Goal: Information Seeking & Learning: Learn about a topic

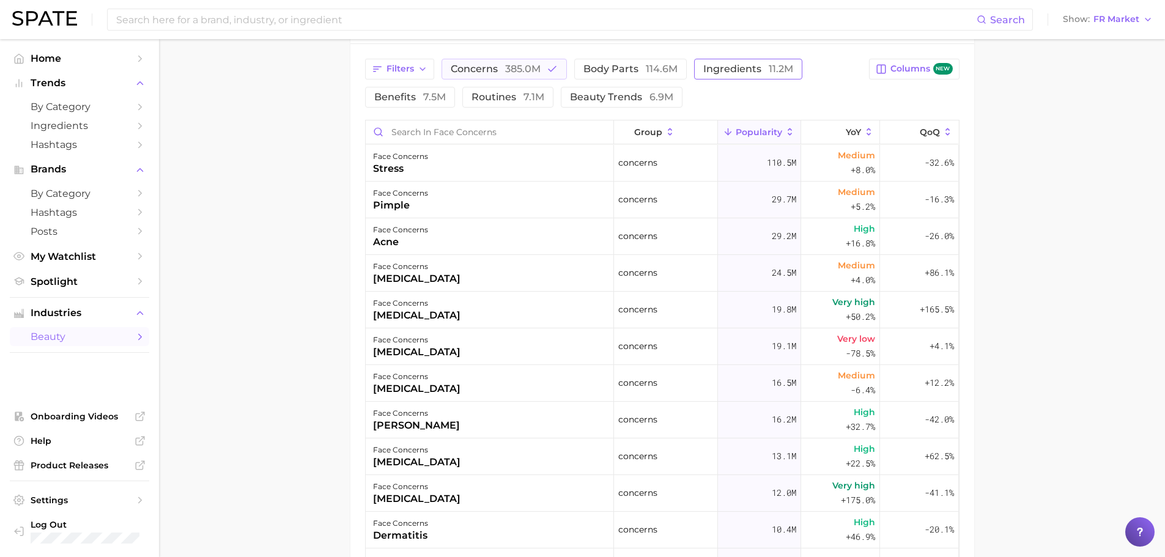
click at [709, 64] on span "ingredients 11.2m" at bounding box center [748, 69] width 90 height 10
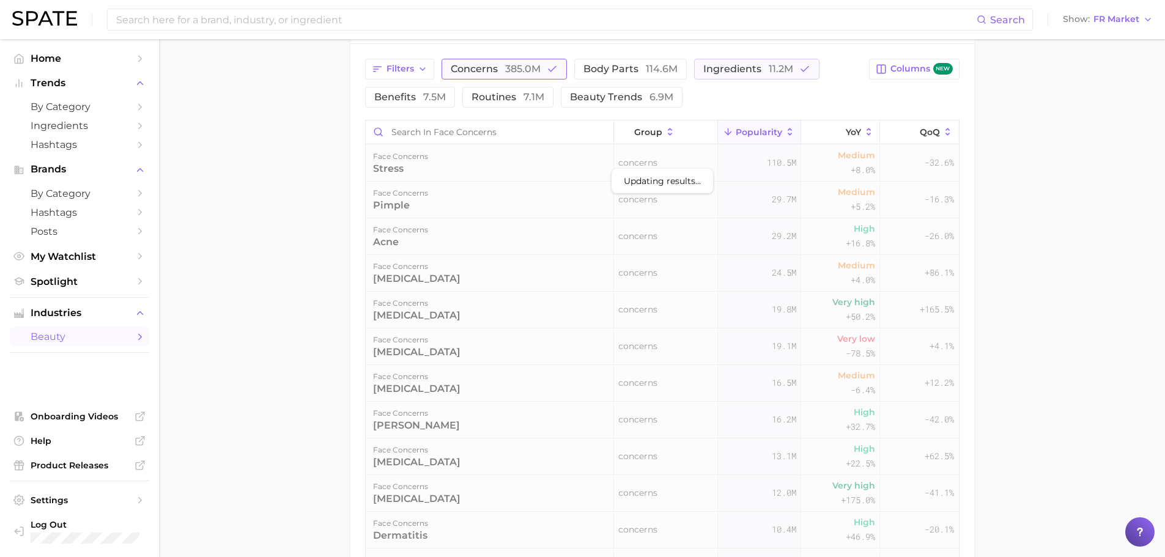
click at [544, 63] on button "concerns 385.0m" at bounding box center [503, 69] width 125 height 21
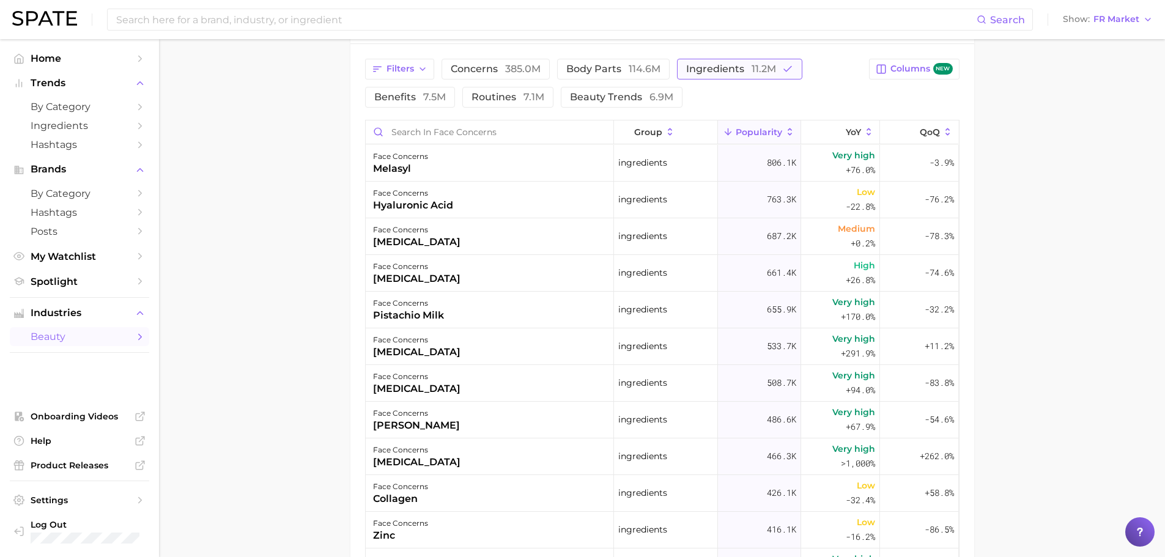
drag, startPoint x: 620, startPoint y: 65, endPoint x: 710, endPoint y: 71, distance: 90.7
click at [620, 65] on span "body parts 114.6m" at bounding box center [613, 69] width 94 height 10
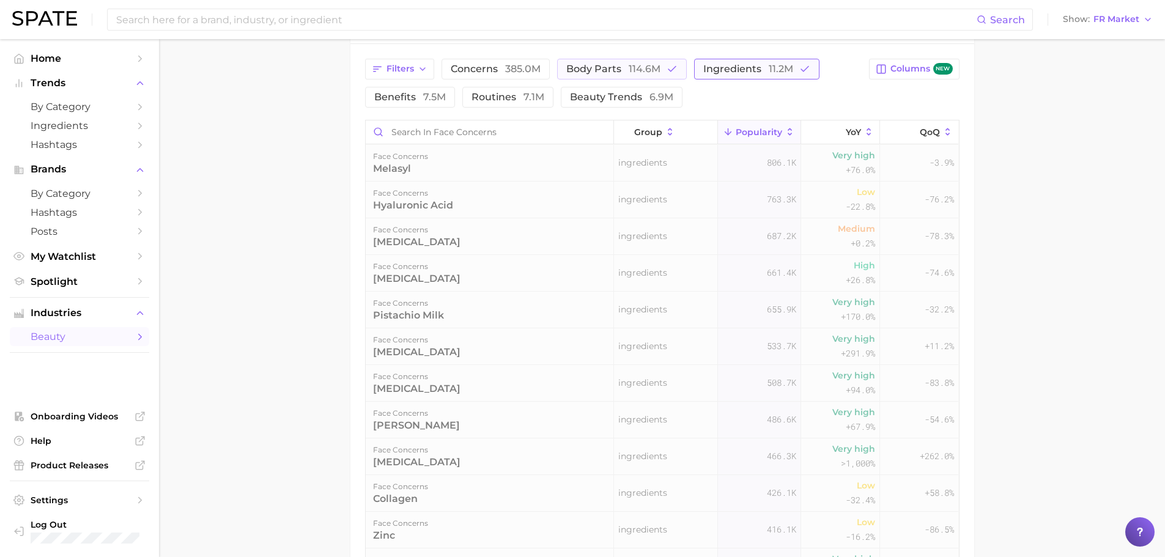
click at [710, 71] on span "ingredients 11.2m" at bounding box center [748, 69] width 90 height 10
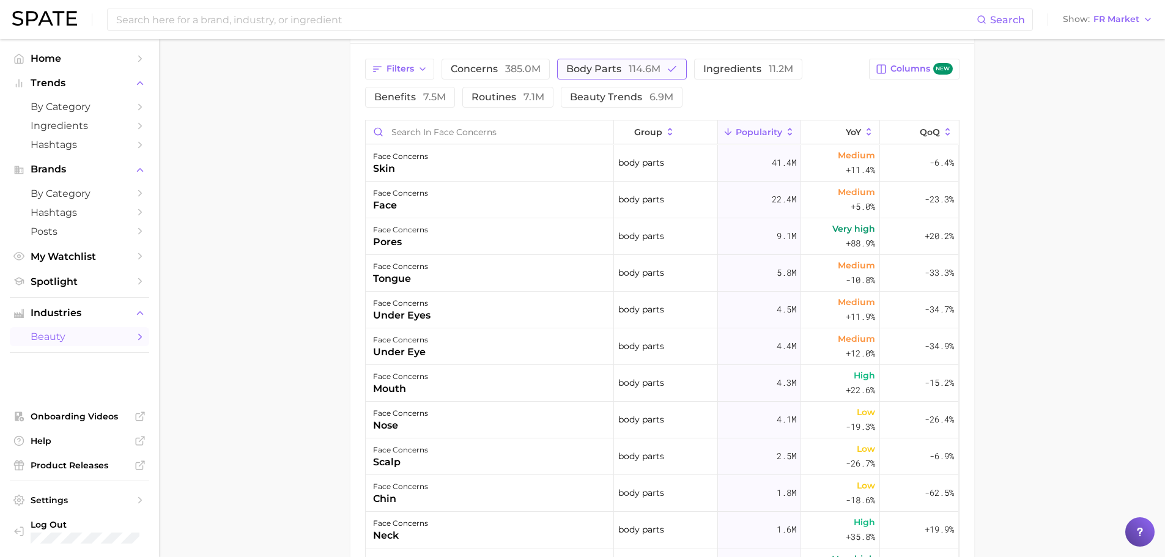
click at [644, 76] on button "body parts 114.6m" at bounding box center [622, 69] width 130 height 21
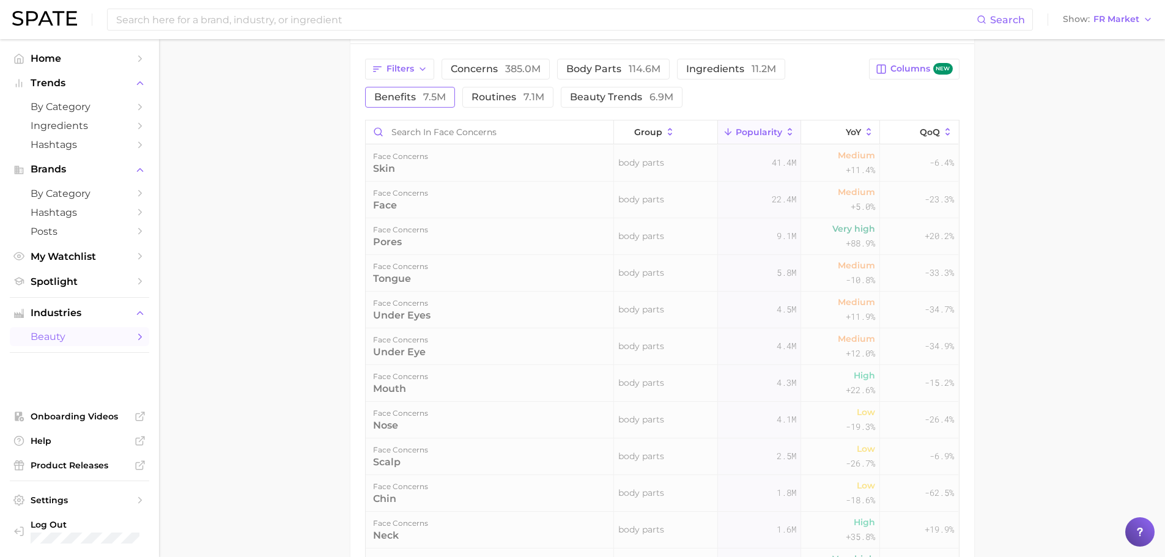
click at [423, 98] on span "7.5m" at bounding box center [434, 97] width 23 height 12
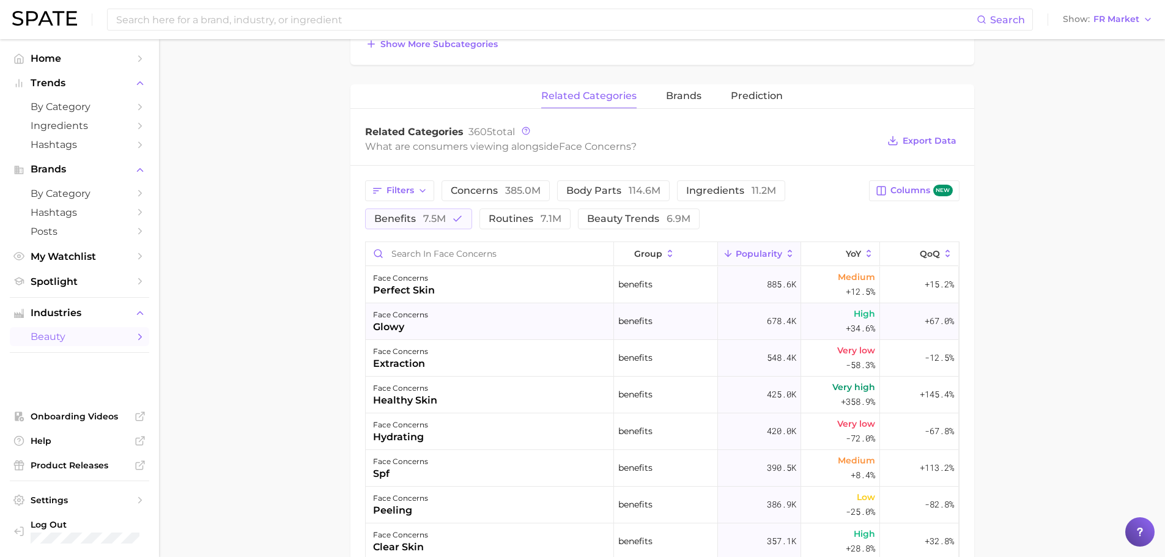
scroll to position [443, 0]
click at [427, 216] on span "7.5m" at bounding box center [434, 219] width 23 height 12
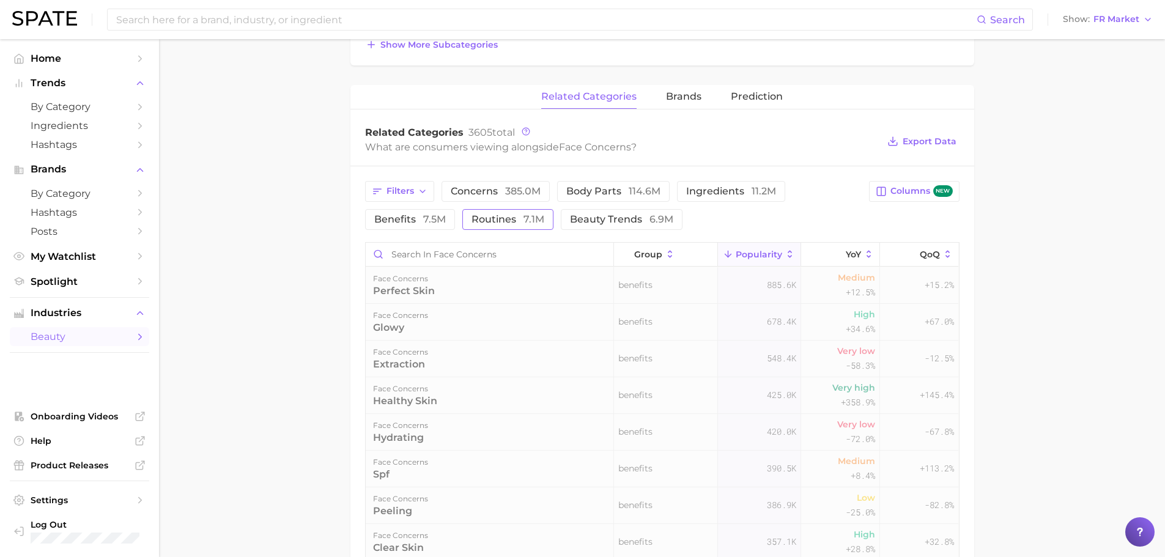
click at [540, 222] on span "7.1m" at bounding box center [533, 219] width 21 height 12
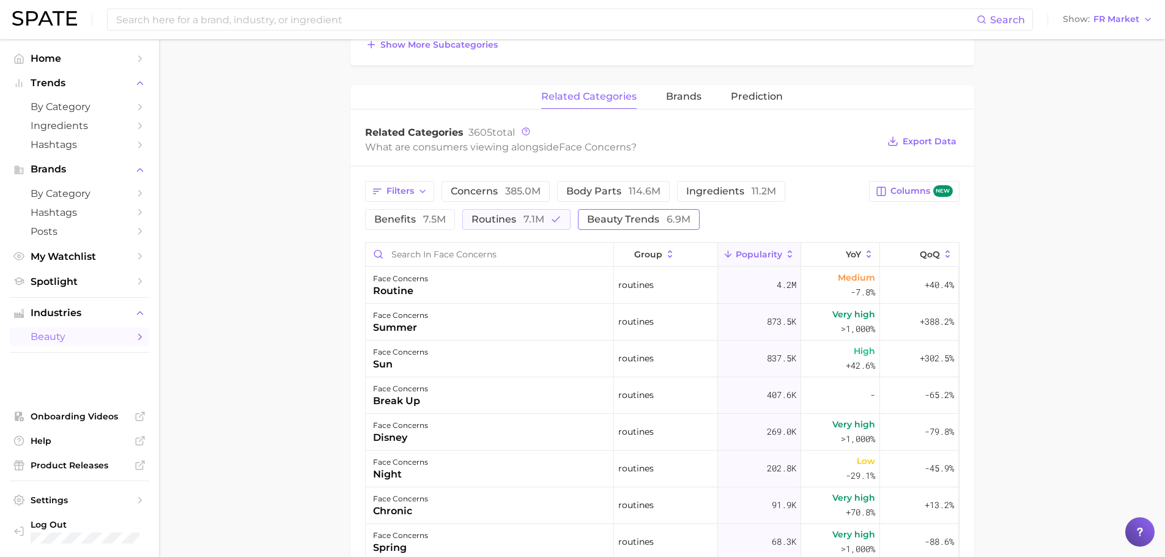
drag, startPoint x: 533, startPoint y: 222, endPoint x: 561, endPoint y: 222, distance: 27.5
click at [533, 222] on span "7.1m" at bounding box center [533, 219] width 21 height 12
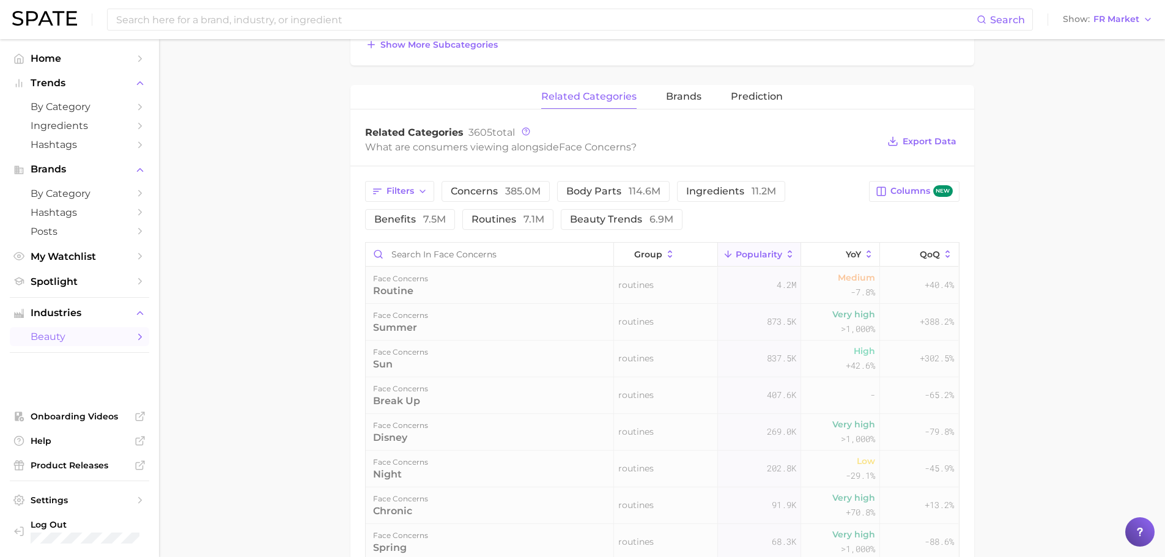
click at [699, 224] on div "Filters concerns 385.0m body parts 114.6m ingredients 11.2m benefits 7.5m routi…" at bounding box center [613, 205] width 497 height 49
click at [615, 216] on span "beauty trends 6.9m" at bounding box center [621, 220] width 103 height 10
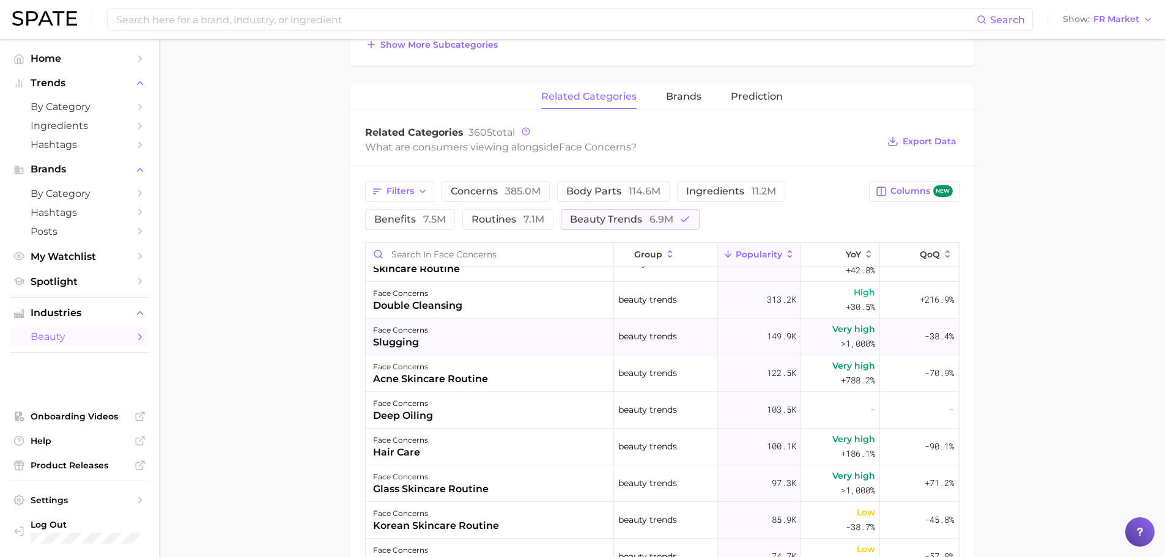
scroll to position [0, 0]
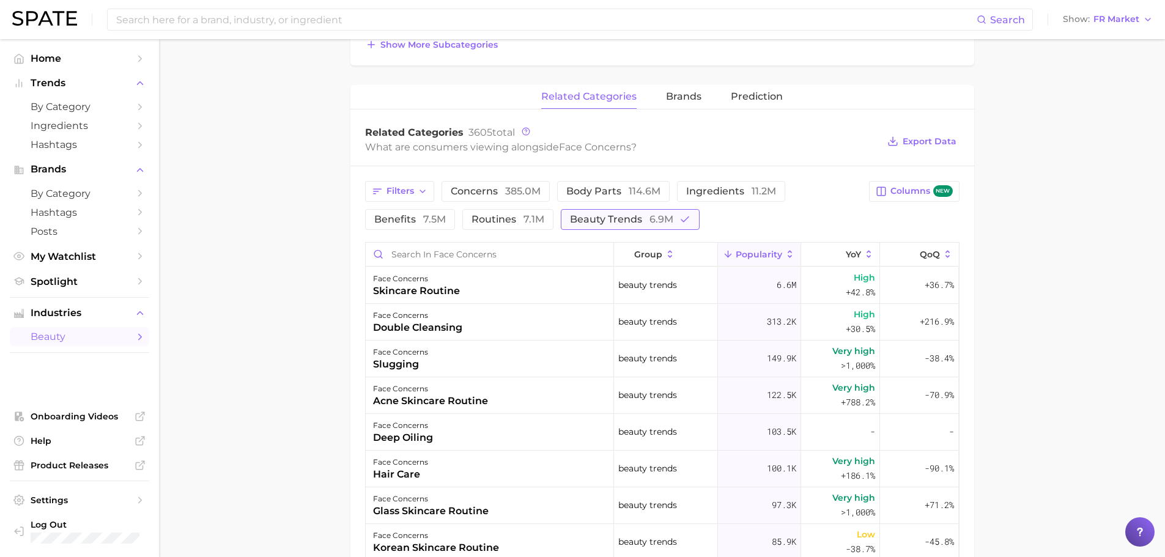
click at [665, 217] on span "6.9m" at bounding box center [661, 219] width 24 height 12
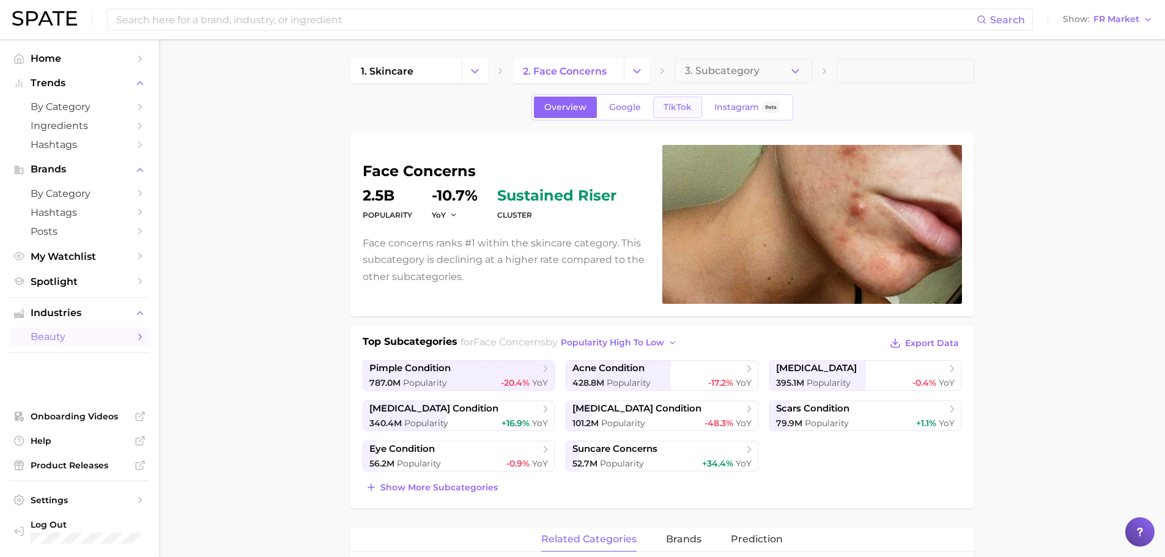
click at [671, 99] on div "Overview Google TikTok Instagram Beta" at bounding box center [662, 107] width 262 height 26
click at [671, 102] on span "TikTok" at bounding box center [677, 107] width 28 height 10
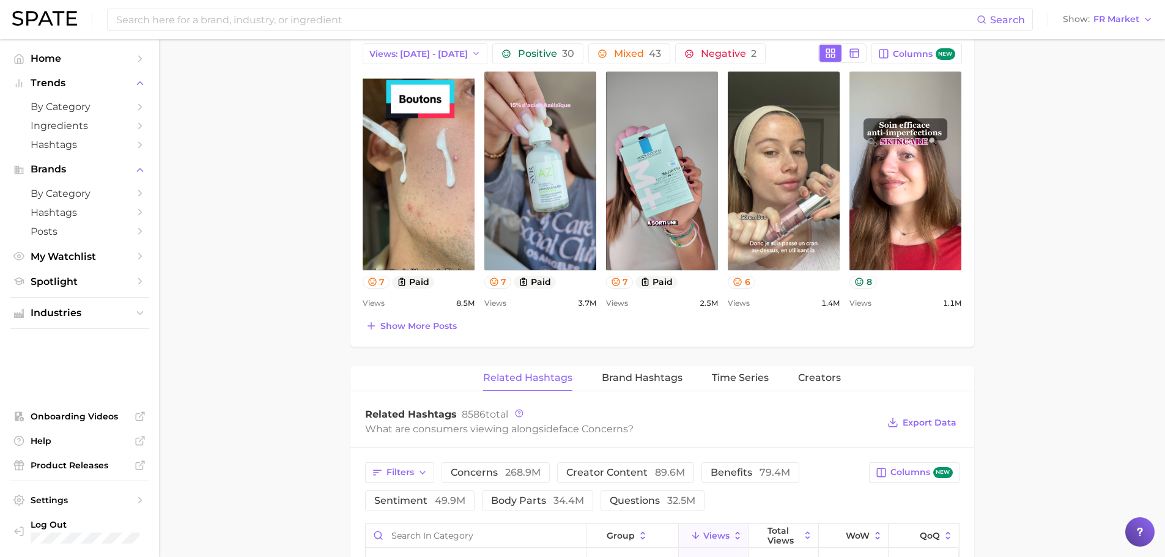
scroll to position [611, 0]
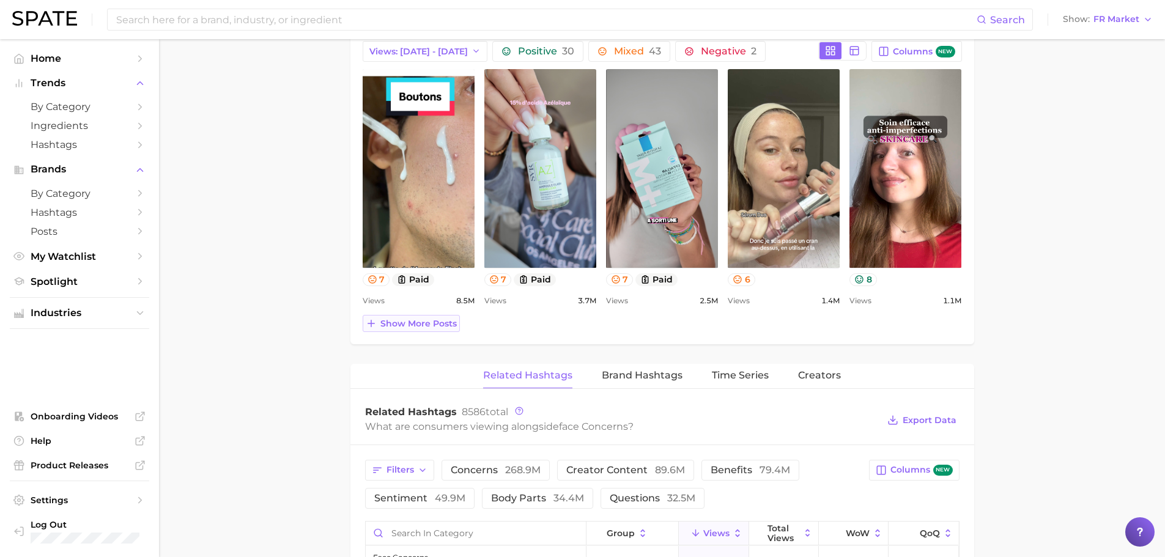
click at [412, 328] on span "Show more posts" at bounding box center [418, 324] width 76 height 10
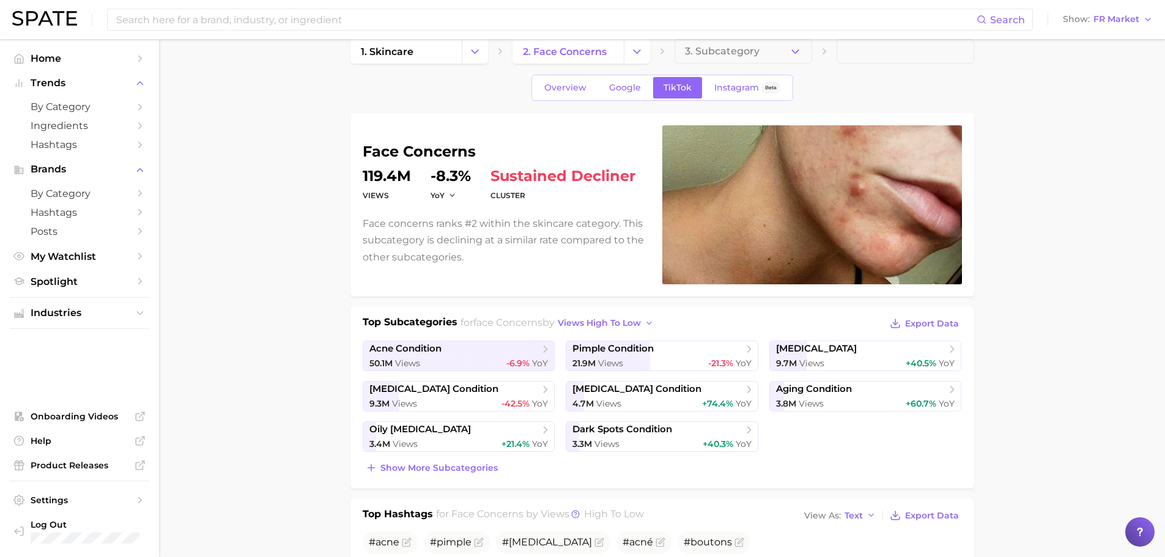
scroll to position [0, 0]
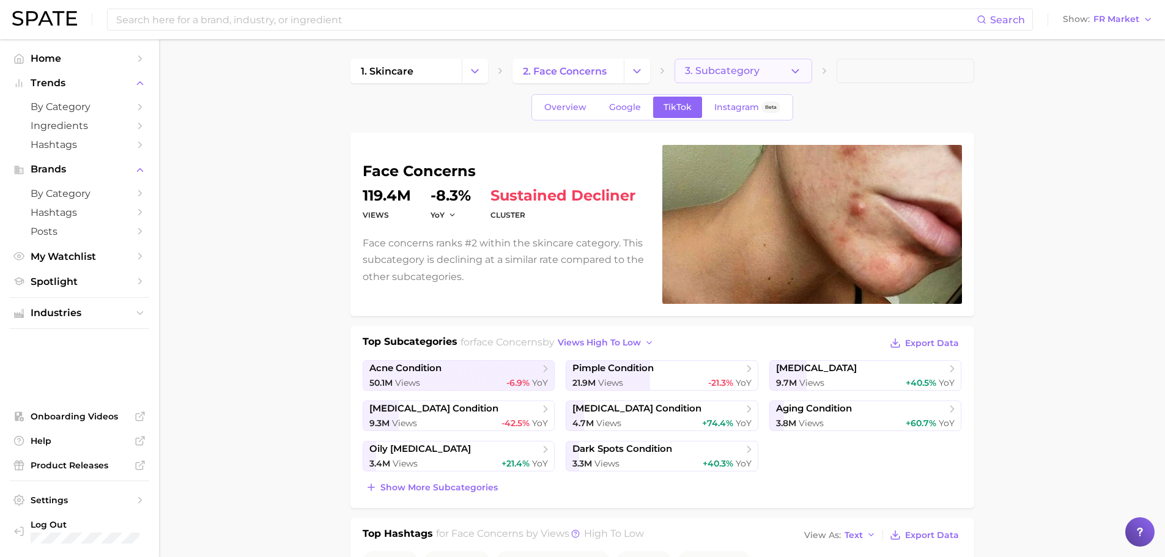
click at [784, 82] on button "3. Subcategory" at bounding box center [743, 71] width 138 height 24
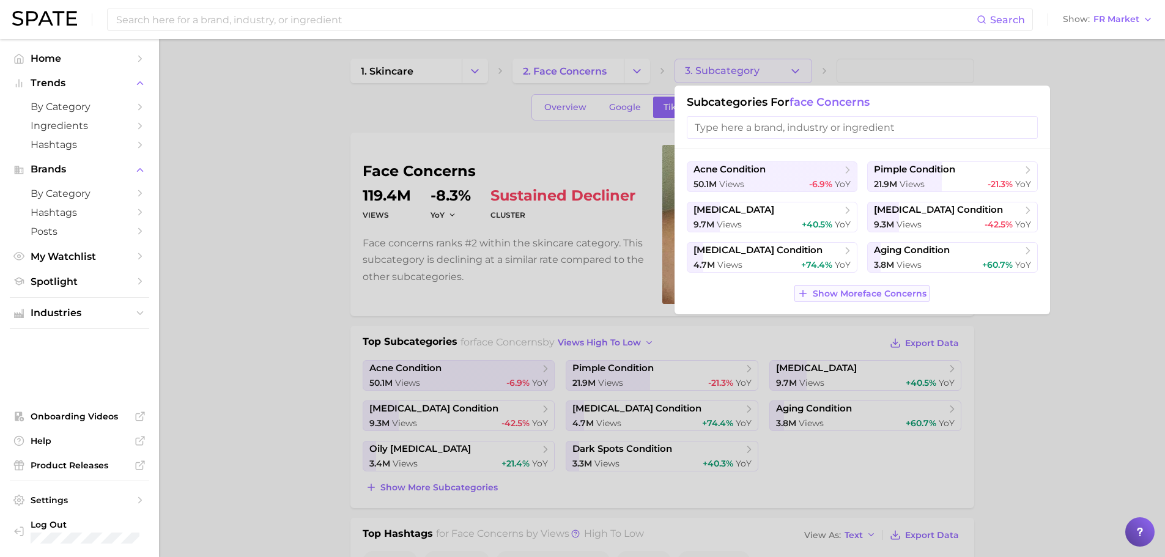
click at [910, 296] on span "Show More face concerns" at bounding box center [870, 294] width 114 height 10
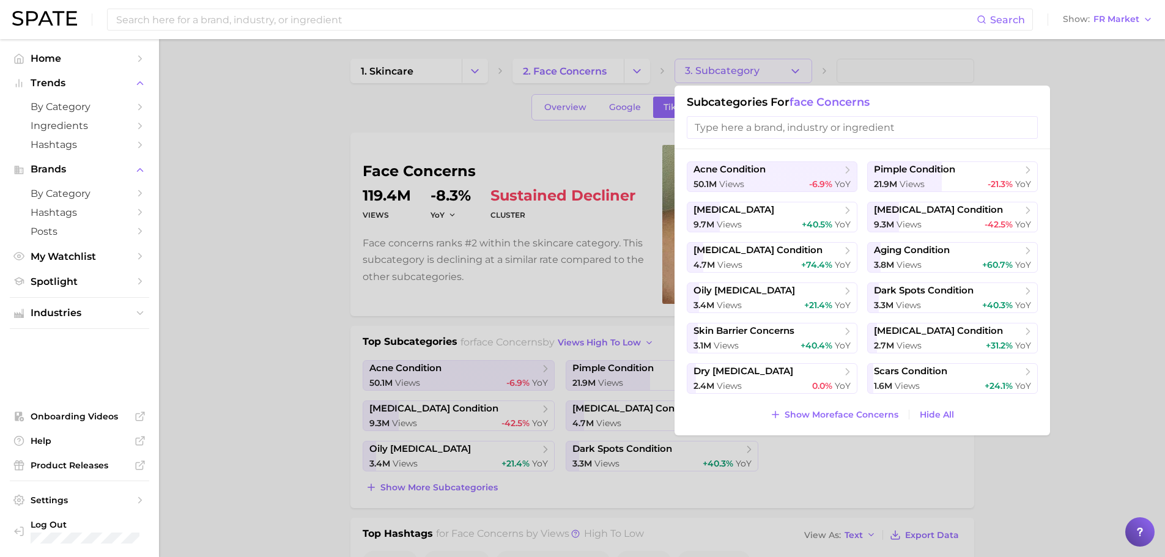
click at [1154, 399] on div at bounding box center [582, 278] width 1165 height 557
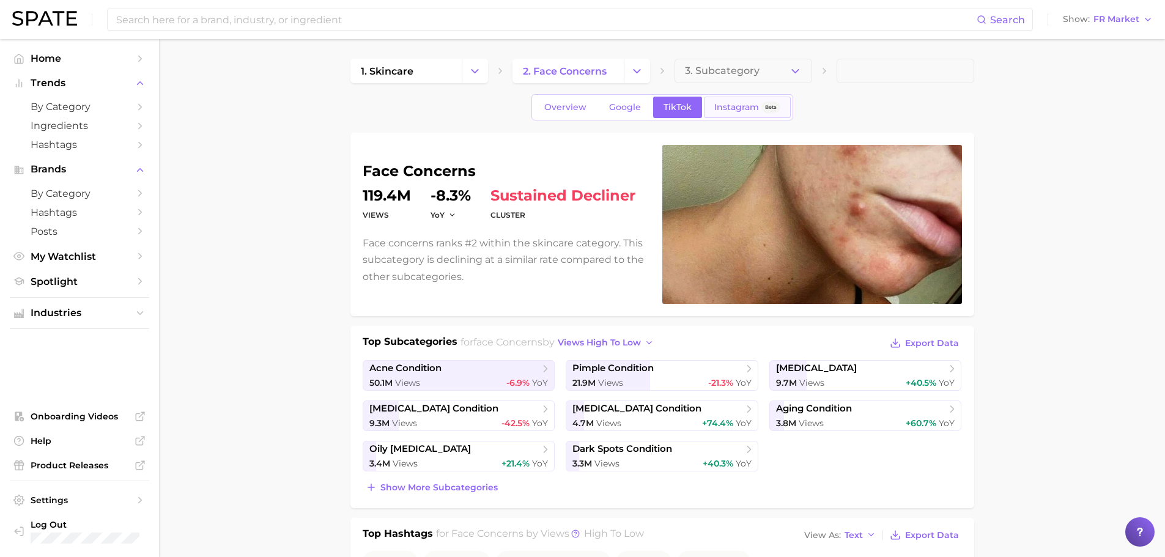
click at [710, 108] on link "Instagram Beta" at bounding box center [747, 107] width 87 height 21
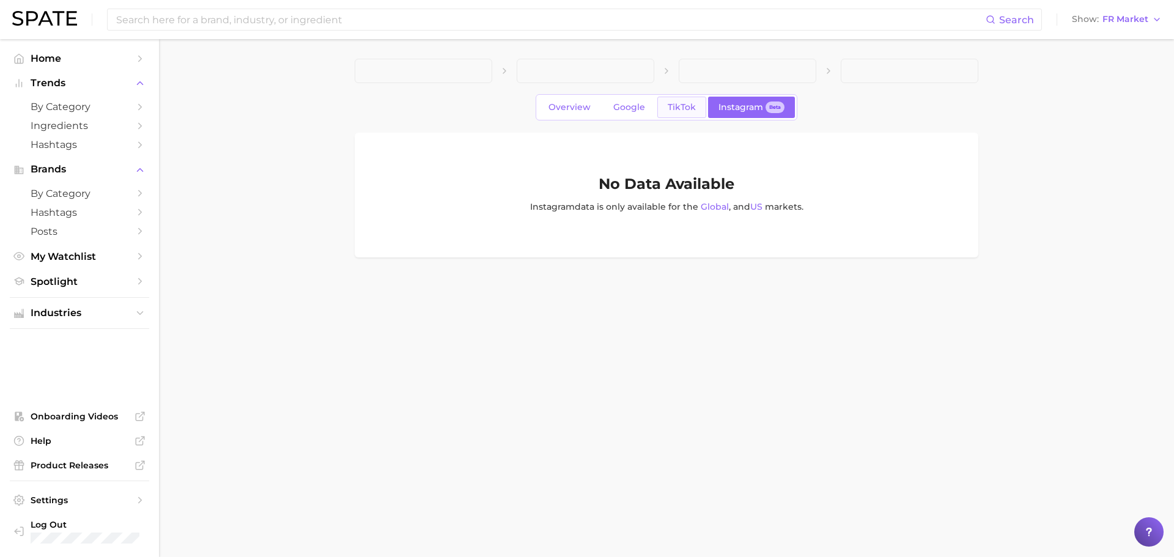
click at [661, 100] on link "TikTok" at bounding box center [681, 107] width 49 height 21
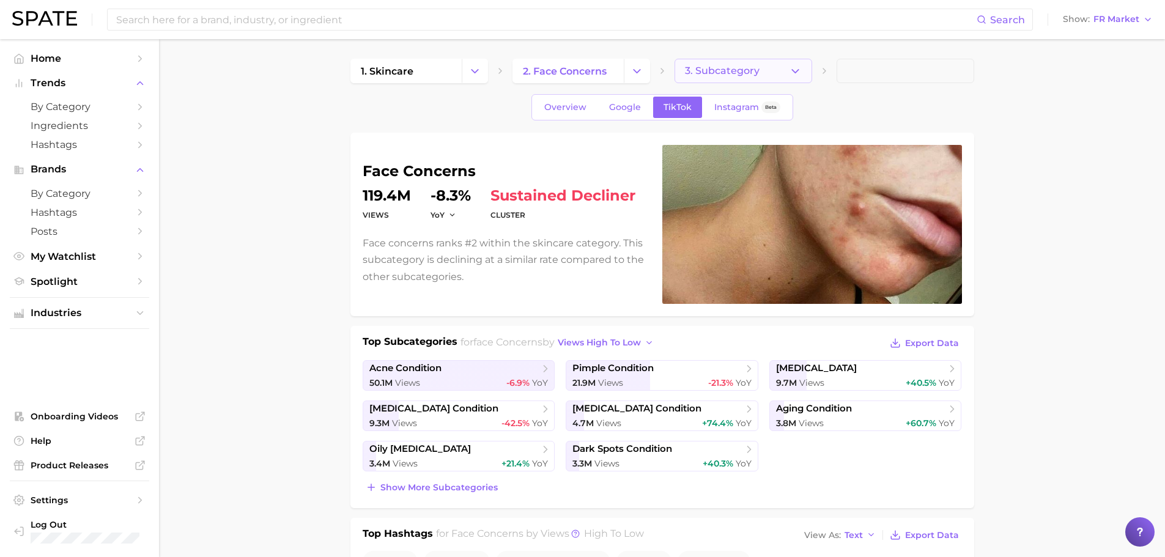
click at [788, 66] on button "3. Subcategory" at bounding box center [743, 71] width 138 height 24
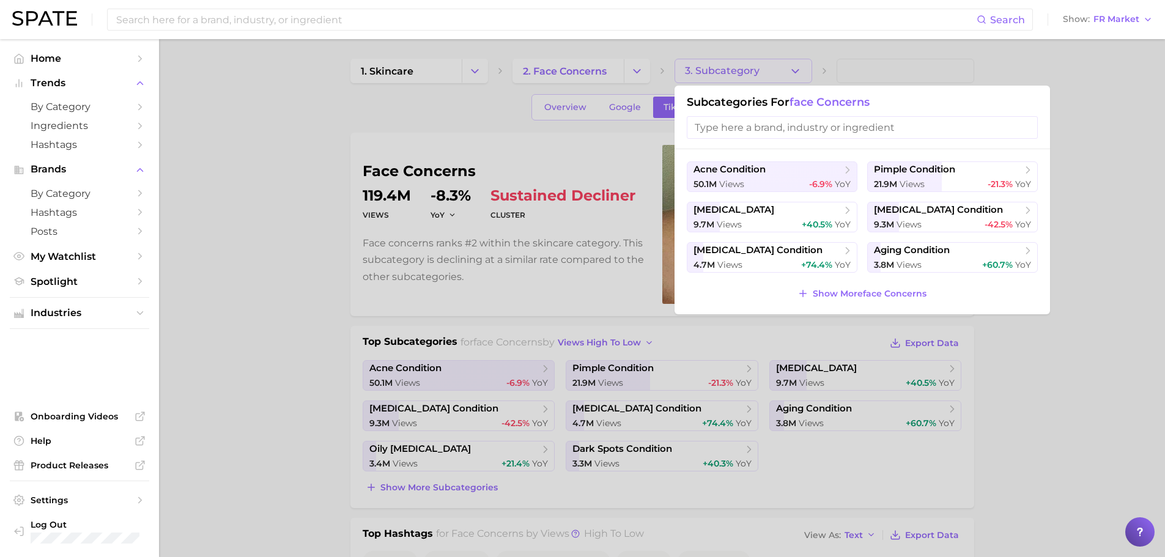
click at [1053, 133] on div at bounding box center [582, 278] width 1165 height 557
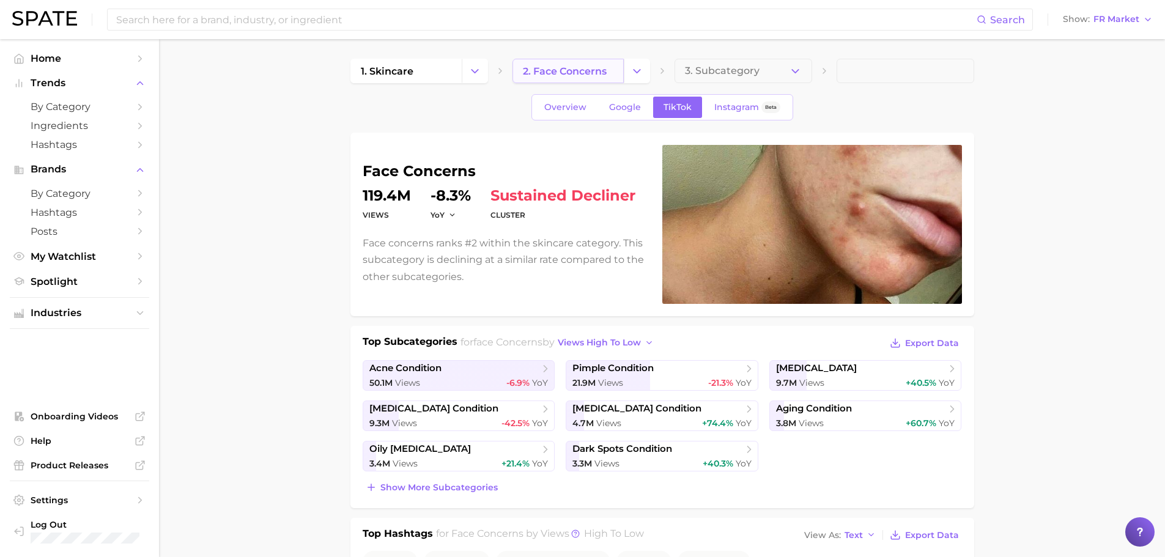
click at [607, 68] on link "2. face concerns" at bounding box center [567, 71] width 111 height 24
click at [635, 68] on icon "Change Category" at bounding box center [636, 71] width 13 height 13
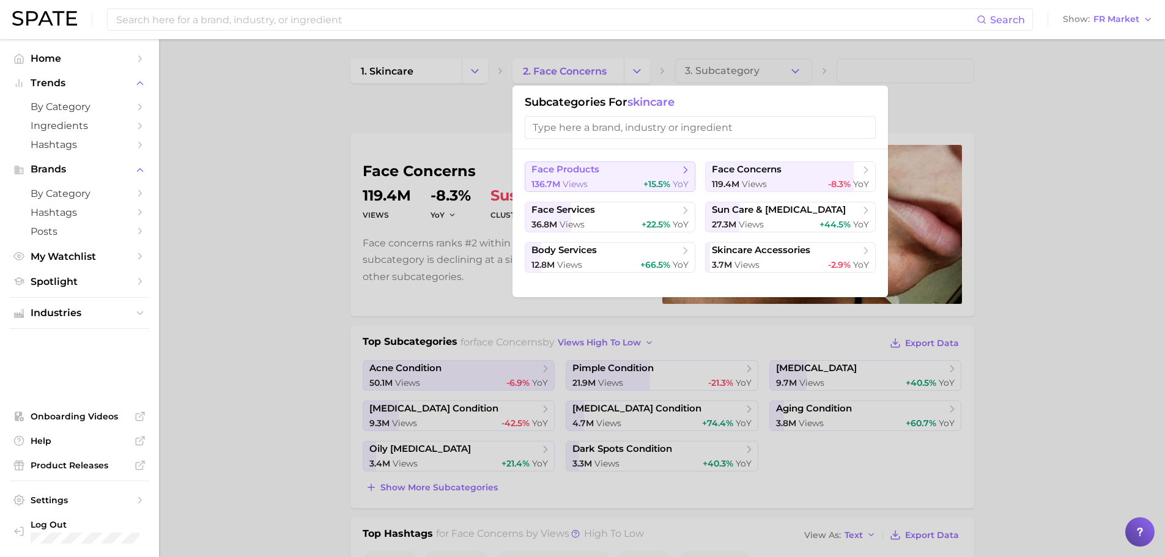
click at [627, 175] on span "face products" at bounding box center [605, 170] width 149 height 12
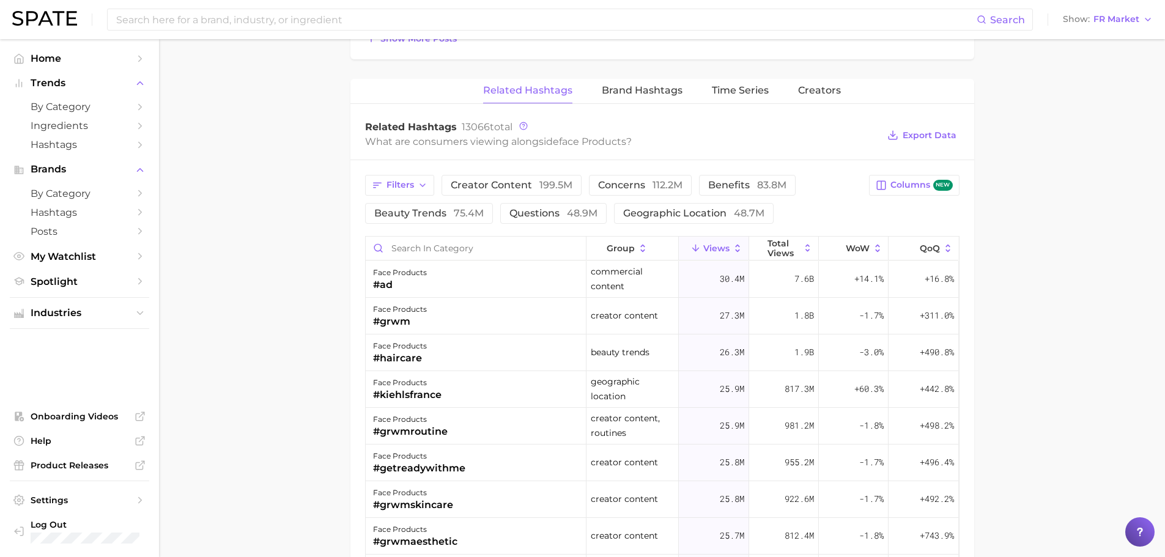
scroll to position [917, 0]
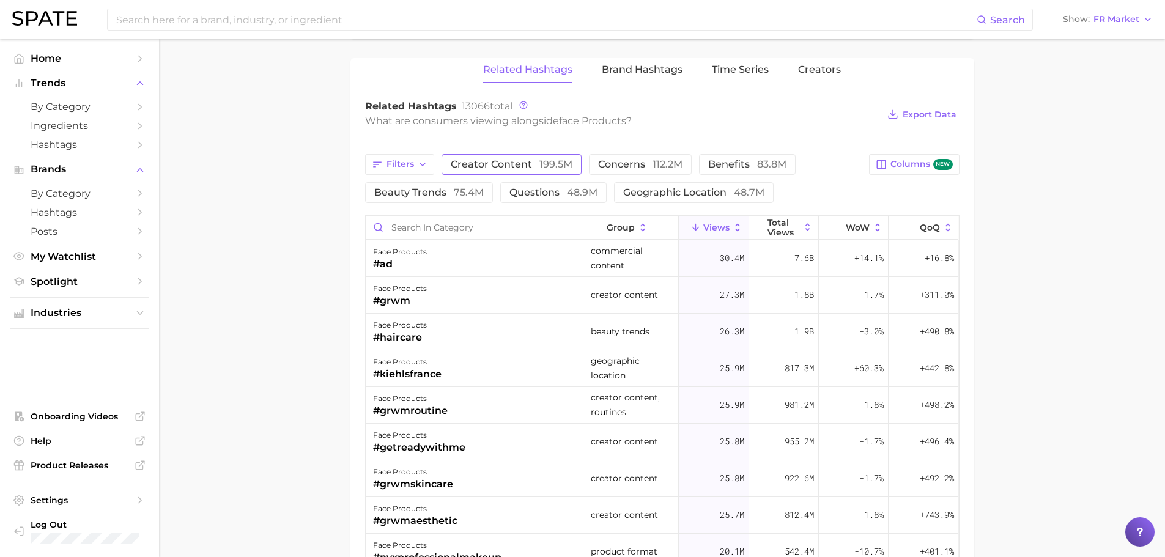
click at [466, 171] on button "creator content 199.5m" at bounding box center [511, 164] width 140 height 21
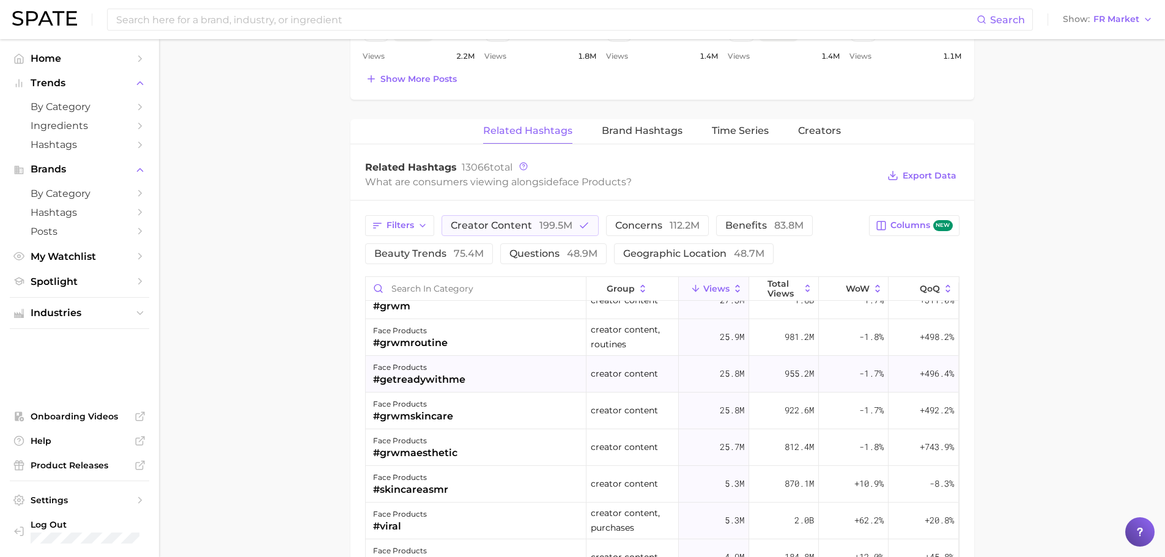
scroll to position [0, 0]
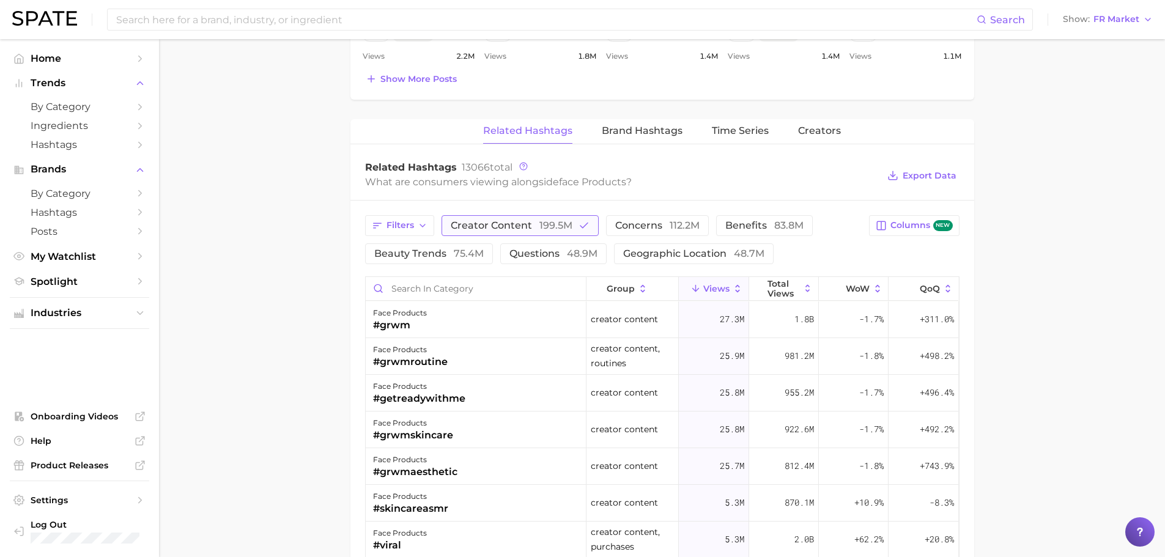
click at [560, 215] on button "creator content 199.5m" at bounding box center [519, 225] width 157 height 21
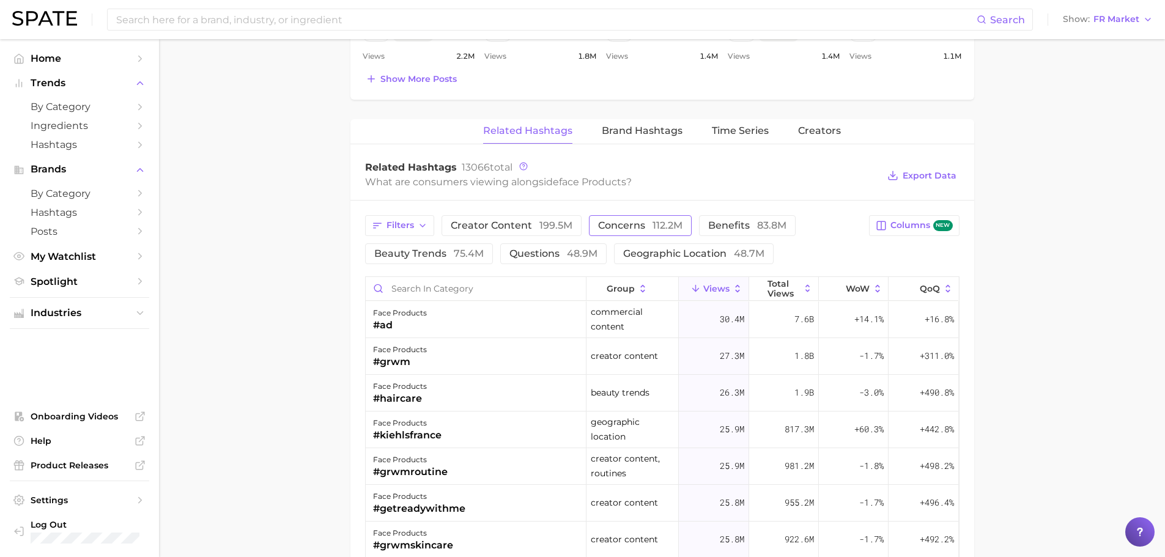
click at [625, 218] on button "concerns 112.2m" at bounding box center [640, 225] width 103 height 21
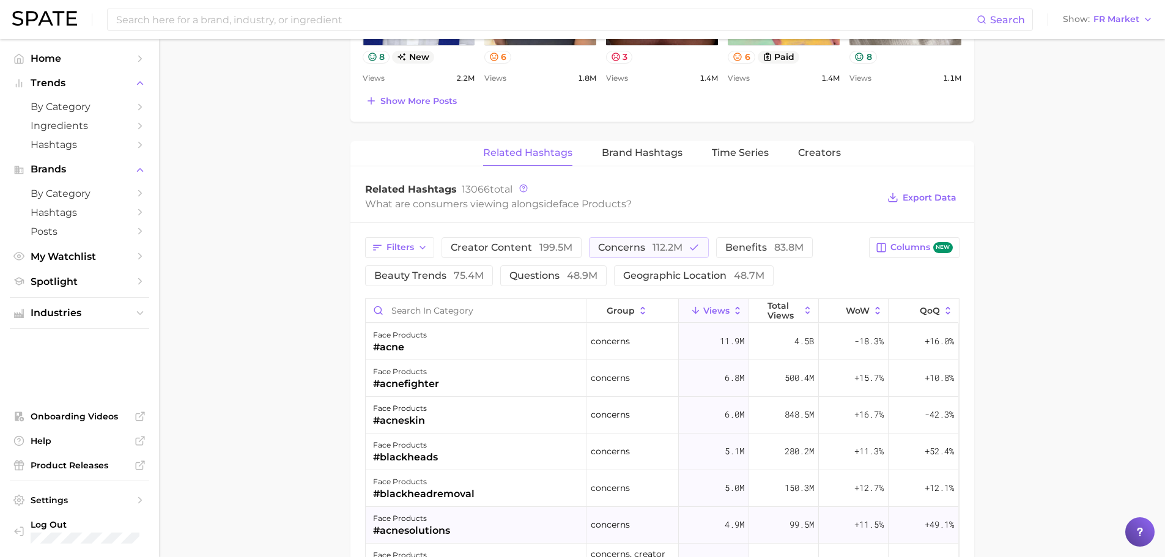
scroll to position [780, 0]
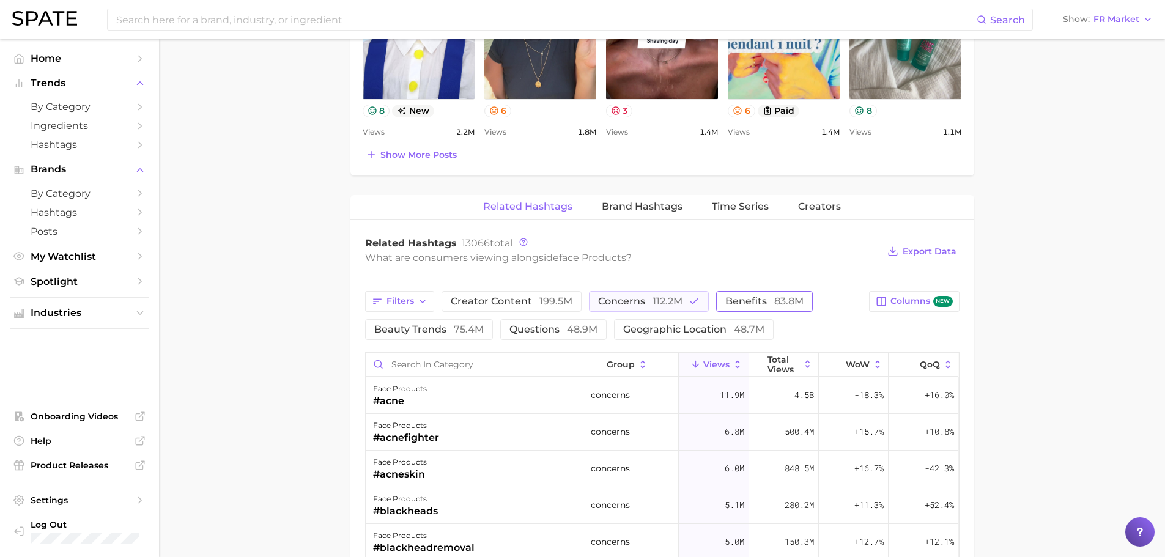
click at [785, 294] on button "benefits 83.8m" at bounding box center [764, 301] width 97 height 21
click at [653, 296] on span "112.2m" at bounding box center [667, 301] width 30 height 12
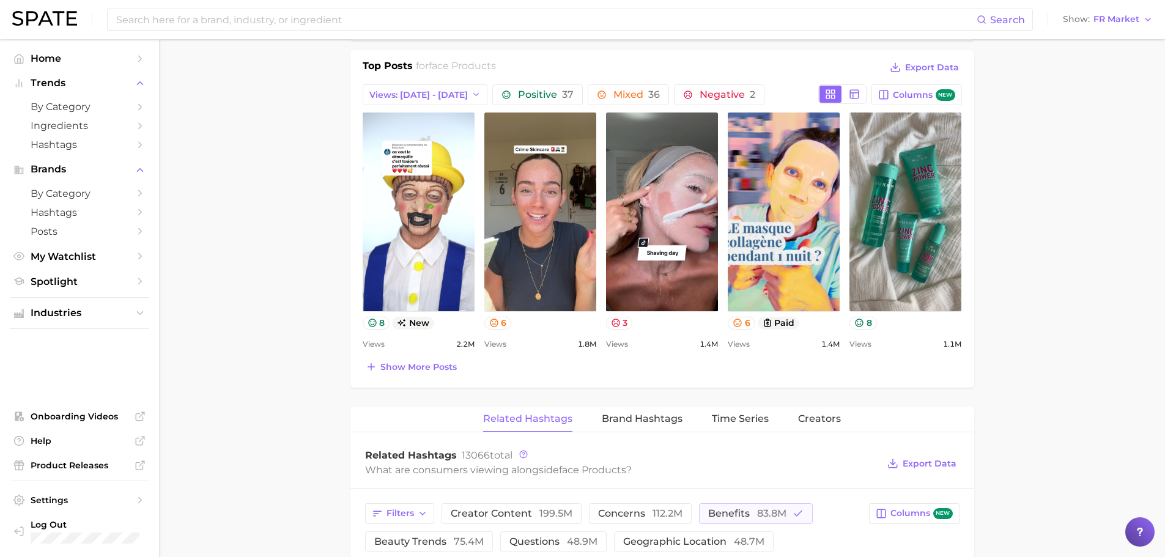
scroll to position [536, 0]
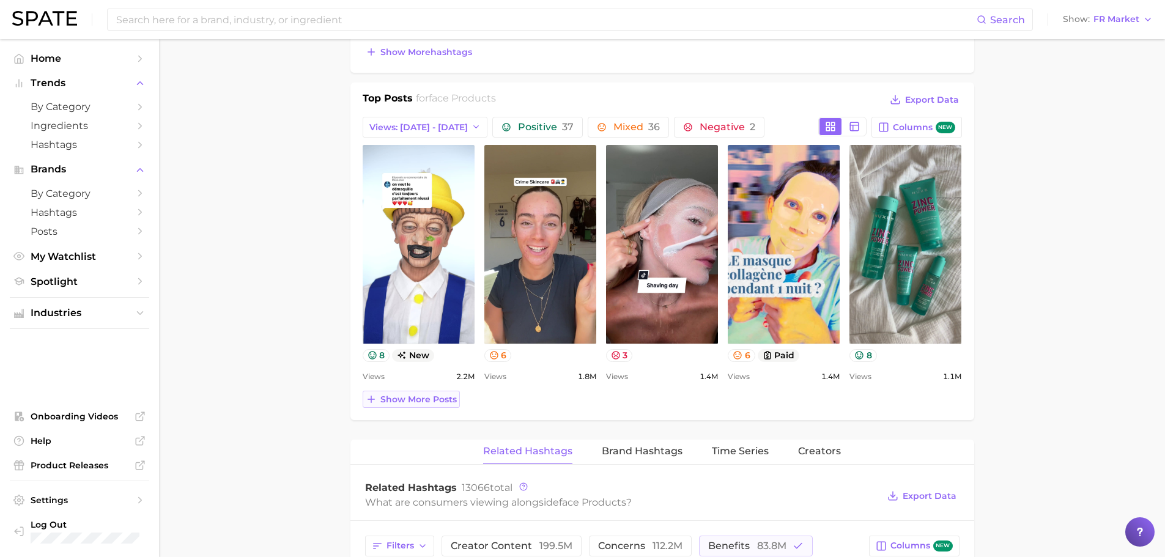
click at [433, 393] on button "Show more posts" at bounding box center [411, 399] width 97 height 17
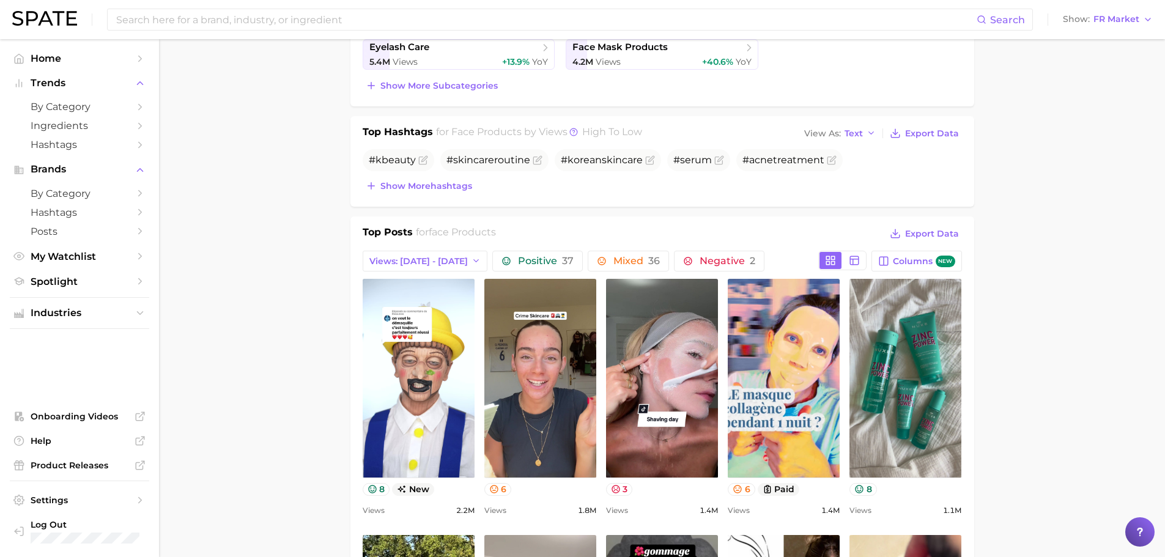
scroll to position [291, 0]
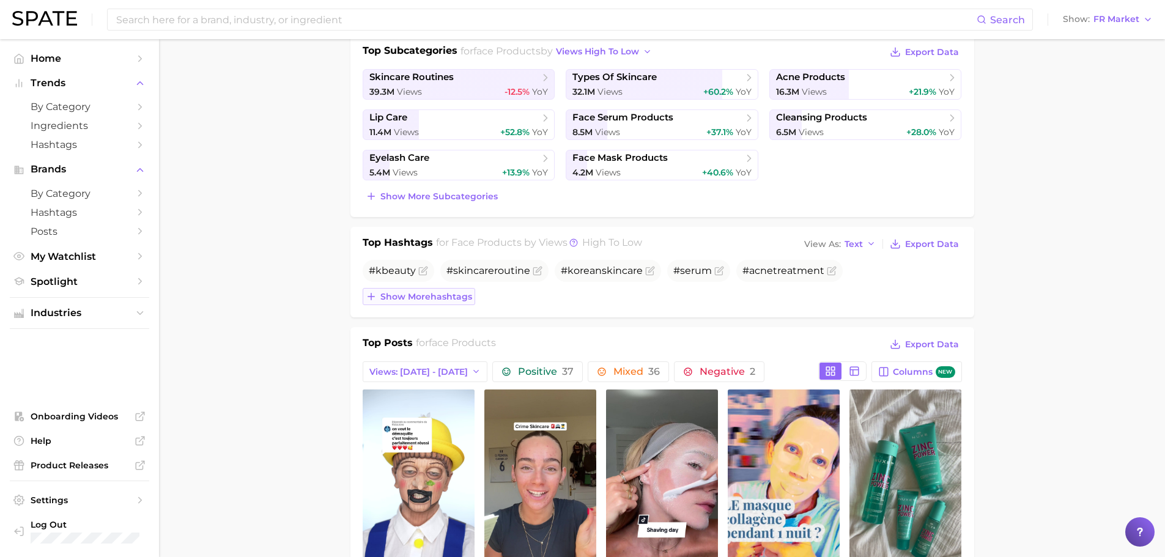
click at [414, 297] on span "Show more hashtags" at bounding box center [426, 297] width 92 height 10
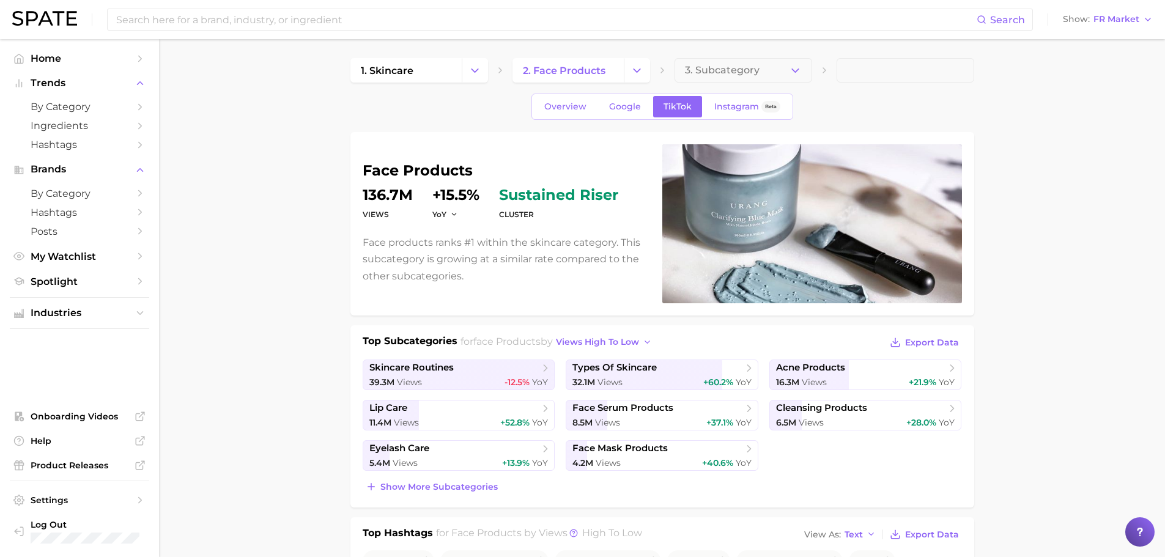
scroll to position [0, 0]
click at [597, 74] on span "2. face products" at bounding box center [564, 71] width 83 height 12
click at [649, 74] on button "Change Category" at bounding box center [637, 71] width 26 height 24
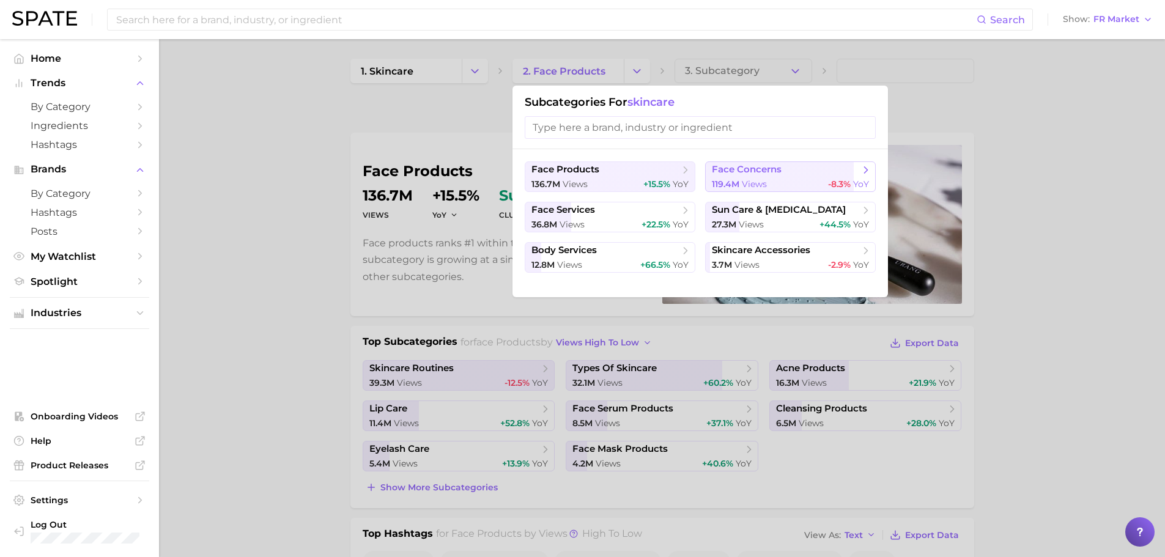
click at [757, 179] on span "views" at bounding box center [754, 184] width 25 height 11
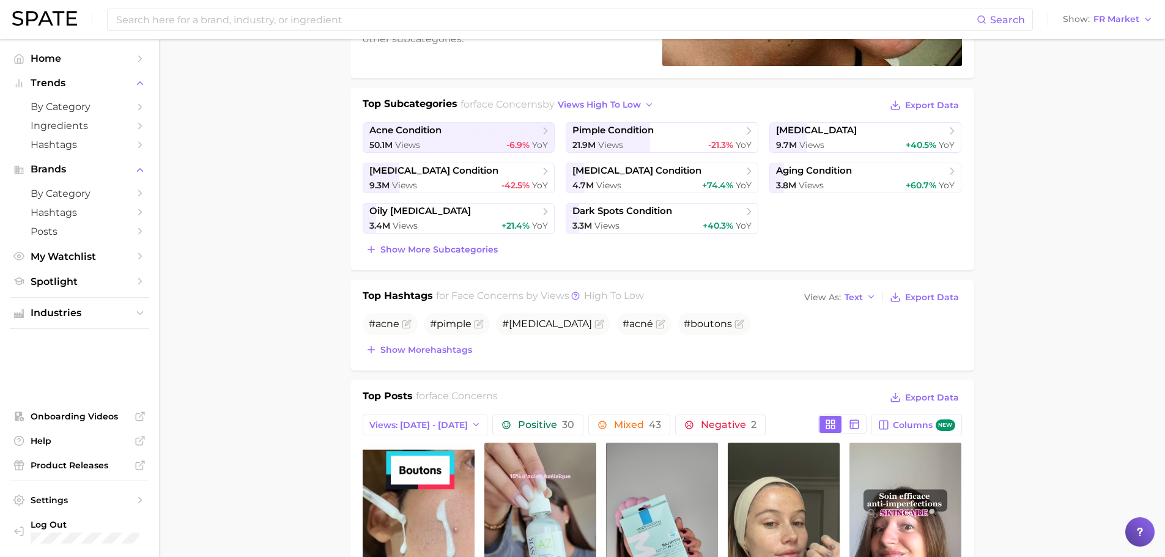
scroll to position [245, 0]
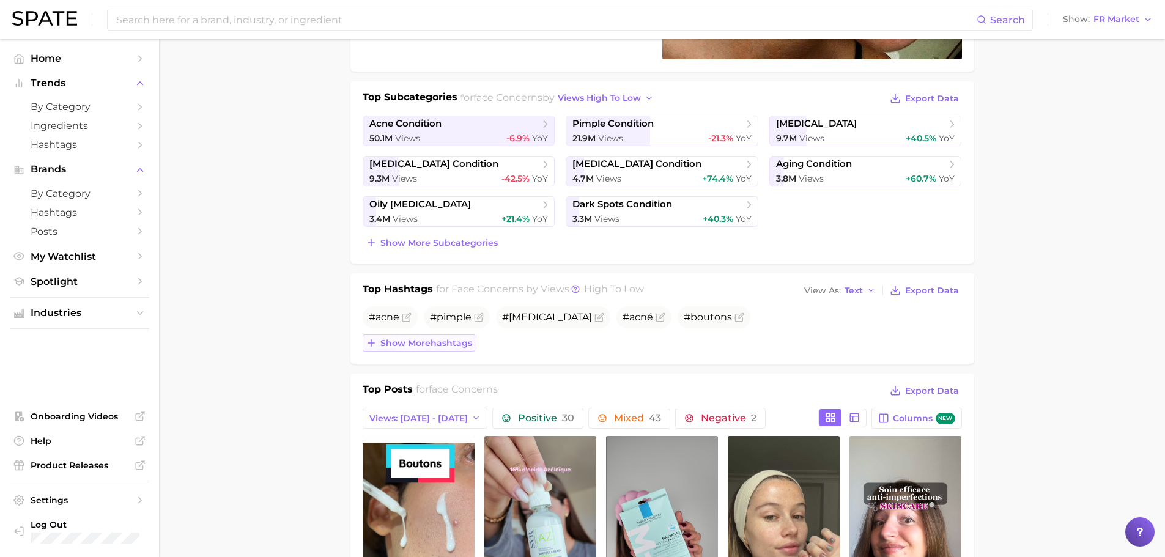
click at [470, 341] on span "Show more hashtags" at bounding box center [426, 343] width 92 height 10
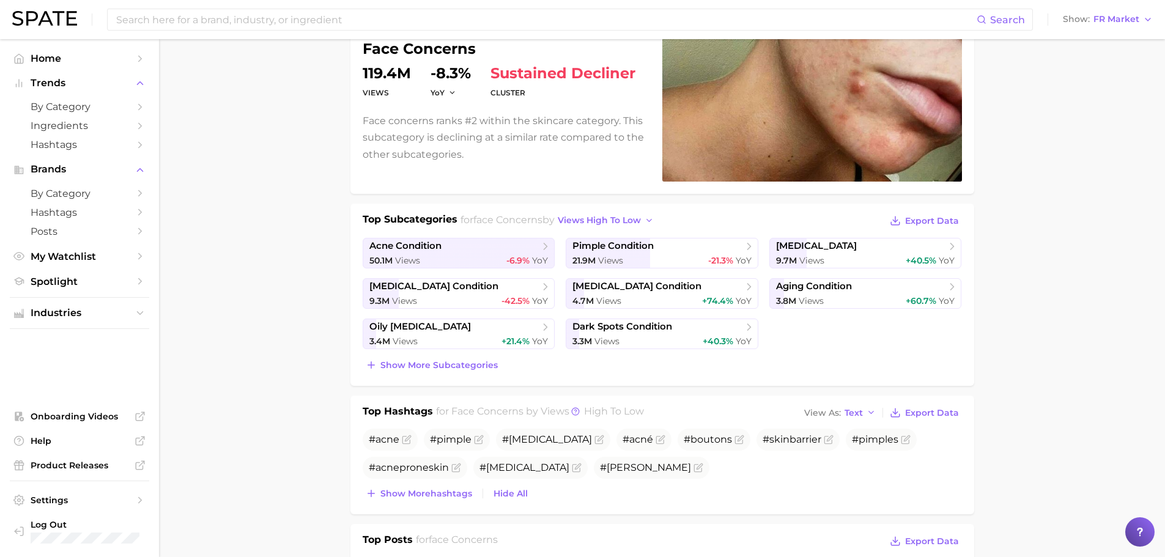
scroll to position [0, 0]
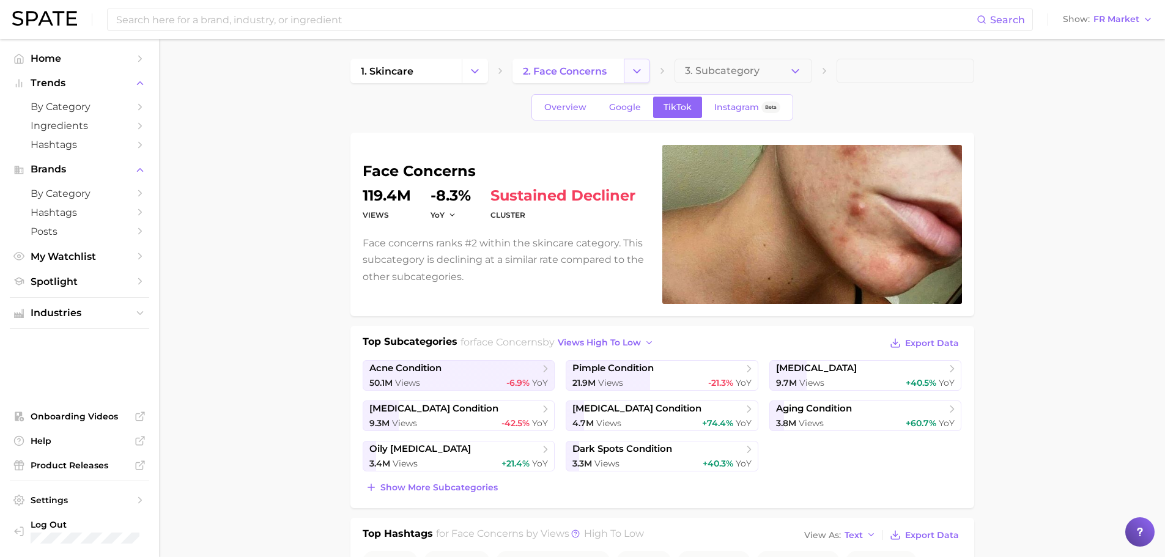
click at [625, 69] on button "Change Category" at bounding box center [637, 71] width 26 height 24
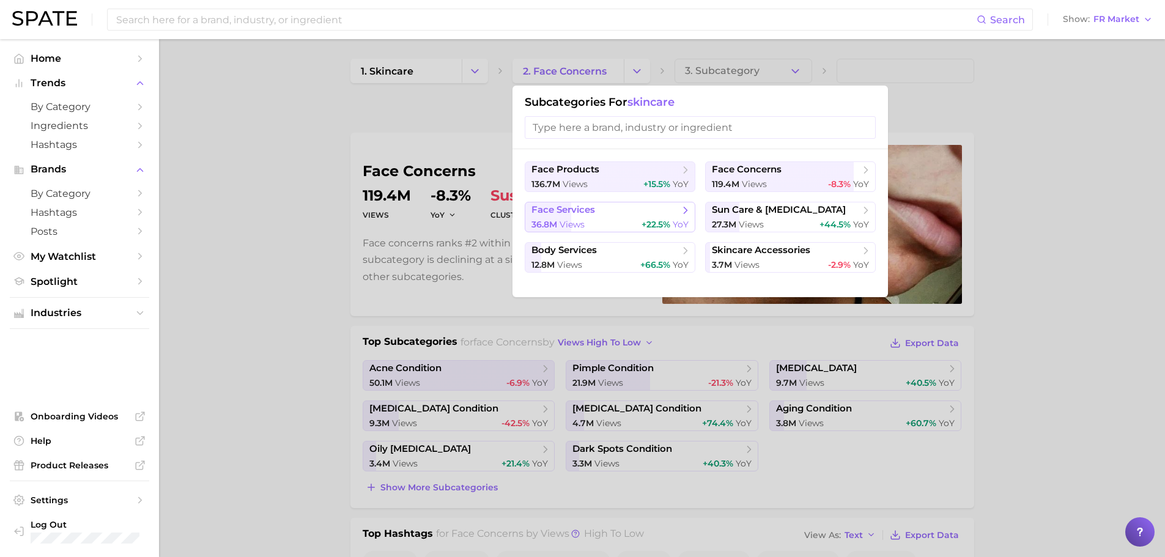
click at [616, 222] on div "36.8m views +22.5% YoY" at bounding box center [609, 225] width 157 height 12
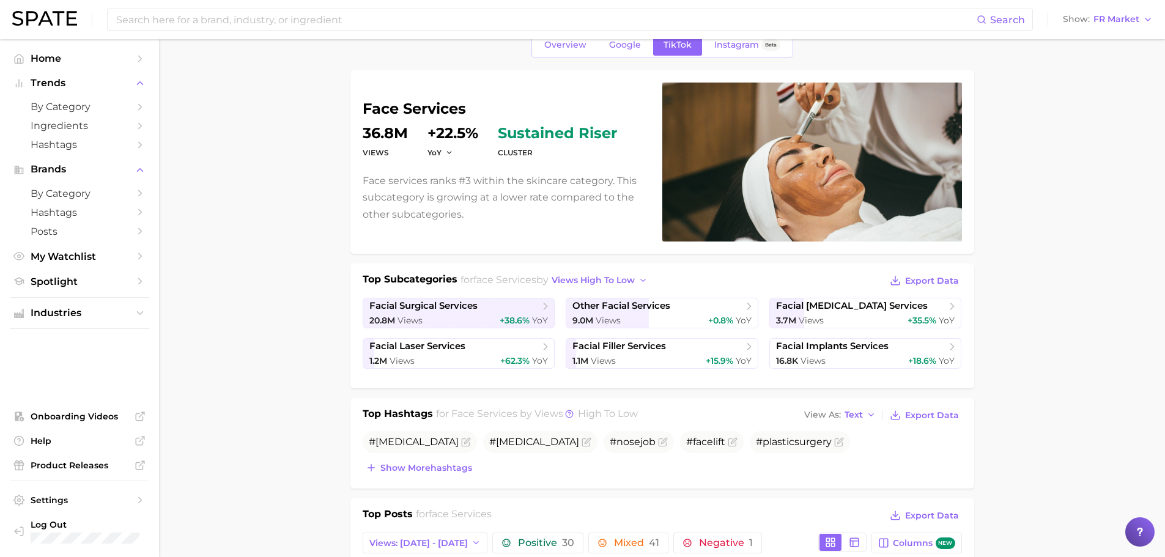
scroll to position [61, 0]
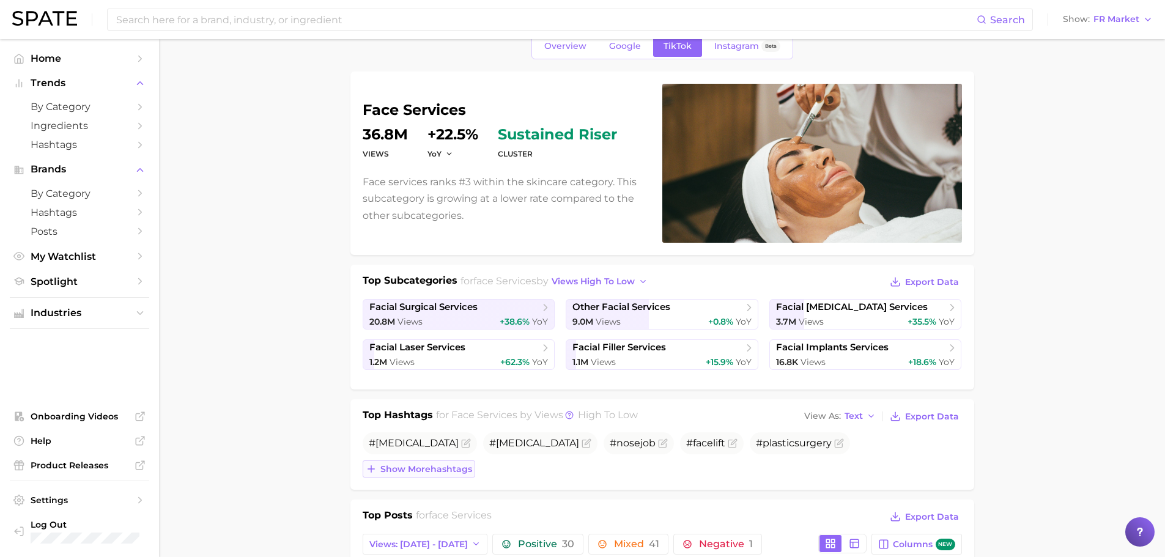
click at [416, 466] on span "Show more hashtags" at bounding box center [426, 469] width 92 height 10
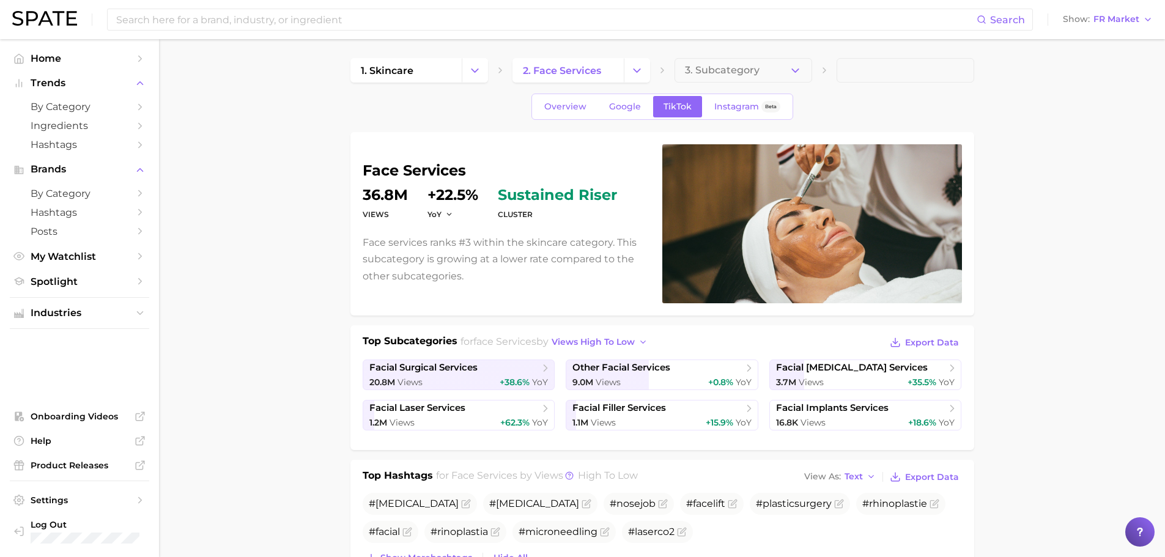
scroll to position [0, 0]
click at [633, 78] on button "Change Category" at bounding box center [637, 71] width 26 height 24
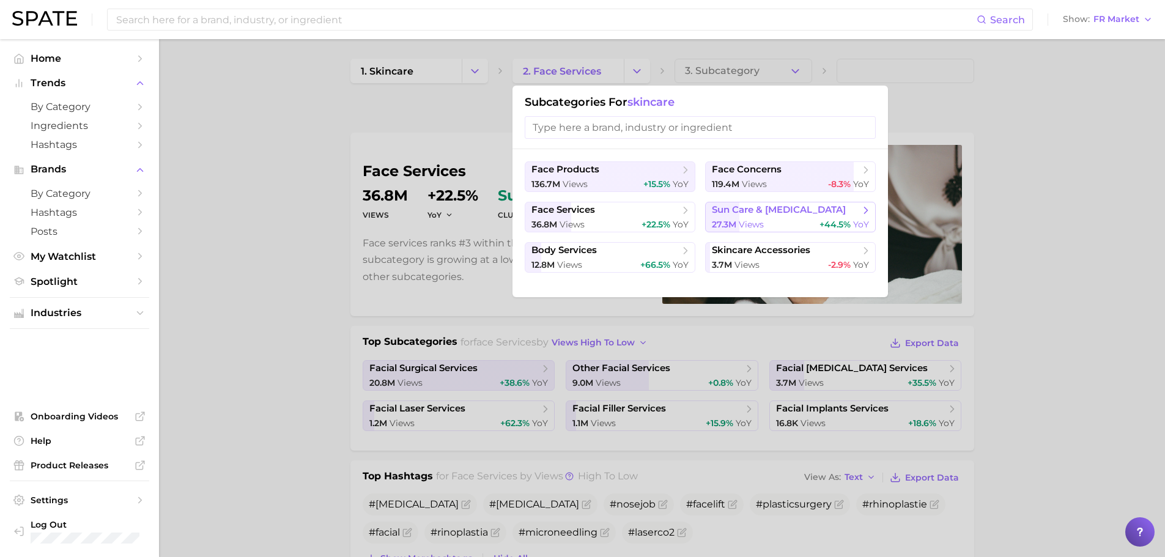
click at [761, 229] on span "views" at bounding box center [751, 224] width 25 height 11
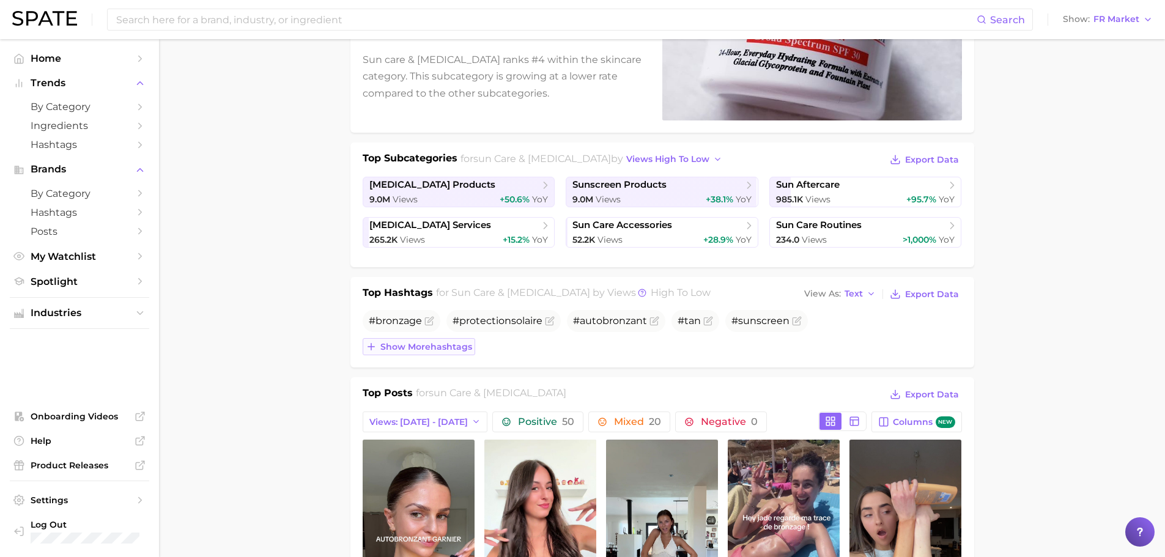
click at [433, 345] on span "Show more hashtags" at bounding box center [426, 347] width 92 height 10
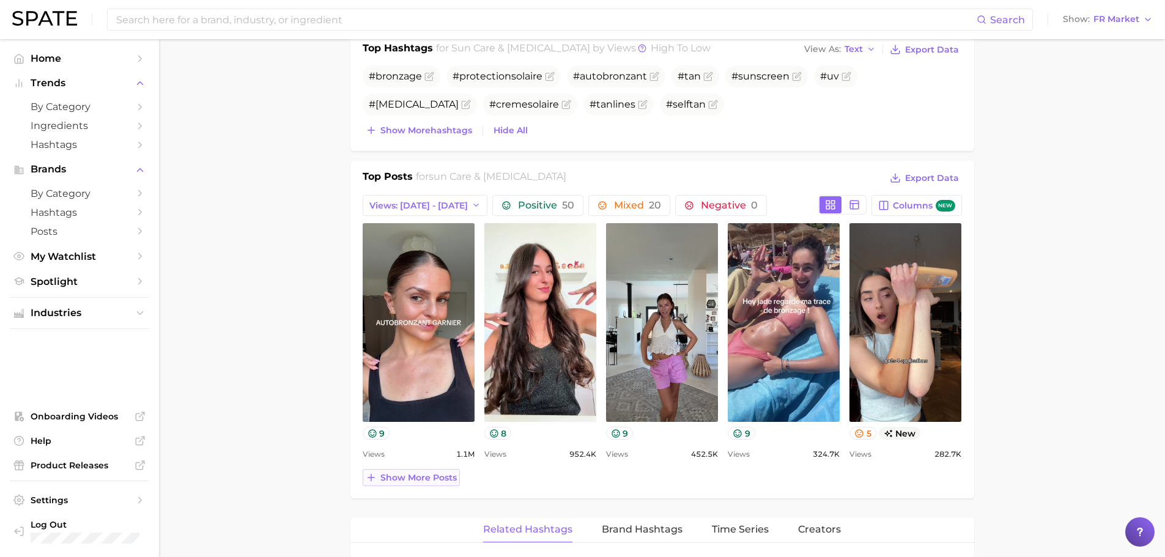
click at [415, 479] on span "Show more posts" at bounding box center [418, 478] width 76 height 10
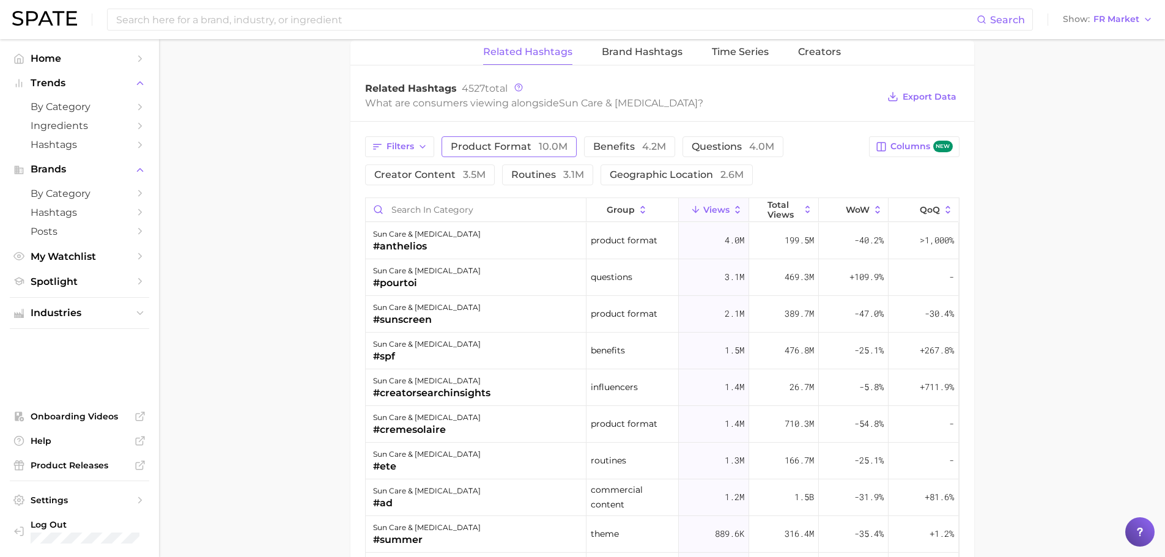
click at [495, 148] on span "product format 10.0m" at bounding box center [509, 147] width 117 height 10
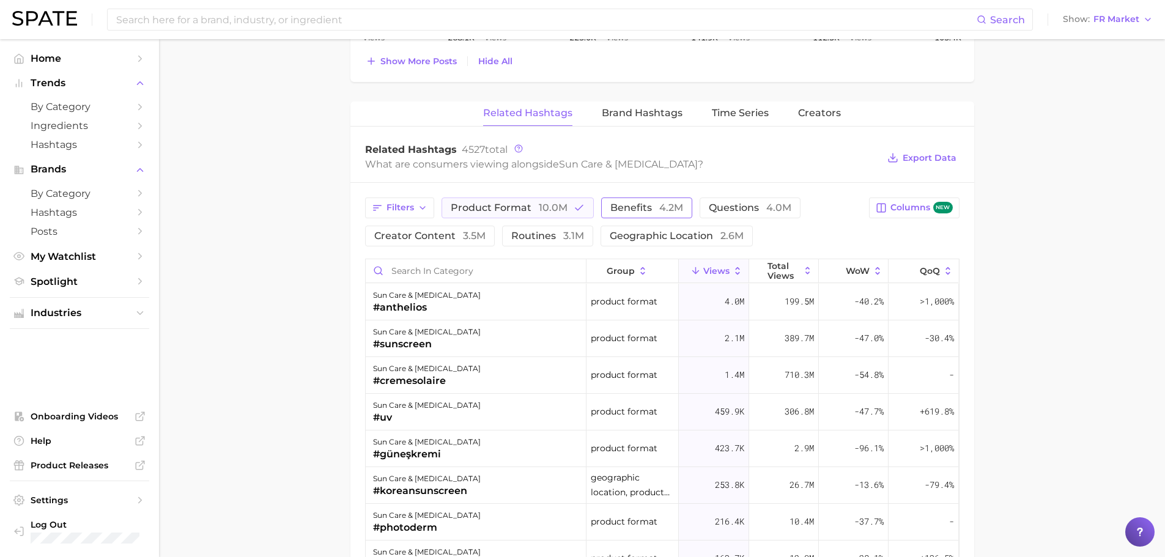
click at [601, 202] on button "benefits 4.2m" at bounding box center [646, 207] width 91 height 21
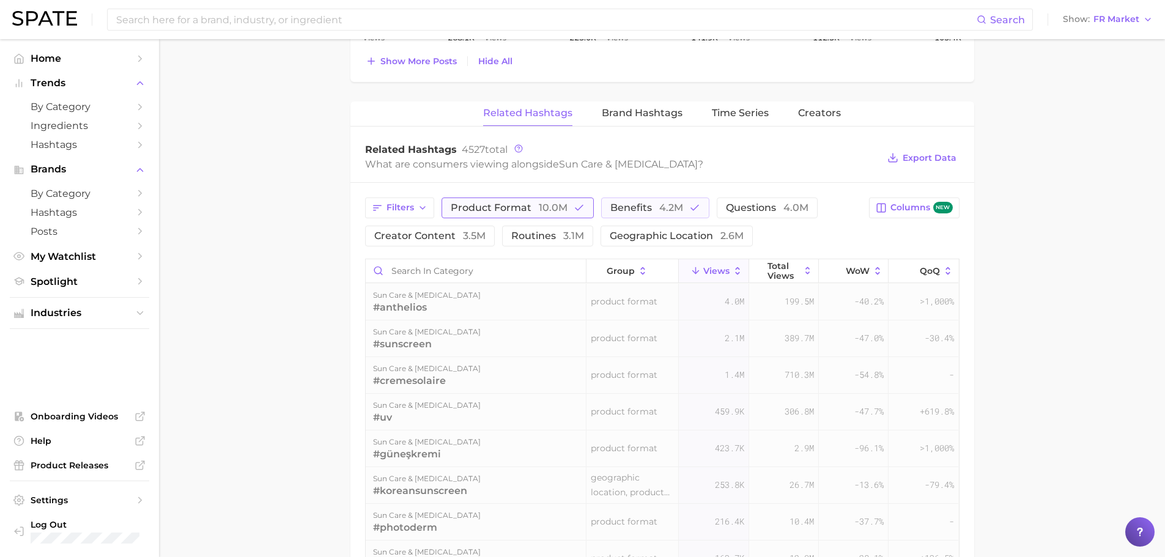
click at [561, 199] on button "product format 10.0m" at bounding box center [517, 207] width 152 height 21
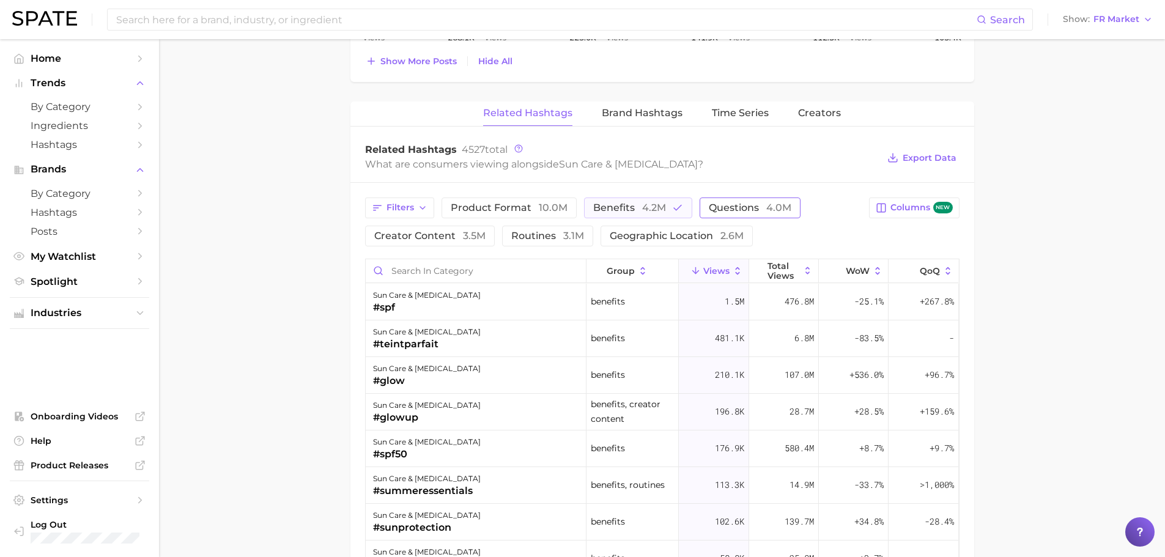
click at [742, 212] on span "questions 4.0m" at bounding box center [750, 208] width 83 height 10
click at [650, 202] on span "4.2m" at bounding box center [654, 208] width 24 height 12
click at [447, 232] on span "creator content 3.5m" at bounding box center [429, 236] width 111 height 10
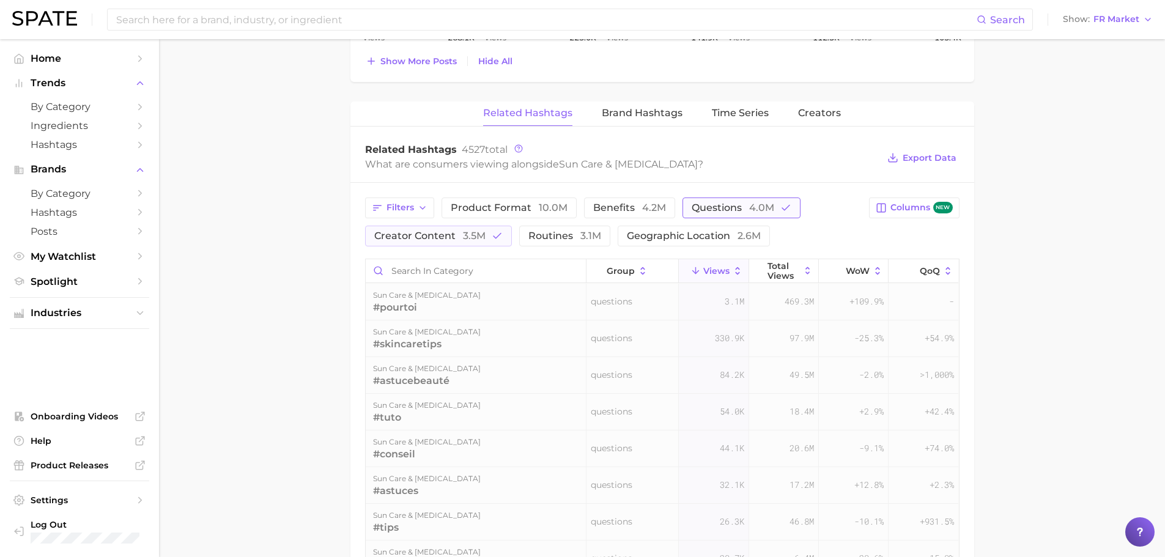
click at [775, 205] on button "questions 4.0m" at bounding box center [741, 207] width 118 height 21
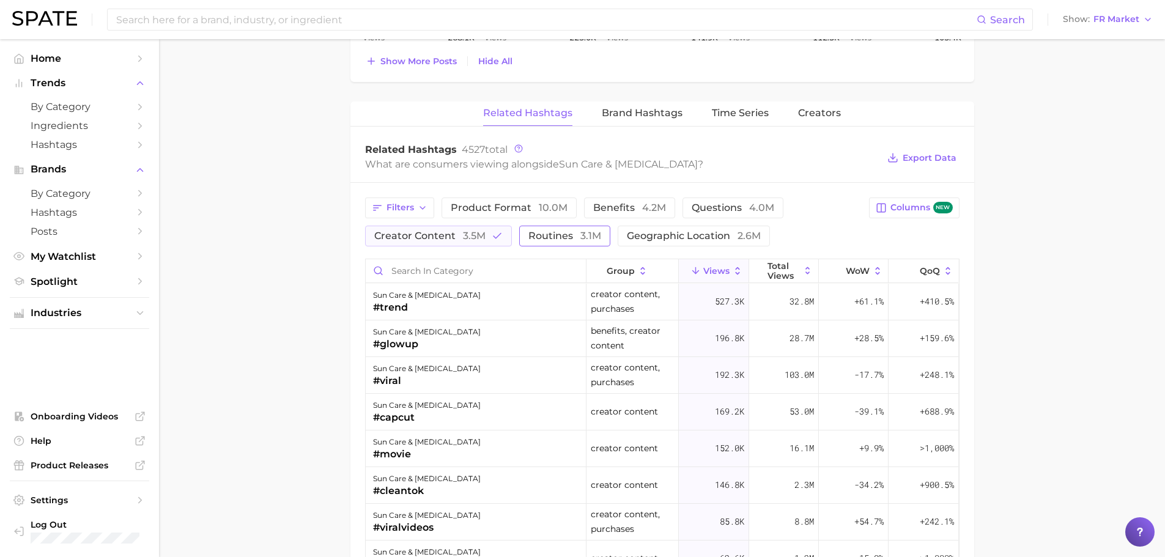
click at [543, 231] on span "routines 3.1m" at bounding box center [564, 236] width 73 height 10
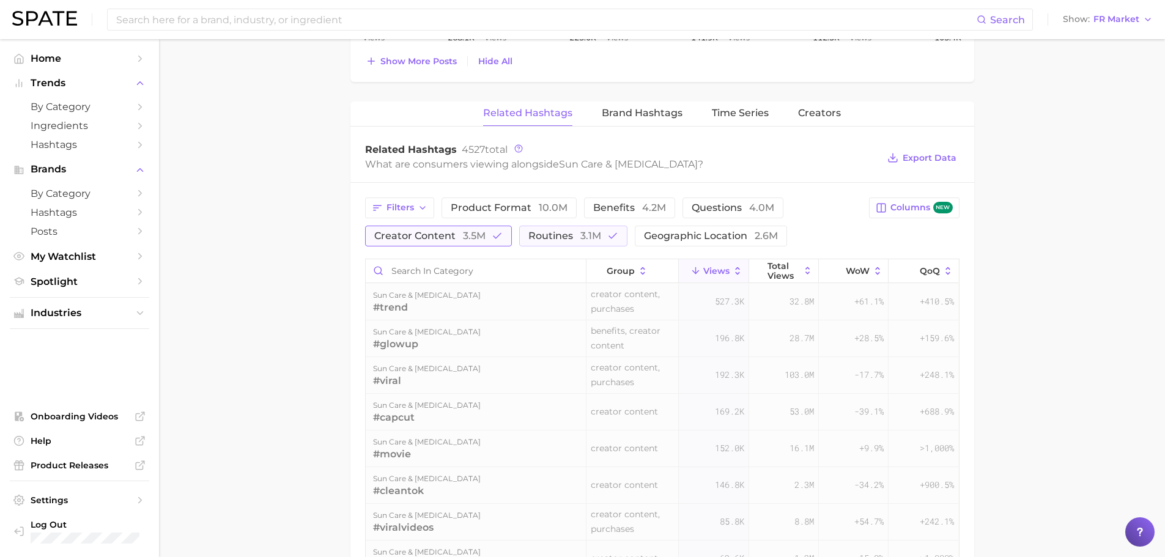
click at [443, 233] on span "creator content 3.5m" at bounding box center [429, 236] width 111 height 10
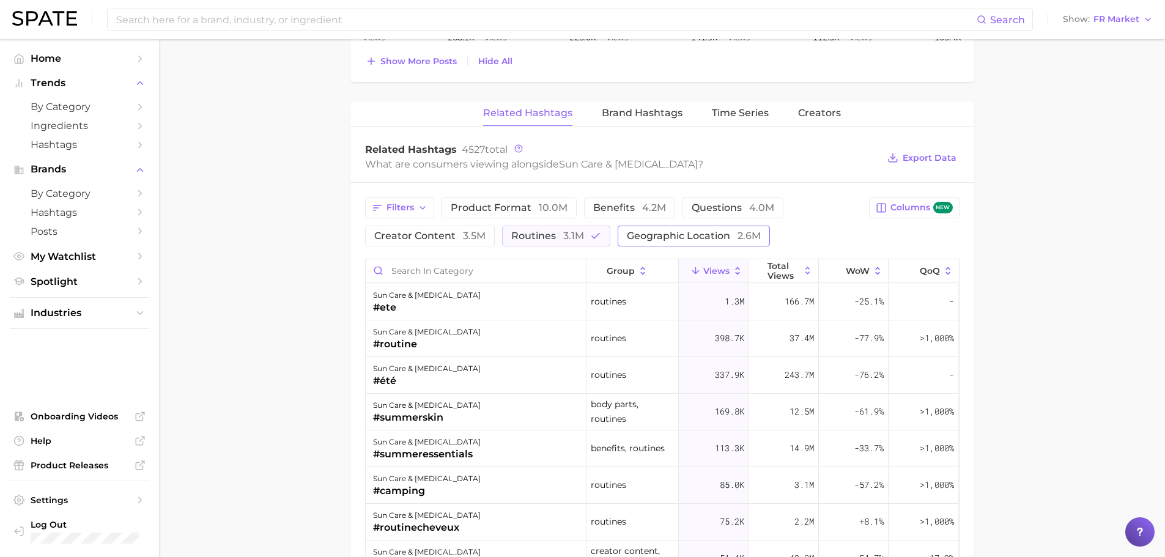
click at [640, 237] on span "geographic location 2.6m" at bounding box center [694, 236] width 134 height 10
click at [555, 243] on button "routines 3.1m" at bounding box center [556, 236] width 108 height 21
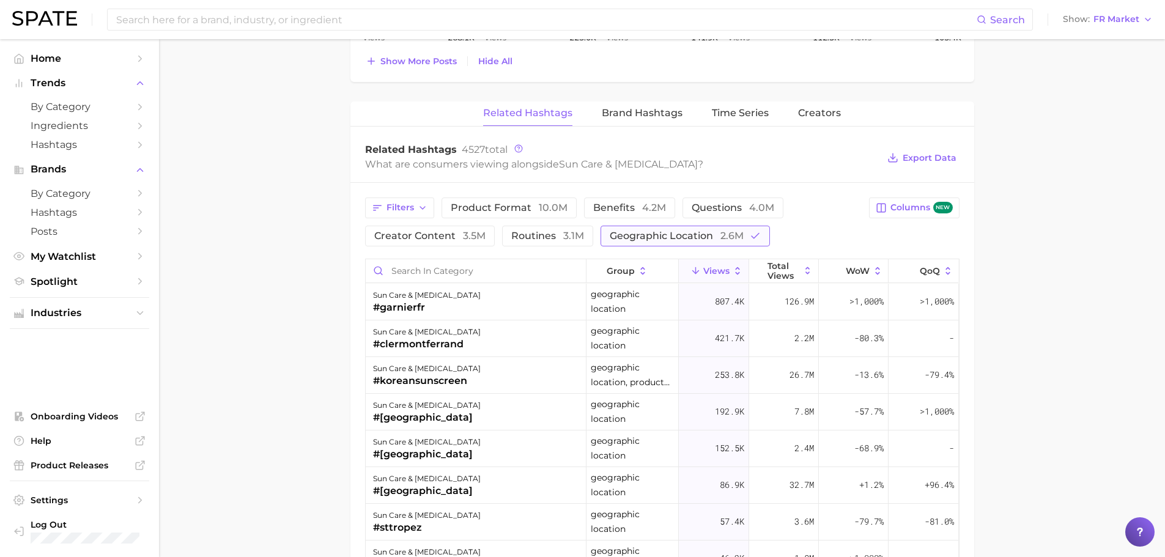
click at [635, 238] on span "geographic location 2.6m" at bounding box center [677, 236] width 134 height 10
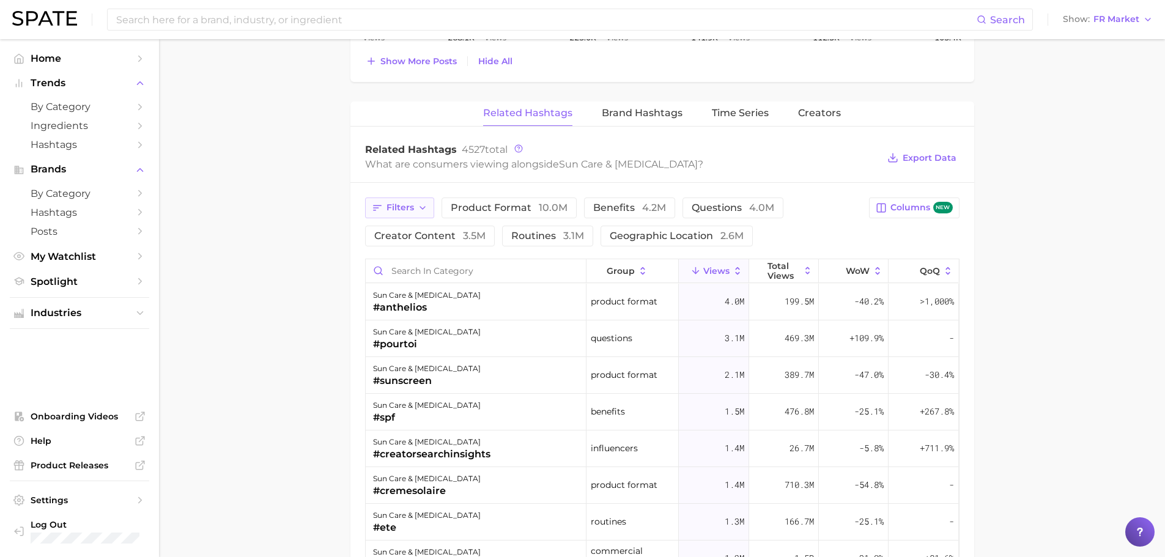
click at [399, 207] on span "Filters" at bounding box center [400, 207] width 28 height 10
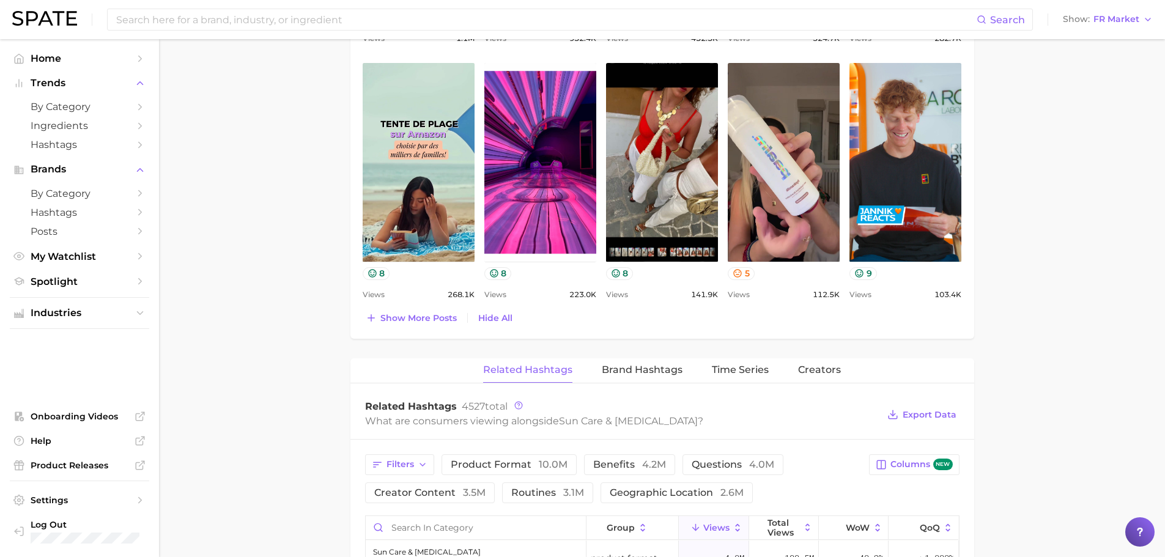
scroll to position [673, 0]
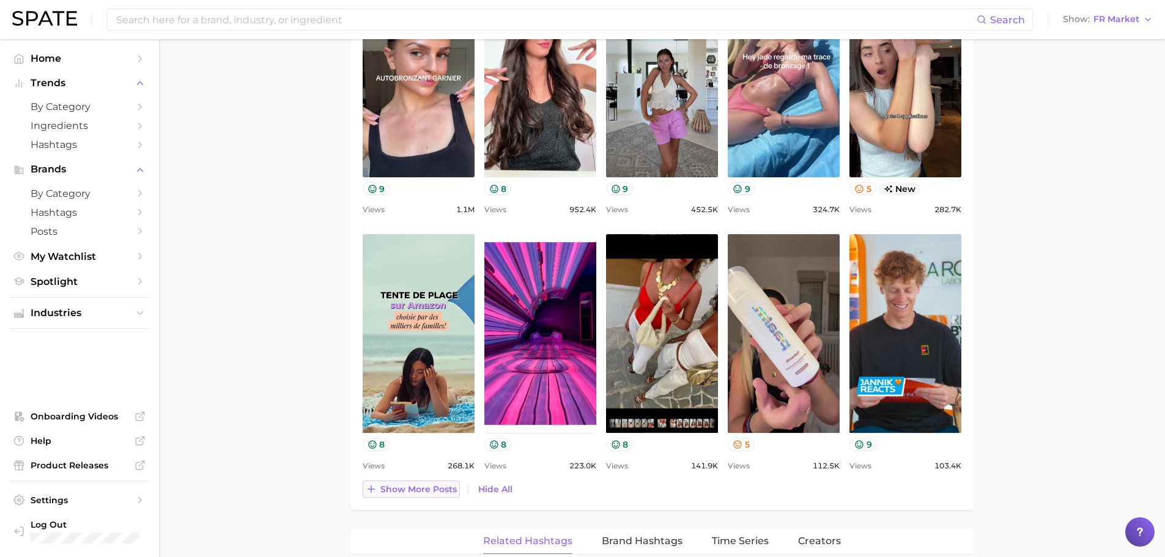
click at [393, 495] on button "Show more posts" at bounding box center [411, 489] width 97 height 17
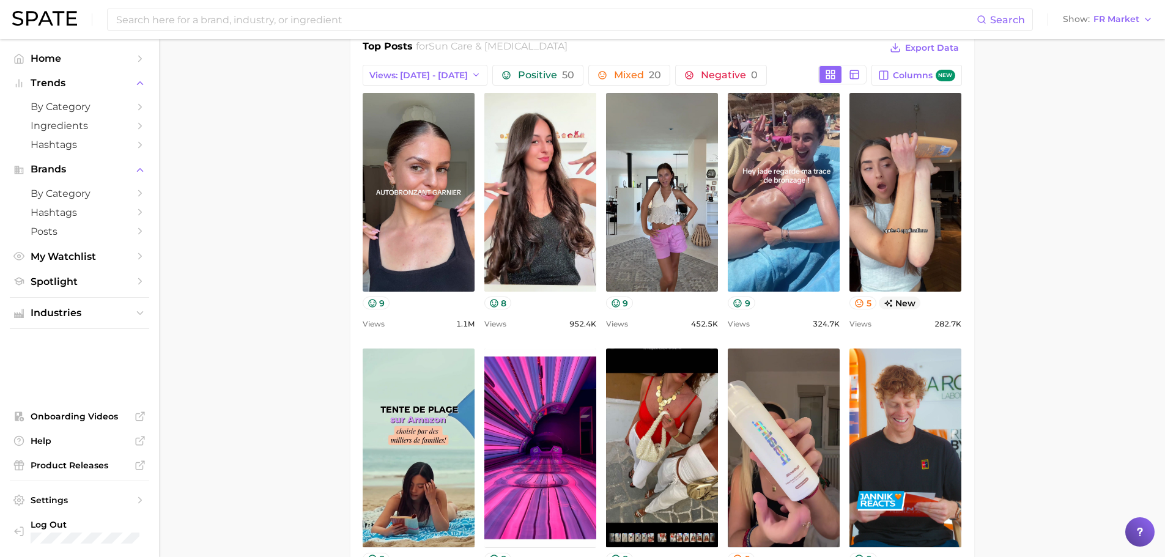
scroll to position [550, 0]
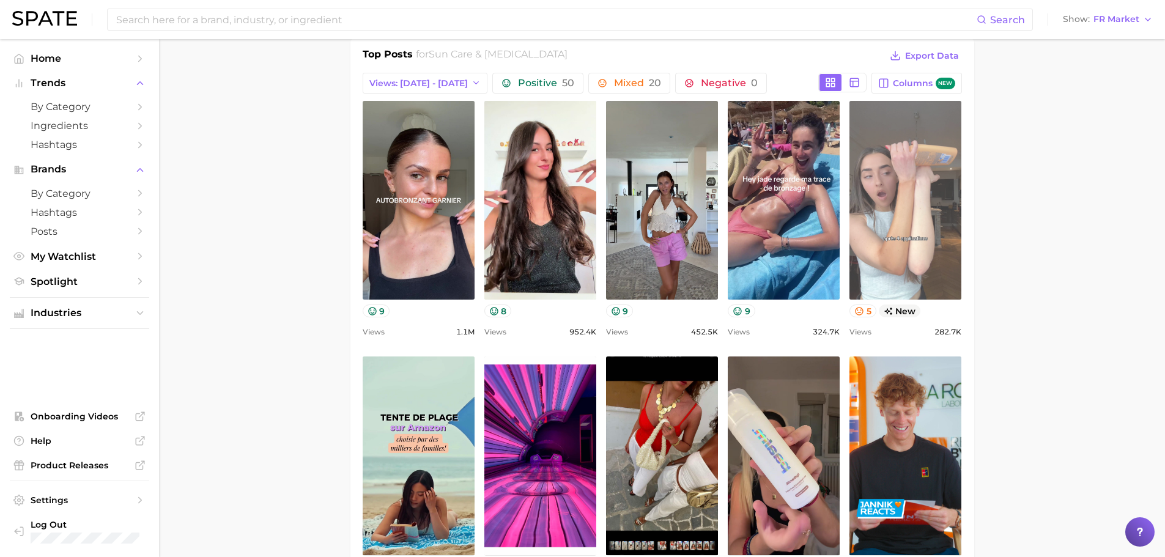
click at [934, 273] on link "view post on TikTok" at bounding box center [905, 200] width 112 height 199
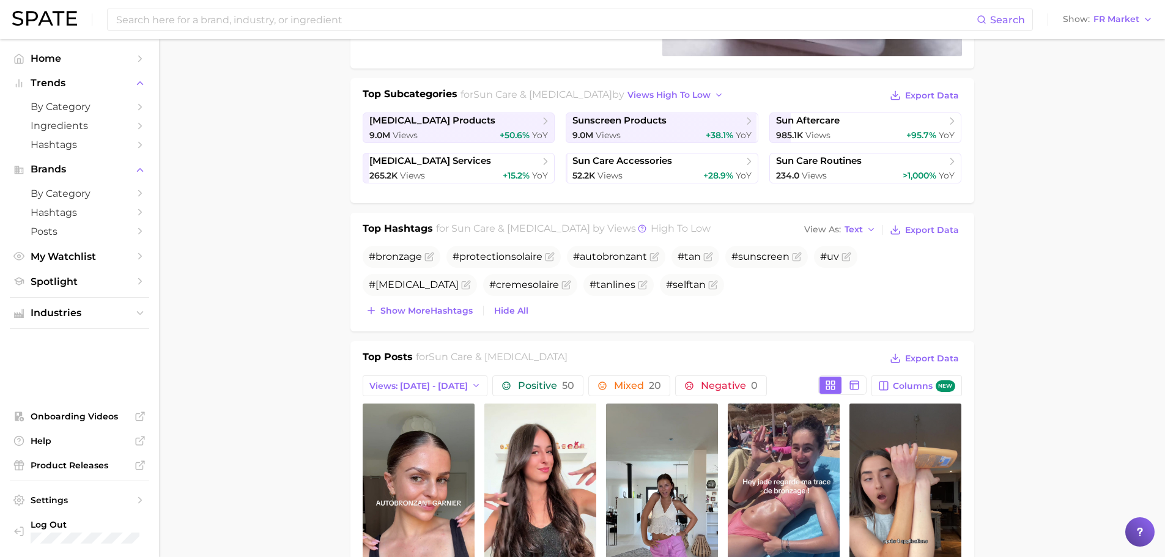
scroll to position [183, 0]
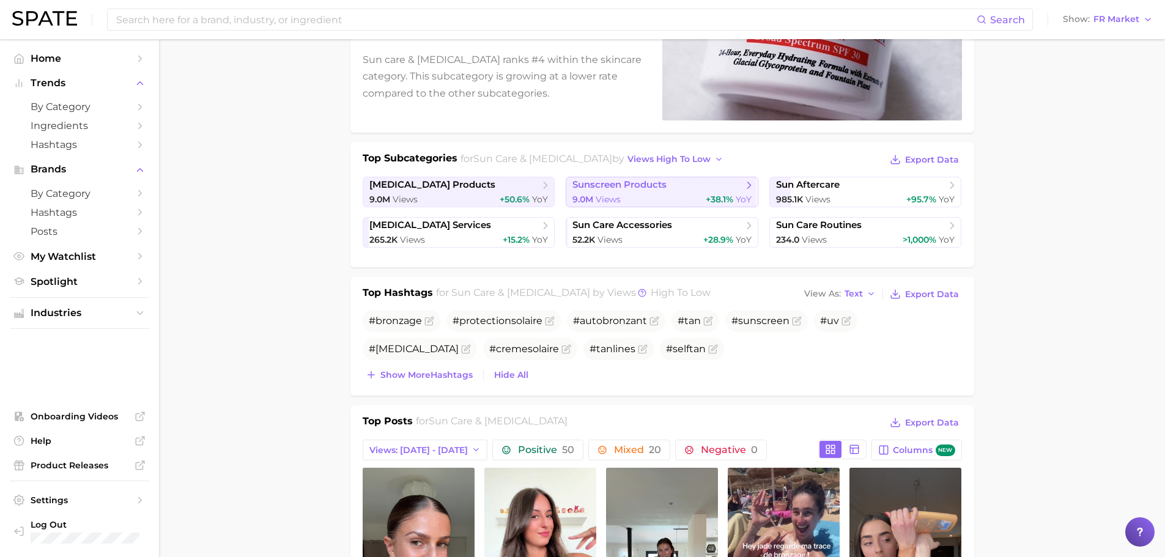
click at [696, 185] on span "sunscreen products" at bounding box center [657, 185] width 170 height 12
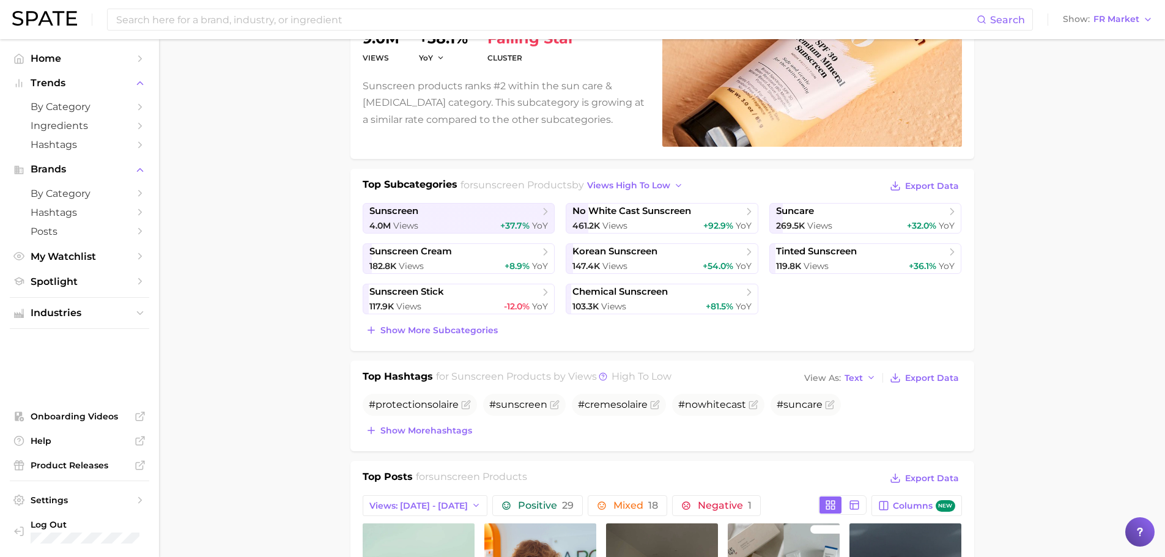
scroll to position [183, 0]
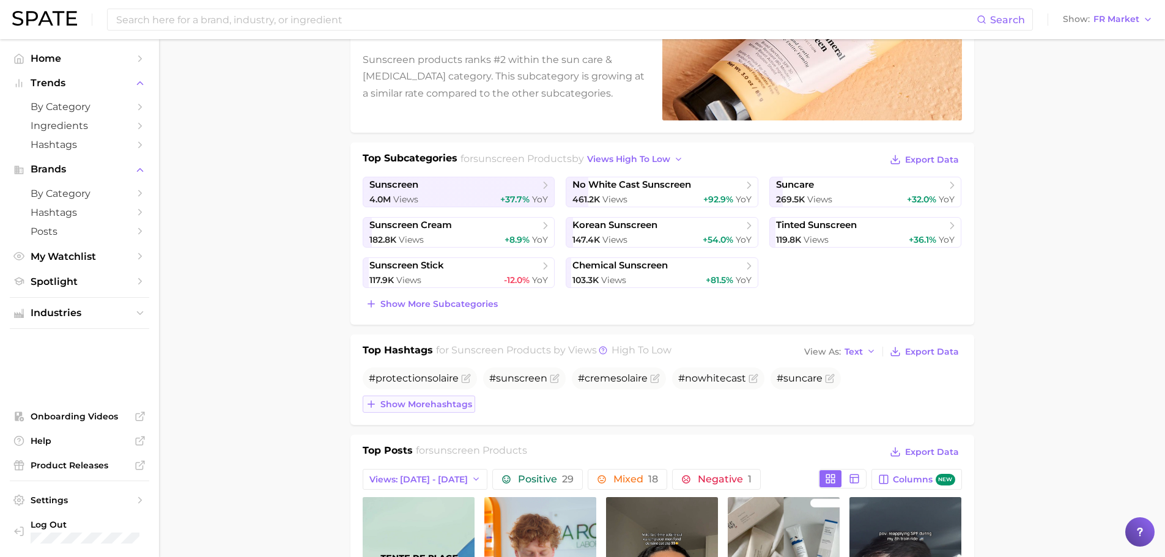
click at [429, 404] on span "Show more hashtags" at bounding box center [426, 404] width 92 height 10
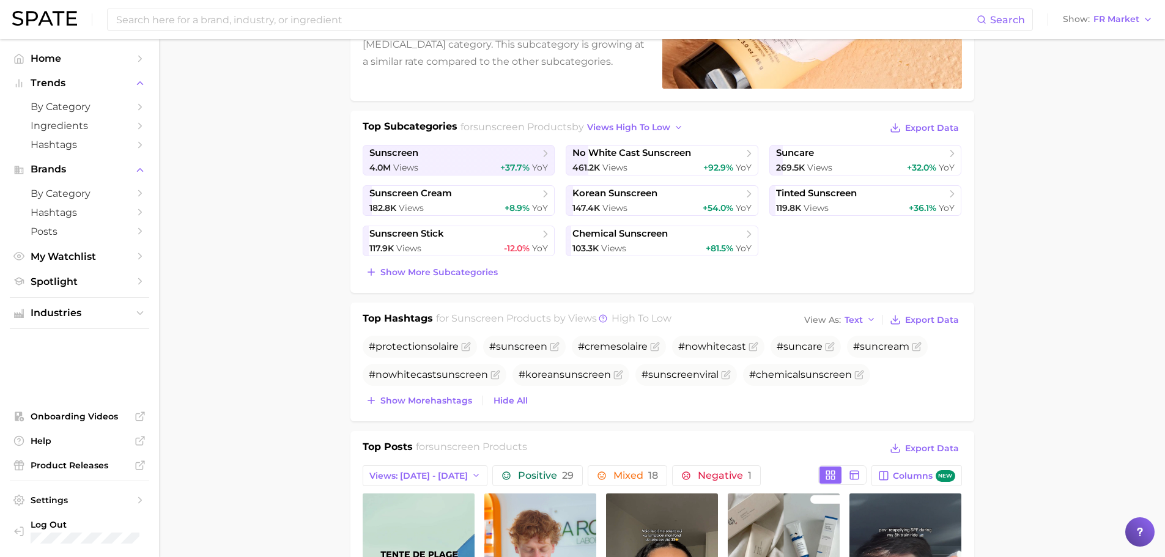
scroll to position [245, 0]
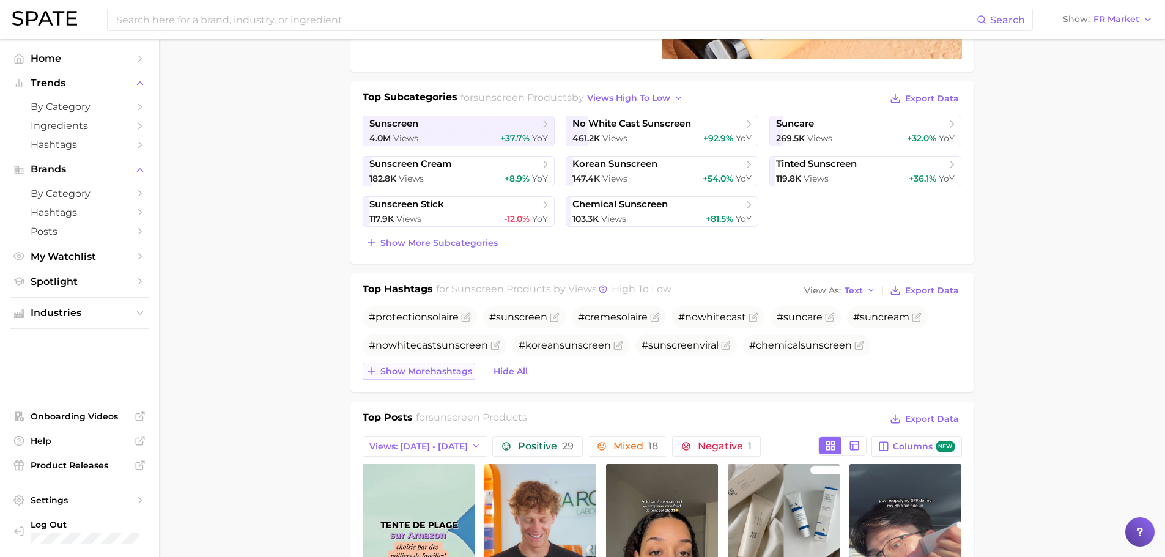
click at [400, 370] on span "Show more hashtags" at bounding box center [426, 371] width 92 height 10
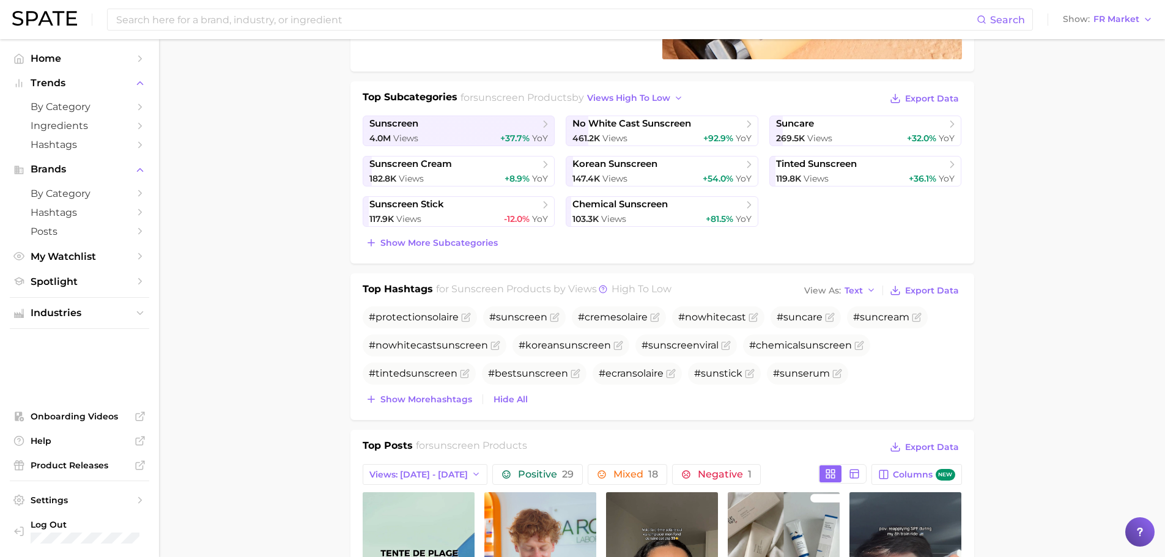
scroll to position [550, 0]
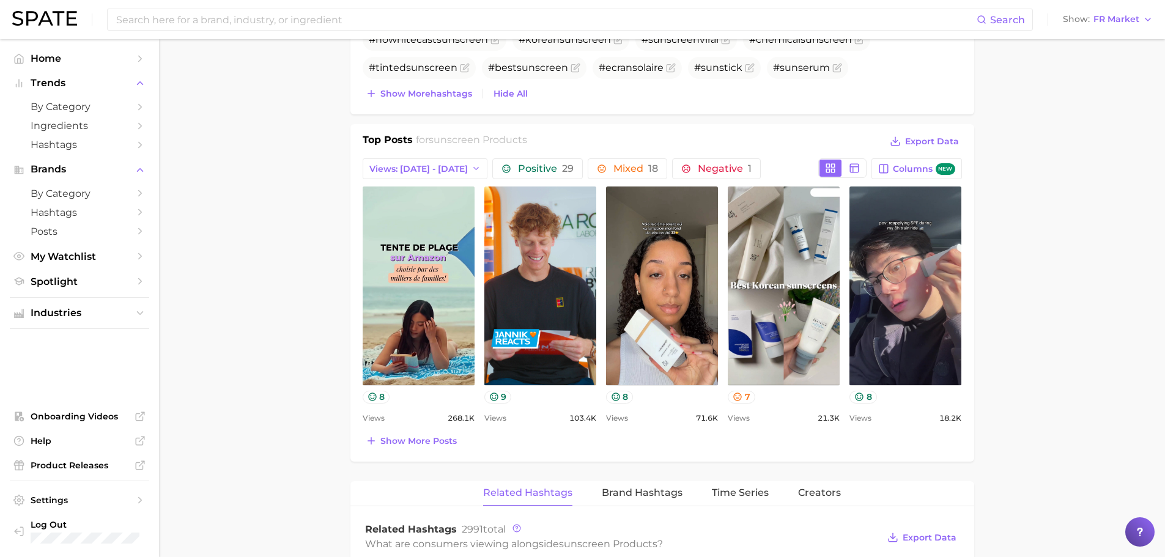
click at [435, 429] on div "Top Posts for sunscreen products Export Data Views: [DATE] - [DATE] Positive 29…" at bounding box center [662, 291] width 599 height 317
click at [435, 442] on span "Show more posts" at bounding box center [418, 441] width 76 height 10
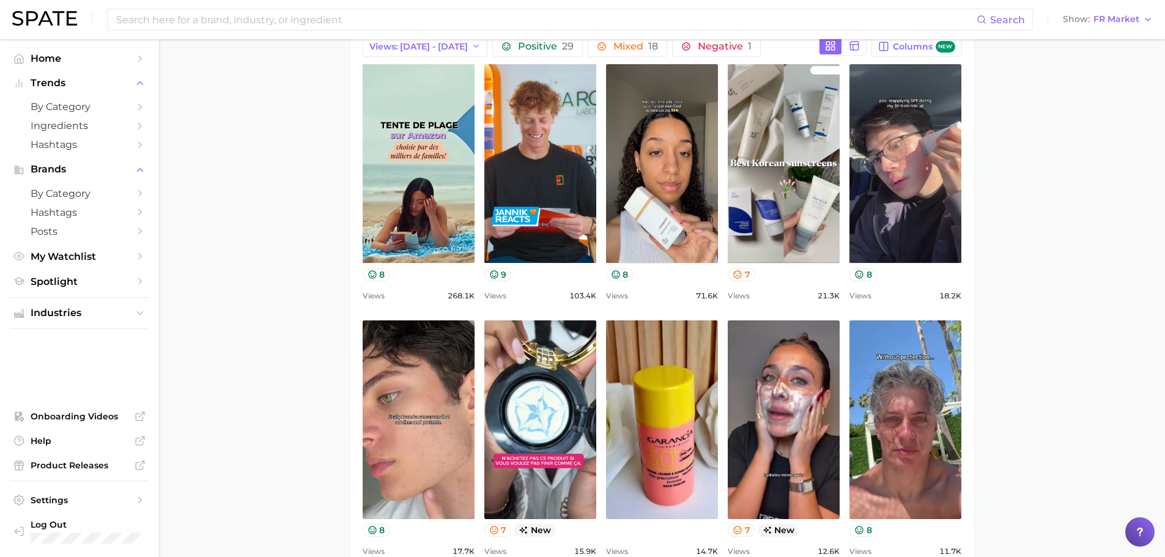
scroll to position [856, 0]
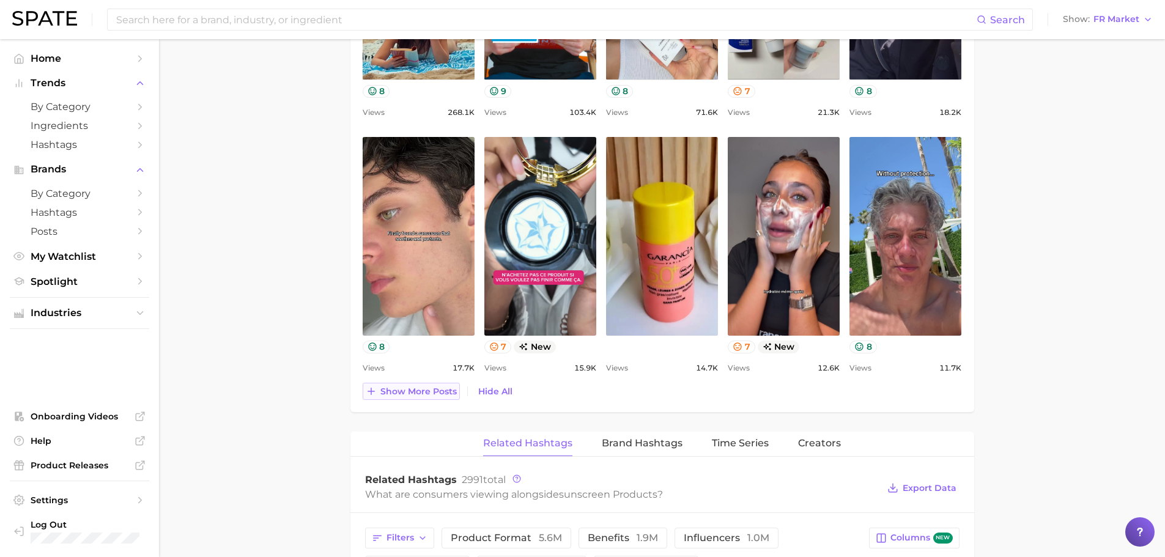
click at [416, 385] on button "Show more posts" at bounding box center [411, 391] width 97 height 17
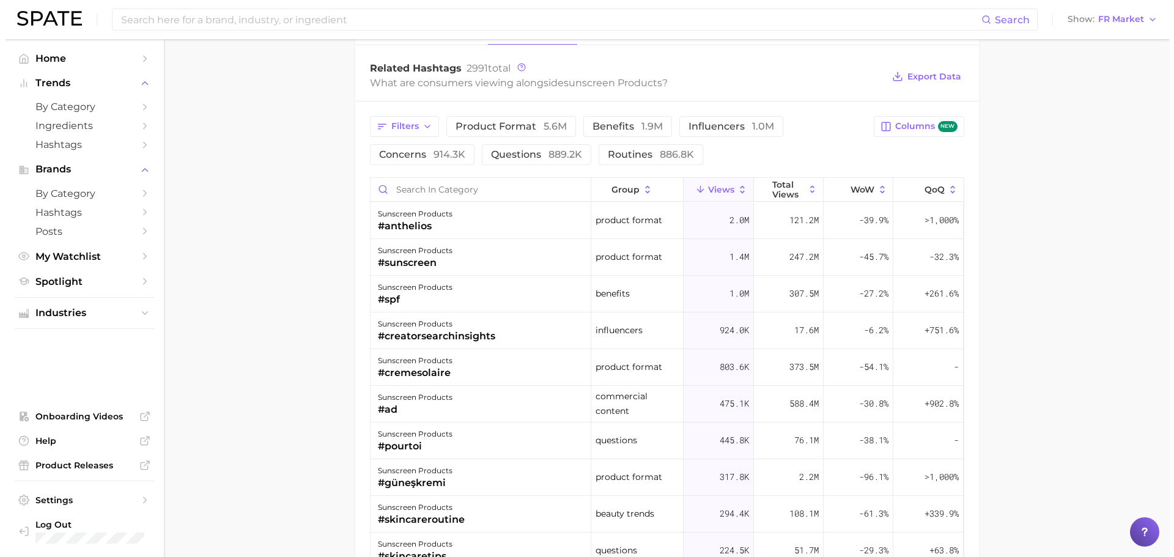
scroll to position [1528, 0]
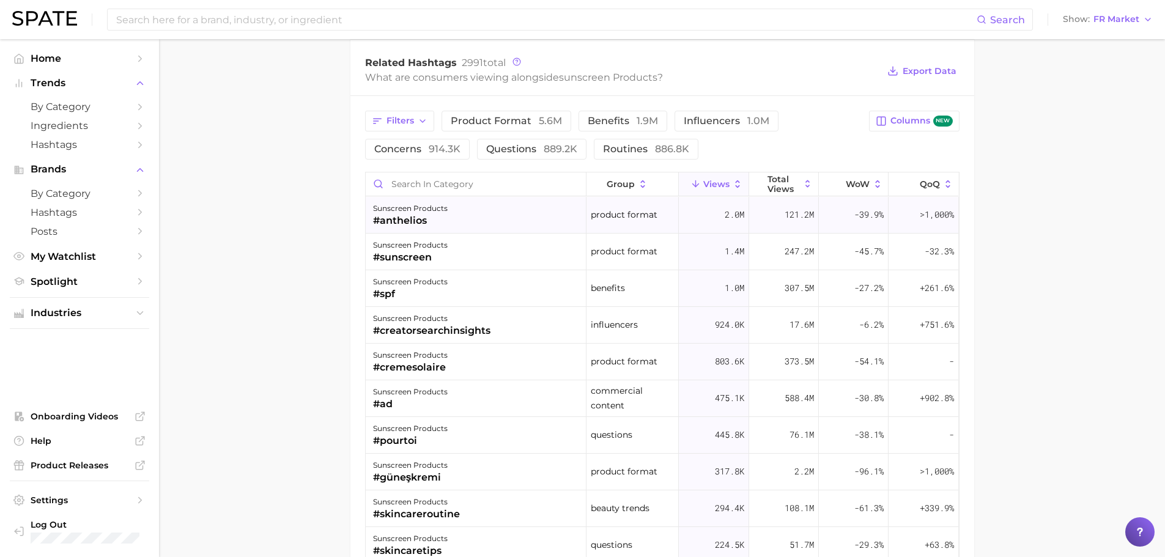
drag, startPoint x: 462, startPoint y: 219, endPoint x: 381, endPoint y: 226, distance: 81.0
click at [381, 226] on div "sunscreen products #anthelios" at bounding box center [476, 215] width 221 height 37
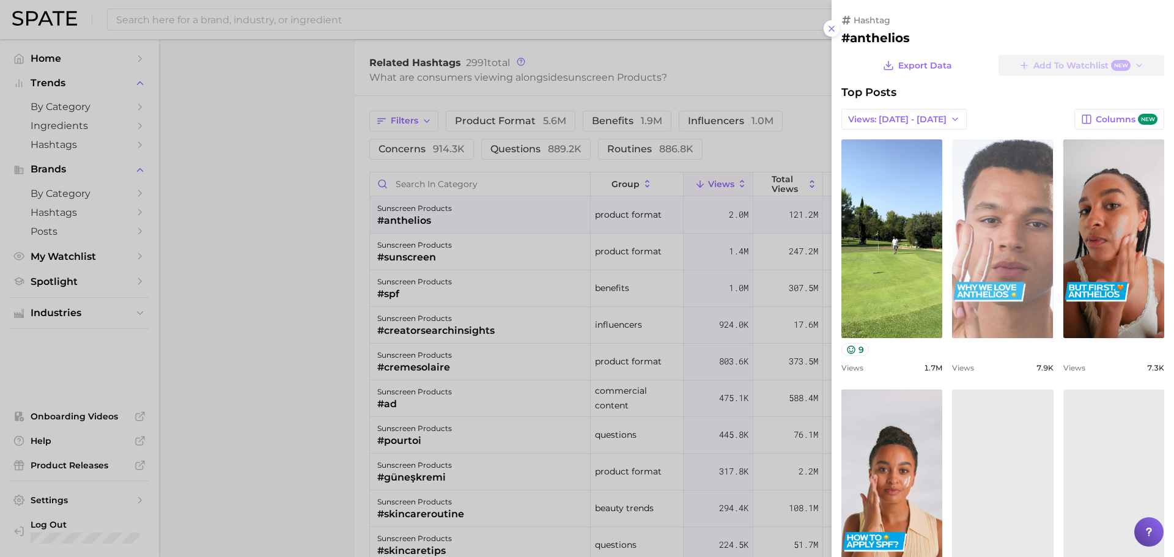
scroll to position [0, 0]
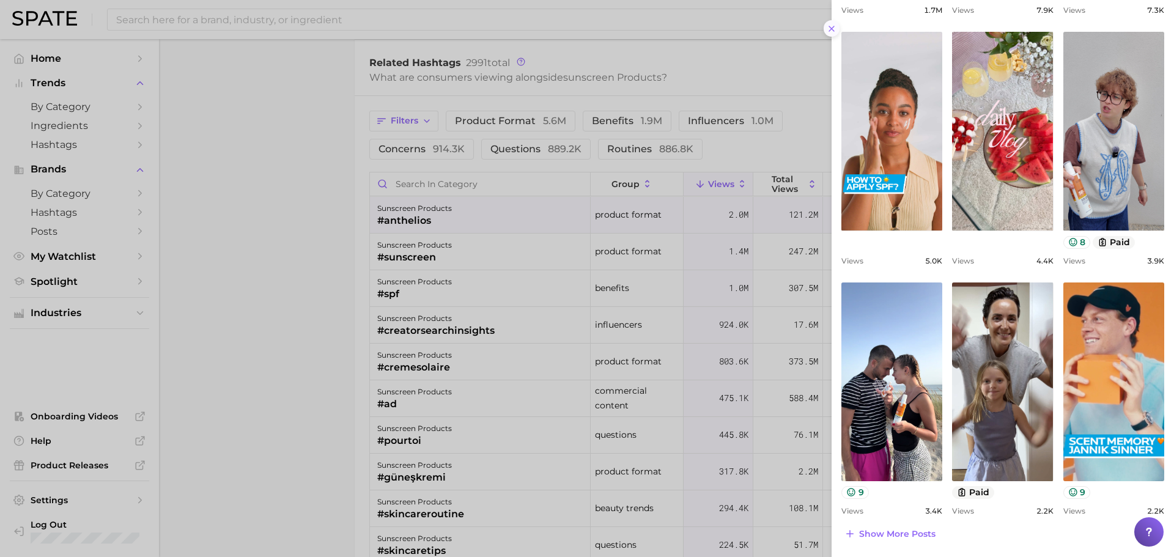
click at [835, 28] on icon at bounding box center [832, 29] width 10 height 10
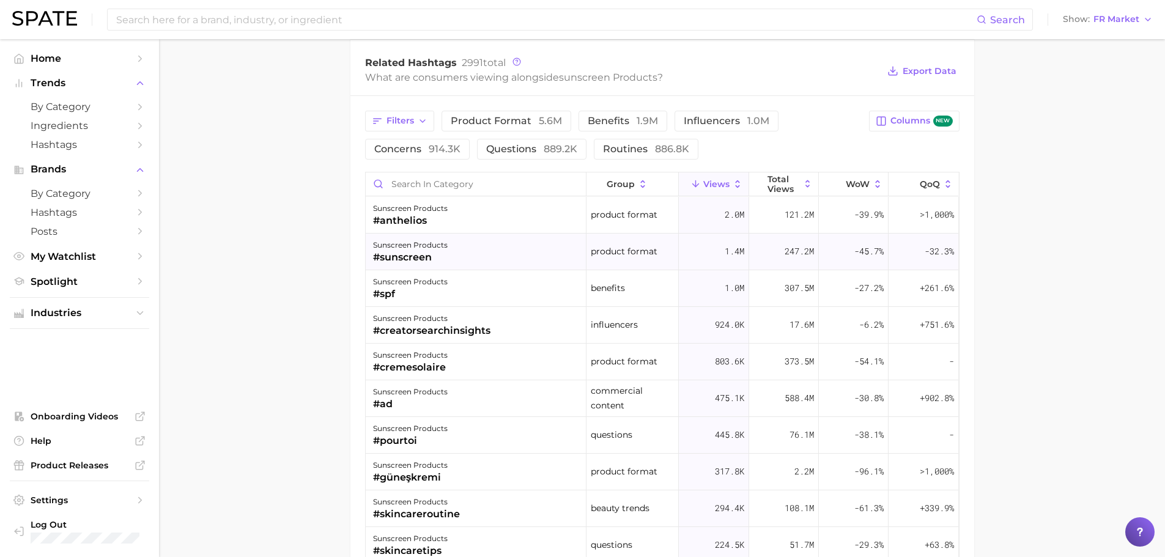
click at [472, 249] on div "sunscreen products #sunscreen" at bounding box center [476, 252] width 221 height 37
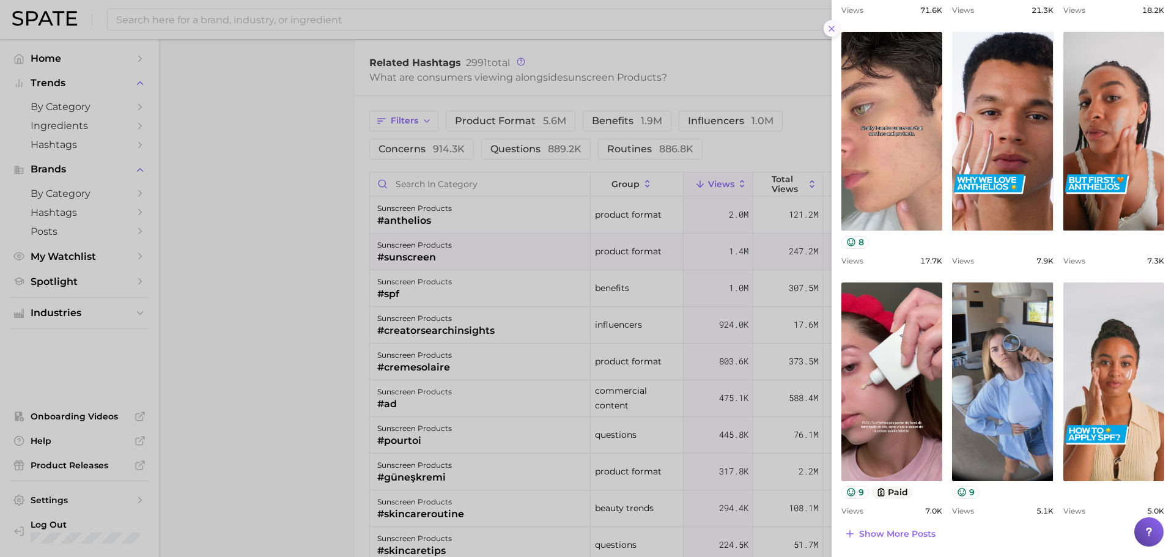
click at [831, 28] on line at bounding box center [831, 28] width 5 height 5
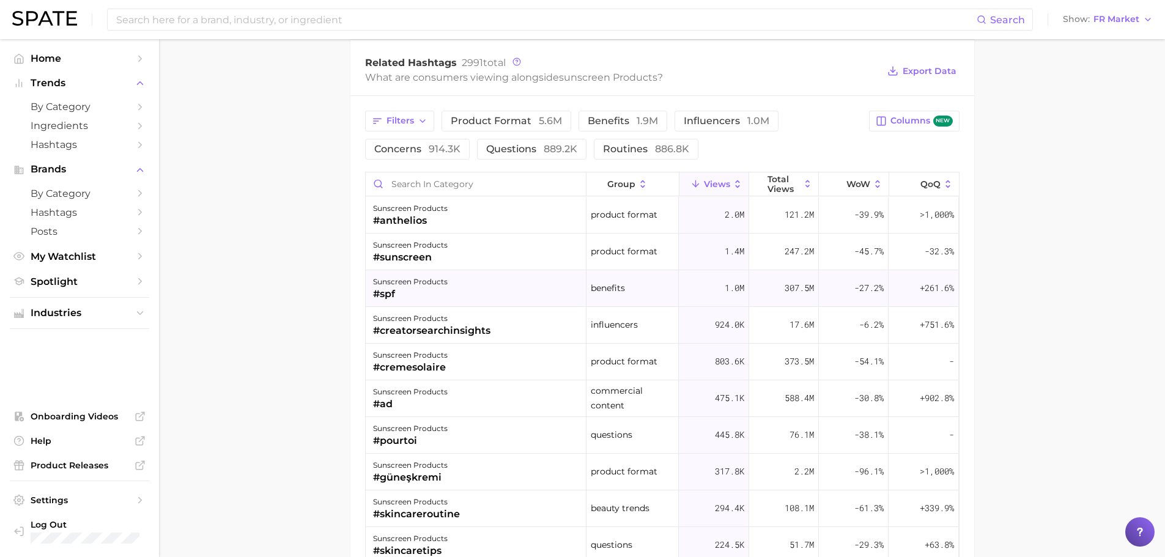
click at [490, 286] on div "sunscreen products #spf" at bounding box center [476, 288] width 221 height 37
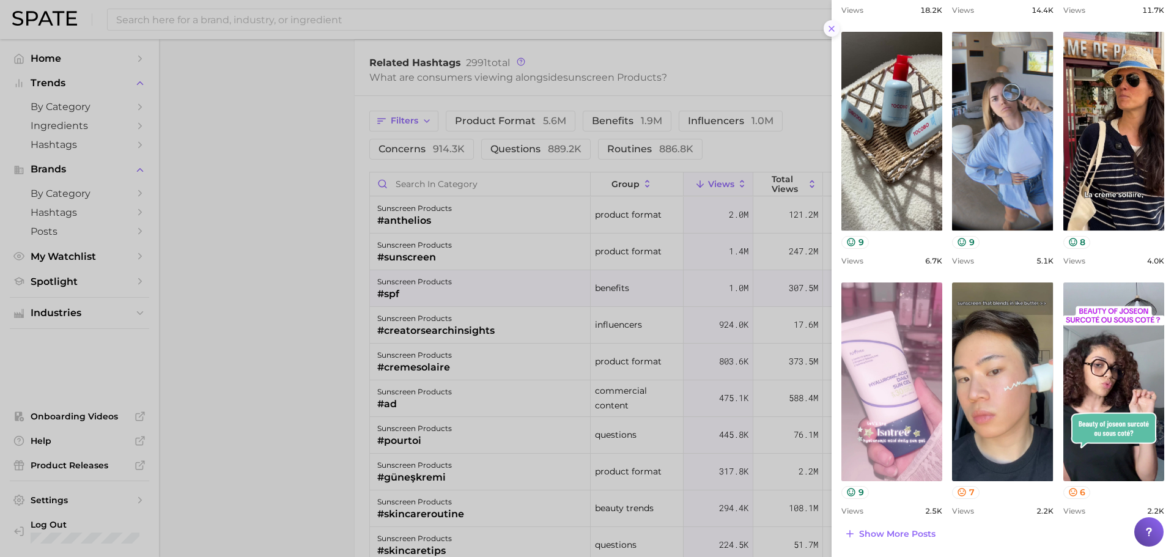
click at [835, 26] on icon at bounding box center [832, 29] width 10 height 10
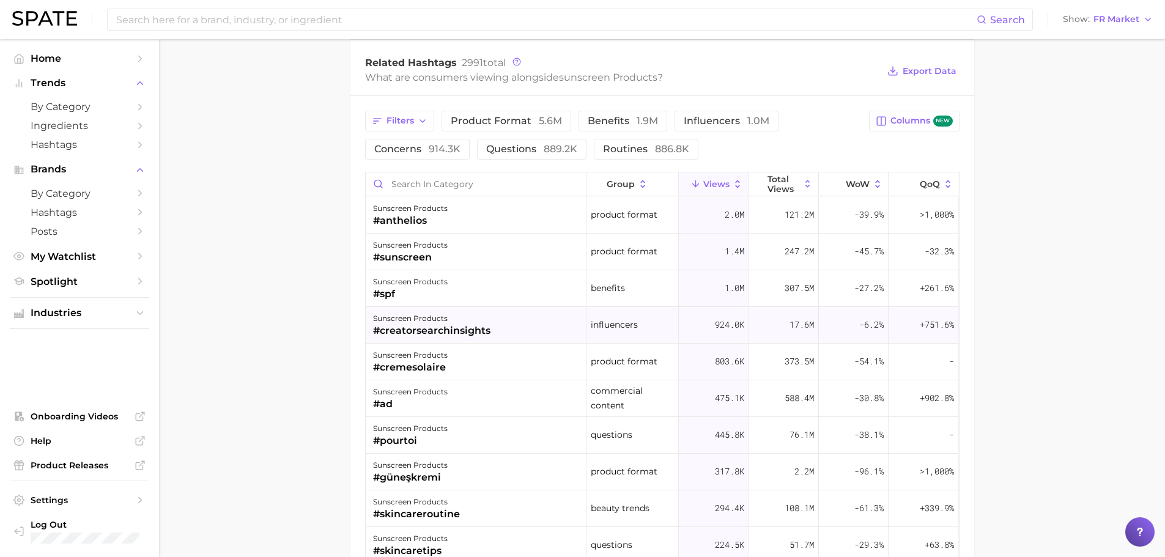
click at [477, 322] on div "sunscreen products" at bounding box center [431, 318] width 117 height 15
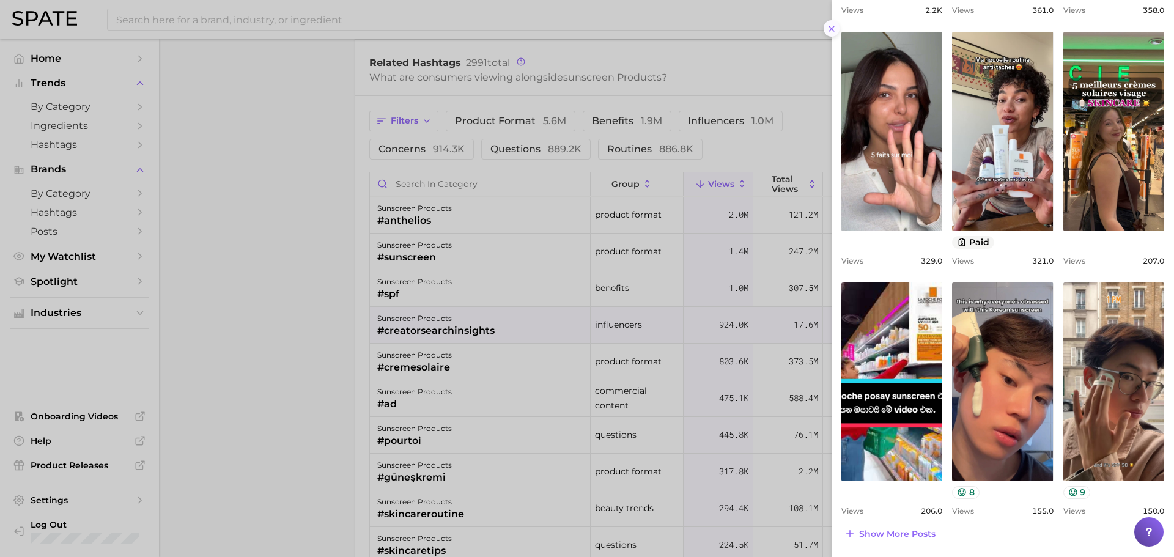
click at [839, 26] on button at bounding box center [832, 28] width 17 height 17
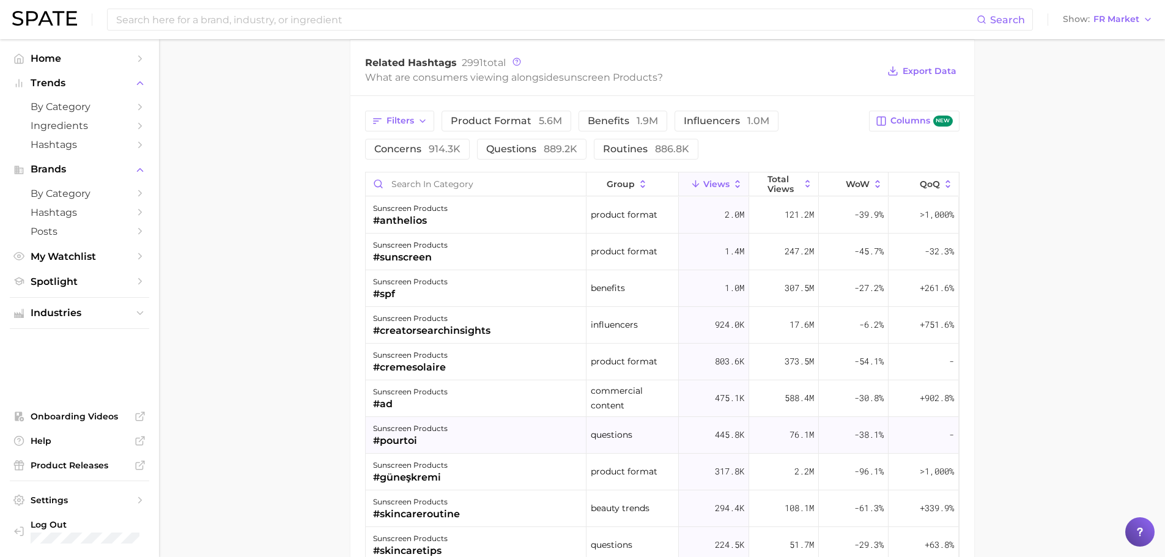
click at [485, 446] on div "sunscreen products #pourtoi" at bounding box center [476, 435] width 221 height 37
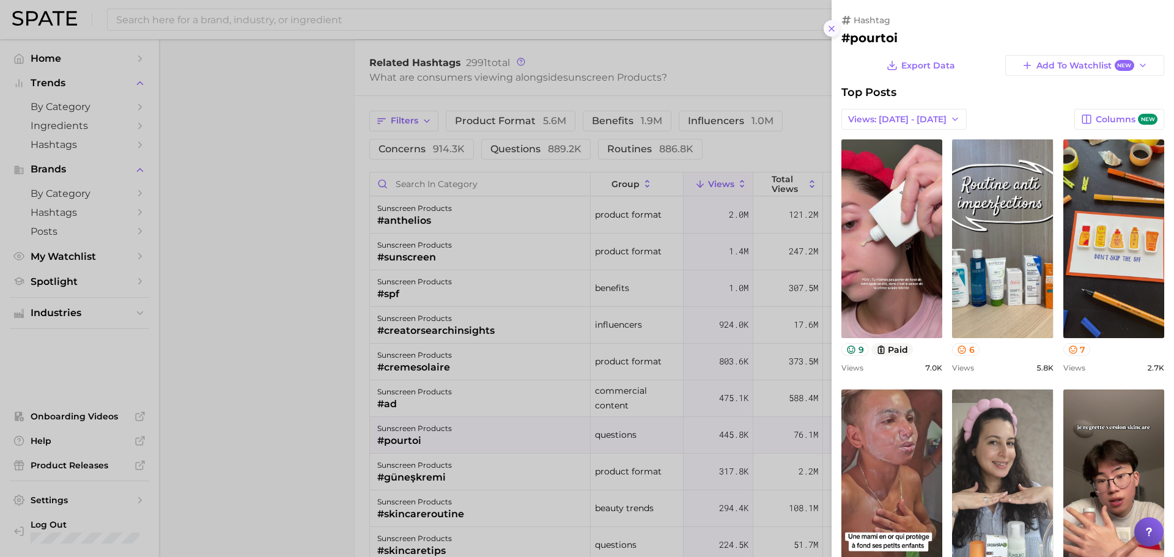
click at [836, 28] on icon at bounding box center [832, 29] width 10 height 10
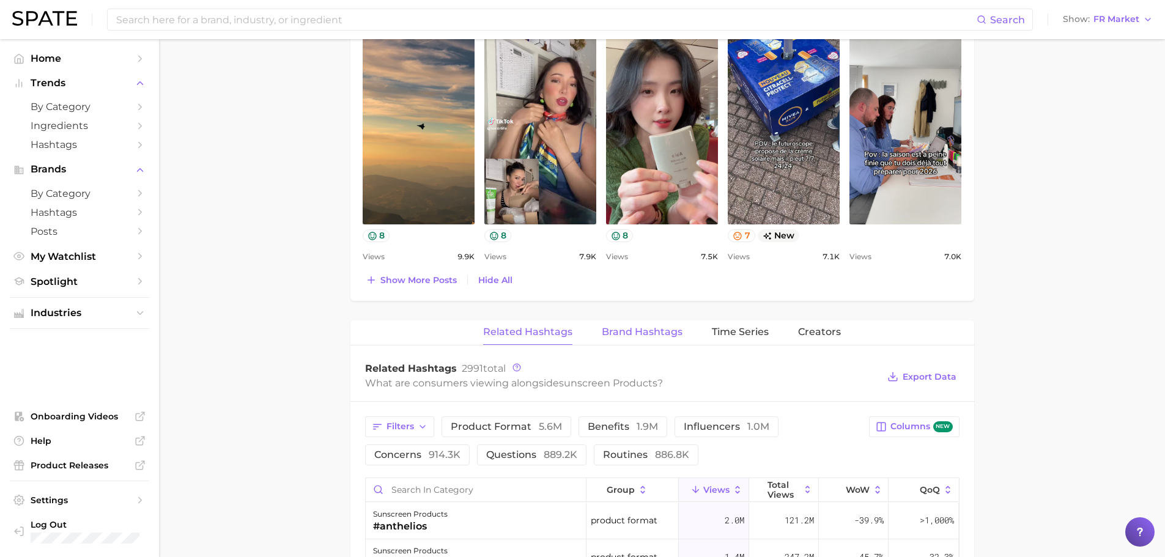
click at [630, 334] on span "Brand Hashtags" at bounding box center [642, 331] width 81 height 11
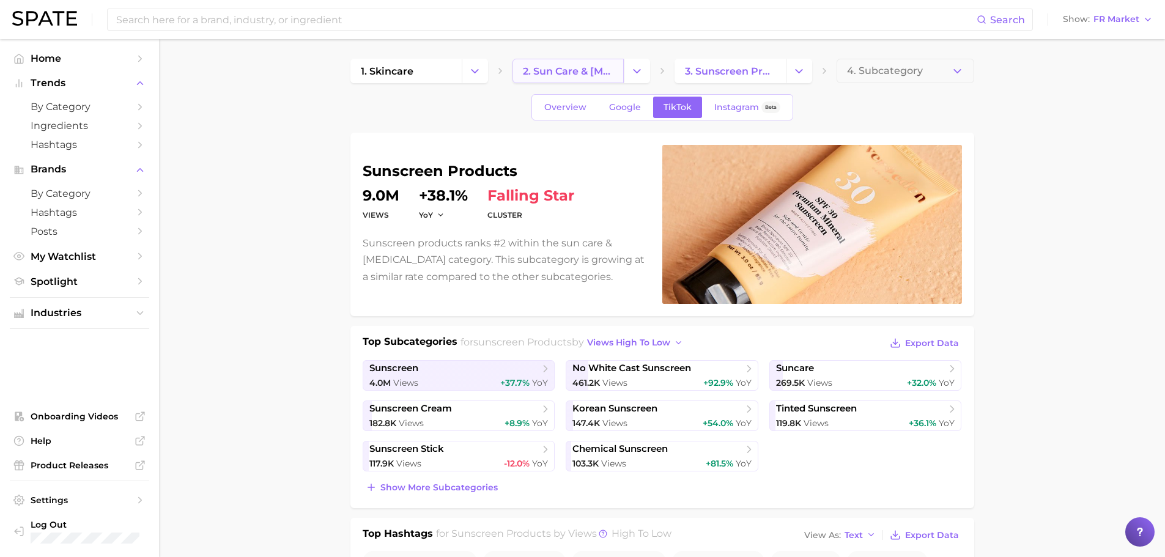
click at [609, 68] on span "2. sun care & [MEDICAL_DATA]" at bounding box center [568, 71] width 90 height 12
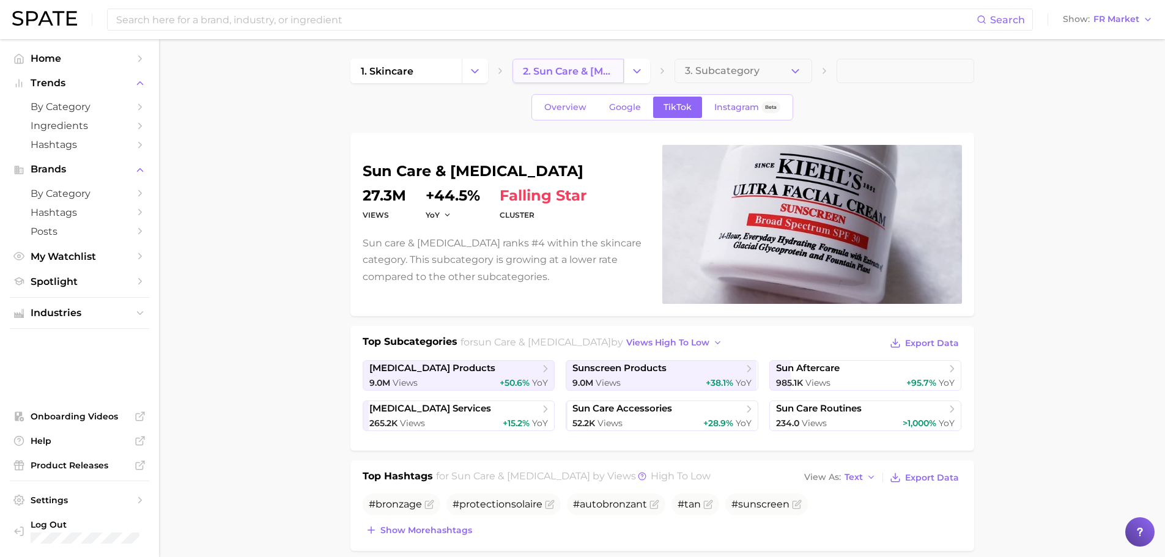
click at [619, 75] on link "2. sun care & [MEDICAL_DATA]" at bounding box center [567, 71] width 111 height 24
click at [632, 73] on icon "Change Category" at bounding box center [636, 71] width 13 height 13
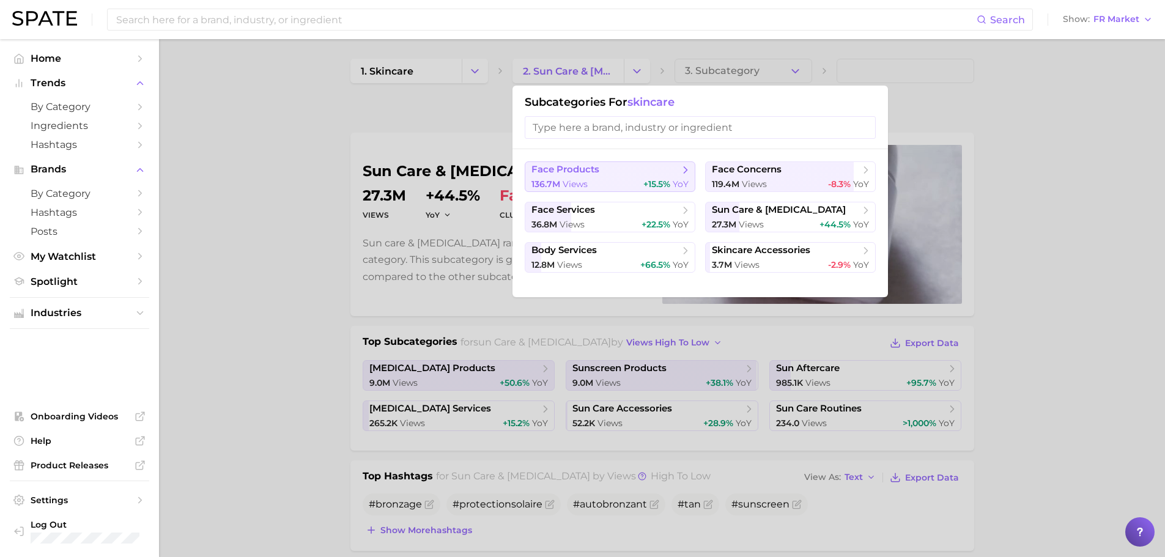
click at [671, 190] on span "+15.5% YoY" at bounding box center [665, 185] width 45 height 12
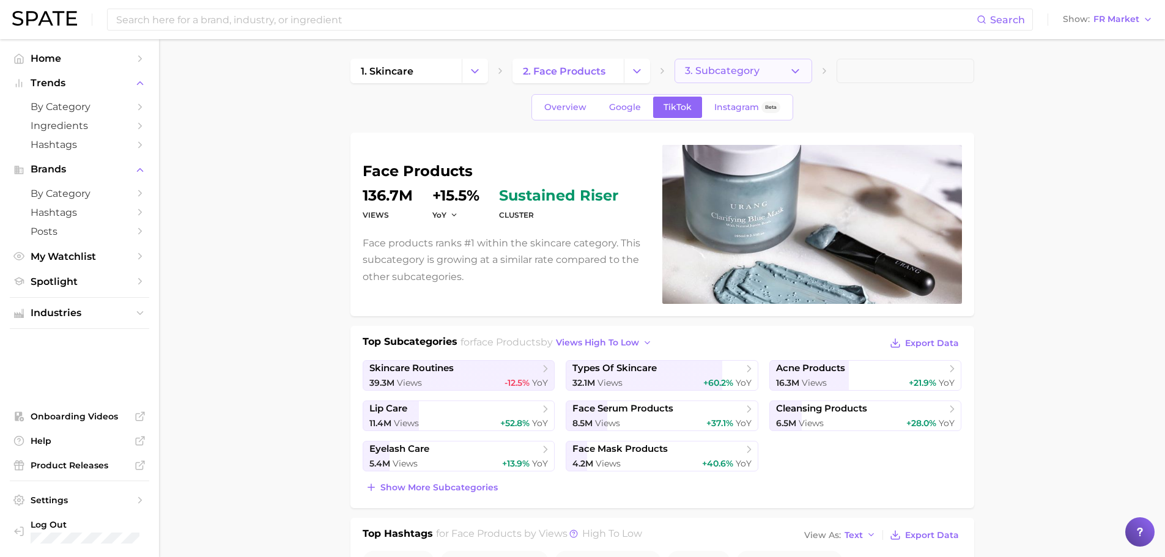
click at [809, 72] on button "3. Subcategory" at bounding box center [743, 71] width 138 height 24
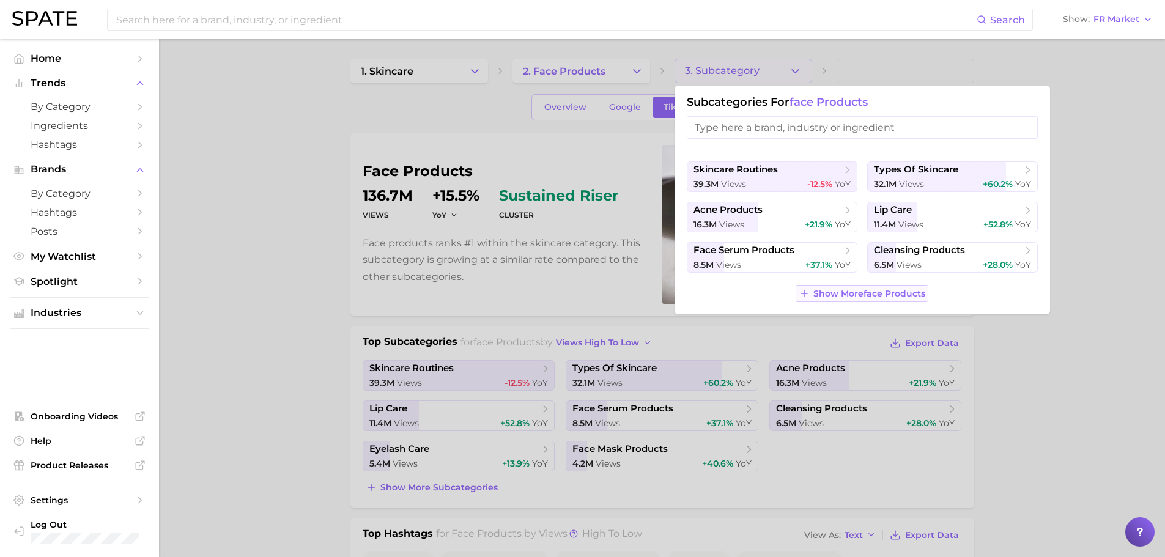
click at [905, 300] on button "Show More face products" at bounding box center [861, 293] width 133 height 17
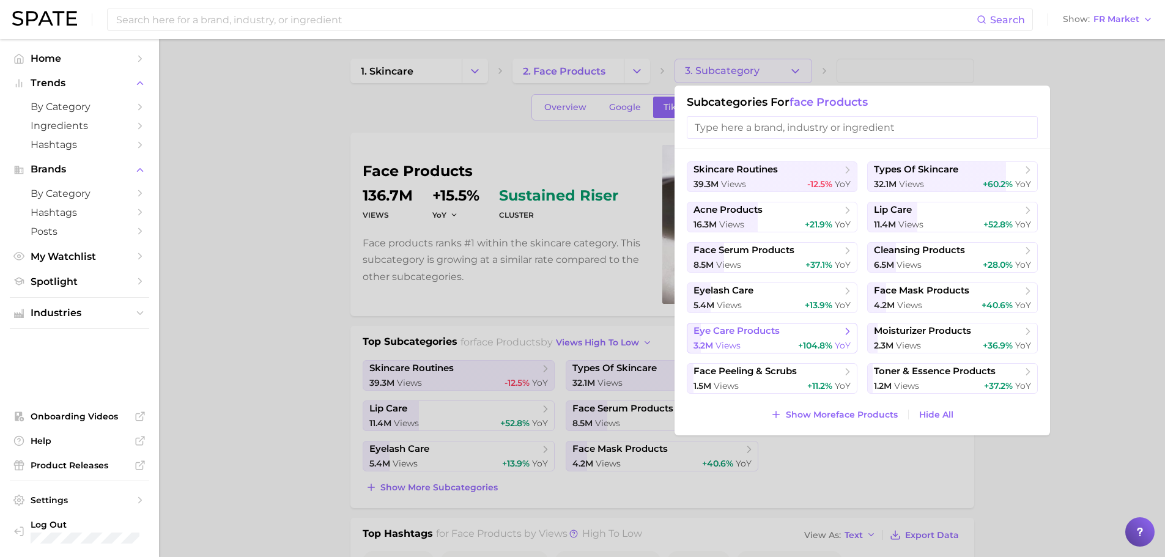
click at [789, 341] on div "3.2m views +104.8% YoY" at bounding box center [771, 346] width 157 height 12
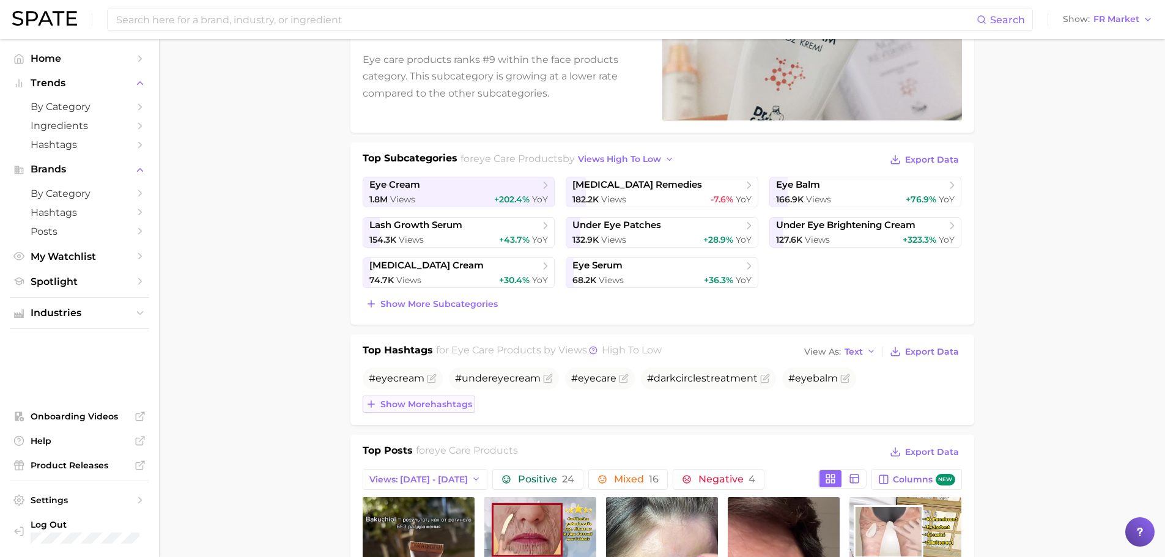
click at [396, 404] on span "Show more hashtags" at bounding box center [426, 404] width 92 height 10
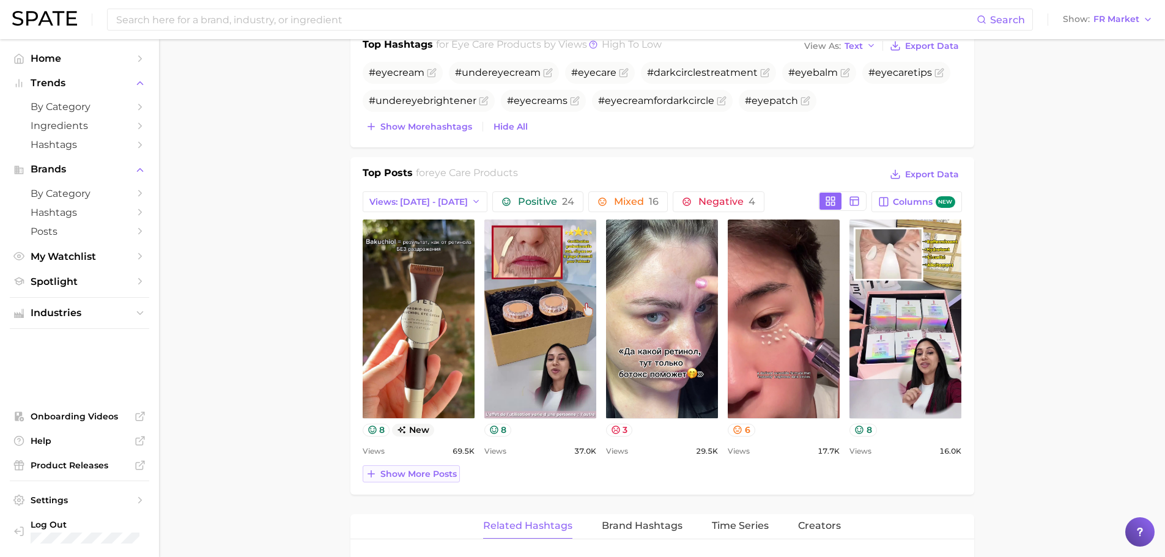
click at [448, 476] on span "Show more posts" at bounding box center [418, 474] width 76 height 10
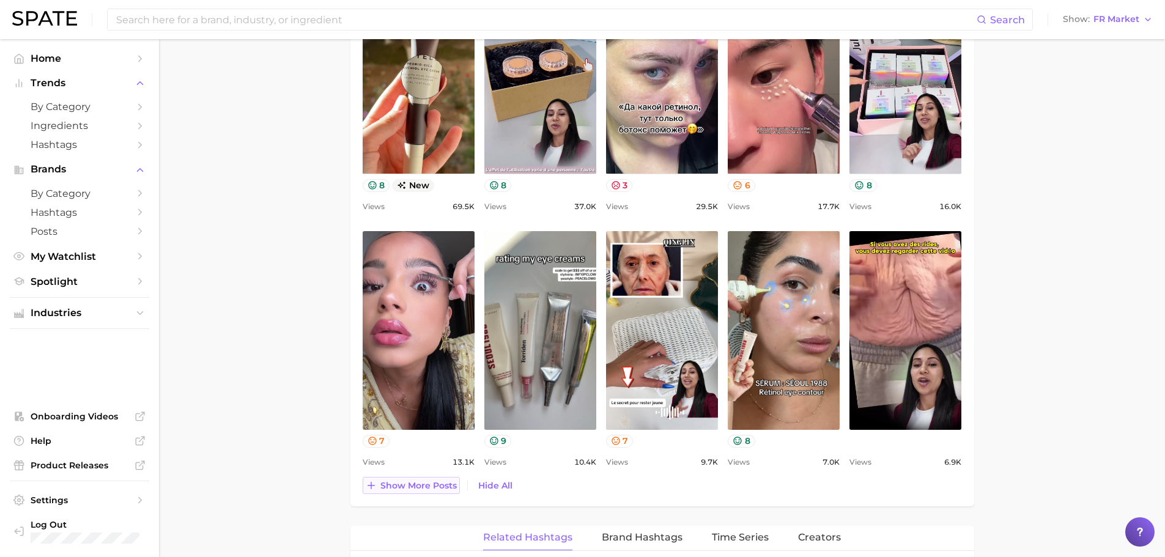
click at [393, 486] on span "Show more posts" at bounding box center [418, 486] width 76 height 10
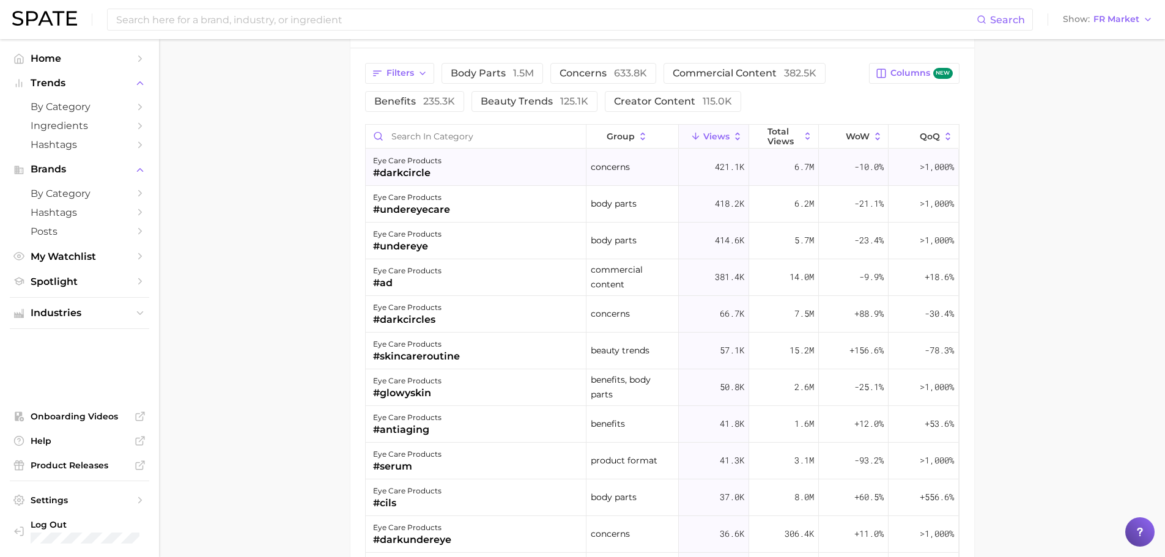
scroll to position [1528, 0]
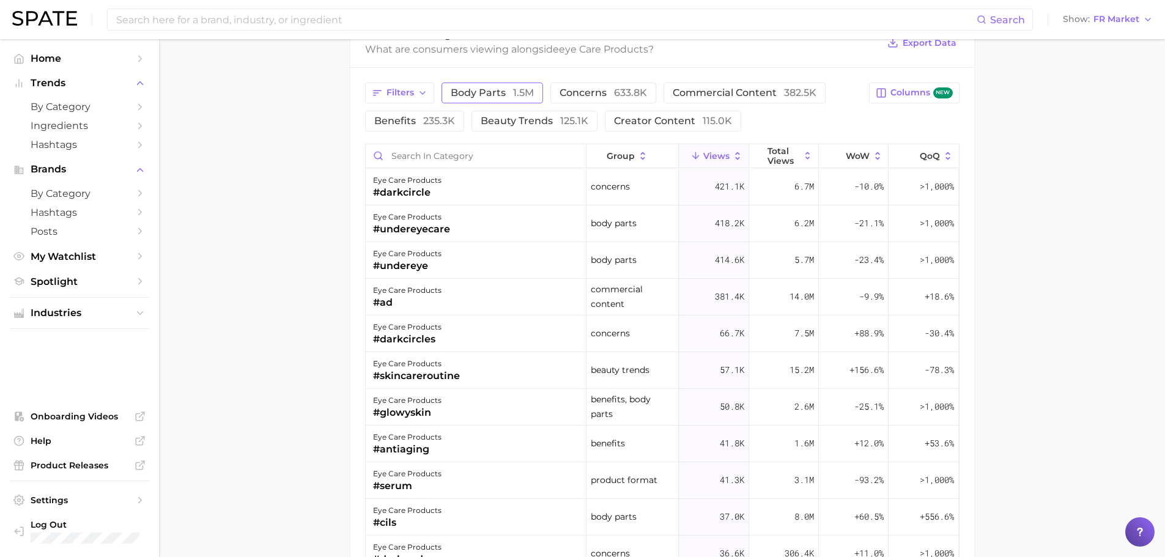
click at [530, 86] on button "body parts 1.5m" at bounding box center [491, 93] width 101 height 21
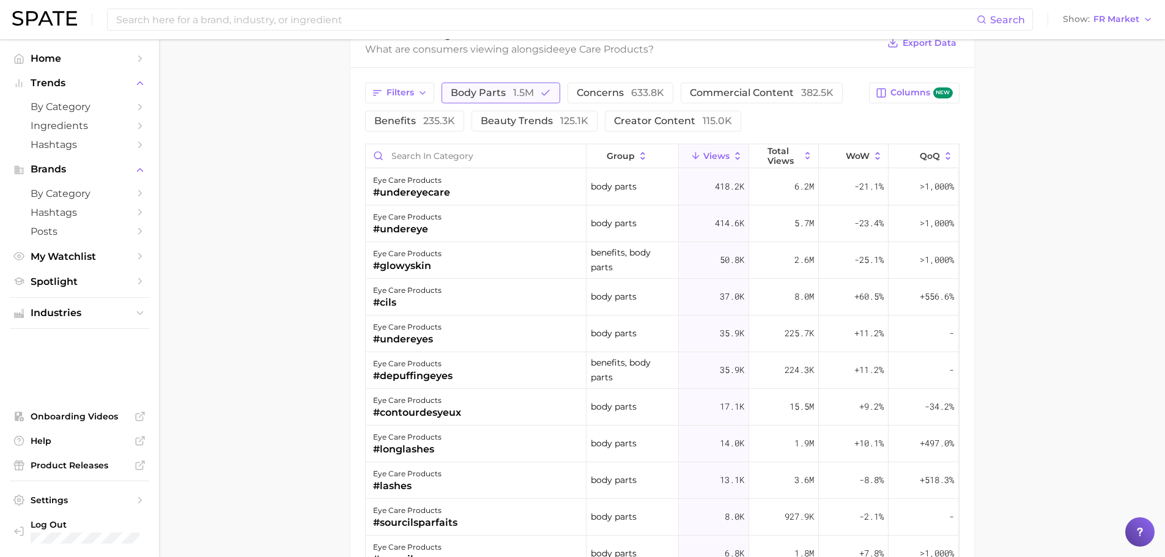
click at [530, 86] on button "body parts 1.5m" at bounding box center [500, 93] width 119 height 21
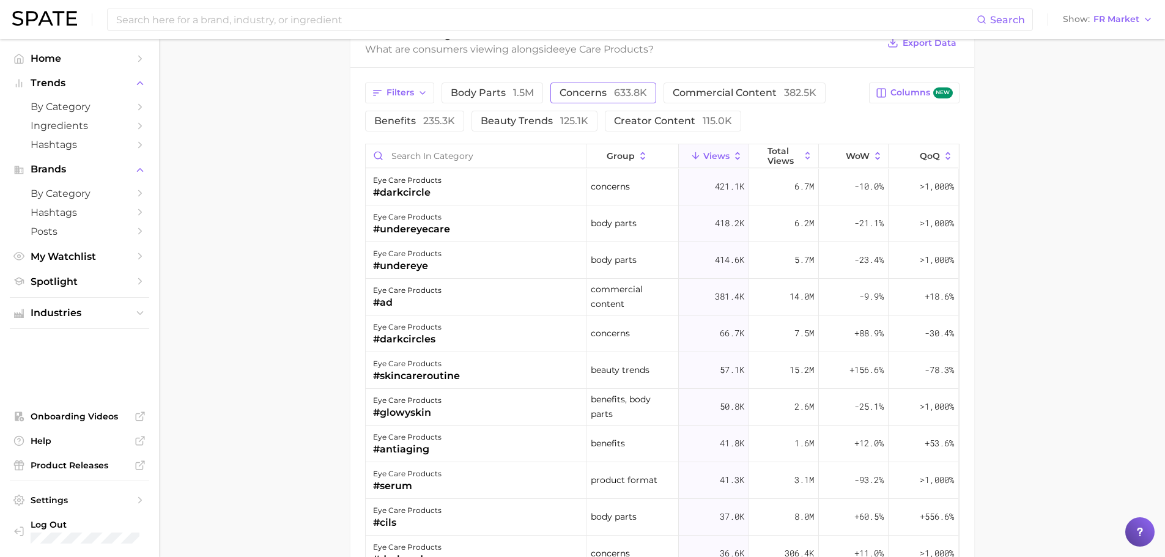
click at [569, 83] on button "concerns 633.8k" at bounding box center [603, 93] width 106 height 21
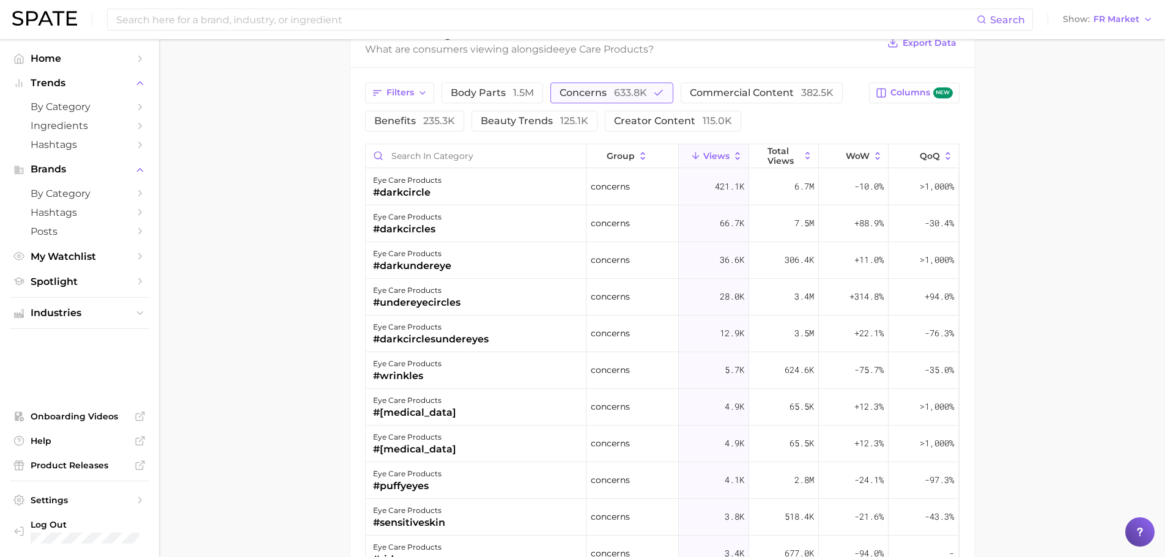
click at [569, 81] on div "Filters body parts 1.5m concerns 633.8k commercial content 382.5k benefits 235.…" at bounding box center [662, 391] width 624 height 647
click at [713, 88] on span "commercial content 382.5k" at bounding box center [762, 93] width 144 height 10
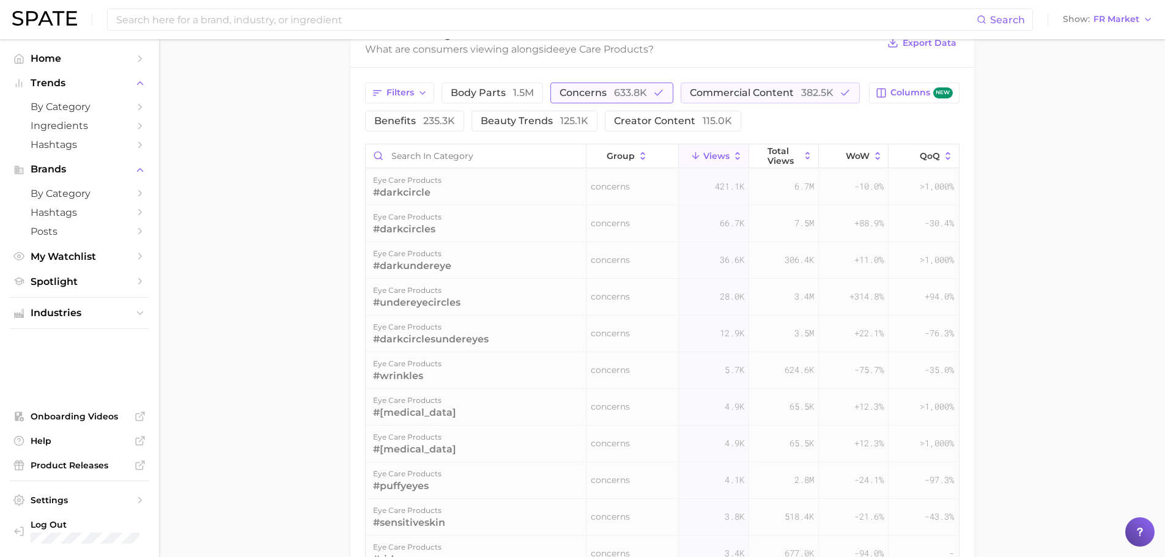
click at [646, 90] on button "concerns 633.8k" at bounding box center [611, 93] width 123 height 21
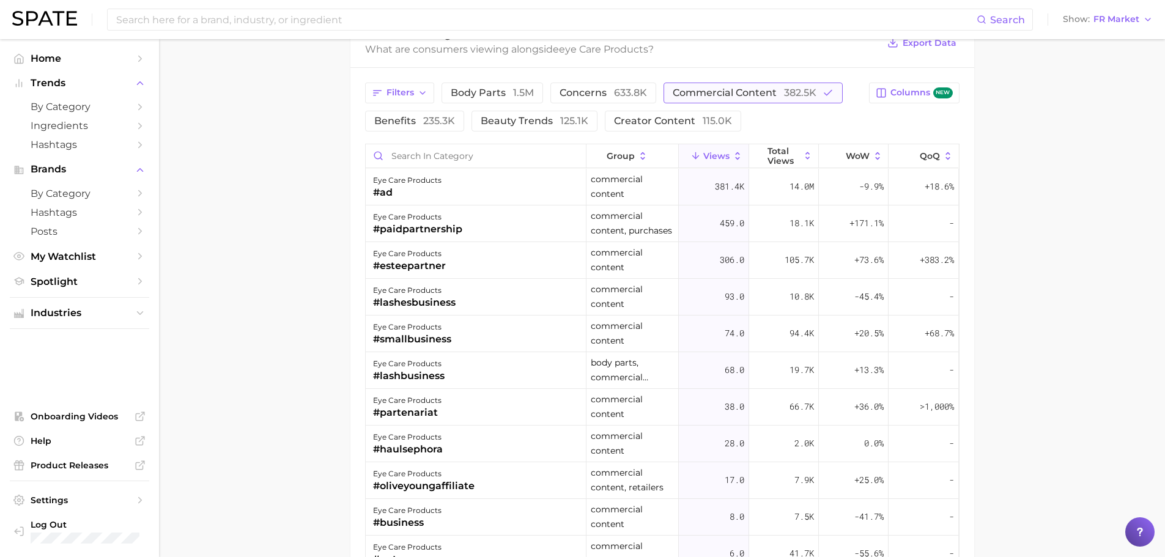
click at [696, 88] on span "commercial content 382.5k" at bounding box center [745, 93] width 144 height 10
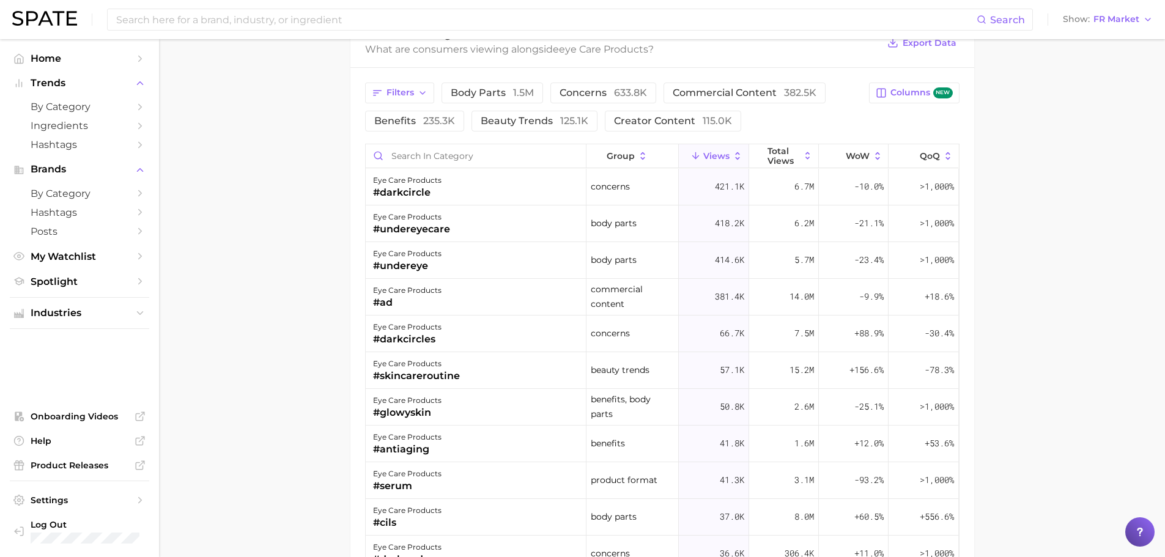
click at [729, 68] on div "Filters body parts 1.5m concerns 633.8k commercial content 382.5k benefits 235.…" at bounding box center [662, 391] width 624 height 647
click at [732, 79] on div "Filters body parts 1.5m concerns 633.8k commercial content 382.5k benefits 235.…" at bounding box center [662, 391] width 624 height 647
click at [734, 84] on button "commercial content 382.5k" at bounding box center [744, 93] width 162 height 21
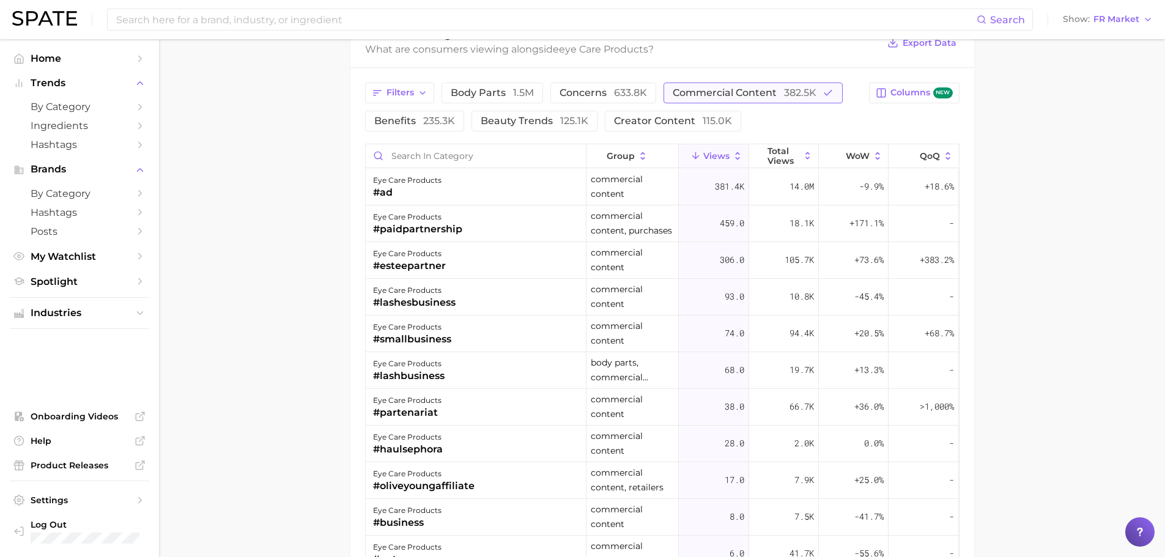
click at [731, 86] on button "commercial content 382.5k" at bounding box center [752, 93] width 179 height 21
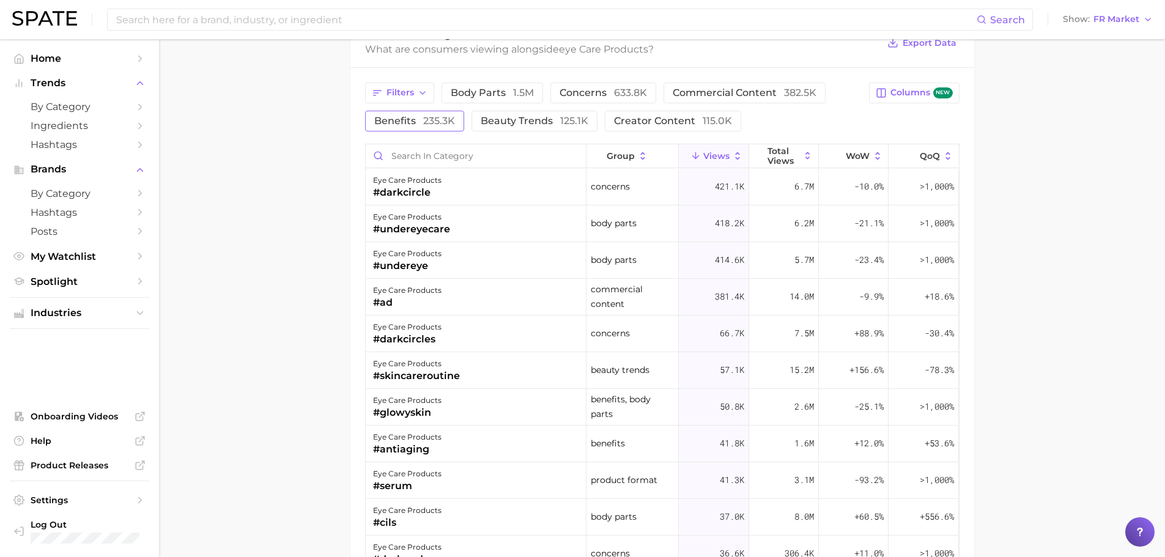
click at [427, 123] on span "235.3k" at bounding box center [439, 121] width 32 height 12
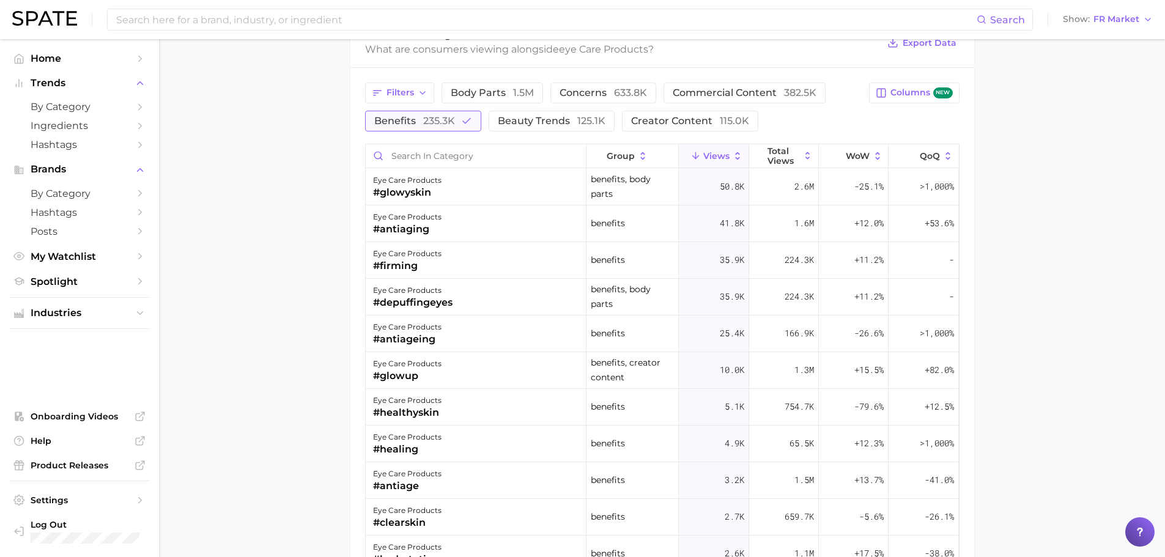
click at [421, 120] on span "benefits 235.3k" at bounding box center [414, 121] width 81 height 10
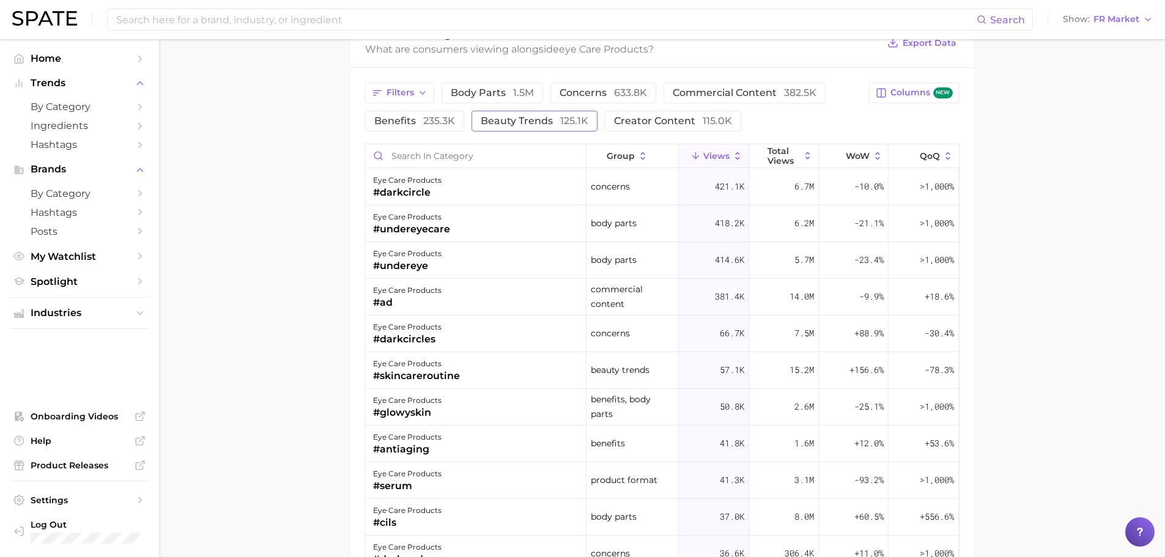
click at [481, 116] on span "beauty trends 125.1k" at bounding box center [535, 121] width 108 height 10
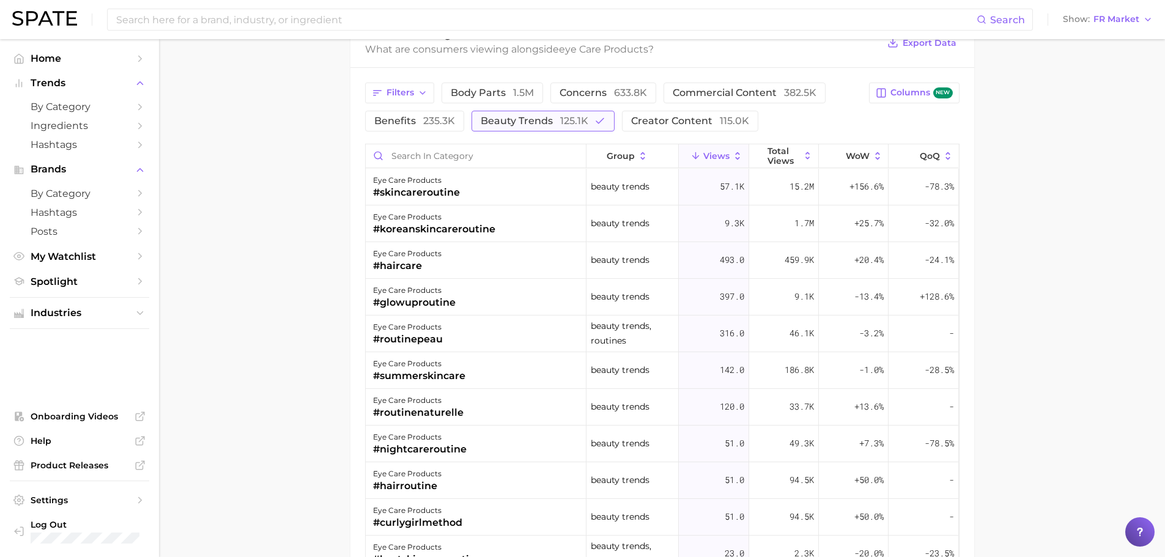
click at [481, 116] on span "beauty trends 125.1k" at bounding box center [535, 121] width 108 height 10
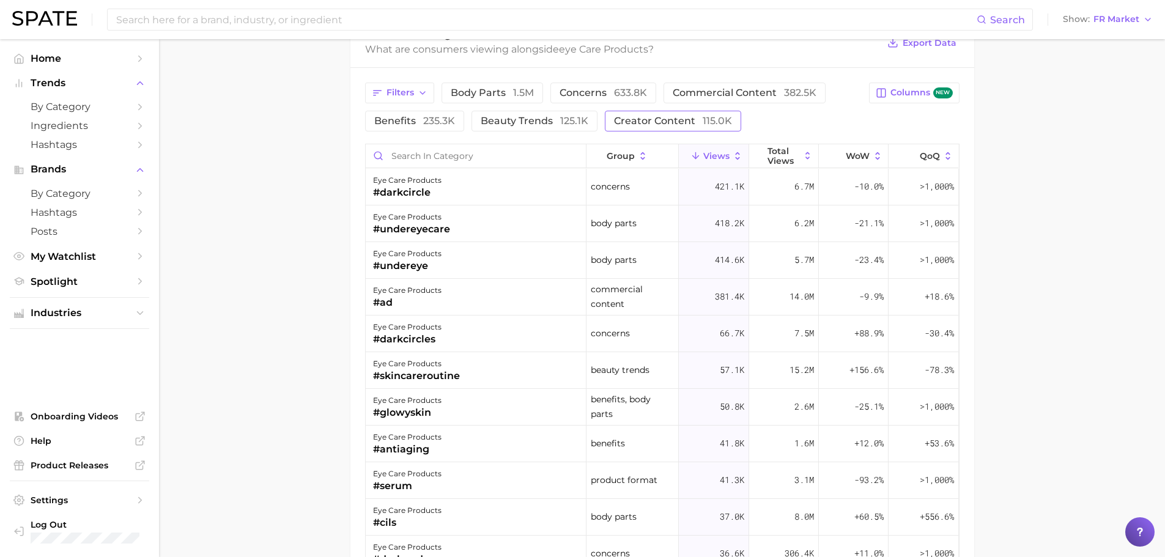
click at [707, 120] on span "115.0k" at bounding box center [716, 121] width 29 height 12
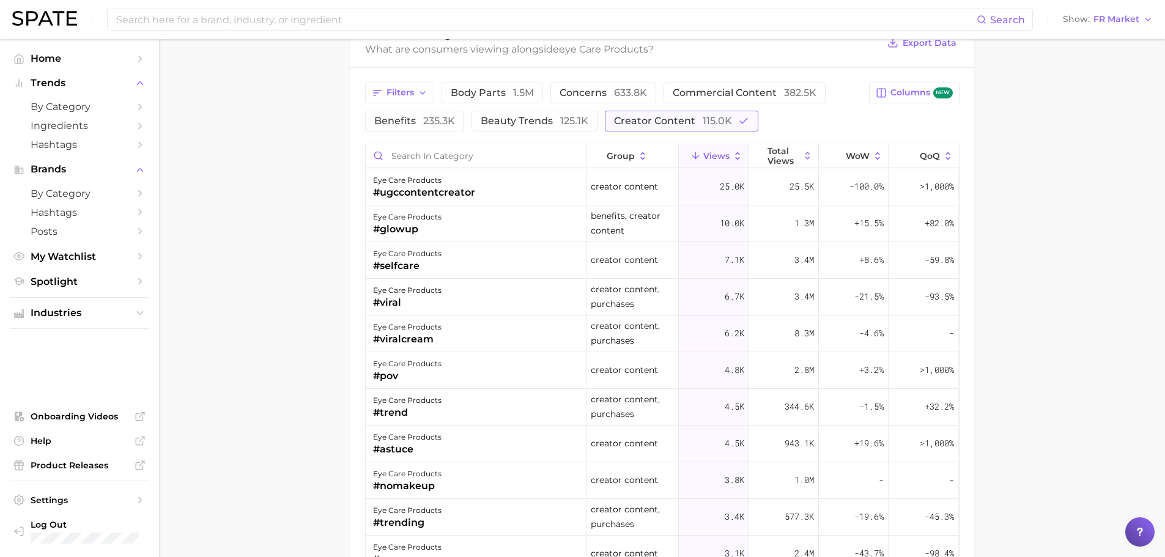
click at [707, 121] on span "115.0k" at bounding box center [716, 121] width 29 height 12
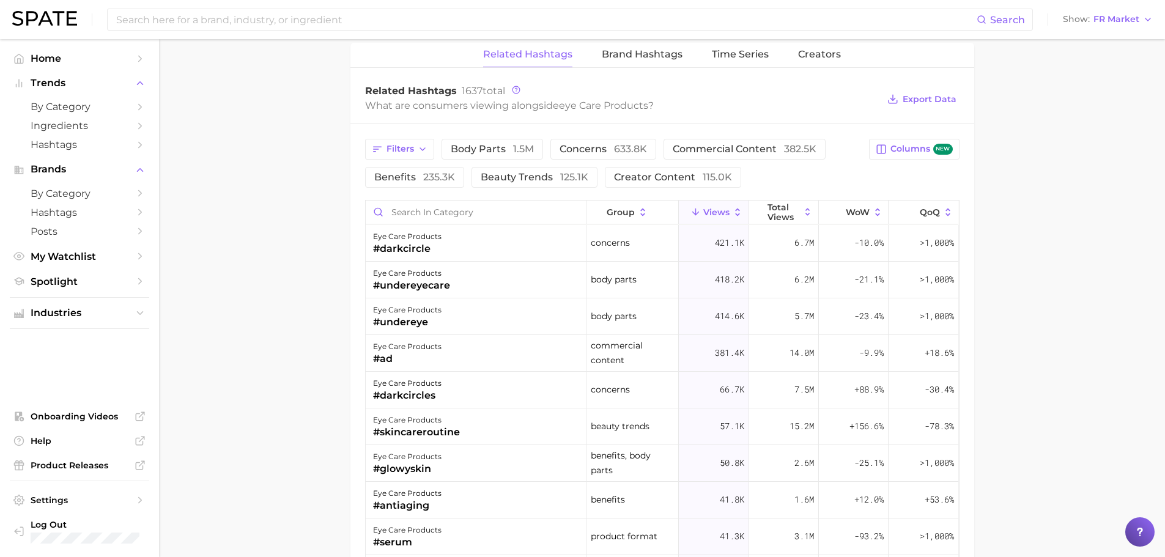
scroll to position [1406, 0]
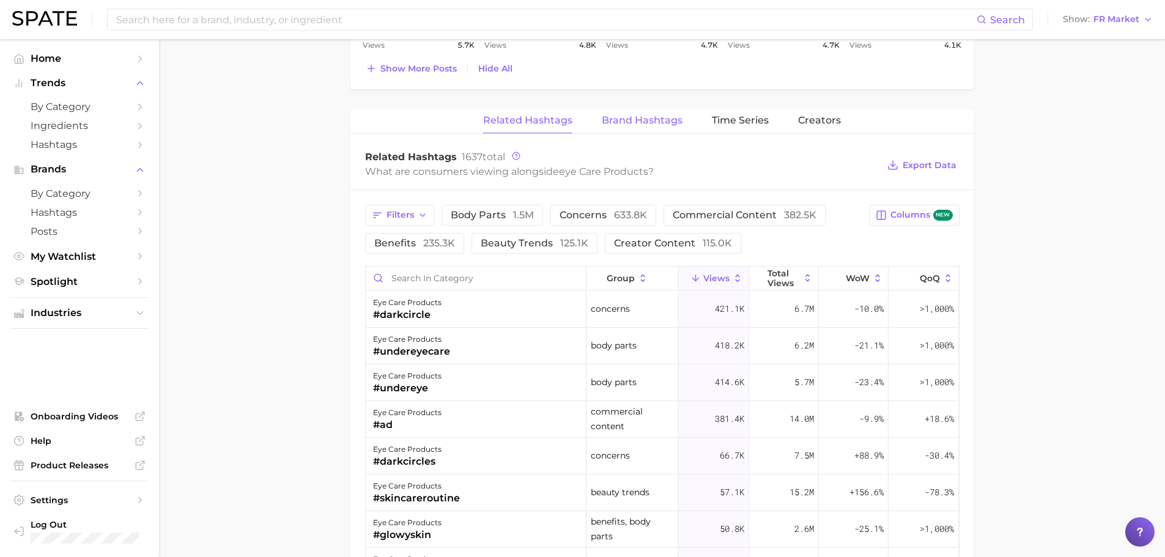
click at [620, 120] on span "Brand Hashtags" at bounding box center [642, 120] width 81 height 11
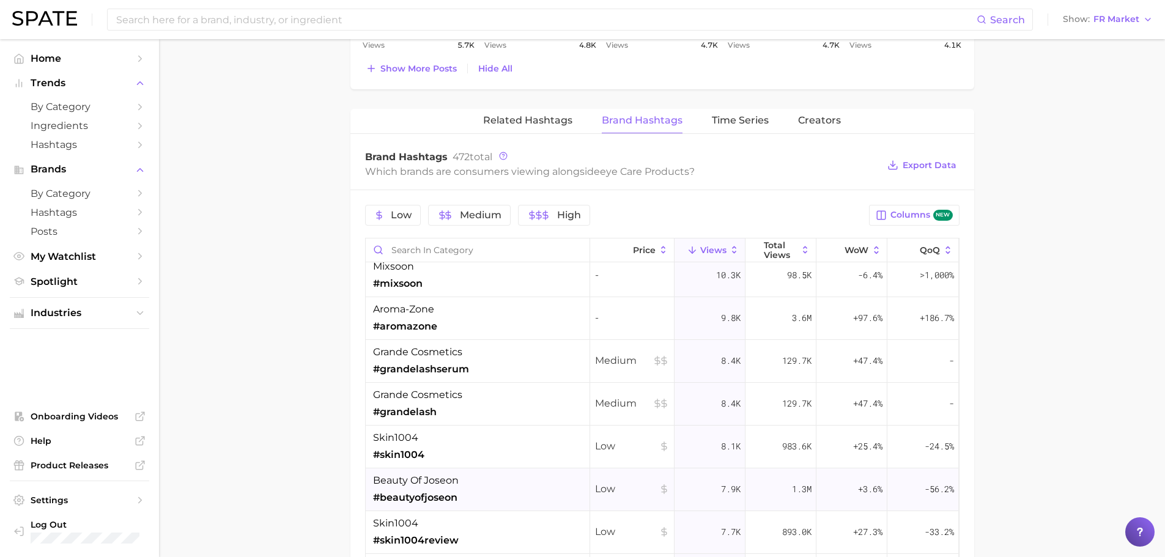
scroll to position [245, 0]
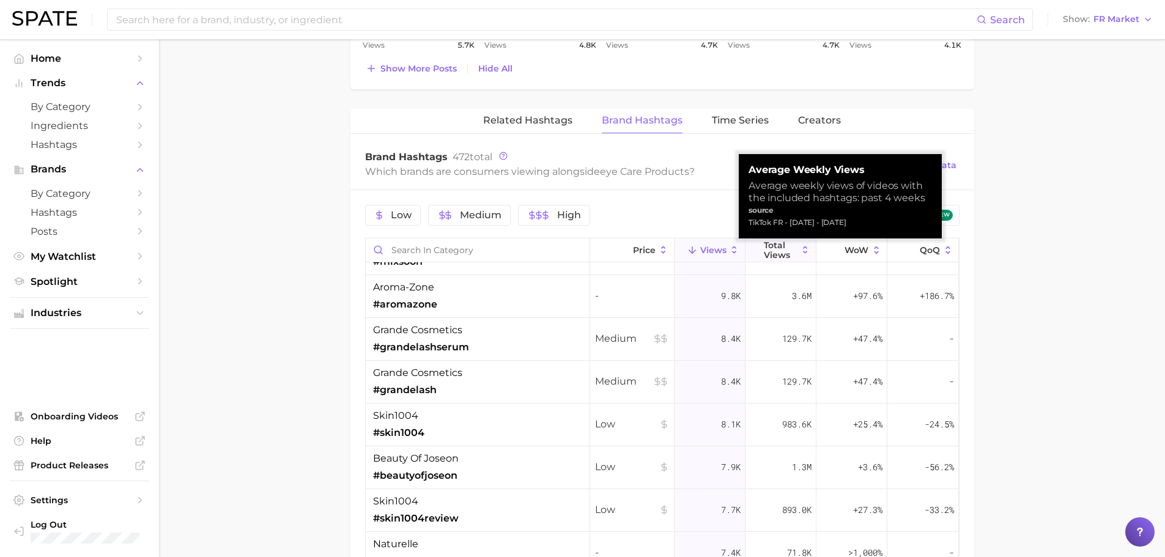
click at [764, 240] on span "Total Views" at bounding box center [781, 250] width 34 height 20
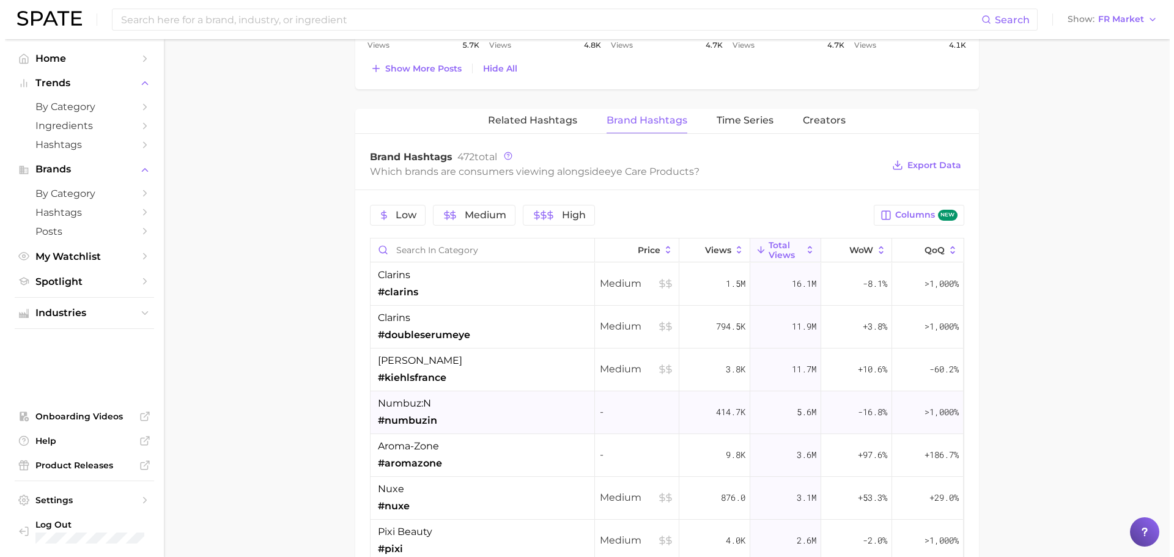
scroll to position [61, 0]
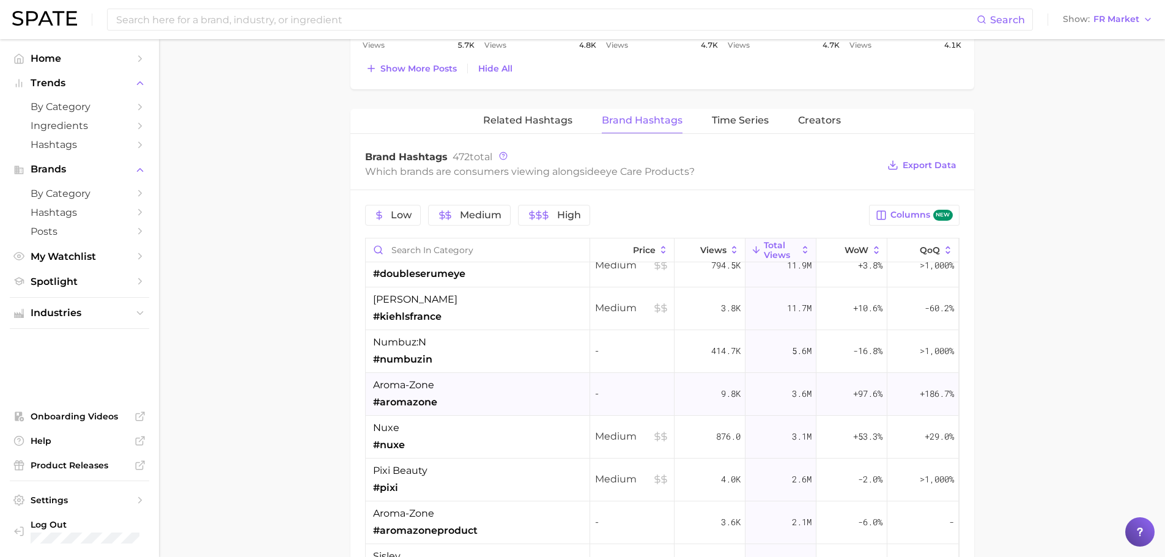
click at [447, 405] on div "aroma-zone #aromazone" at bounding box center [478, 394] width 224 height 43
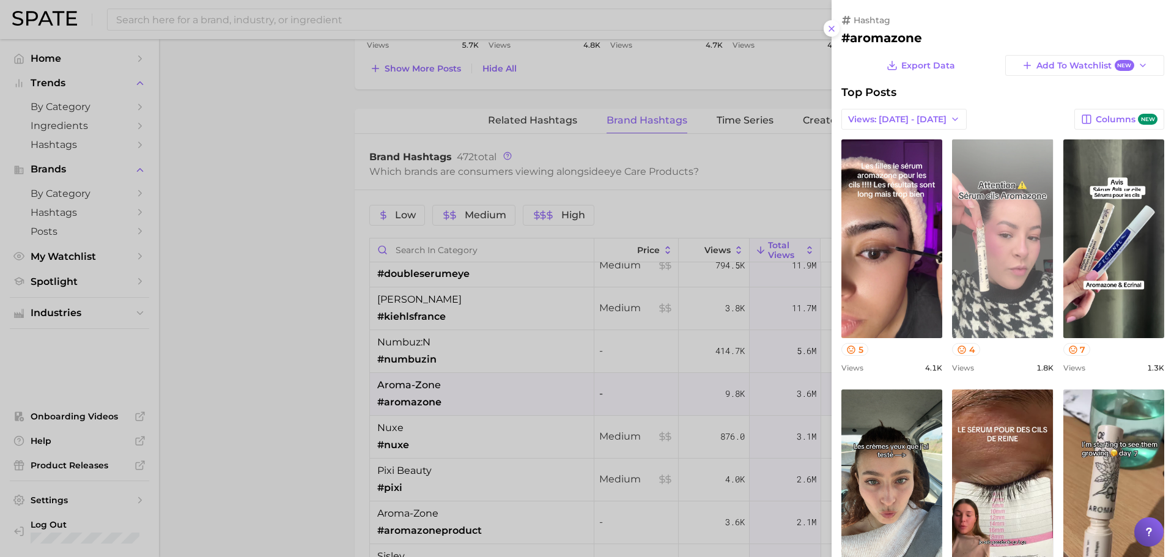
scroll to position [0, 0]
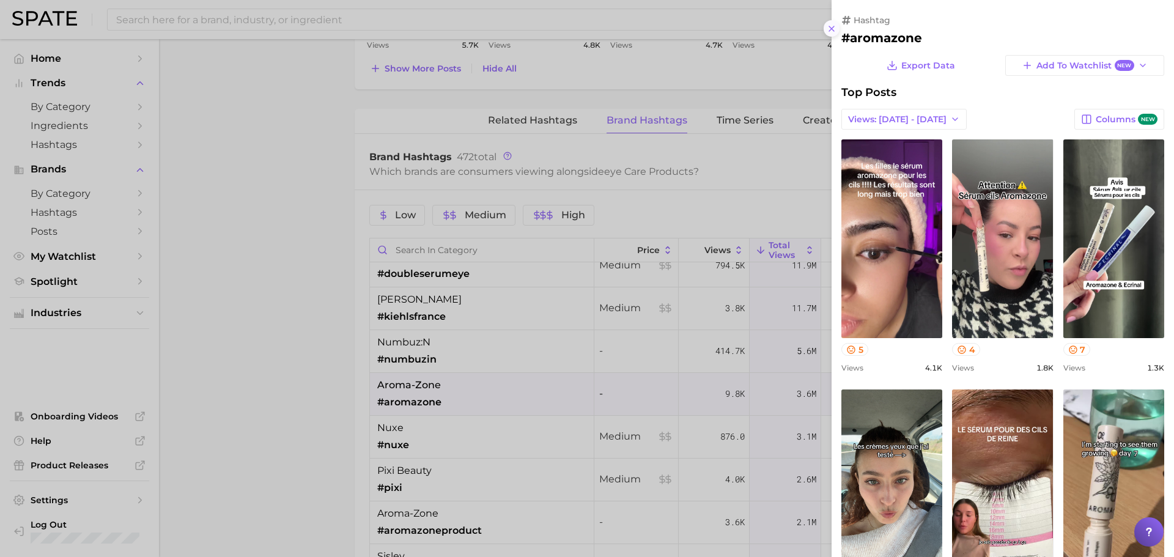
click at [834, 26] on line at bounding box center [831, 28] width 5 height 5
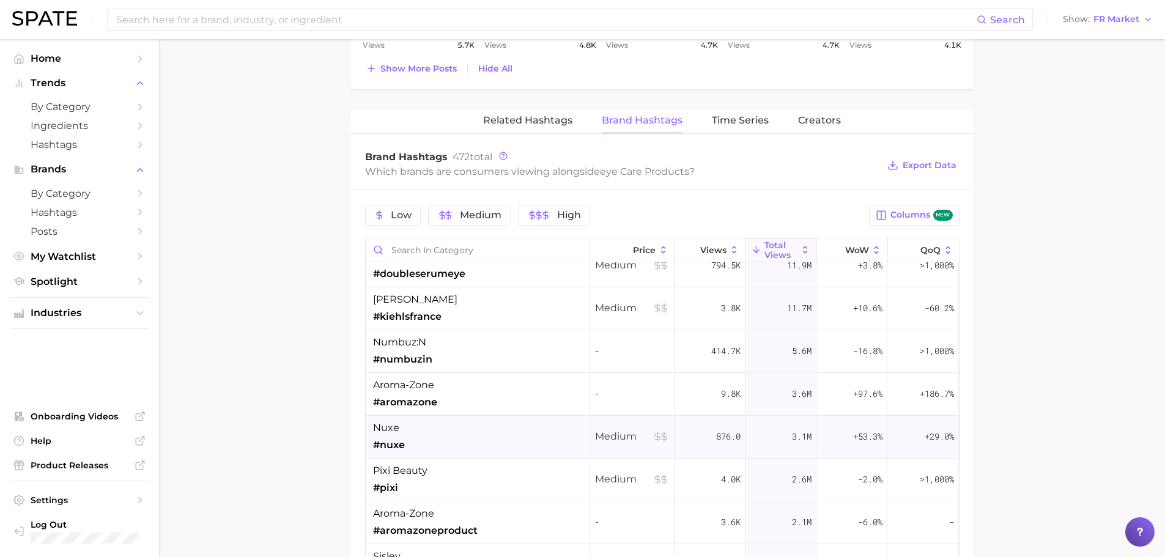
click at [396, 456] on div "nuxe #nuxe" at bounding box center [478, 437] width 224 height 43
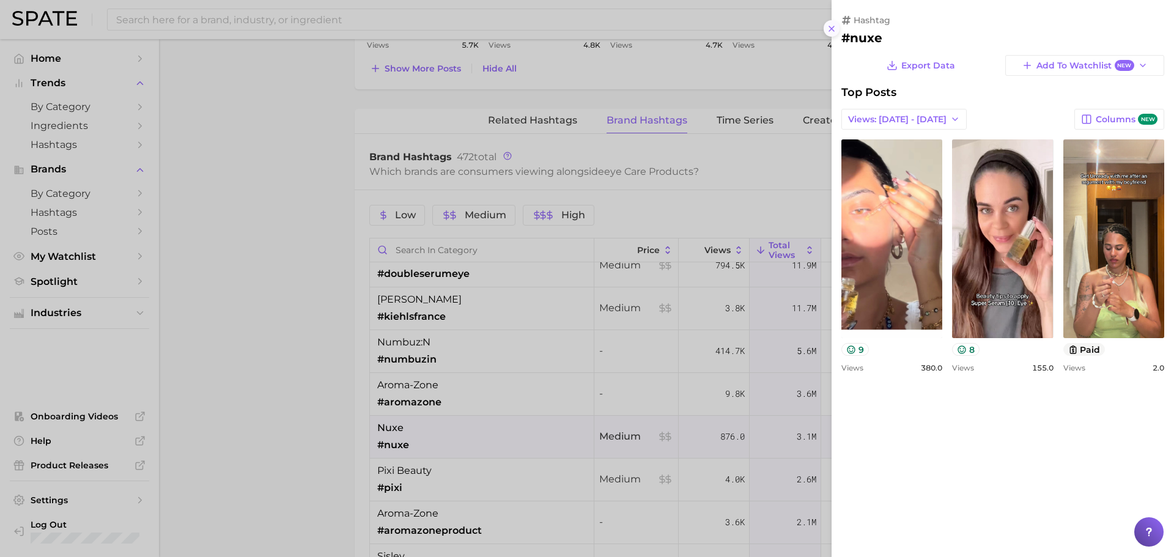
click at [827, 26] on icon at bounding box center [832, 29] width 10 height 10
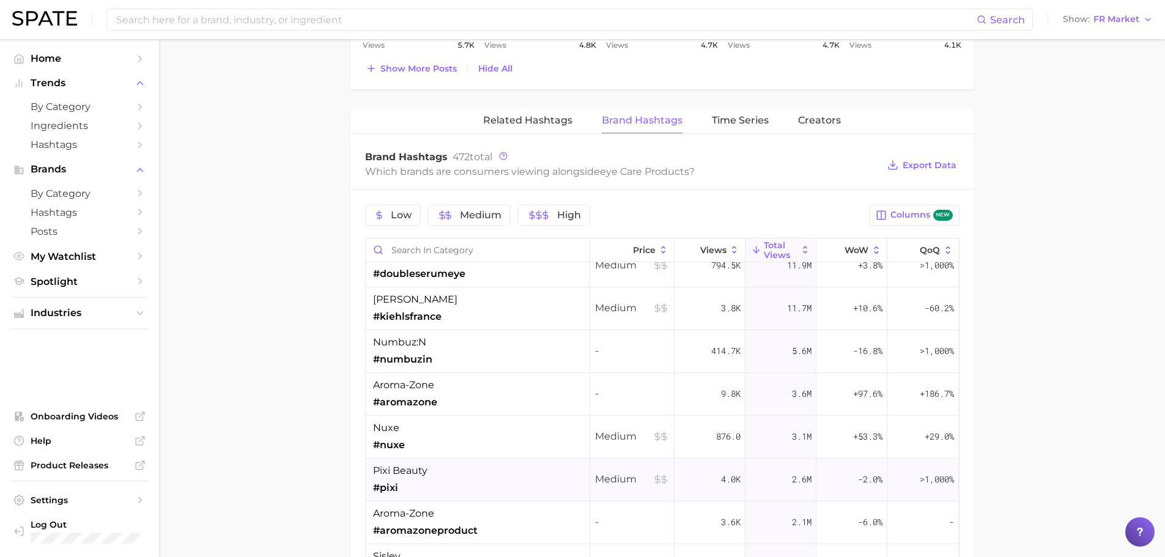
click at [473, 477] on div "pixi beauty #pixi" at bounding box center [478, 480] width 224 height 43
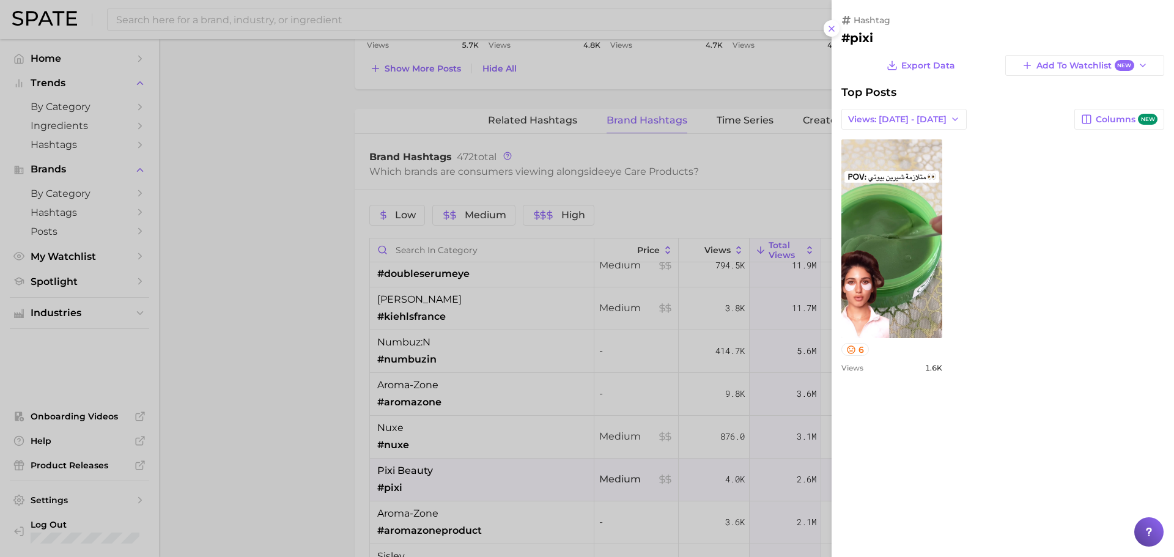
click at [841, 50] on div "hashtag #pixi Export Data Add to Watchlist New Top Posts Views: [DATE] - [DATE]…" at bounding box center [1002, 198] width 342 height 397
click at [836, 26] on icon at bounding box center [832, 29] width 10 height 10
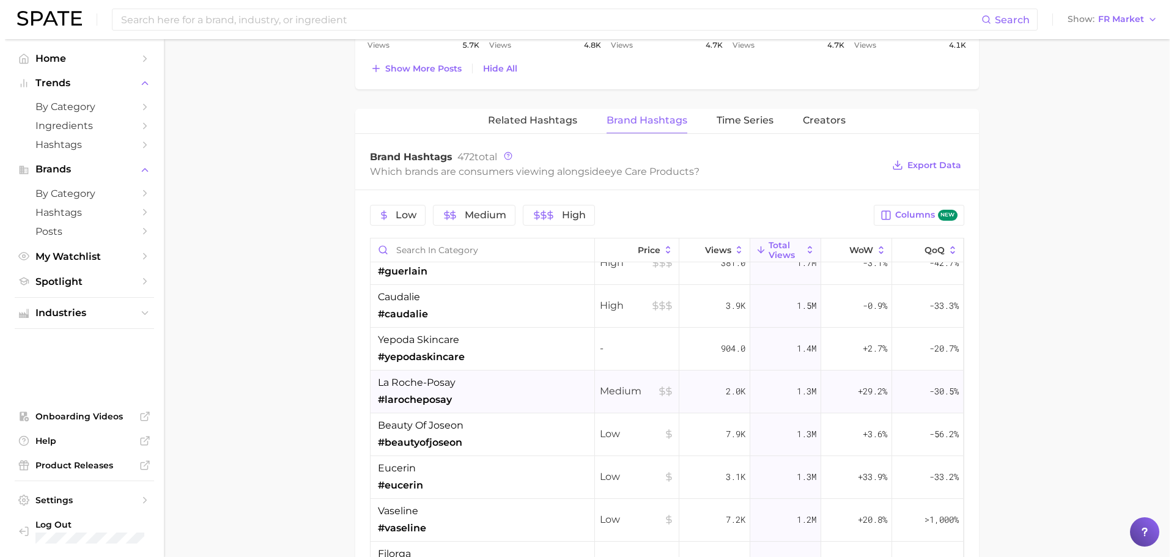
scroll to position [428, 0]
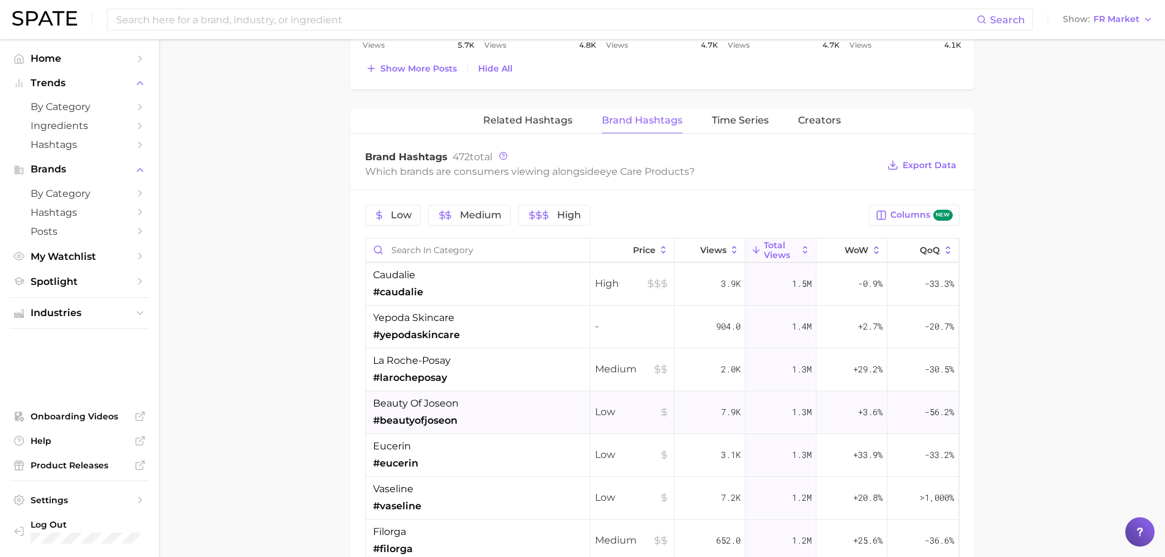
click at [518, 415] on div "beauty of joseon #beautyofjoseon" at bounding box center [478, 412] width 224 height 43
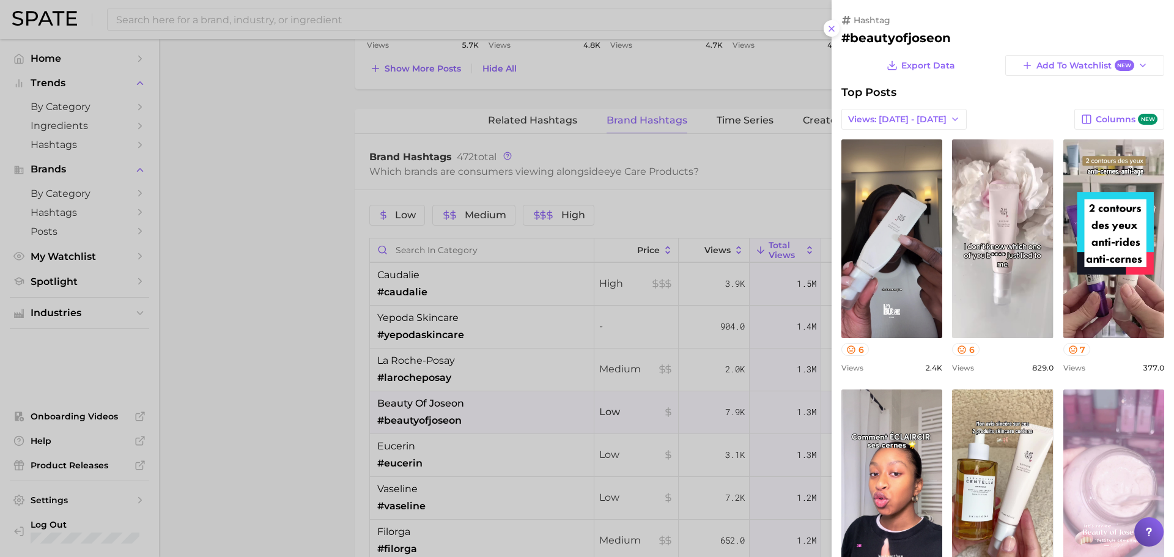
scroll to position [0, 0]
click at [835, 24] on icon at bounding box center [832, 29] width 10 height 10
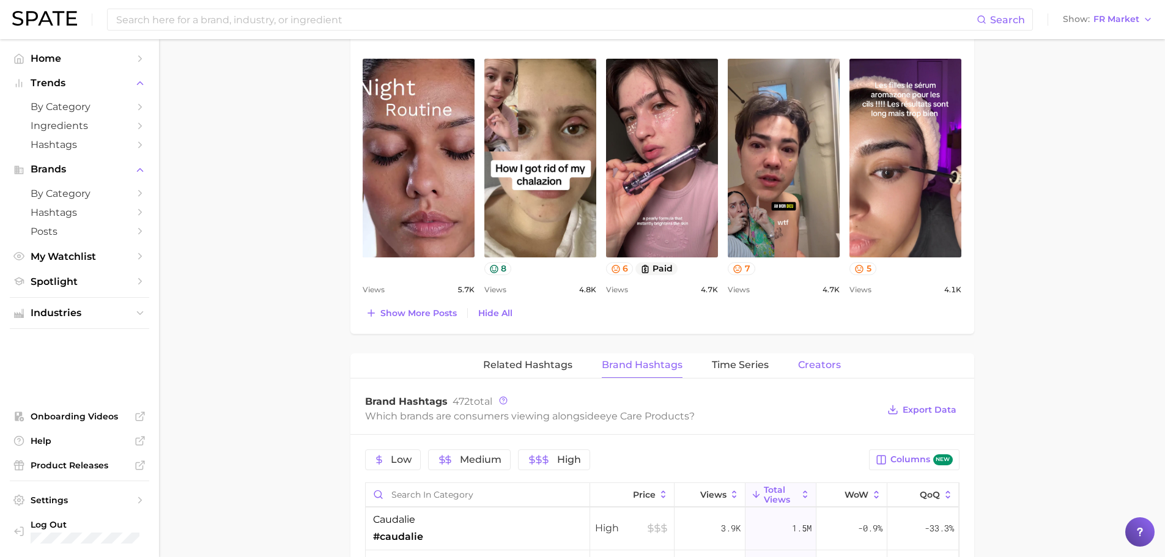
click at [825, 369] on span "Creators" at bounding box center [819, 364] width 43 height 11
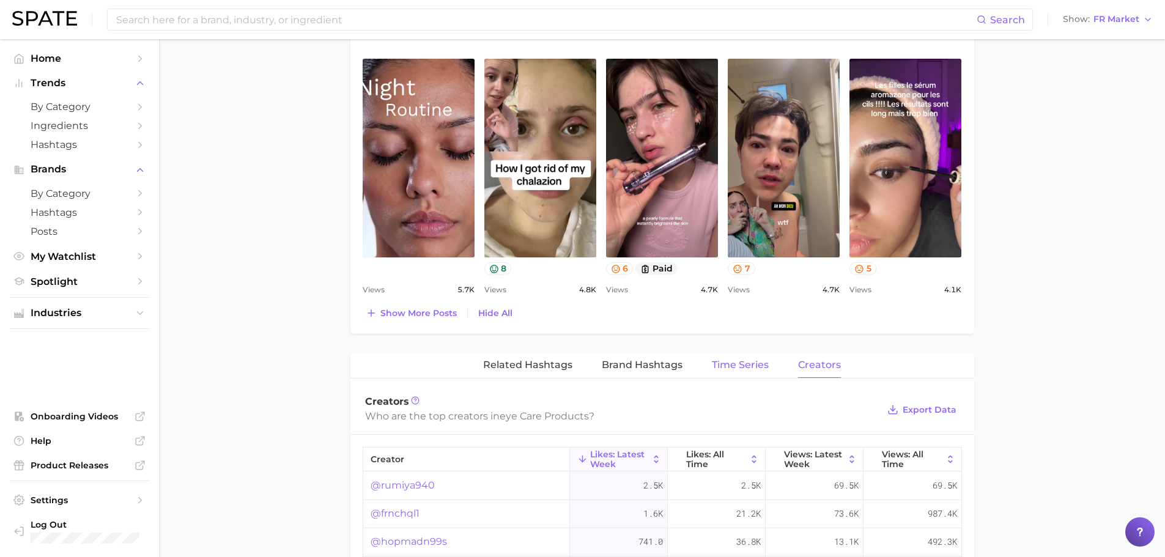
click at [731, 371] on button "Time Series" at bounding box center [740, 365] width 57 height 24
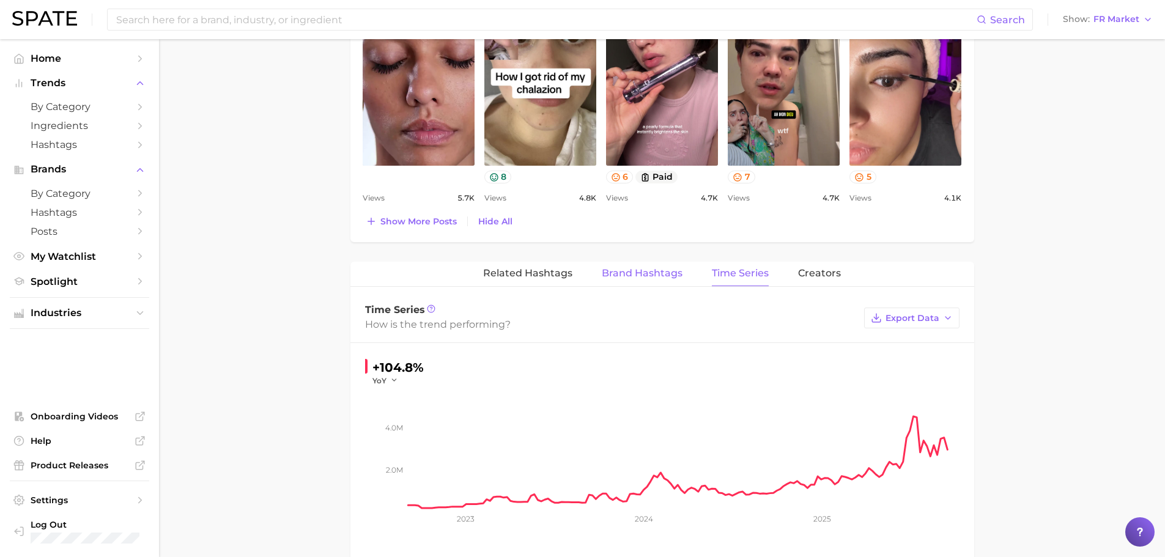
click at [674, 274] on span "Brand Hashtags" at bounding box center [642, 273] width 81 height 11
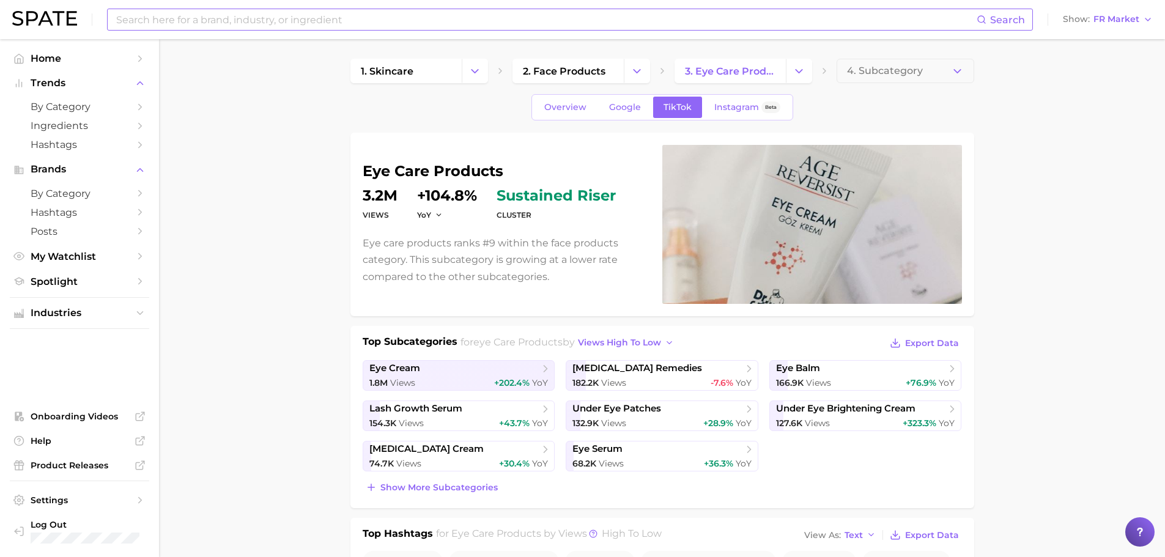
click at [590, 18] on input at bounding box center [545, 19] width 861 height 21
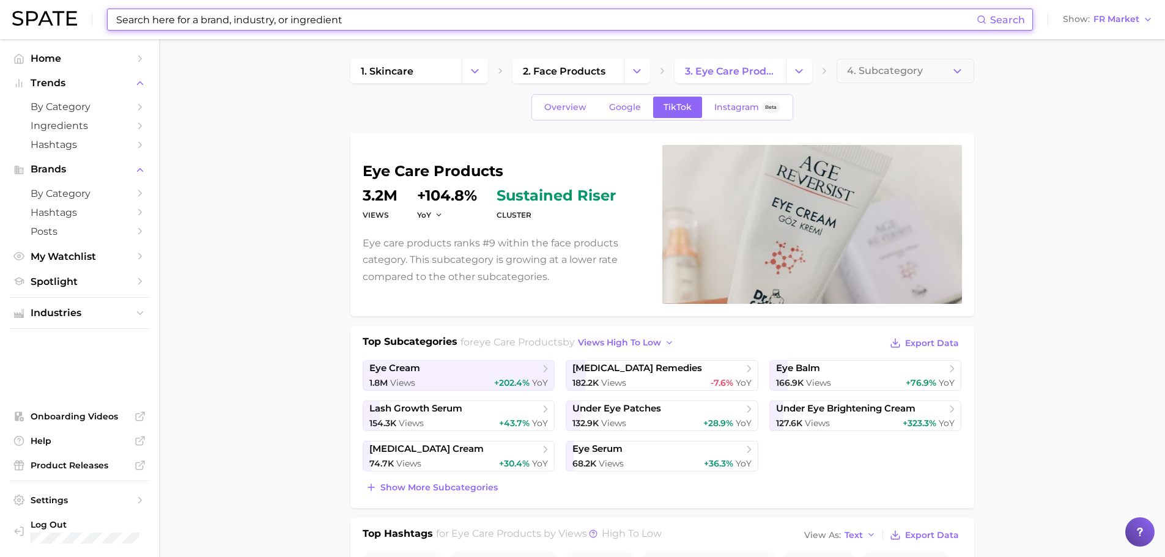
paste input "crème contour des yeux"
type input "crème contour des yeux"
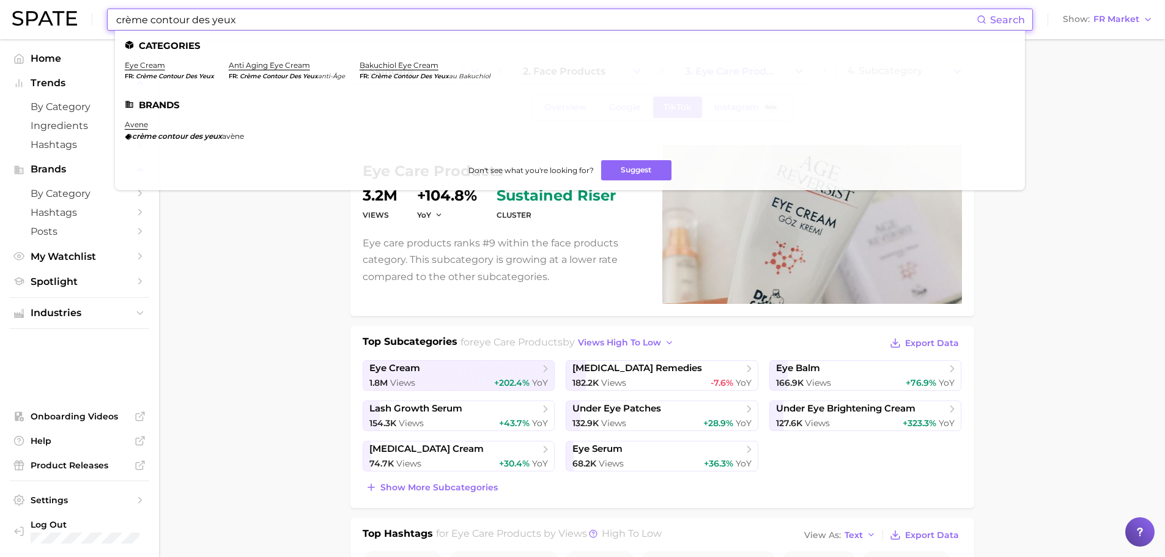
drag, startPoint x: 405, startPoint y: 14, endPoint x: 0, endPoint y: -74, distance: 414.2
click at [0, 0] on html "crème contour des yeux Search Categories eye cream fr crème contour des yeux an…" at bounding box center [582, 278] width 1165 height 557
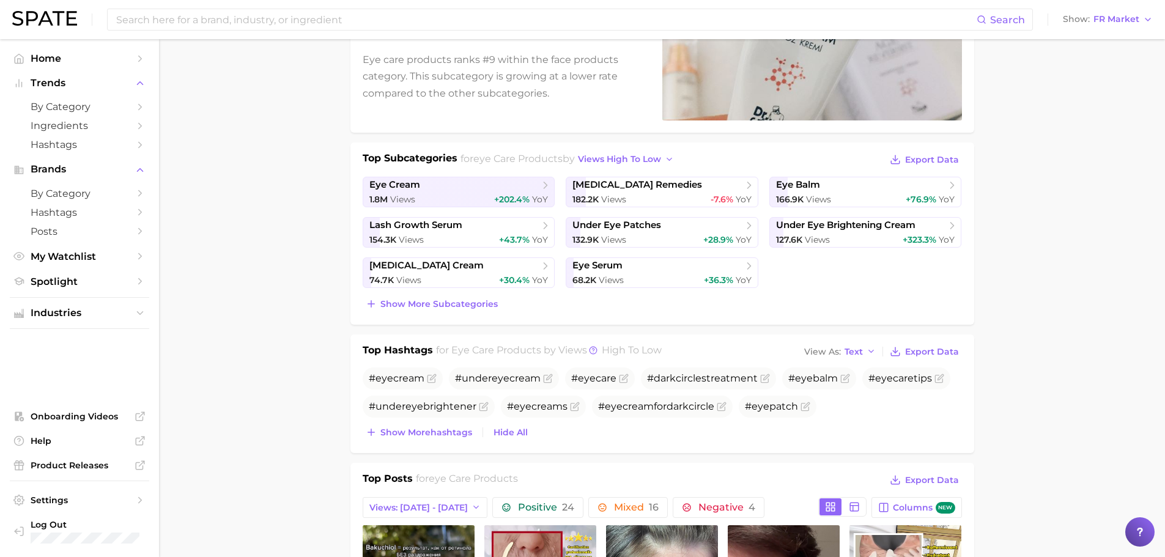
scroll to position [245, 0]
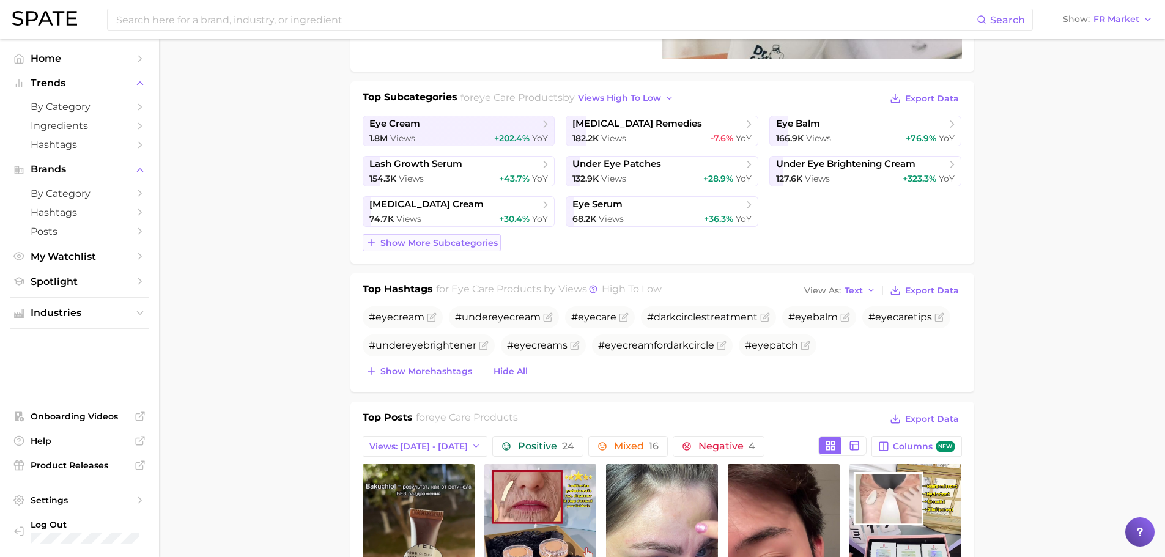
click at [443, 240] on span "Show more subcategories" at bounding box center [438, 243] width 117 height 10
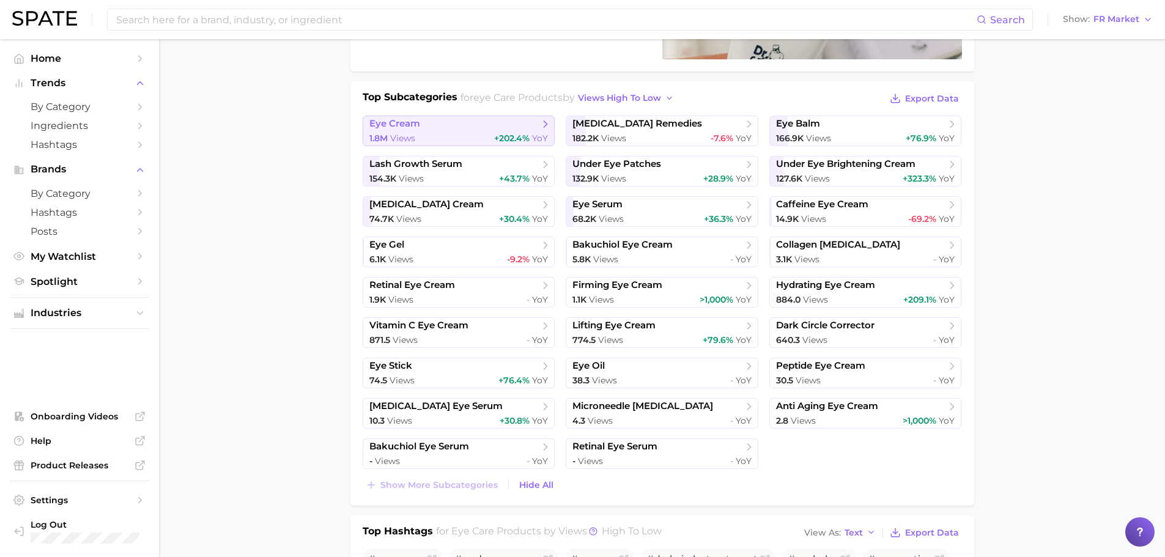
click at [454, 123] on span "eye cream" at bounding box center [454, 124] width 170 height 12
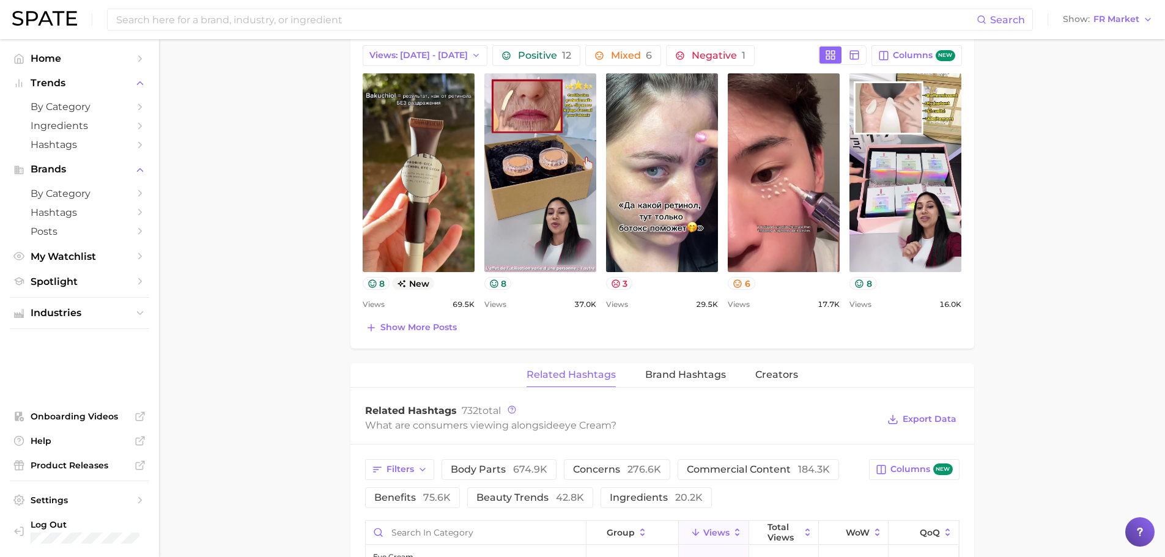
scroll to position [673, 0]
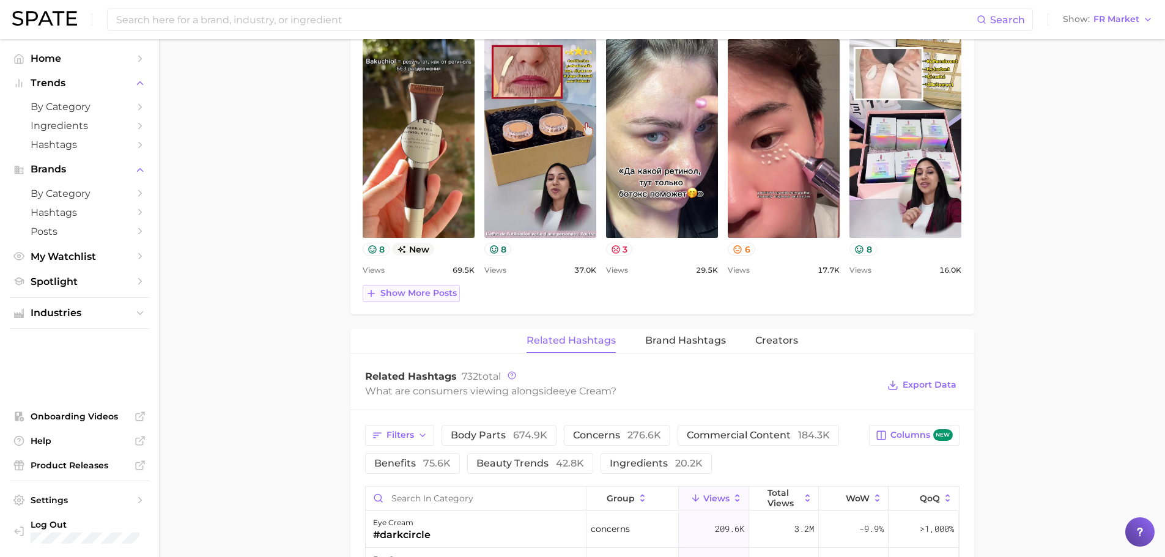
click at [454, 295] on span "Show more posts" at bounding box center [418, 293] width 76 height 10
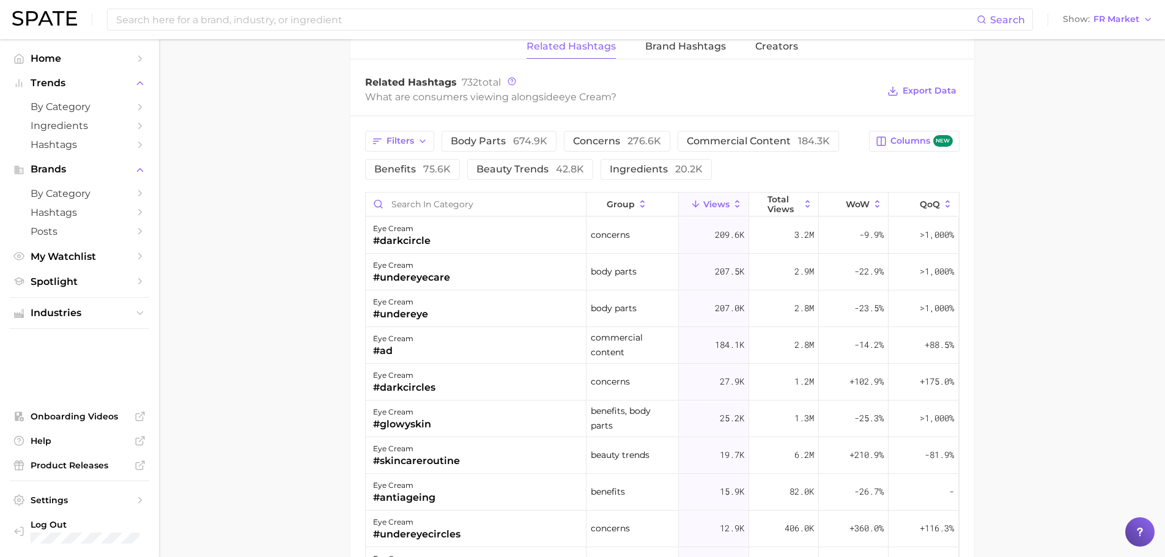
scroll to position [1100, 0]
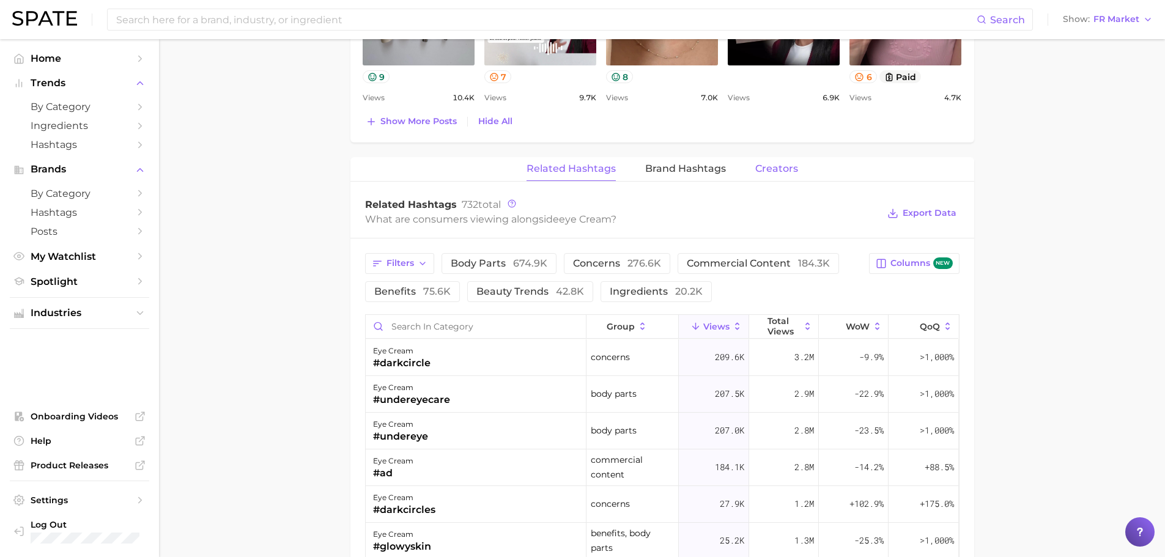
click at [791, 164] on span "Creators" at bounding box center [776, 168] width 43 height 11
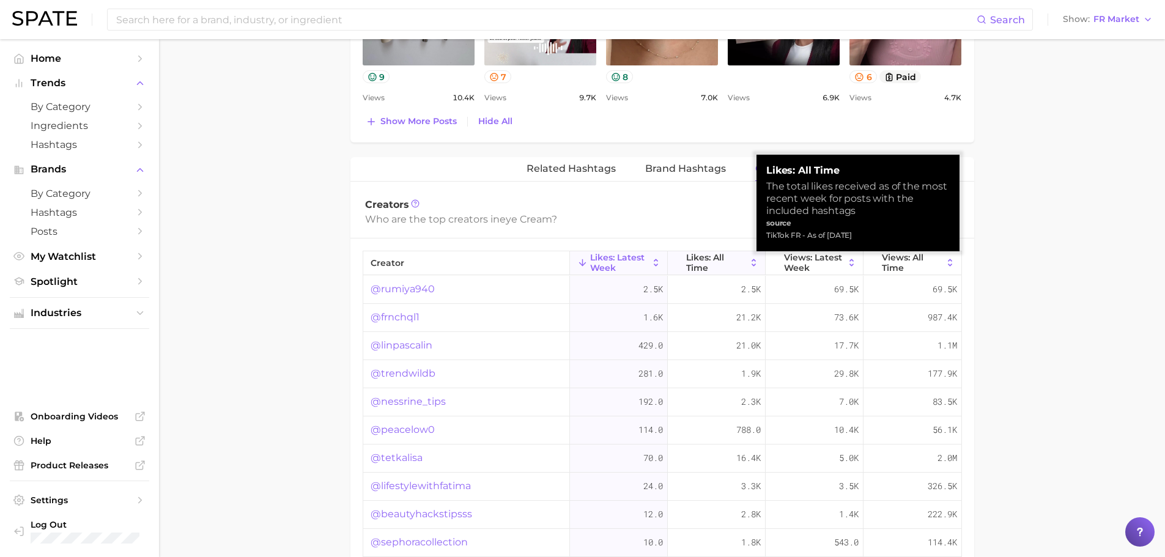
click at [686, 262] on span "Likes: All Time" at bounding box center [716, 262] width 61 height 20
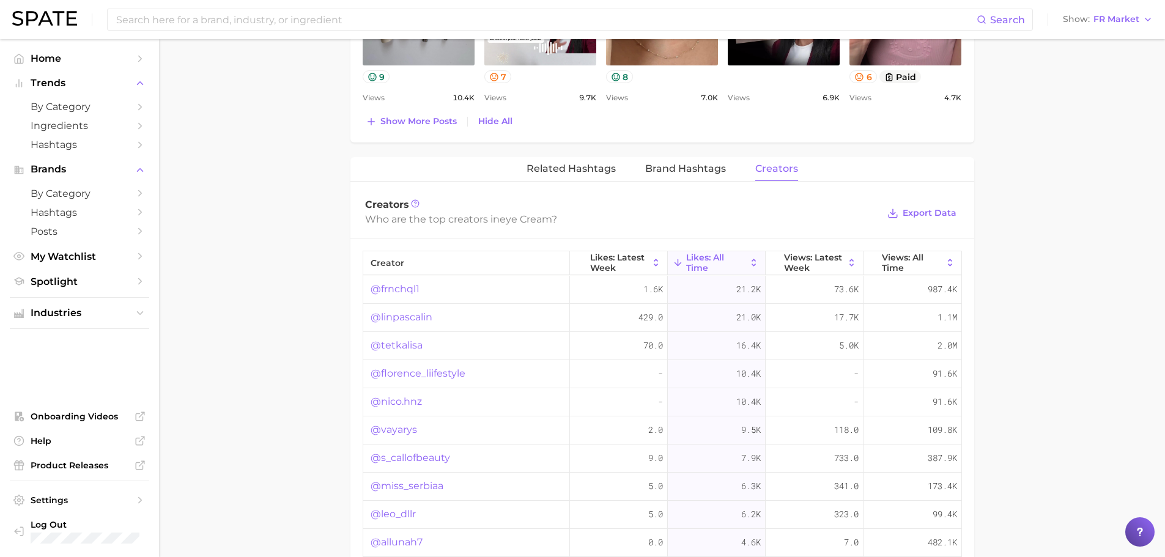
click at [413, 288] on link "@frnchql1" at bounding box center [394, 289] width 49 height 15
click at [699, 173] on span "Brand Hashtags" at bounding box center [685, 168] width 81 height 11
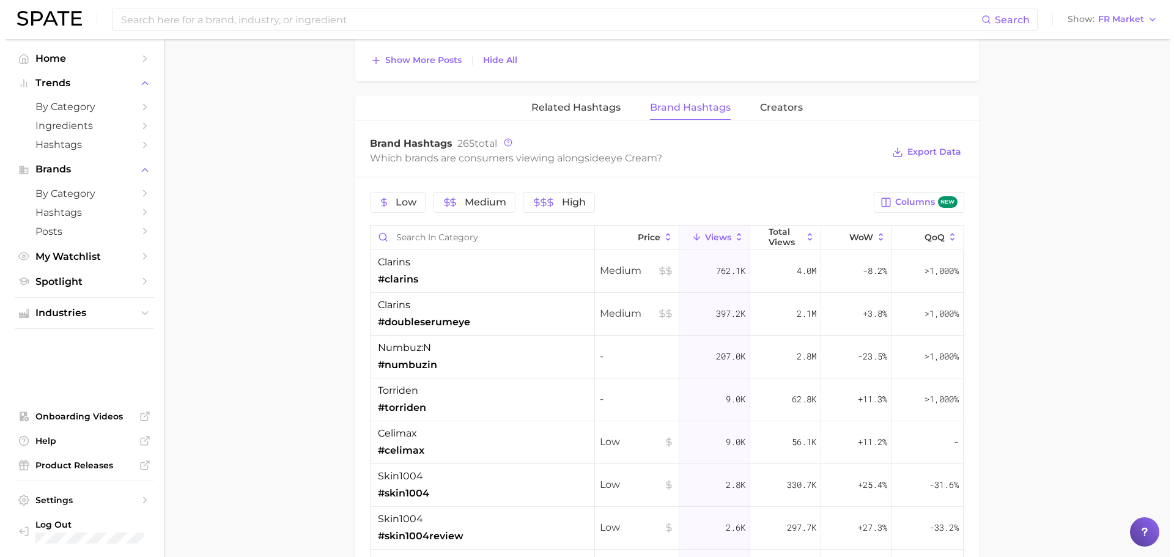
scroll to position [1345, 0]
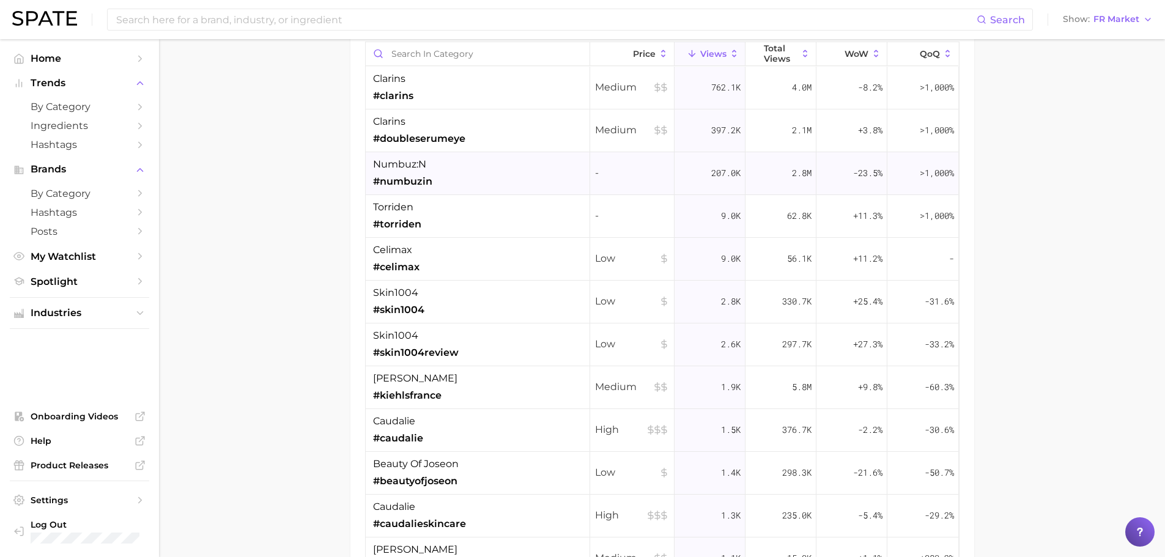
click at [448, 174] on div "numbuz:n #numbuzin" at bounding box center [478, 173] width 224 height 43
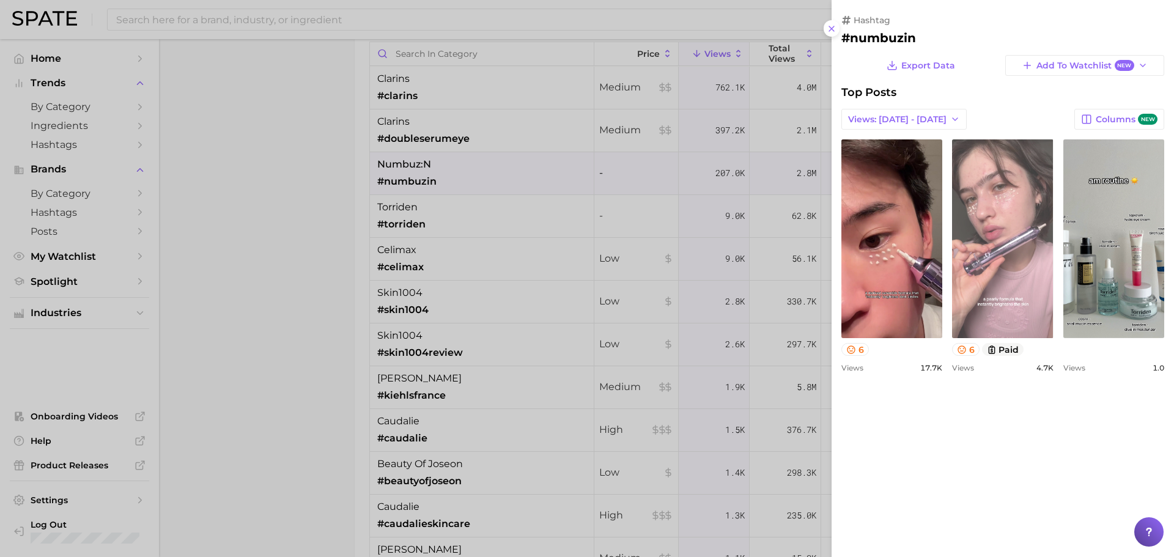
scroll to position [0, 0]
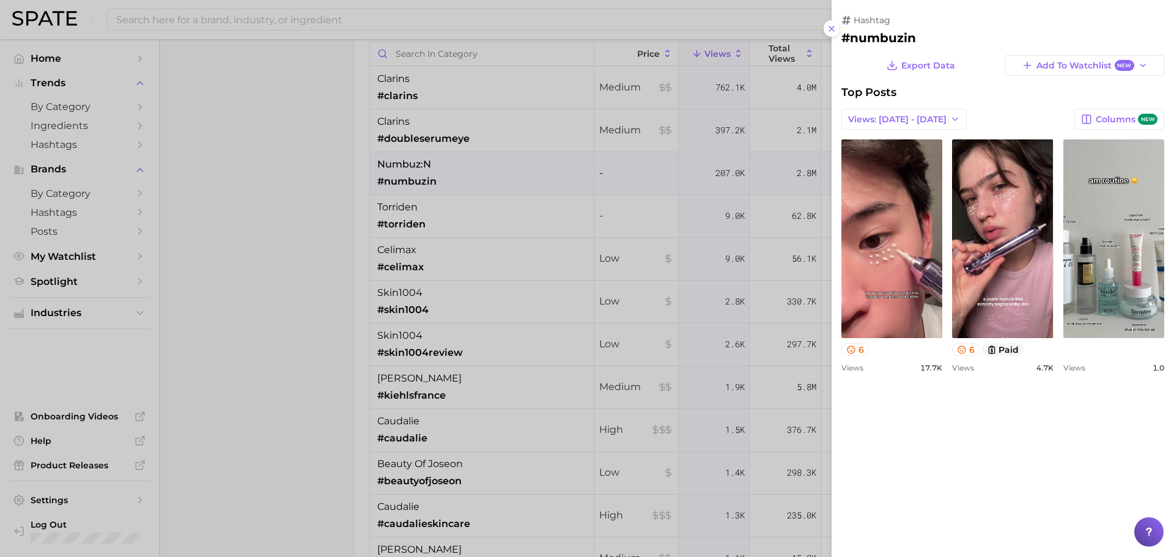
drag, startPoint x: 441, startPoint y: 339, endPoint x: 526, endPoint y: 252, distance: 121.1
click at [441, 338] on div at bounding box center [587, 278] width 1174 height 557
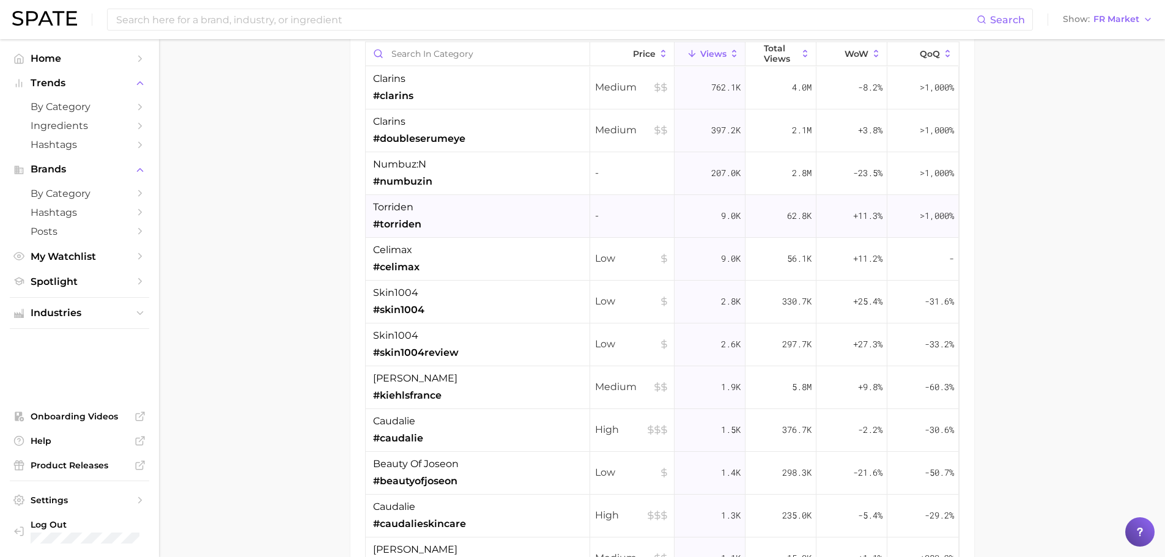
click at [495, 200] on div "torriden #torriden" at bounding box center [478, 216] width 224 height 43
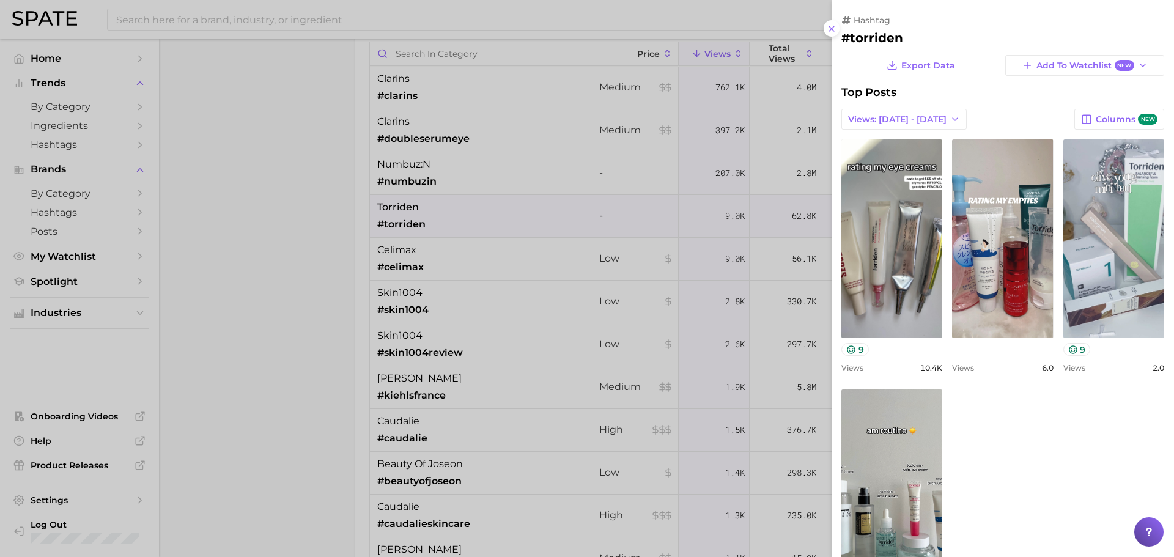
click at [690, 310] on div at bounding box center [587, 278] width 1174 height 557
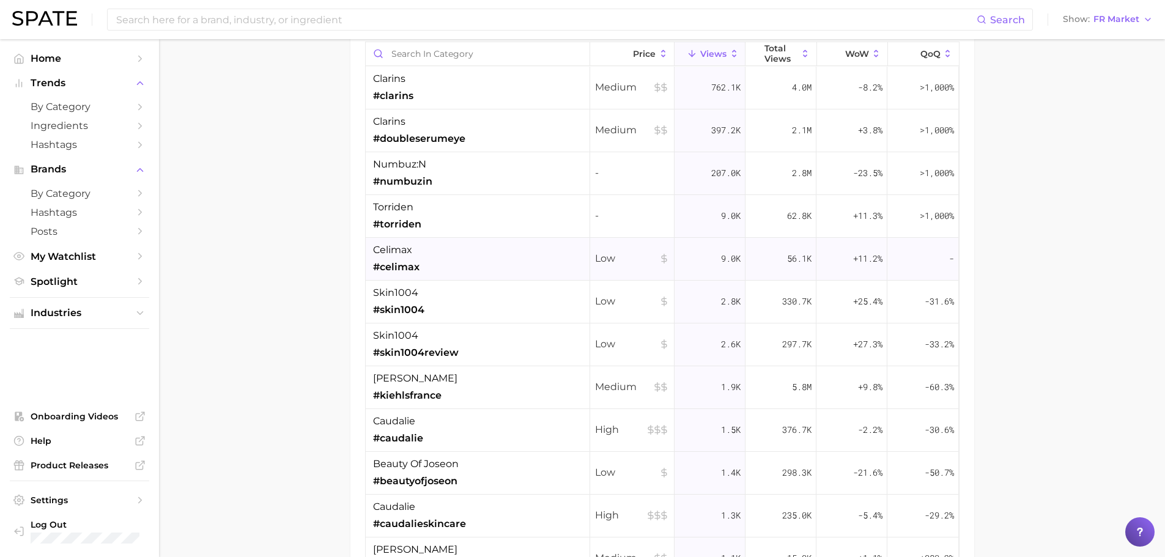
click at [446, 270] on div "celimax #celimax" at bounding box center [478, 259] width 224 height 43
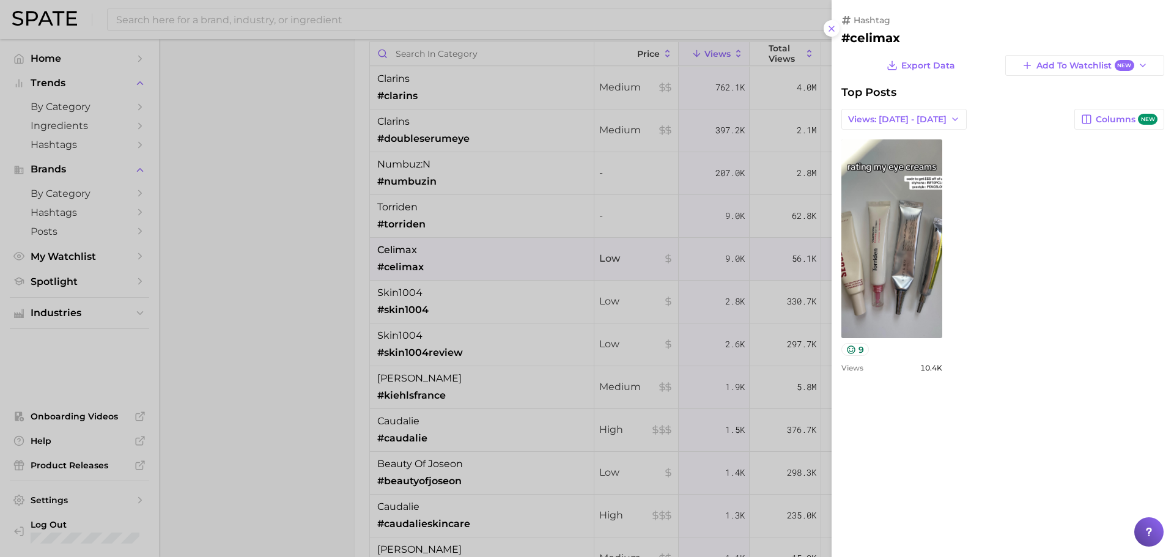
click at [443, 293] on div at bounding box center [587, 278] width 1174 height 557
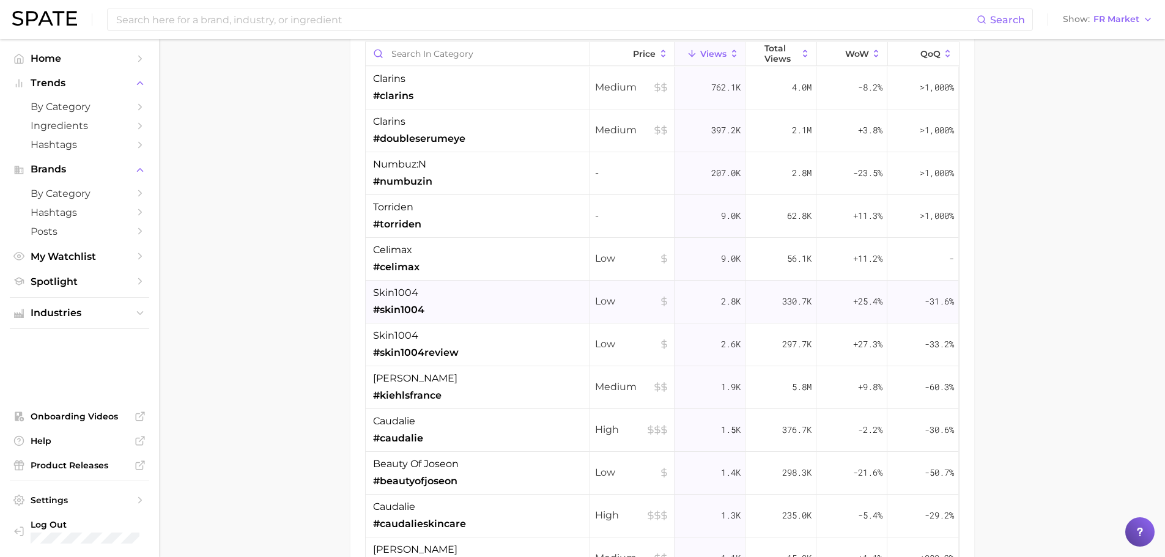
click at [443, 303] on div "skin1004 #skin1004" at bounding box center [478, 302] width 224 height 43
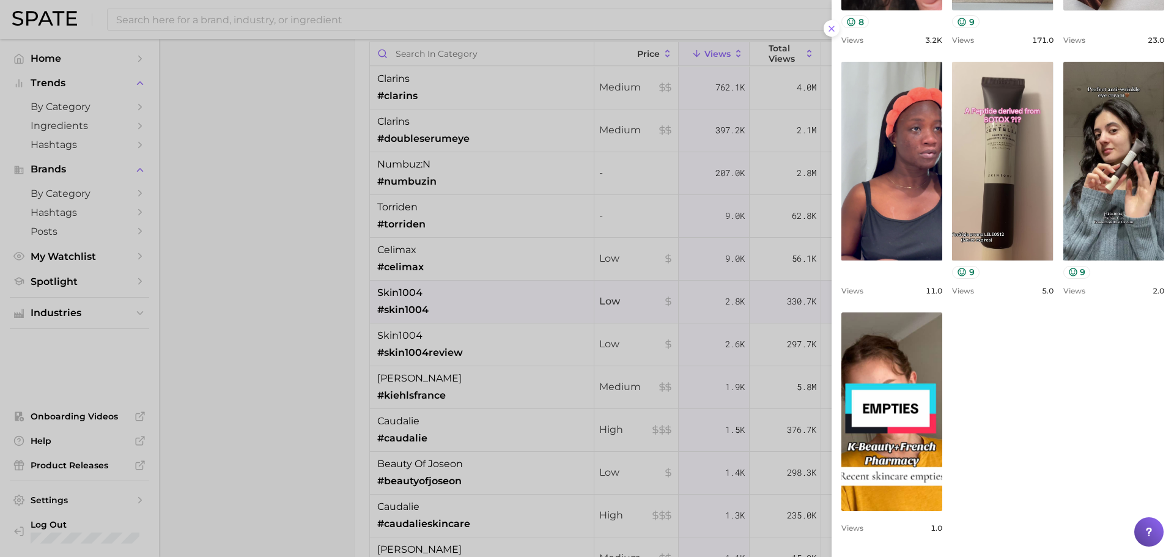
click at [709, 366] on div at bounding box center [587, 278] width 1174 height 557
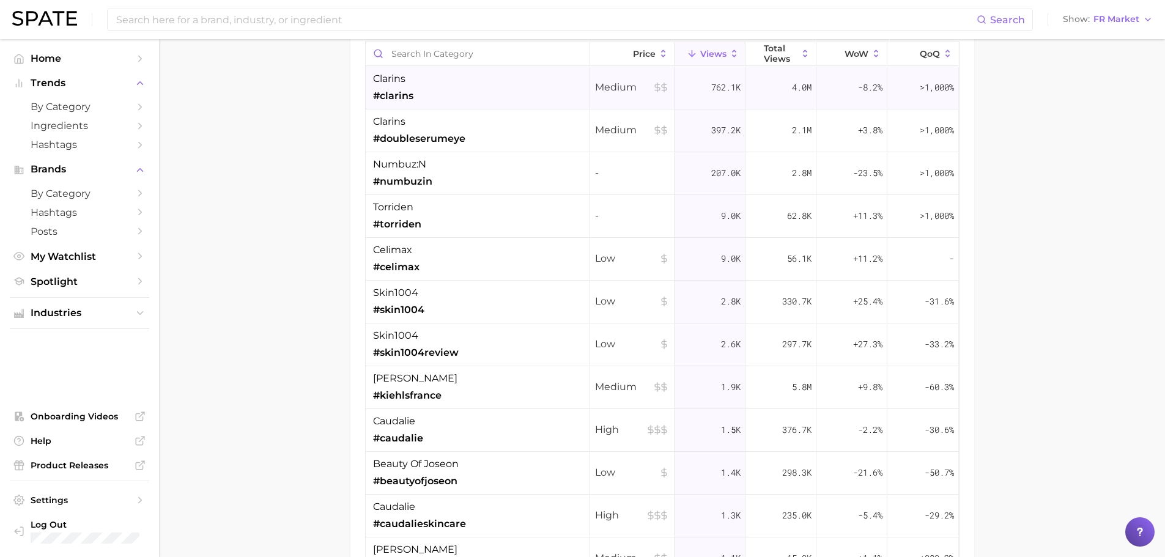
click at [513, 106] on div "clarins #clarins" at bounding box center [478, 88] width 224 height 43
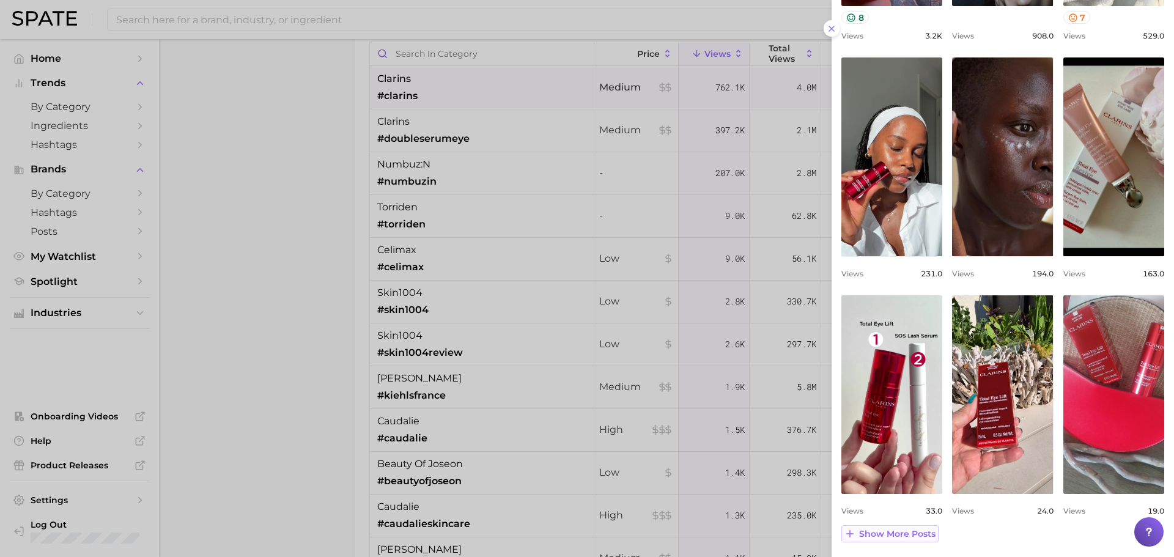
click at [847, 526] on button "Show more posts" at bounding box center [889, 533] width 97 height 17
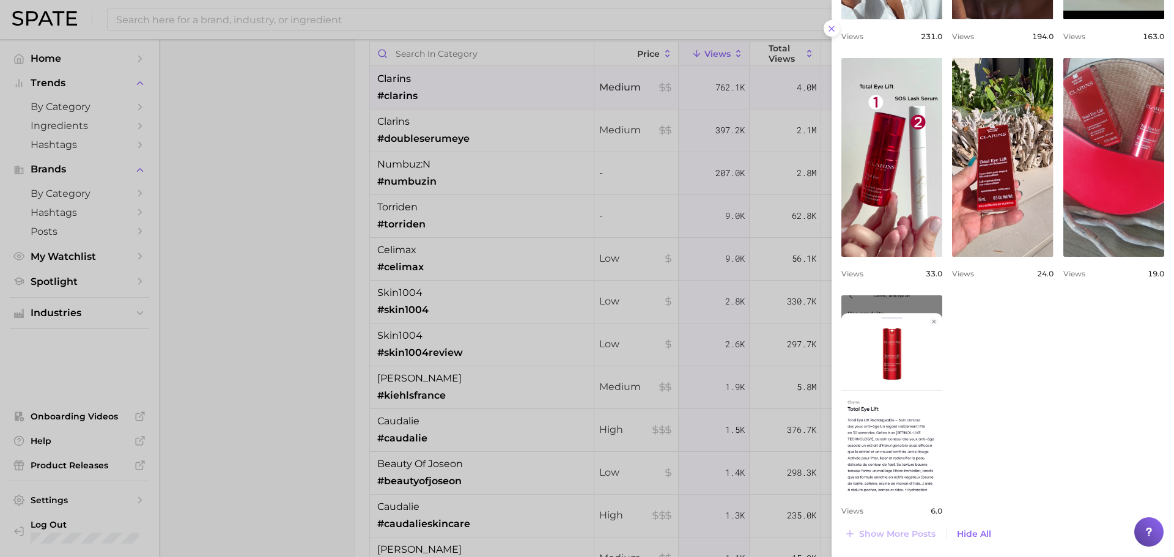
click at [657, 214] on div at bounding box center [587, 278] width 1174 height 557
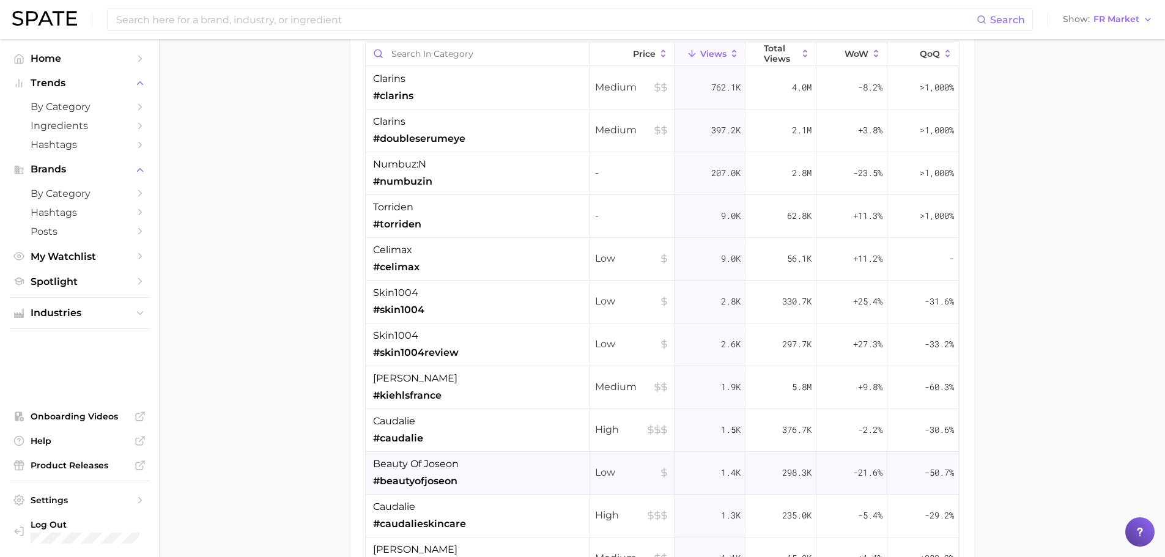
click at [526, 454] on div "beauty of joseon #beautyofjoseon" at bounding box center [478, 473] width 224 height 43
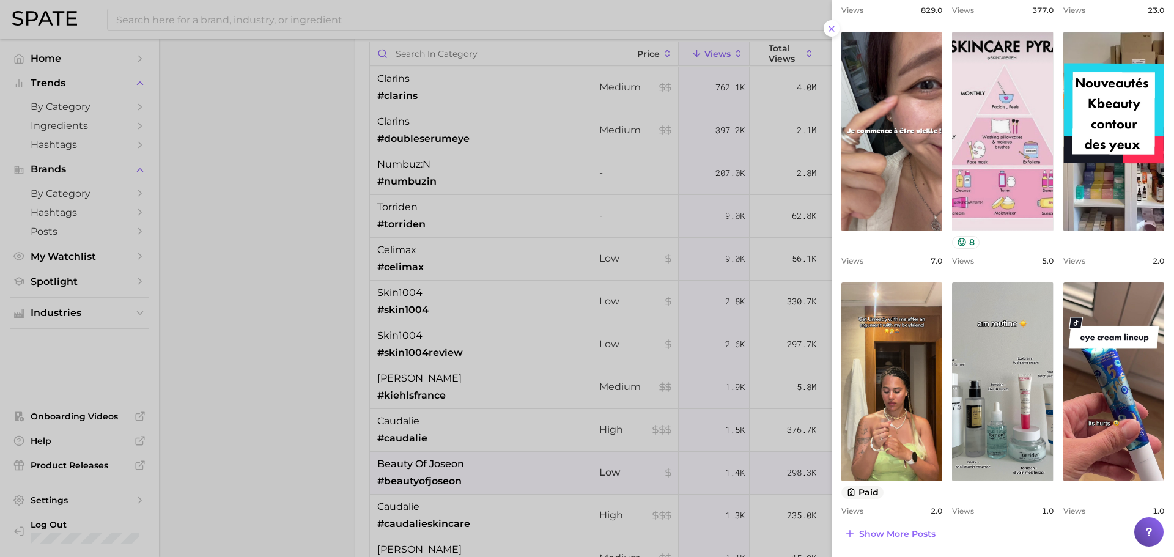
click at [544, 345] on div at bounding box center [587, 278] width 1174 height 557
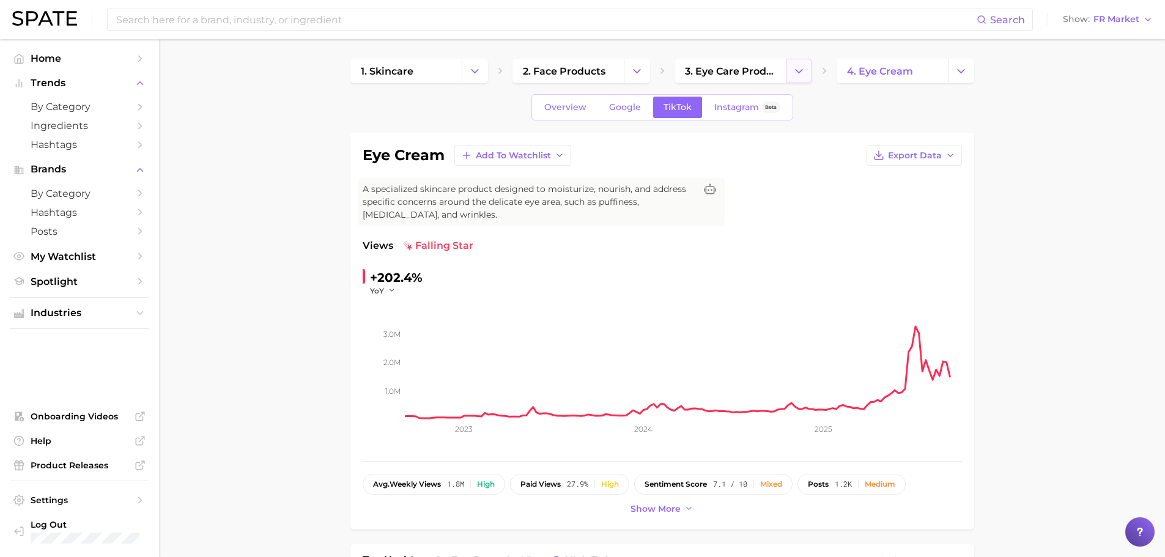
click at [797, 66] on icon "Change Category" at bounding box center [798, 71] width 13 height 13
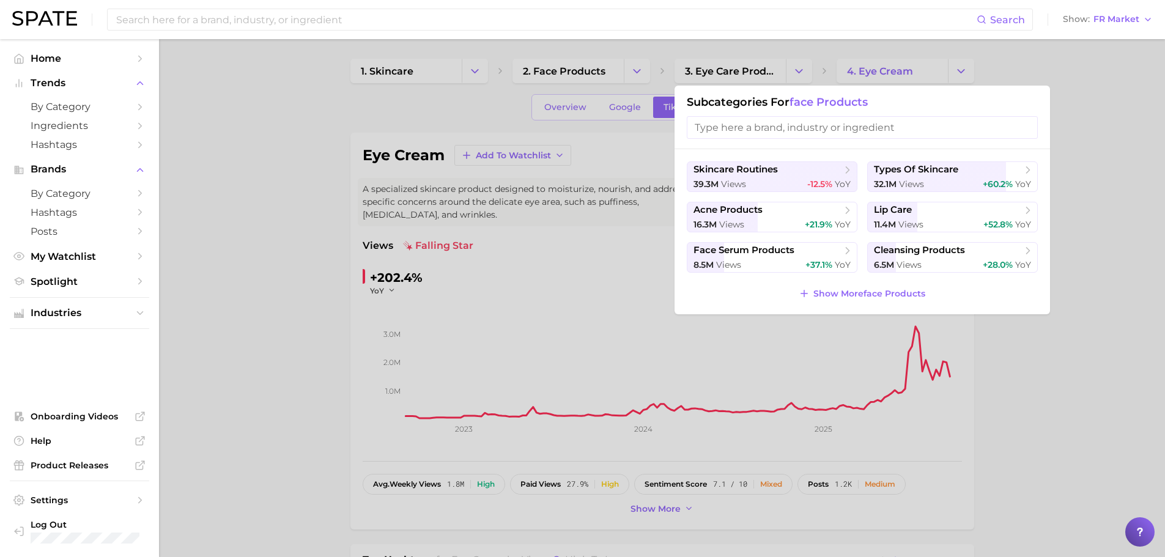
click at [971, 64] on div at bounding box center [582, 278] width 1165 height 557
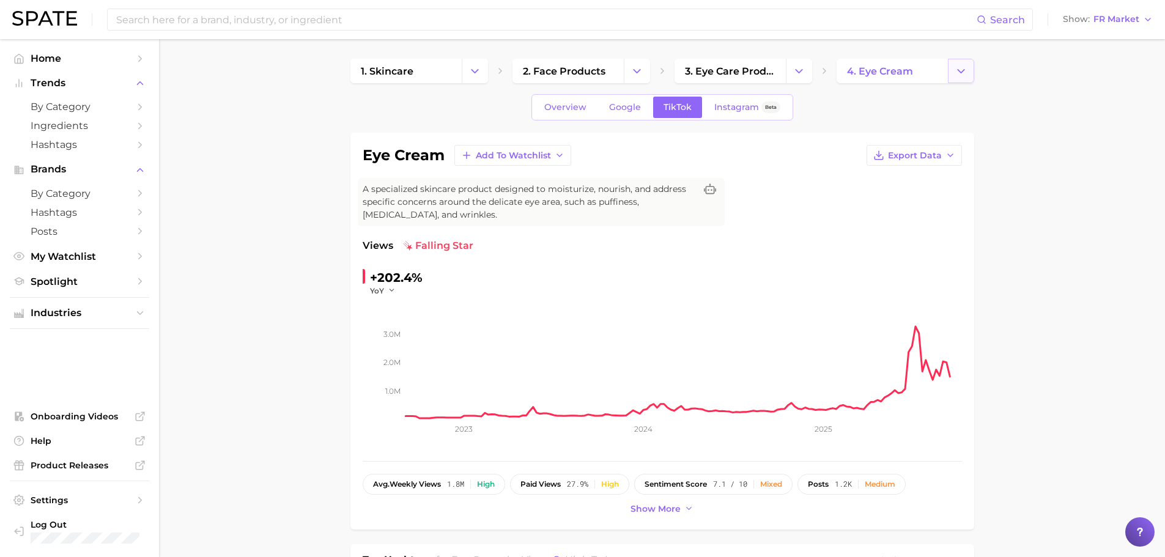
click at [967, 70] on icon "Change Category" at bounding box center [960, 71] width 13 height 13
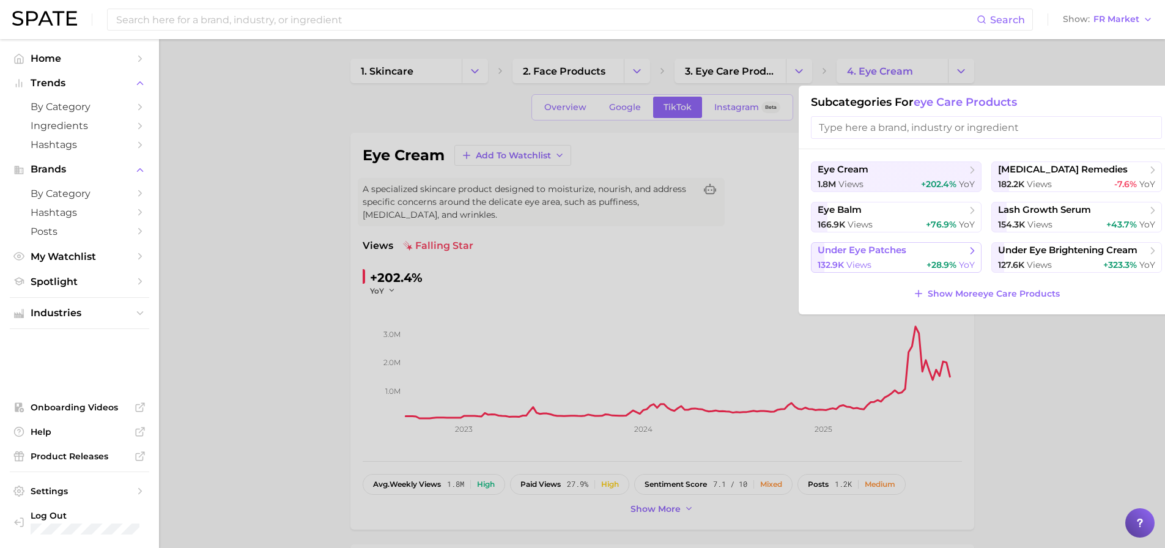
click at [937, 268] on span "+28.9%" at bounding box center [941, 264] width 30 height 11
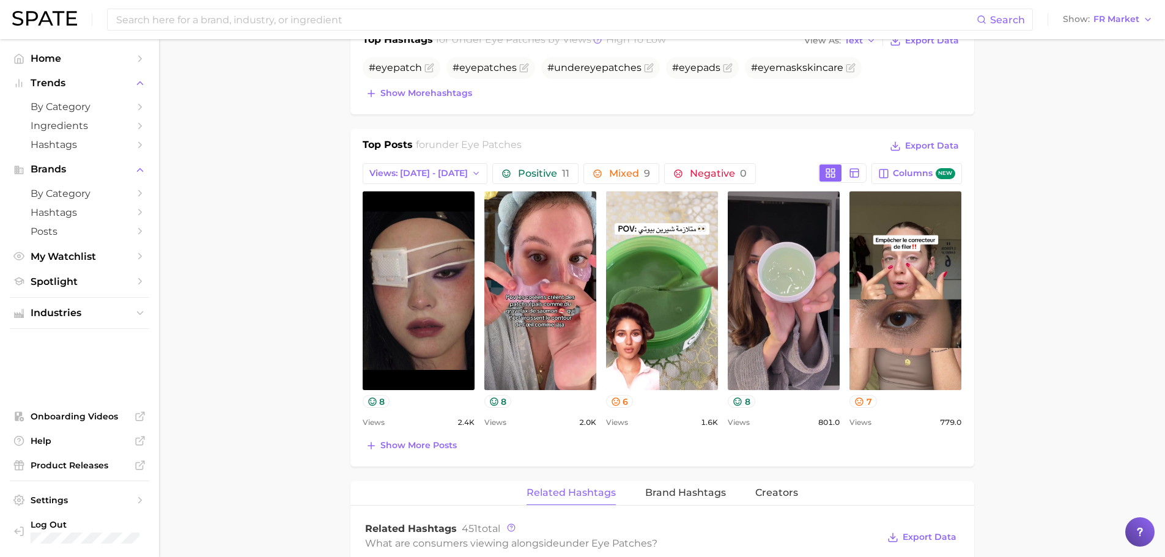
scroll to position [550, 0]
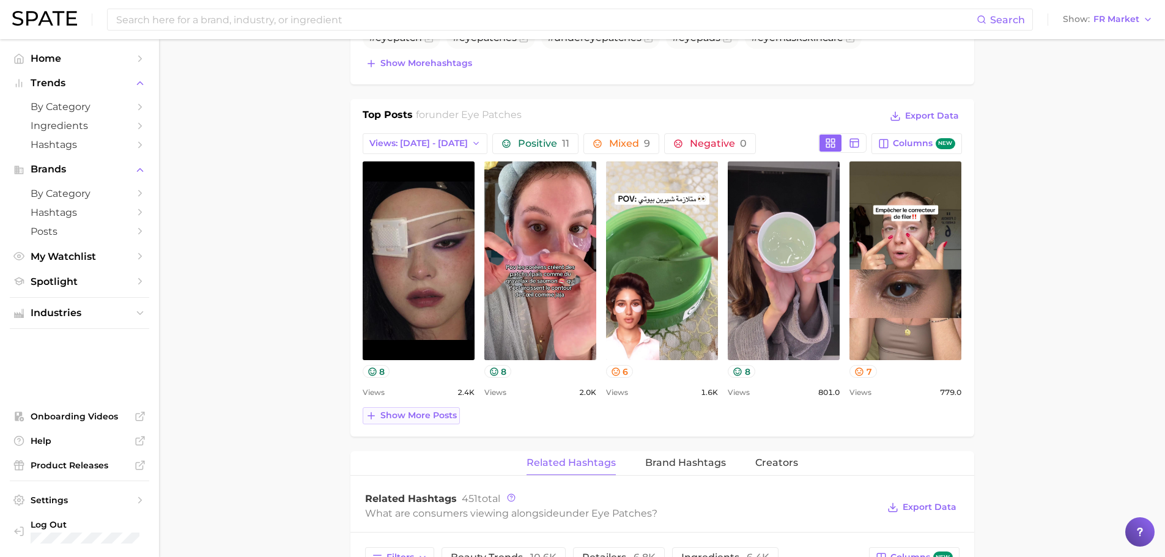
click at [438, 422] on button "Show more posts" at bounding box center [411, 415] width 97 height 17
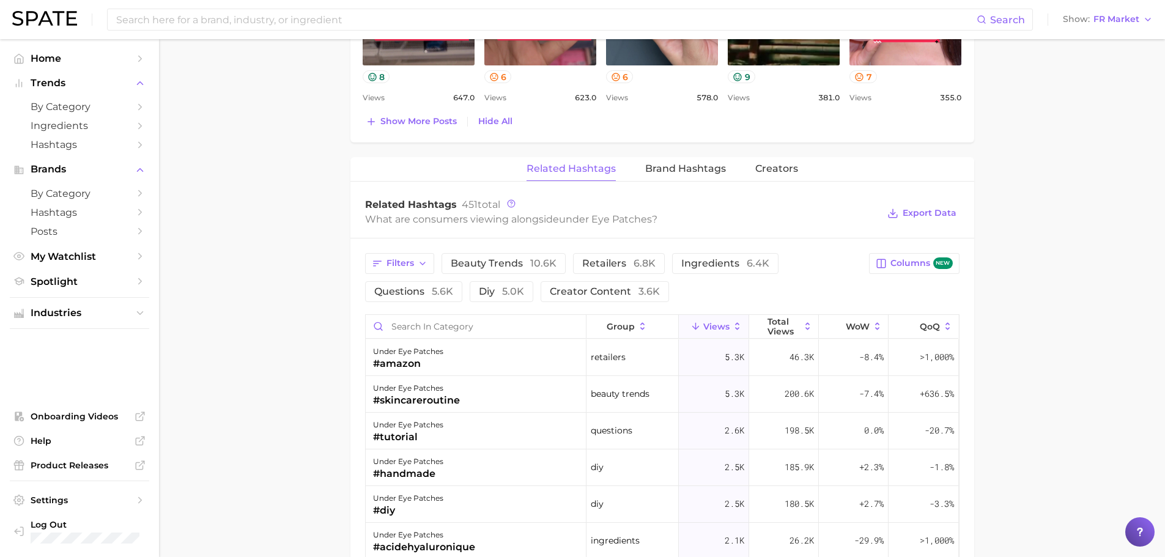
scroll to position [1284, 0]
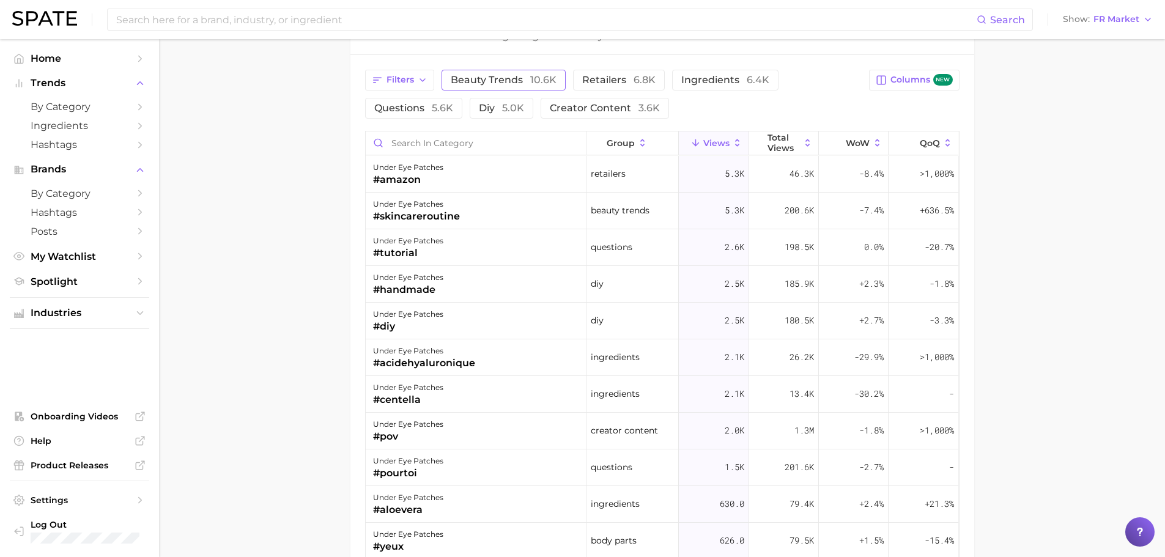
click at [526, 87] on button "beauty trends 10.6k" at bounding box center [503, 80] width 124 height 21
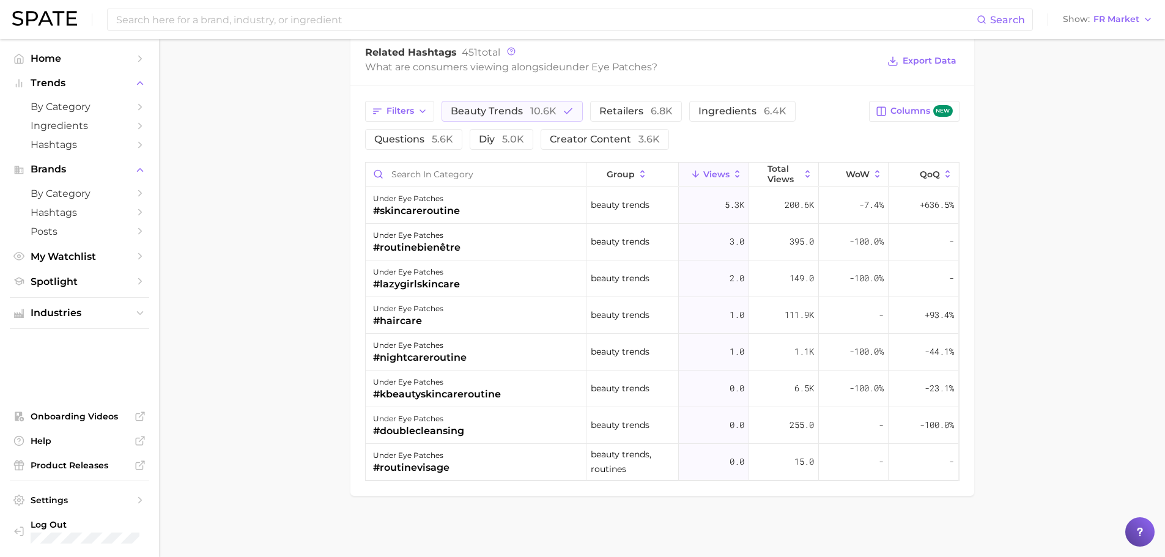
scroll to position [1253, 0]
click at [566, 108] on icon "button" at bounding box center [567, 111] width 11 height 11
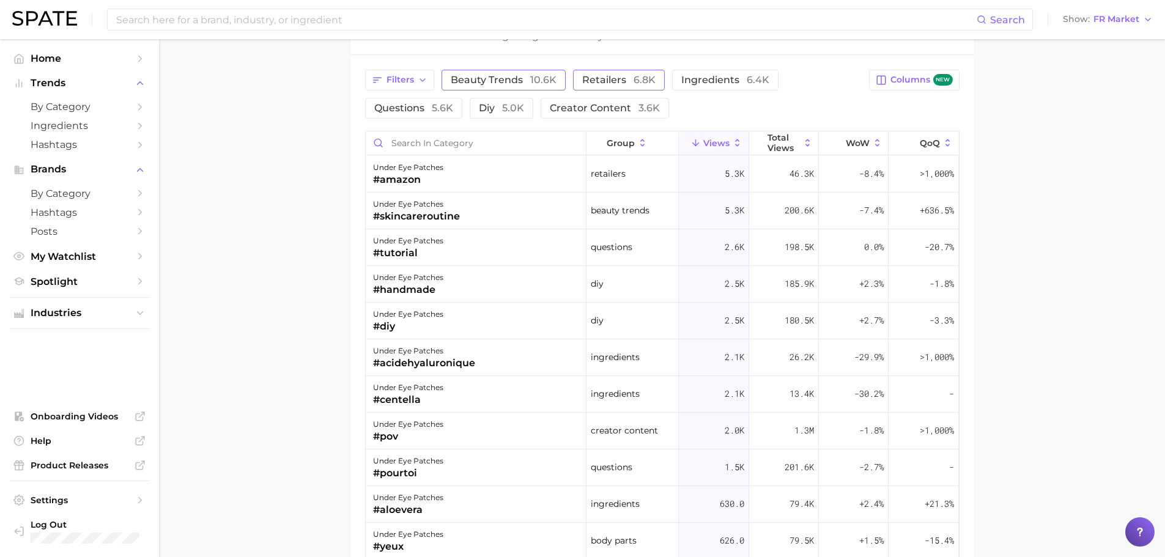
click at [633, 80] on span "6.8k" at bounding box center [644, 80] width 22 height 12
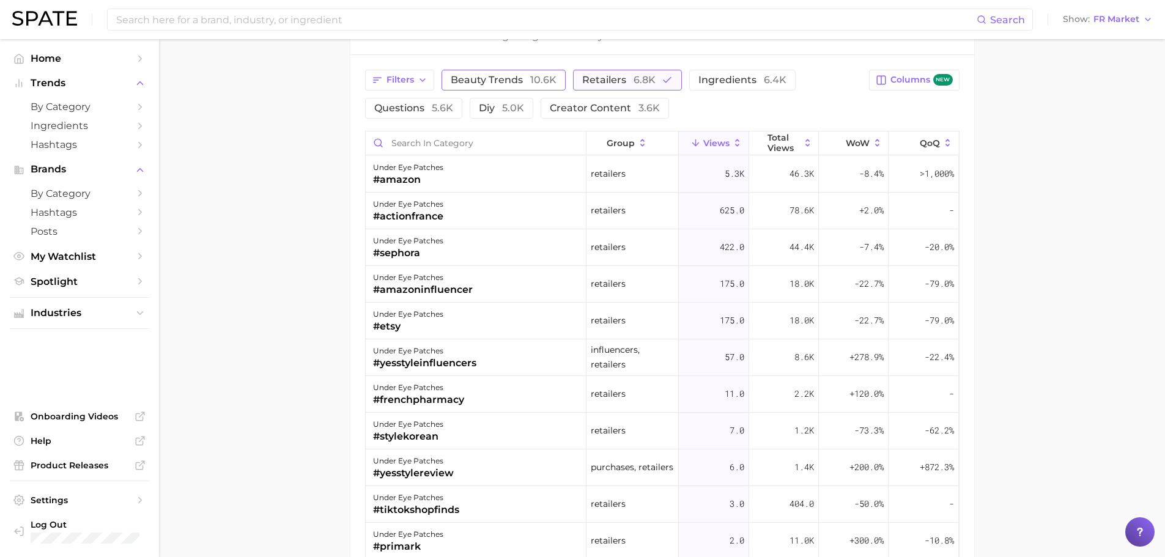
click at [633, 80] on span "6.8k" at bounding box center [644, 80] width 22 height 12
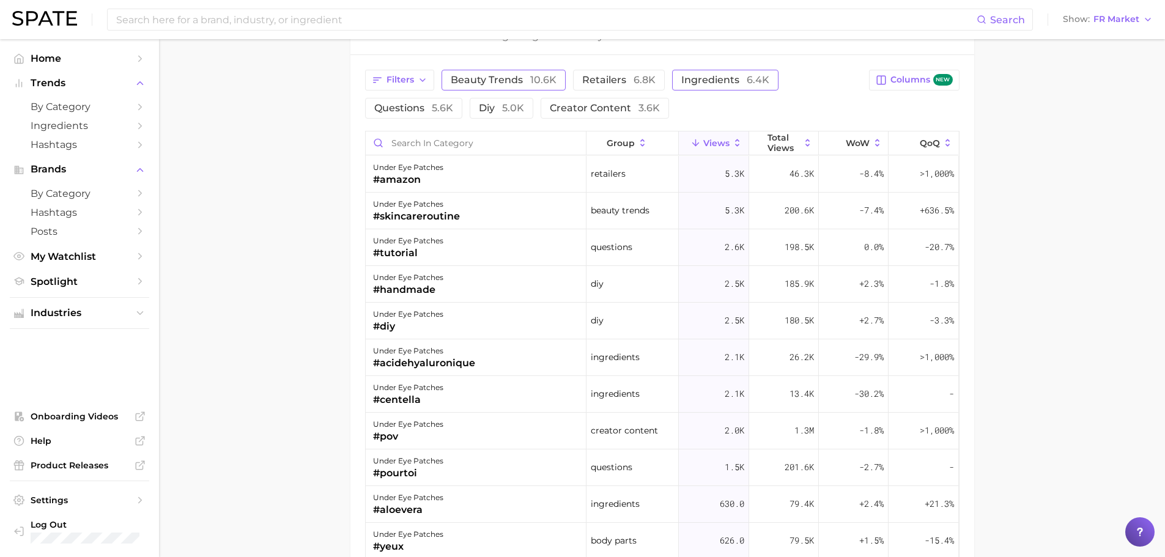
click at [739, 83] on span "ingredients 6.4k" at bounding box center [725, 80] width 88 height 10
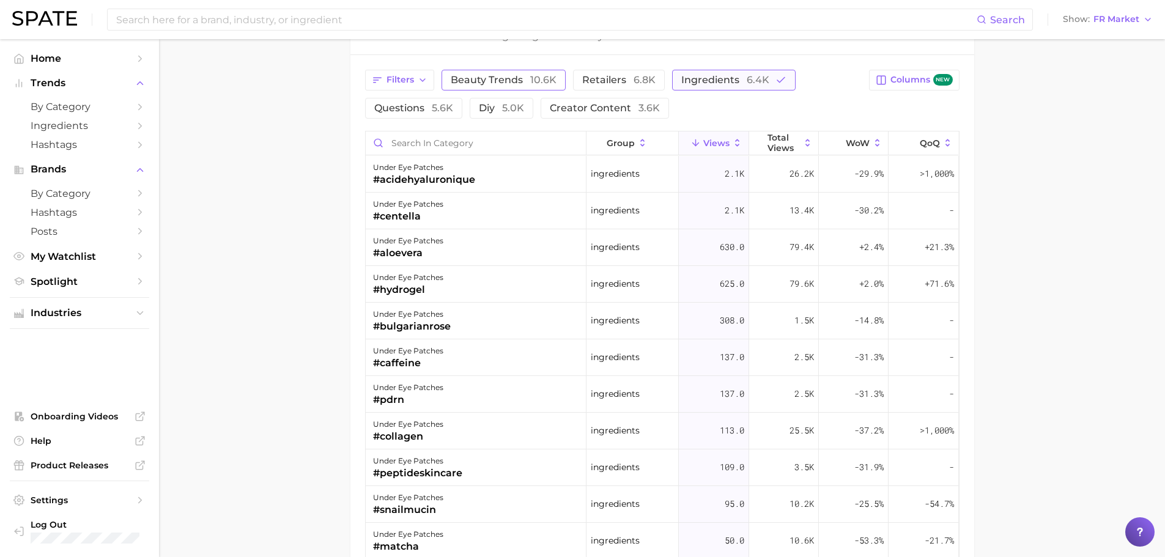
click at [739, 83] on span "ingredients 6.4k" at bounding box center [725, 80] width 88 height 10
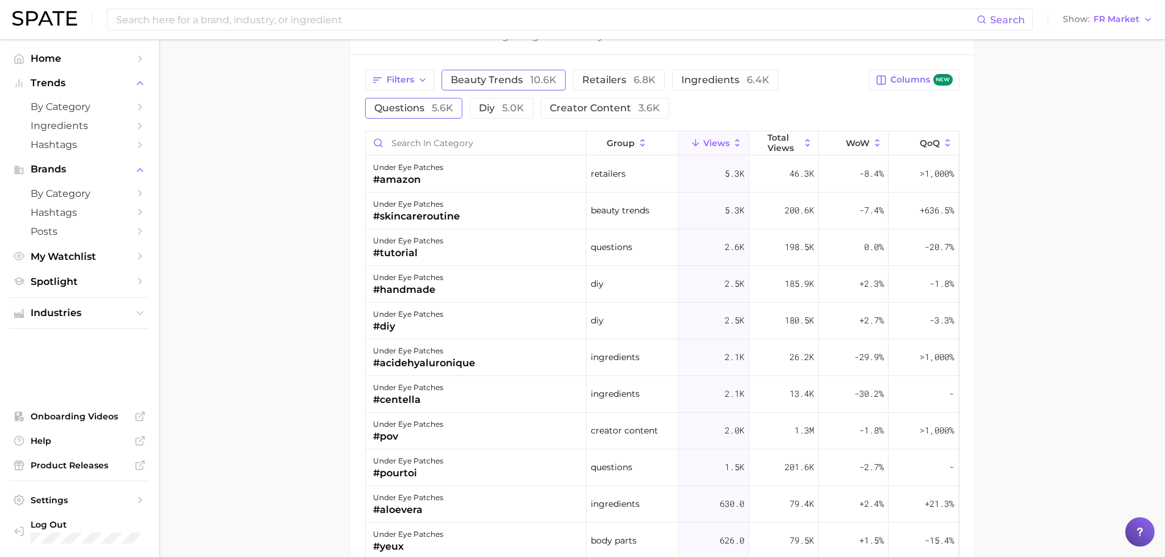
click at [450, 105] on span "5.6k" at bounding box center [442, 108] width 21 height 12
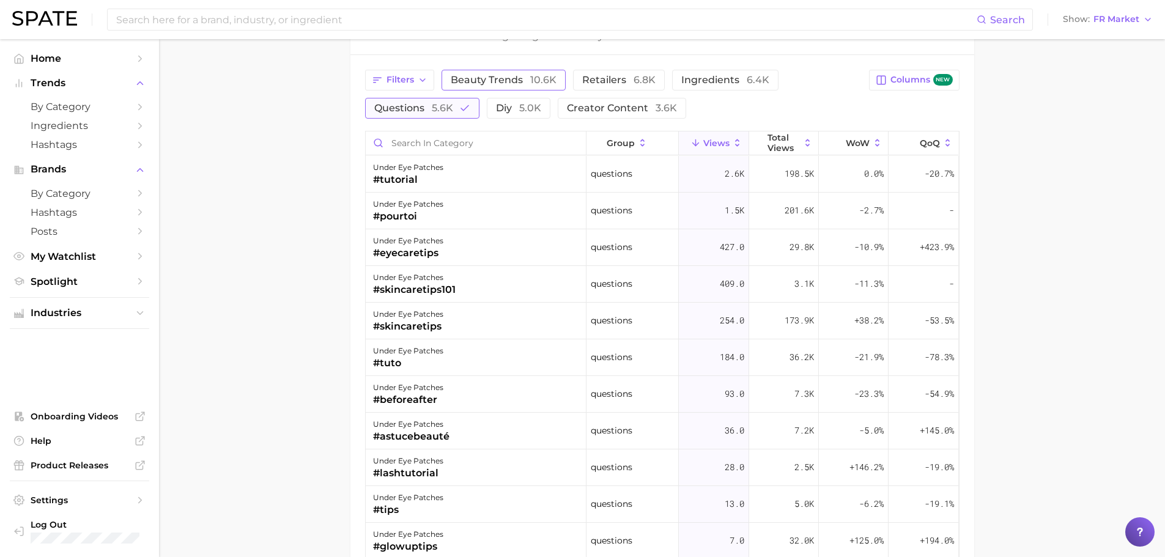
click at [442, 110] on span "5.6k" at bounding box center [442, 108] width 21 height 12
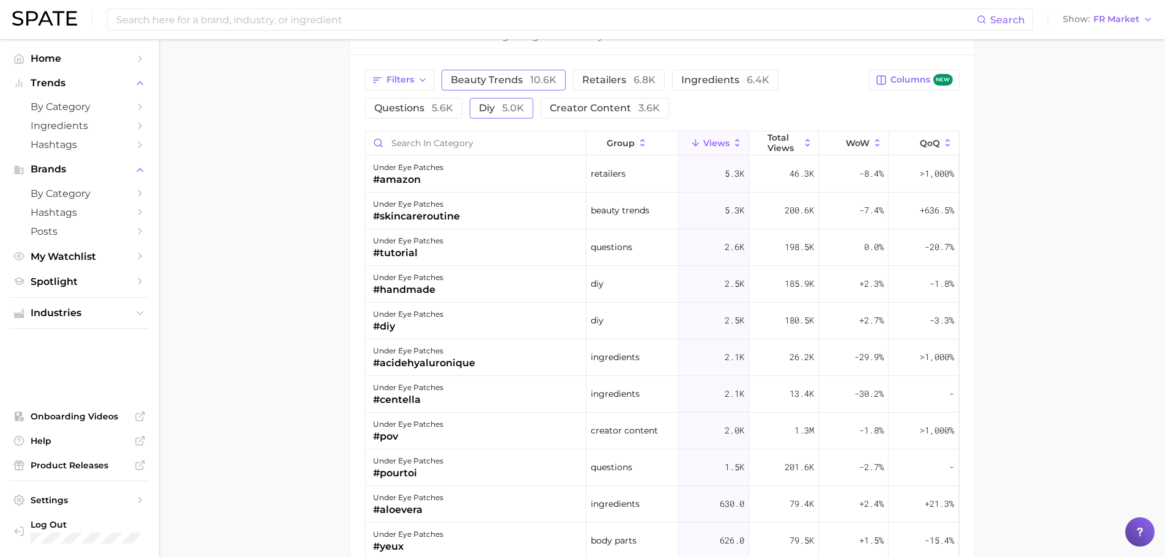
click at [489, 98] on button "diy 5.0k" at bounding box center [502, 108] width 64 height 21
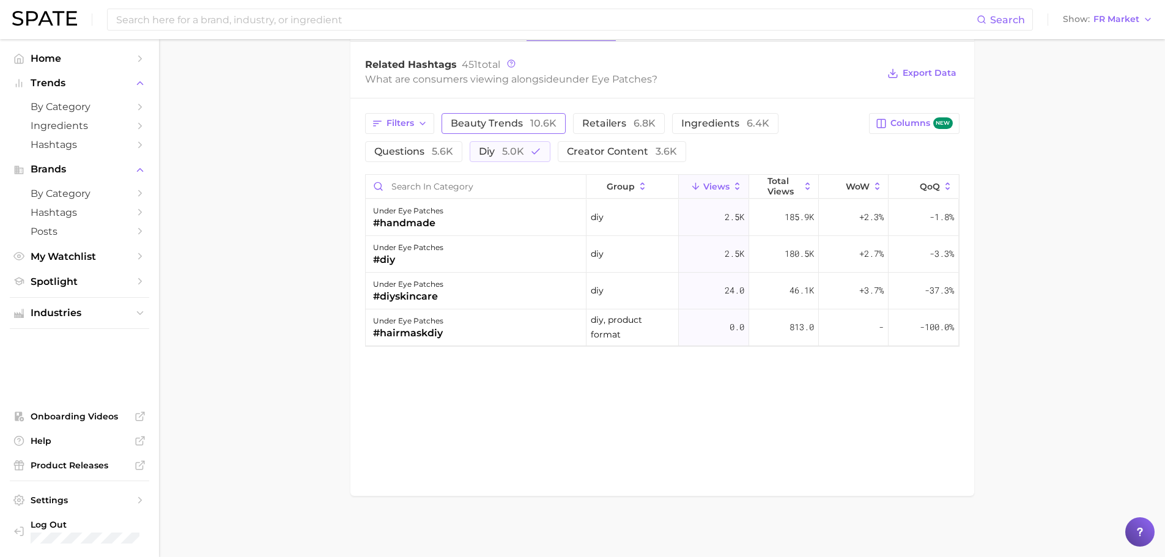
scroll to position [1240, 0]
click at [500, 156] on span "diy 5.0k" at bounding box center [501, 152] width 45 height 10
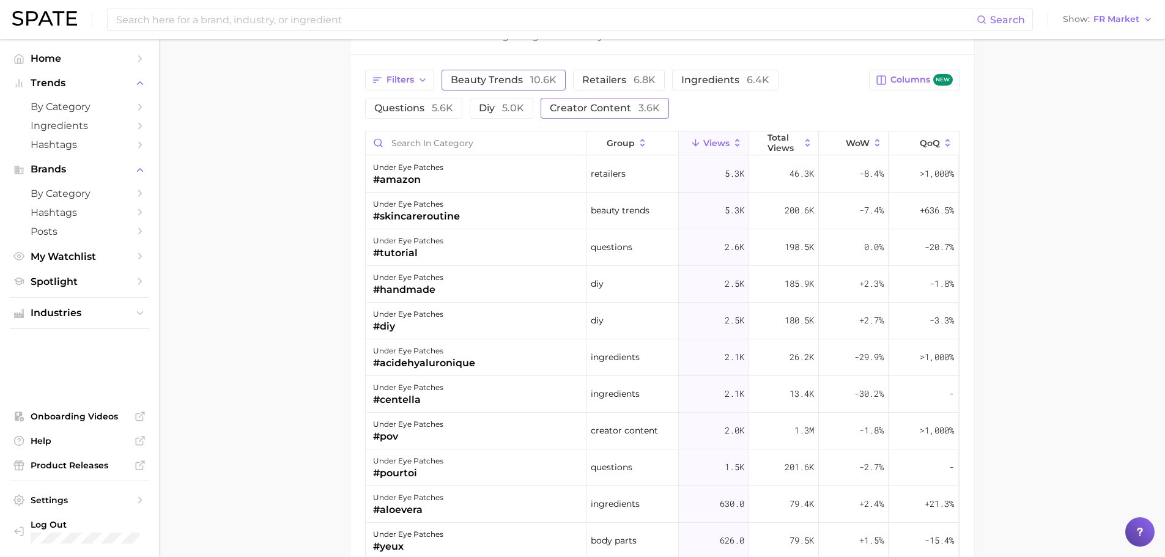
click at [617, 111] on span "creator content 3.6k" at bounding box center [605, 108] width 110 height 10
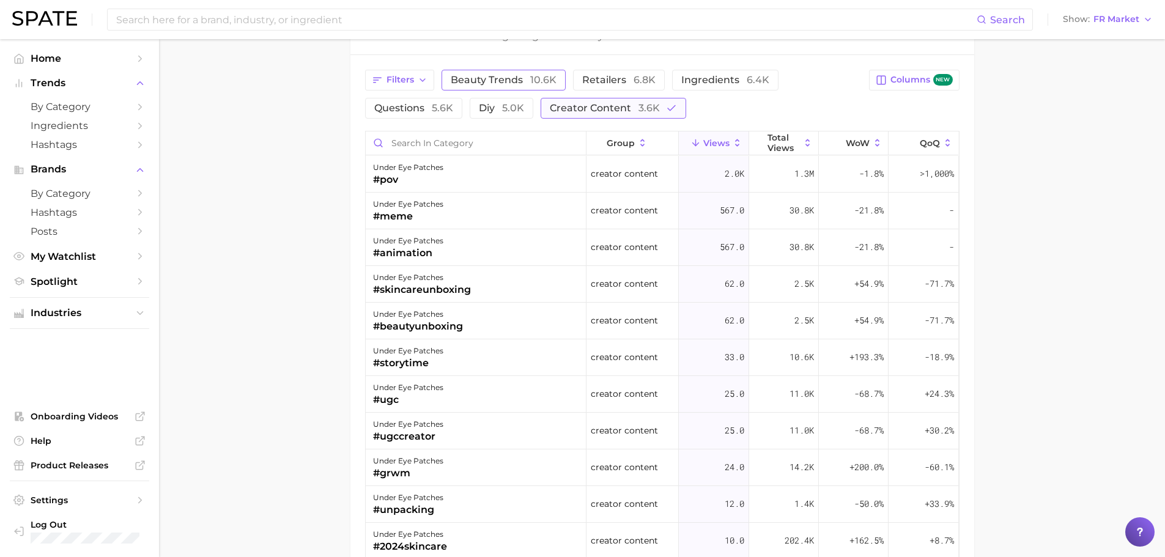
click at [617, 111] on span "creator content 3.6k" at bounding box center [605, 108] width 110 height 10
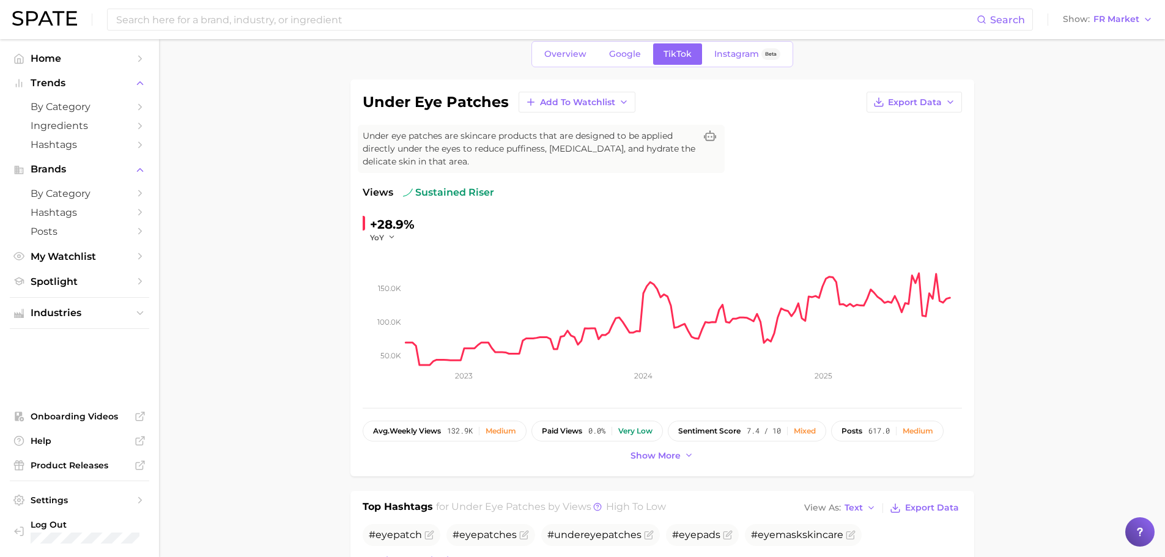
scroll to position [0, 0]
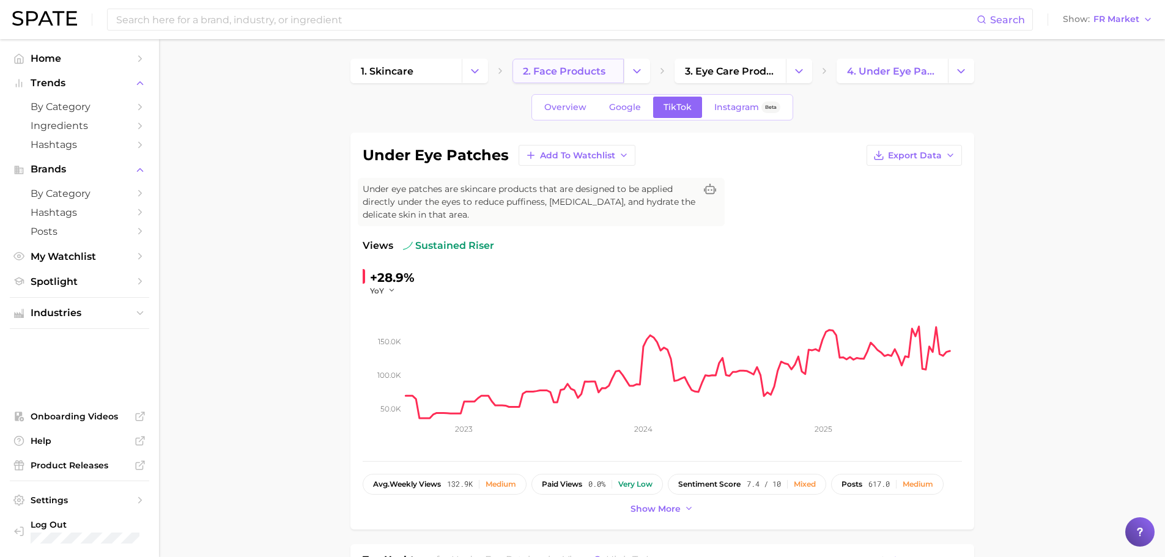
click at [595, 77] on link "2. face products" at bounding box center [567, 71] width 111 height 24
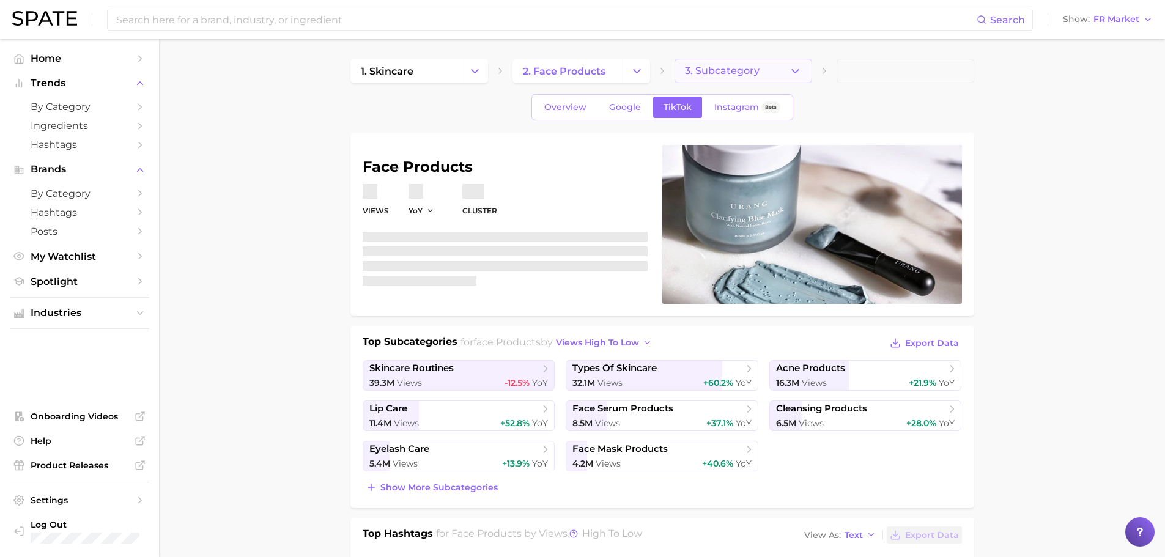
click at [730, 63] on button "3. Subcategory" at bounding box center [743, 71] width 138 height 24
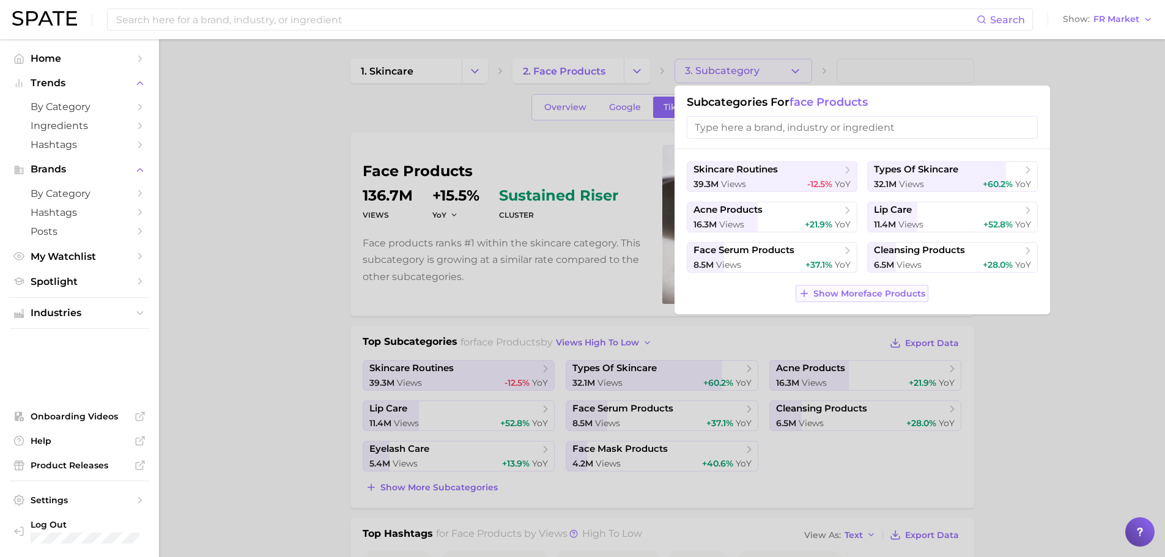
click at [907, 298] on span "Show More face products" at bounding box center [869, 294] width 112 height 10
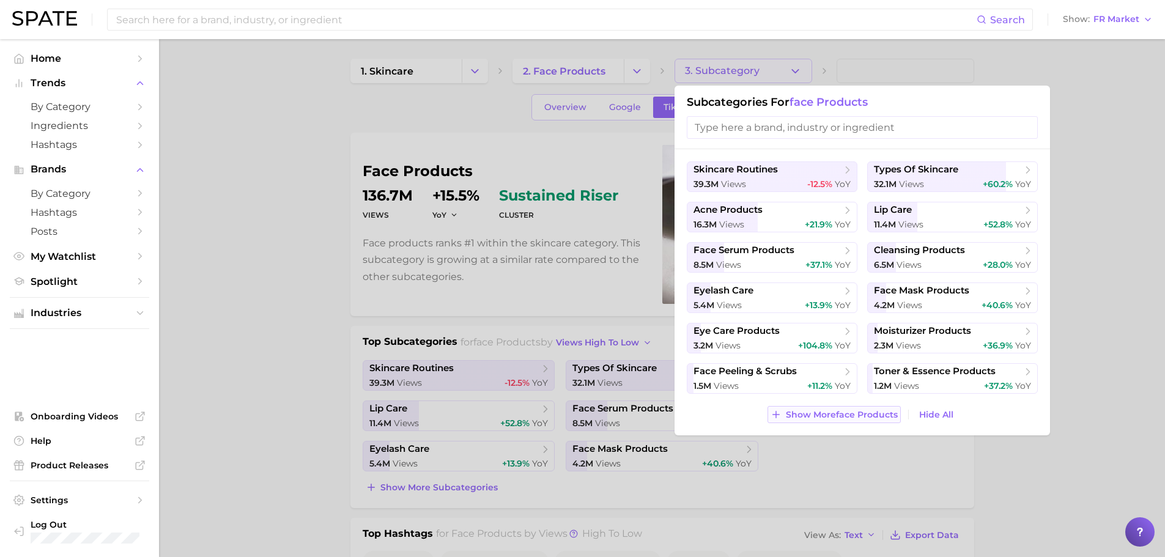
click at [886, 421] on button "Show More face products" at bounding box center [833, 414] width 133 height 17
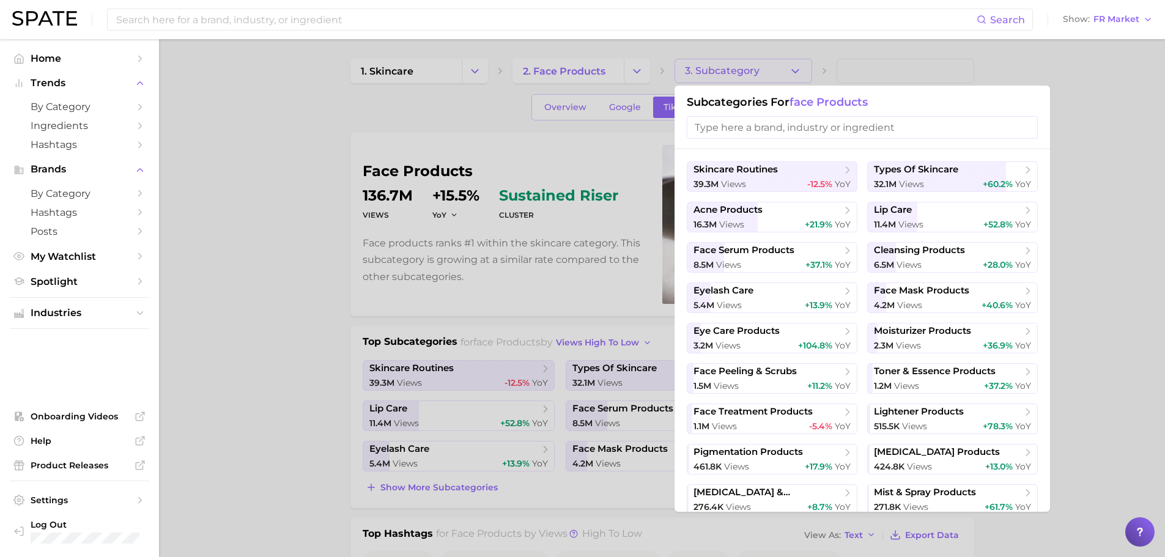
click at [787, 194] on ul "skincare routines 39.3m views -12.5% YoY types of skincare 32.1m views +60.2% Y…" at bounding box center [862, 337] width 351 height 353
click at [791, 162] on button "skincare routines 39.3m views -12.5% YoY" at bounding box center [772, 176] width 171 height 31
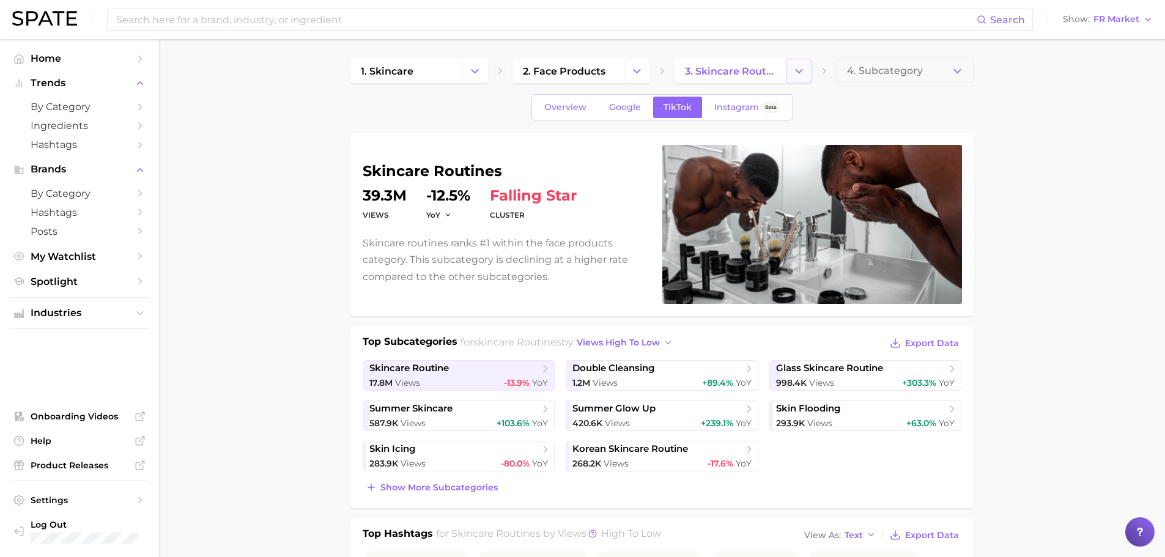
click at [802, 75] on icon "Change Category" at bounding box center [798, 71] width 13 height 13
click at [799, 61] on button "Change Category" at bounding box center [799, 71] width 26 height 24
click at [746, 62] on link "3. skincare routines" at bounding box center [729, 71] width 111 height 24
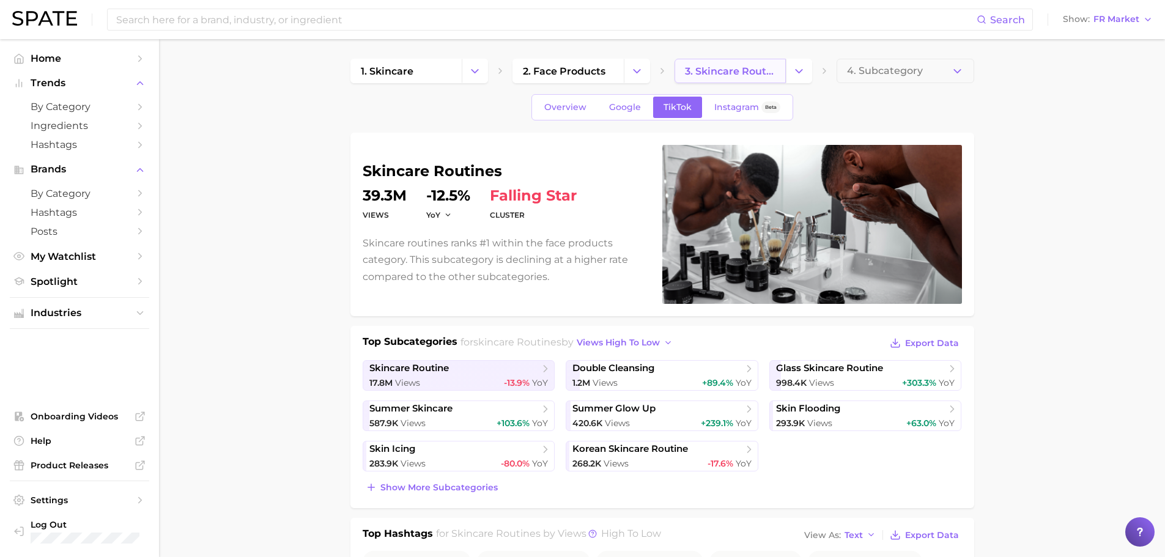
click at [747, 72] on span "3. skincare routines" at bounding box center [730, 71] width 90 height 12
click at [720, 64] on link "3. skincare routines" at bounding box center [729, 71] width 111 height 24
click at [628, 75] on button "Change Category" at bounding box center [637, 71] width 26 height 24
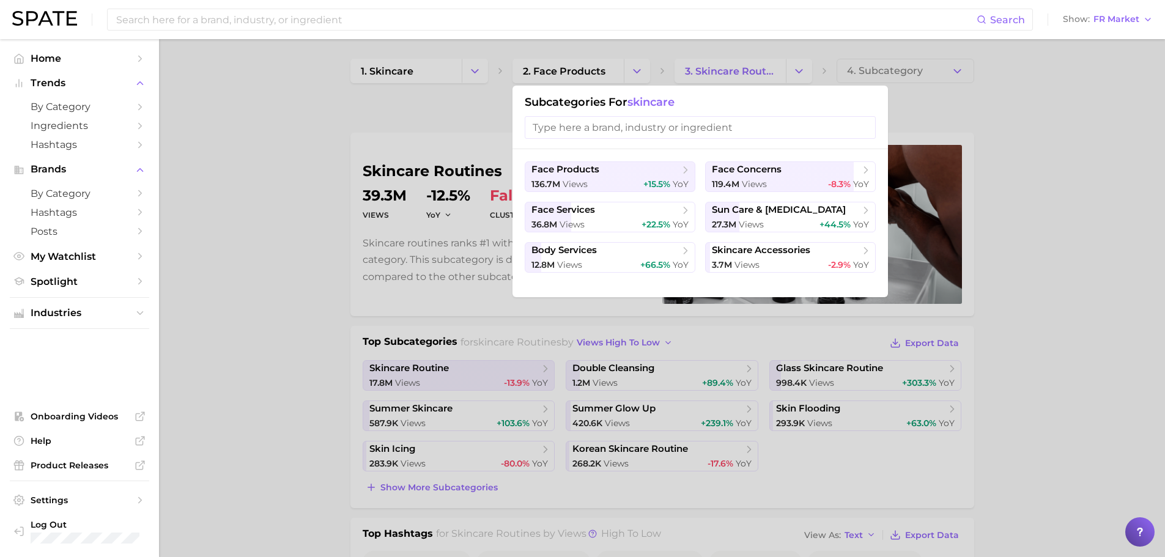
click at [584, 73] on div at bounding box center [582, 278] width 1165 height 557
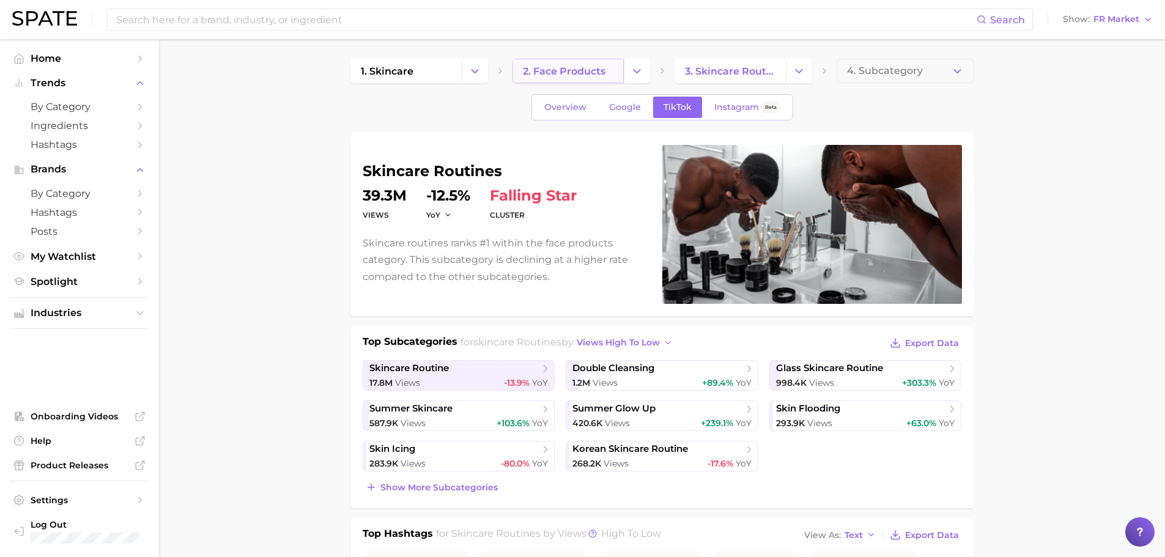
click at [584, 73] on span "2. face products" at bounding box center [564, 71] width 83 height 12
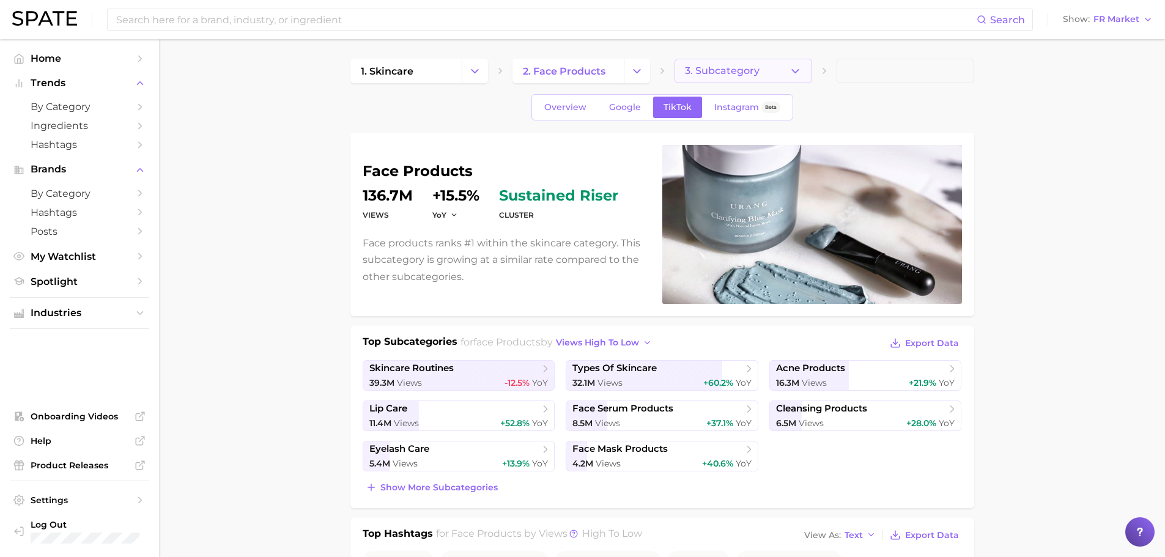
click at [739, 70] on span "3. Subcategory" at bounding box center [722, 70] width 75 height 11
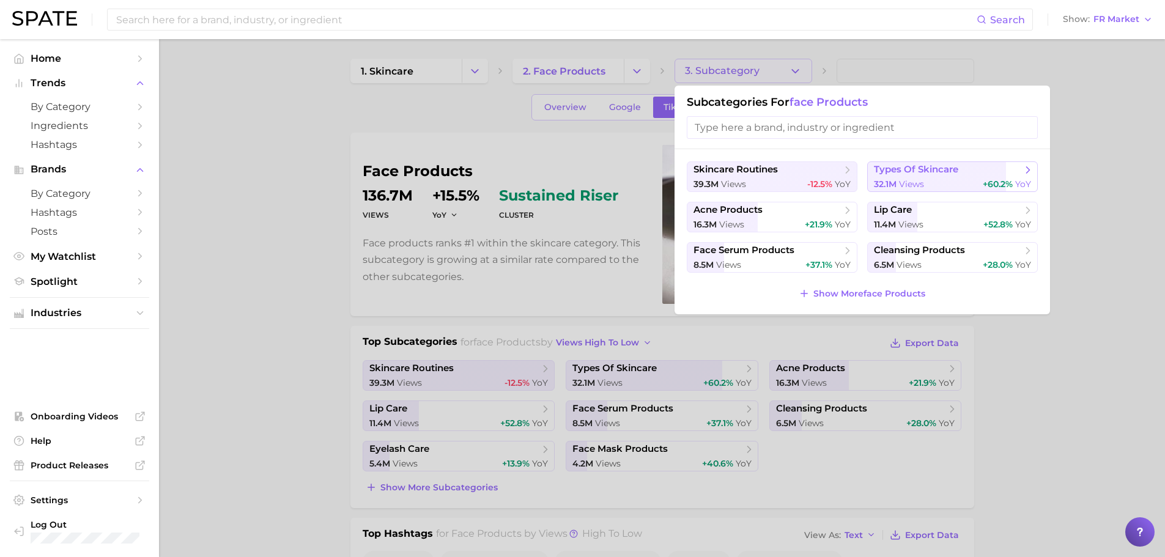
click at [931, 179] on div "32.1m views +60.2% YoY" at bounding box center [952, 185] width 157 height 12
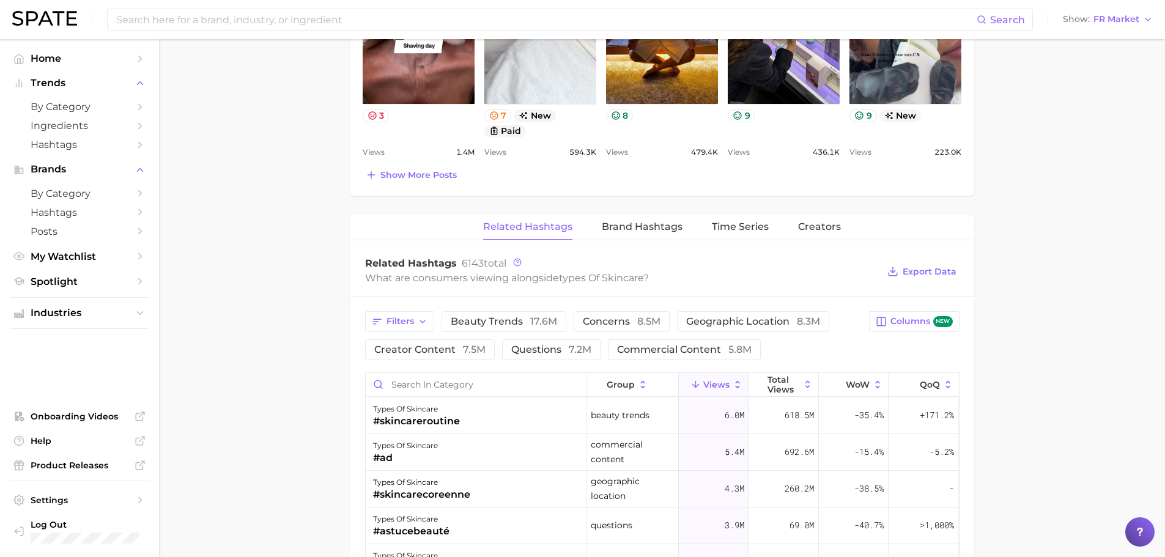
scroll to position [795, 0]
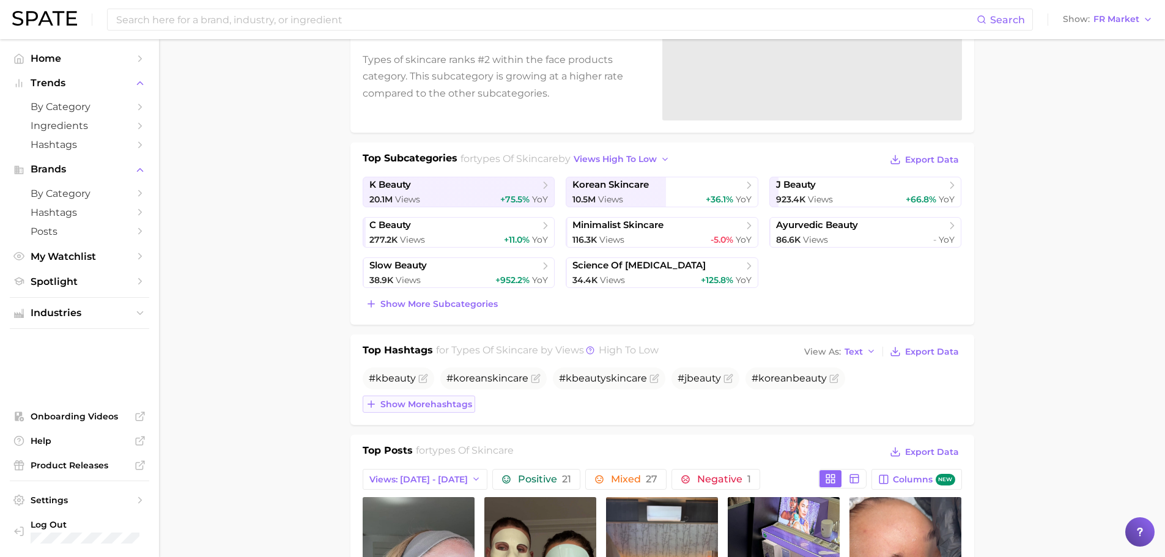
click at [411, 410] on button "Show more hashtags" at bounding box center [419, 404] width 112 height 17
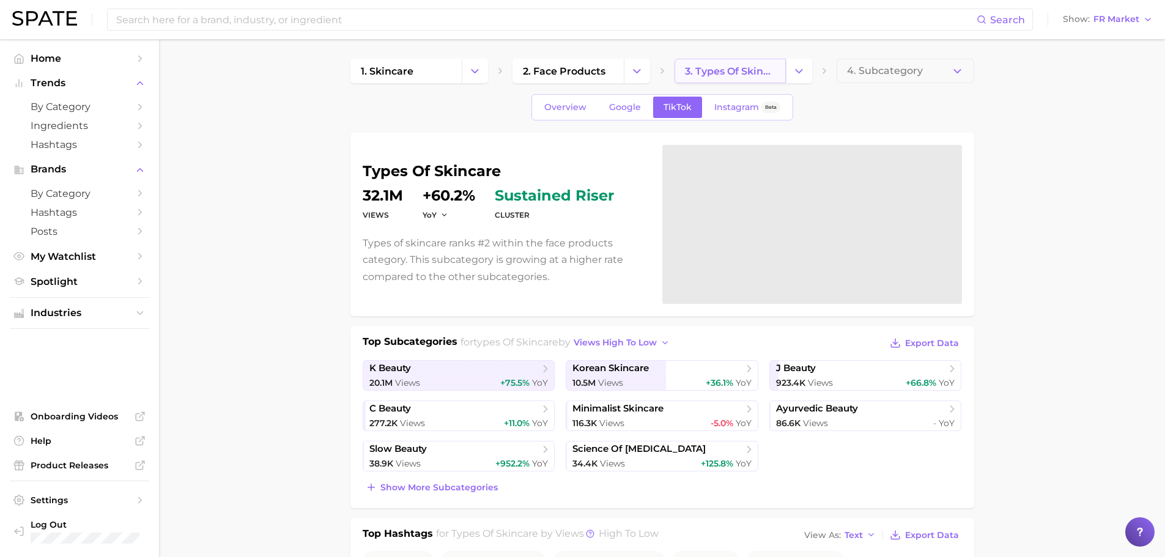
click at [772, 70] on span "3. types of skincare" at bounding box center [730, 71] width 90 height 12
click at [899, 69] on span "4. Subcategory" at bounding box center [885, 70] width 76 height 11
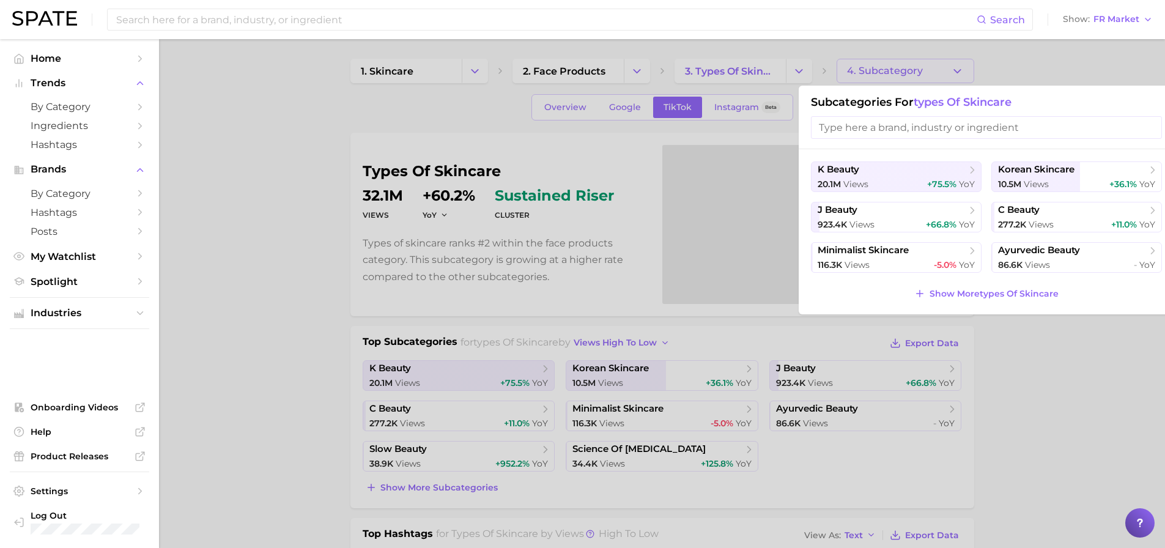
click at [723, 63] on div at bounding box center [582, 274] width 1165 height 548
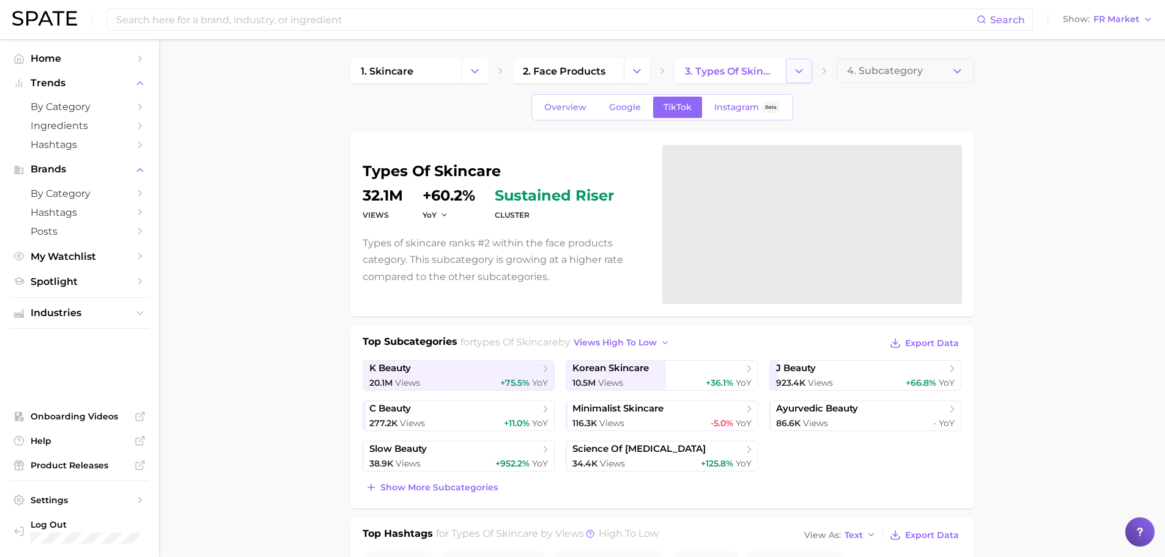
click at [798, 70] on icon "Change Category" at bounding box center [798, 71] width 13 height 13
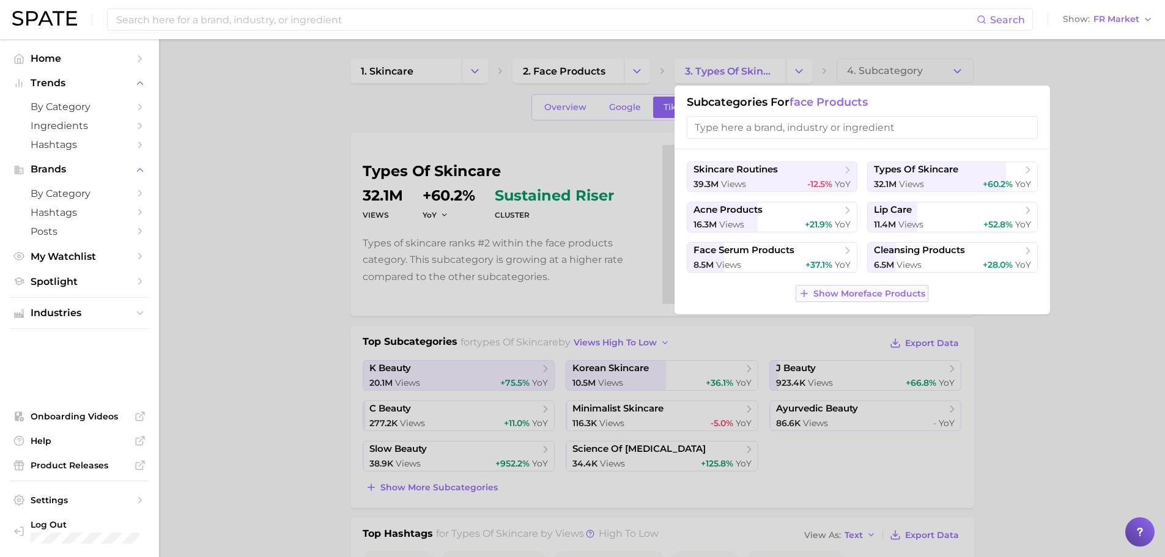
click at [869, 298] on span "Show More face products" at bounding box center [869, 294] width 112 height 10
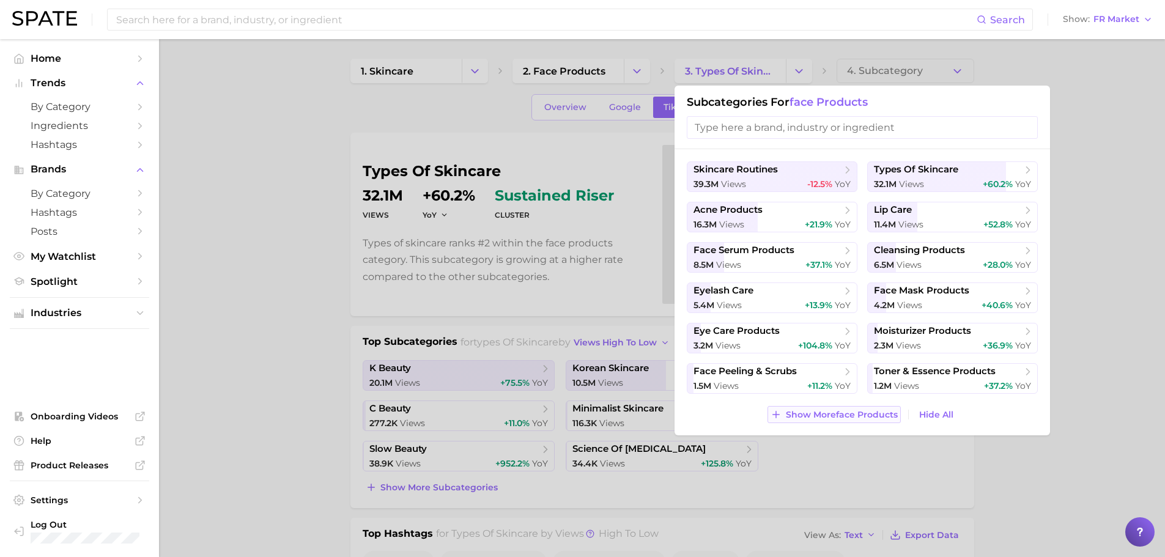
click at [891, 413] on span "Show More face products" at bounding box center [842, 415] width 112 height 10
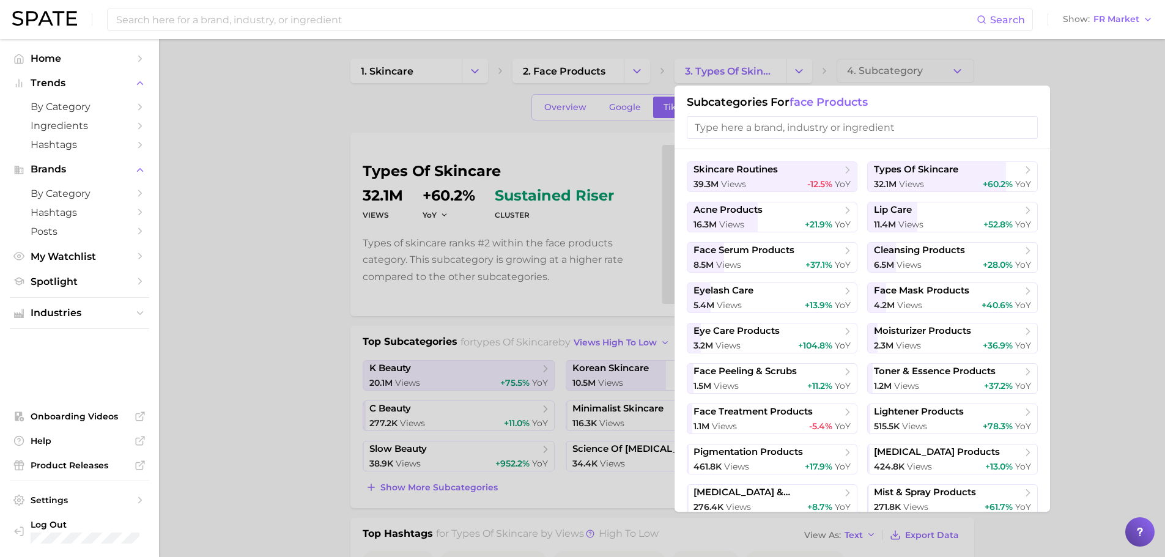
click at [610, 75] on div at bounding box center [582, 278] width 1165 height 557
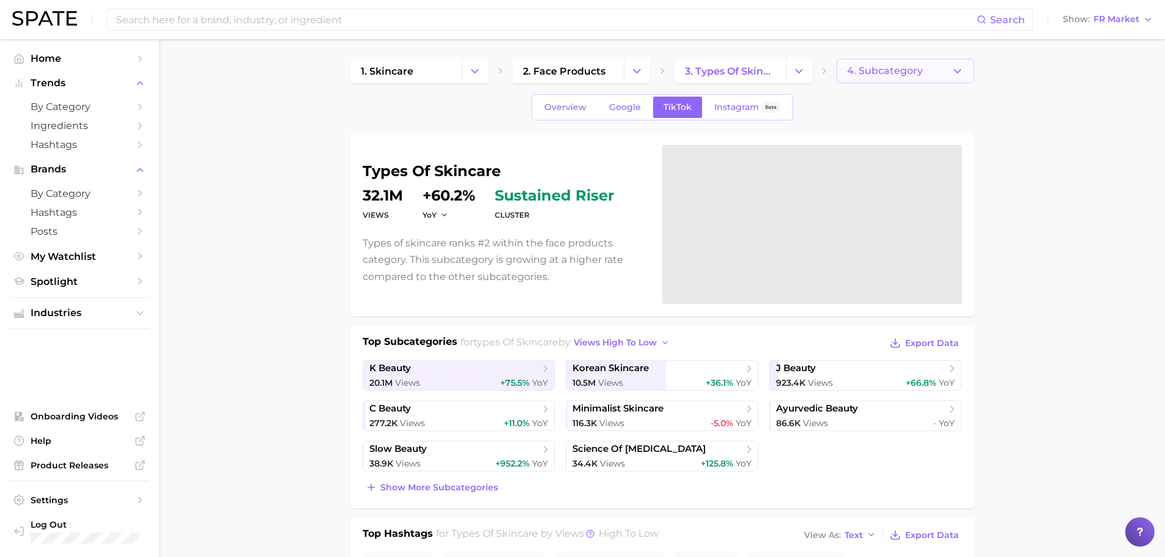
click at [972, 70] on button "4. Subcategory" at bounding box center [905, 71] width 138 height 24
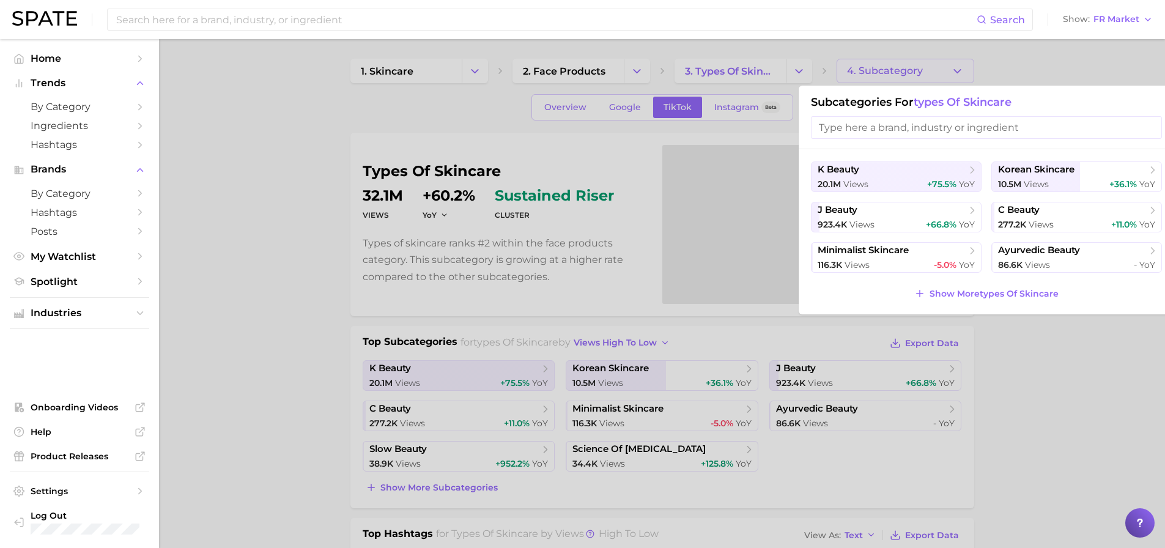
click at [751, 83] on div at bounding box center [582, 274] width 1165 height 548
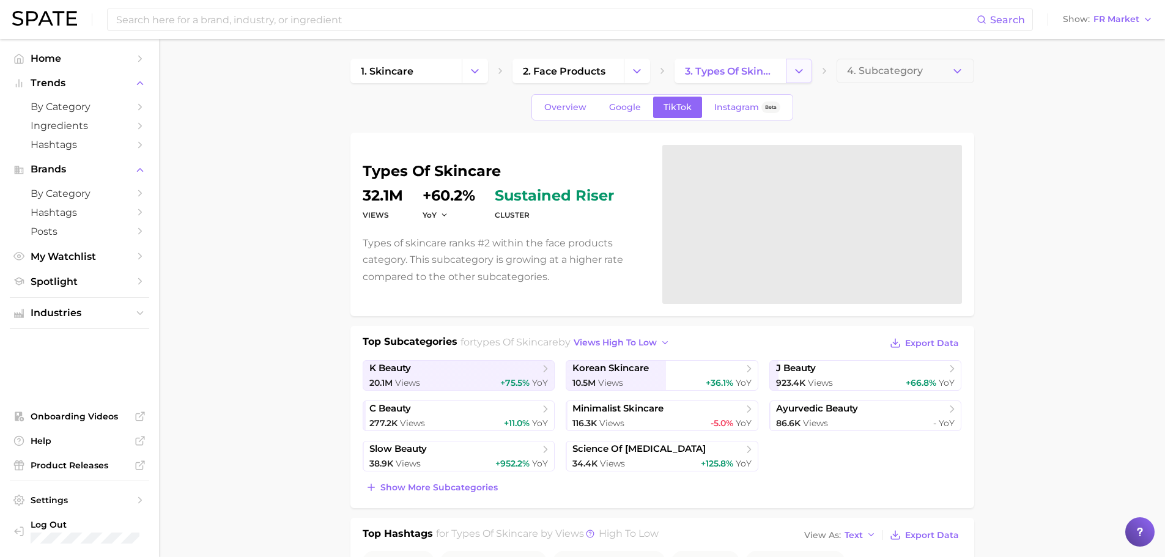
click at [797, 75] on icon "Change Category" at bounding box center [798, 71] width 13 height 13
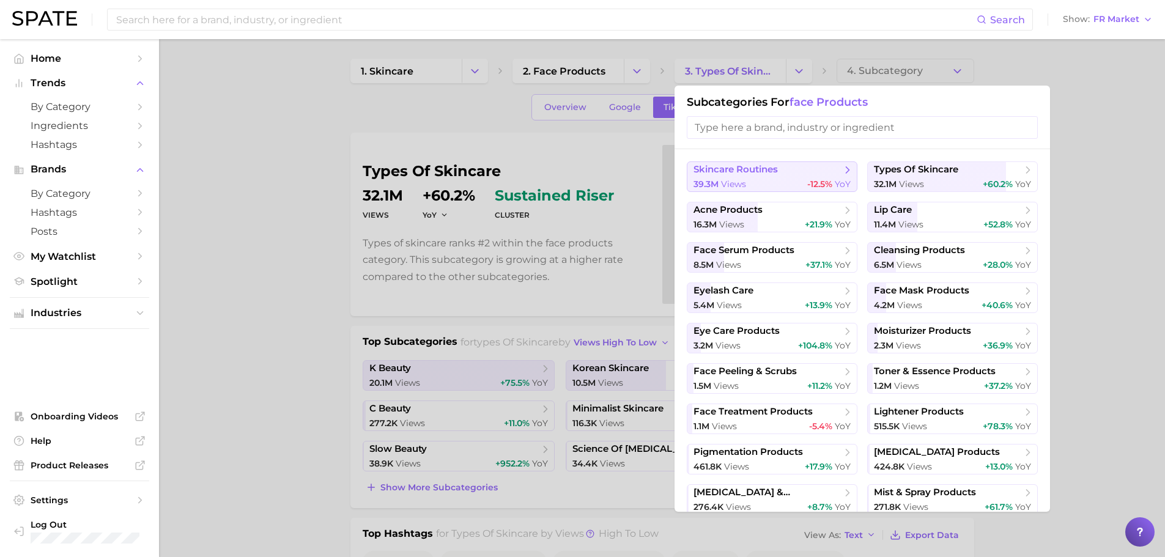
click at [812, 181] on span "-12.5%" at bounding box center [819, 184] width 25 height 11
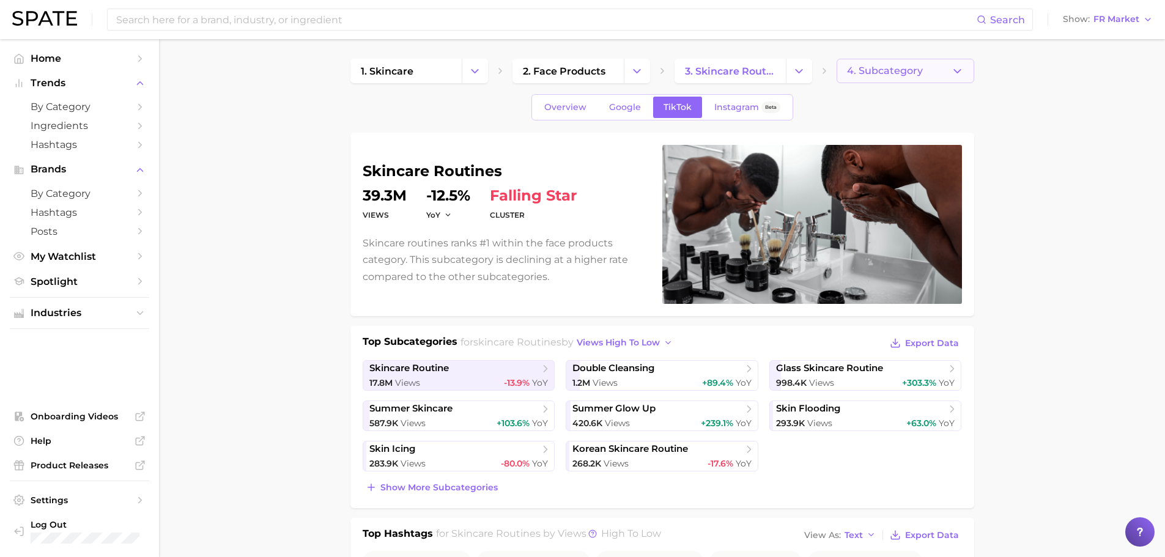
click at [969, 74] on button "4. Subcategory" at bounding box center [905, 71] width 138 height 24
click at [957, 77] on icon "button" at bounding box center [957, 71] width 13 height 13
click at [961, 78] on button "4. Subcategory" at bounding box center [905, 71] width 138 height 24
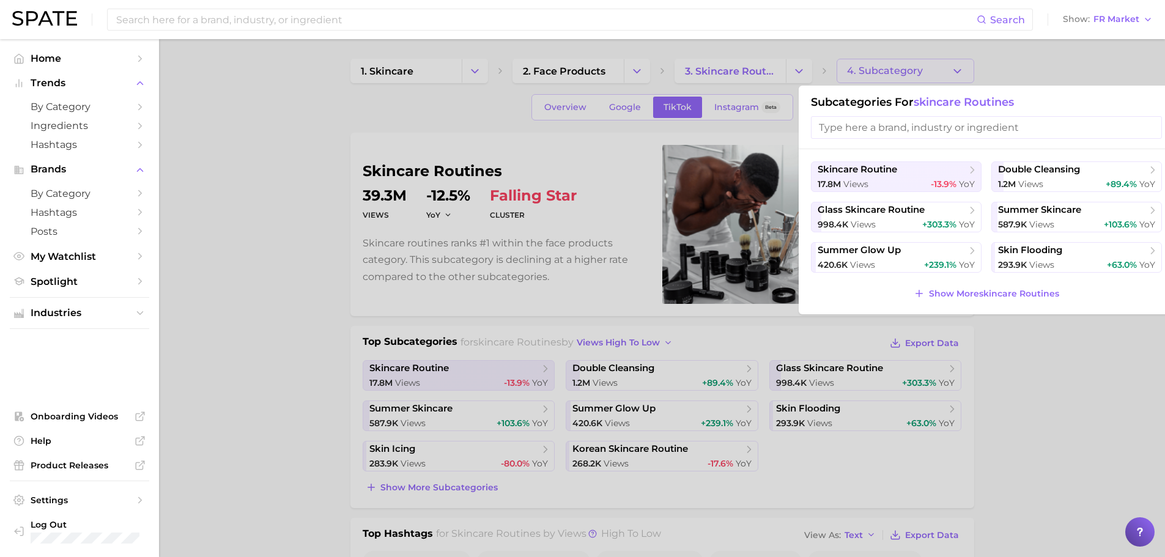
click at [957, 66] on div at bounding box center [582, 278] width 1165 height 557
click at [912, 69] on span "4. Subcategory" at bounding box center [885, 70] width 76 height 11
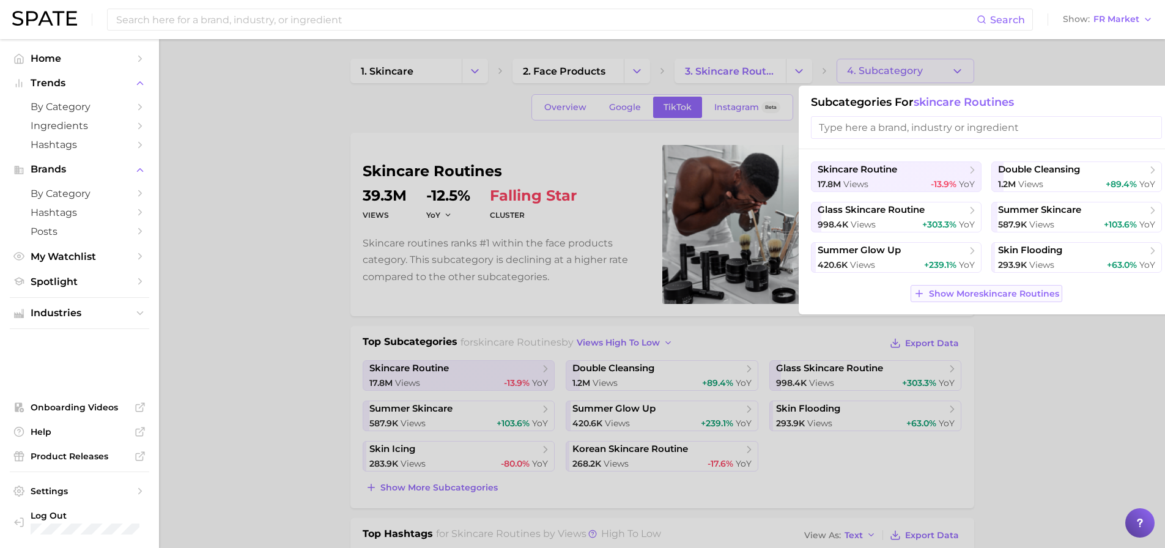
click at [926, 286] on button "Show More skincare routines" at bounding box center [985, 293] width 151 height 17
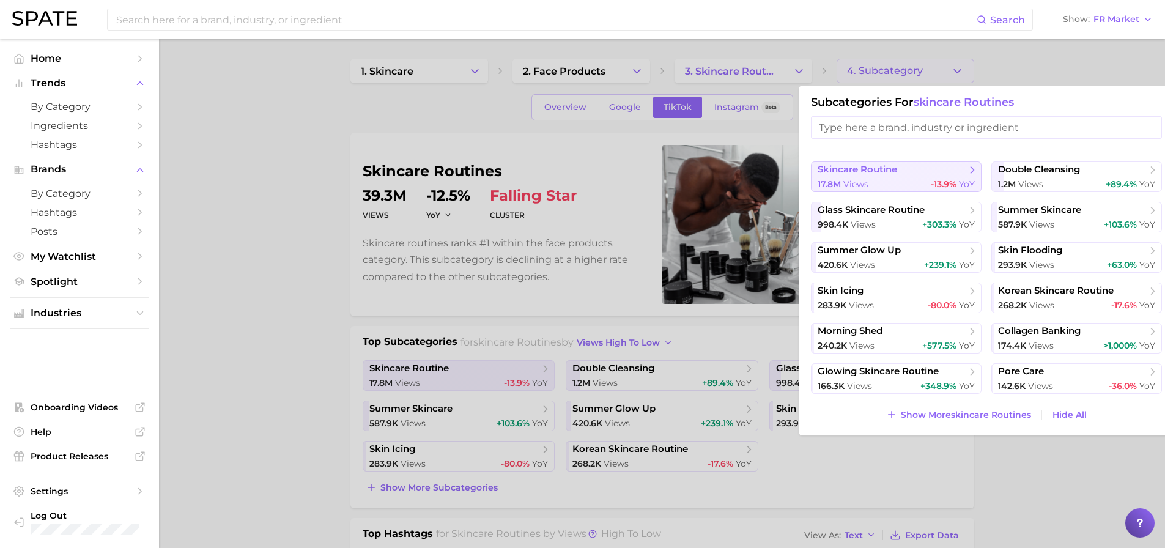
click at [931, 175] on span "skincare routine" at bounding box center [891, 170] width 149 height 12
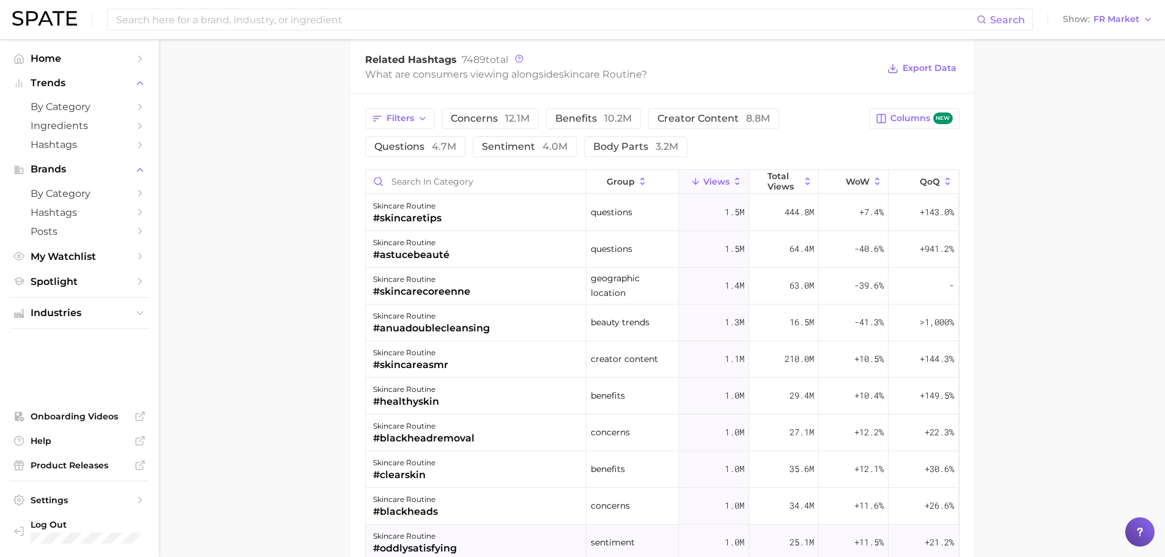
scroll to position [978, 0]
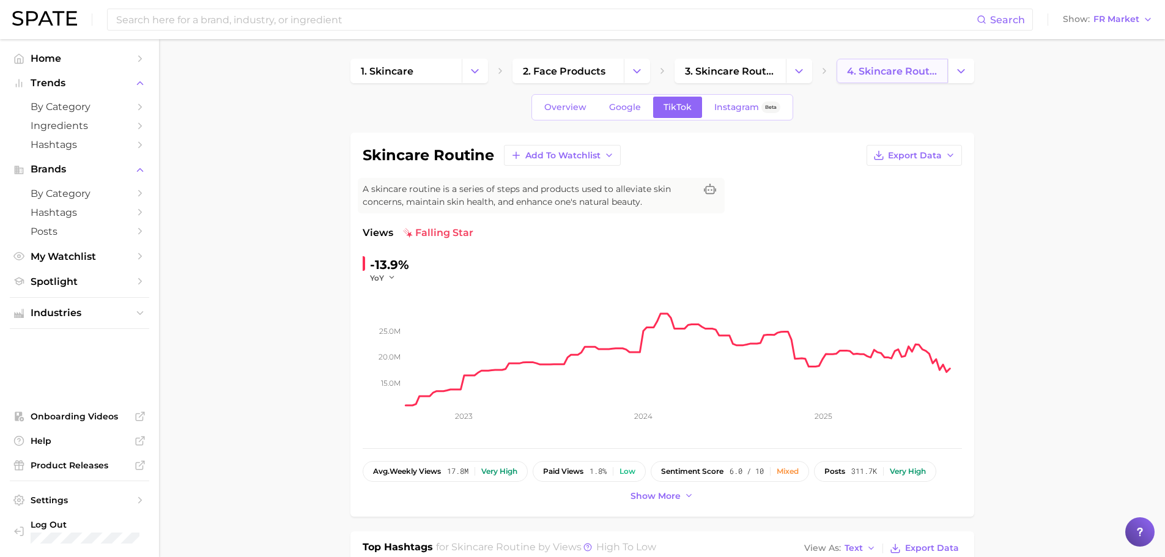
click at [910, 70] on span "4. skincare routine" at bounding box center [892, 71] width 90 height 12
click at [583, 76] on span "2. face products" at bounding box center [564, 71] width 83 height 12
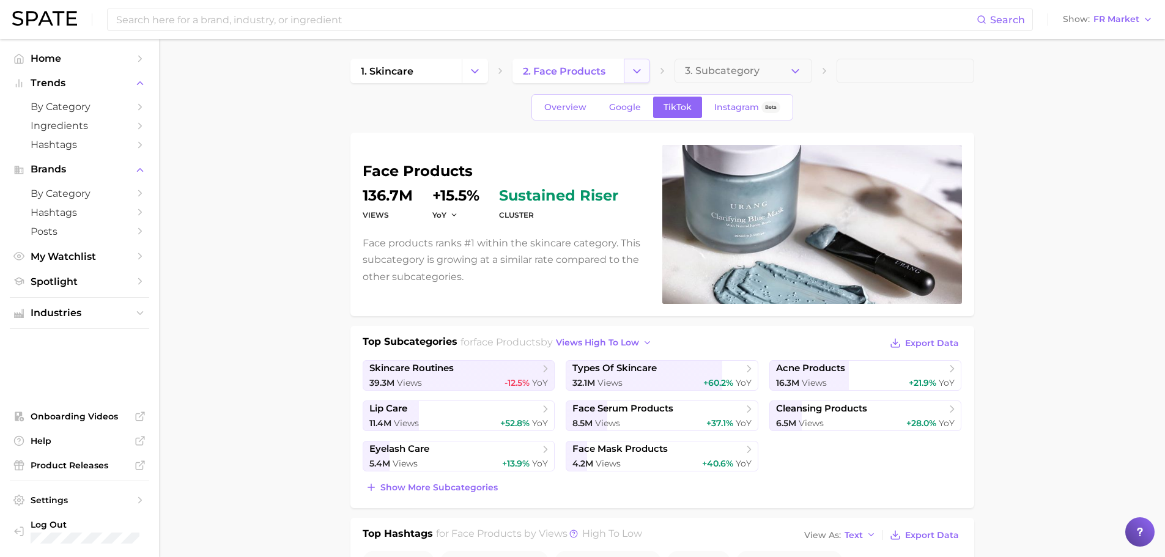
click at [638, 71] on polyline "Change Category" at bounding box center [636, 70] width 7 height 3
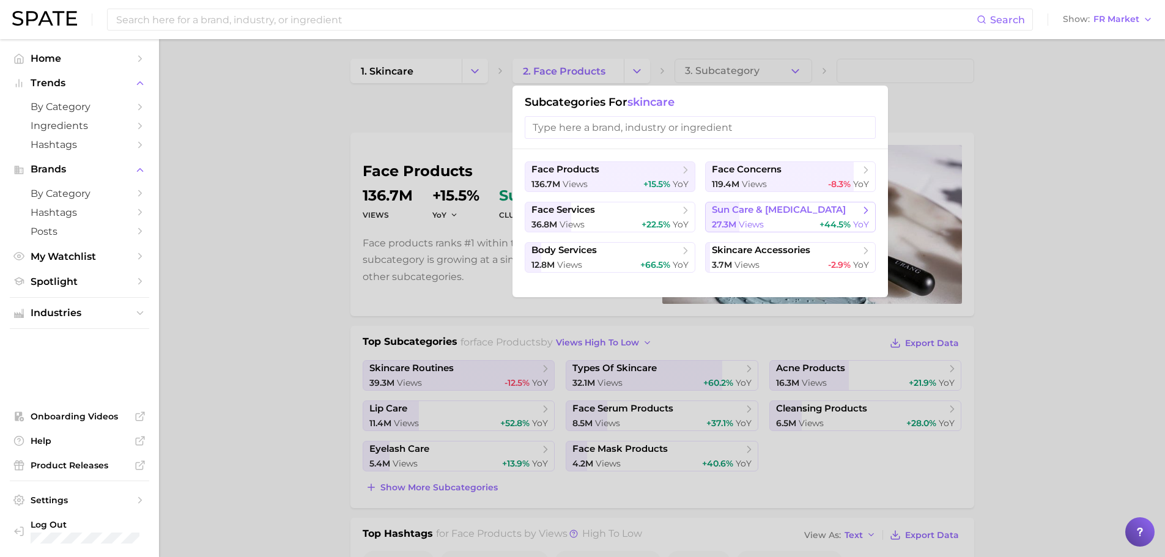
click at [758, 219] on span "views" at bounding box center [751, 224] width 25 height 11
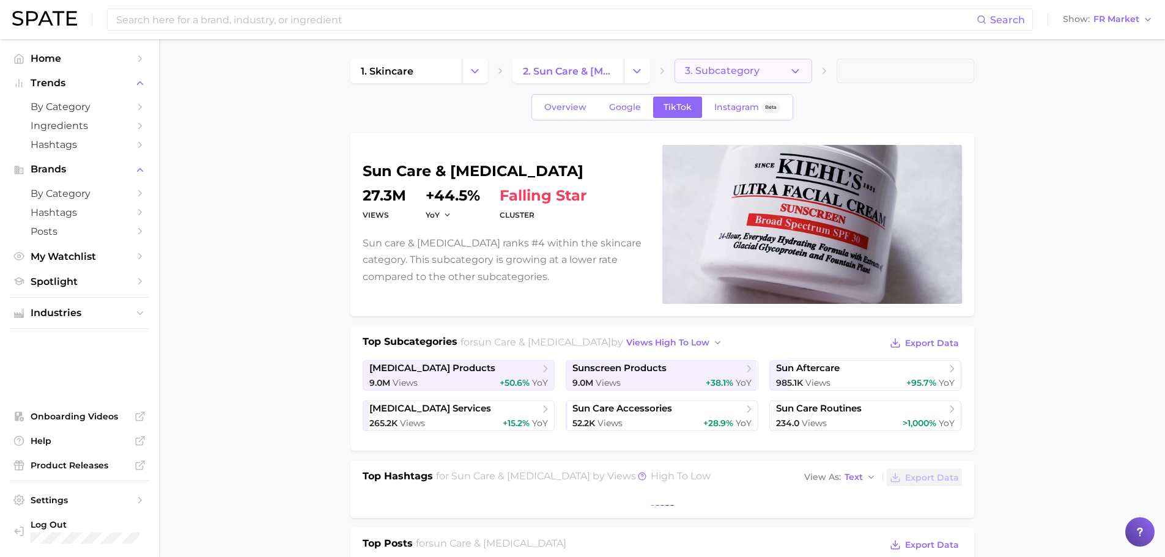
click at [753, 68] on span "3. Subcategory" at bounding box center [722, 70] width 75 height 11
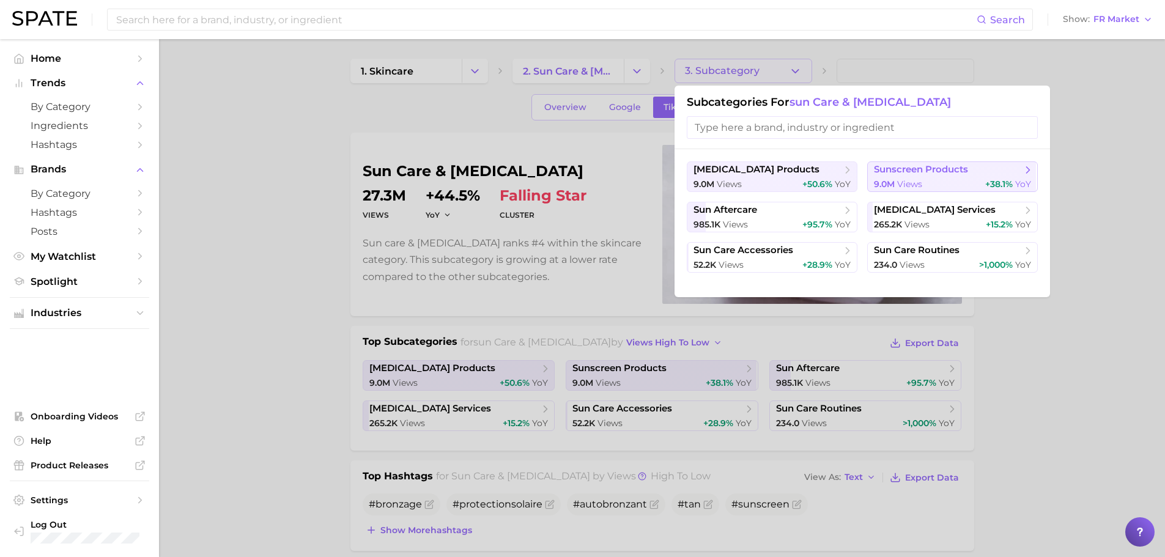
click at [886, 172] on span "sunscreen products" at bounding box center [921, 170] width 94 height 12
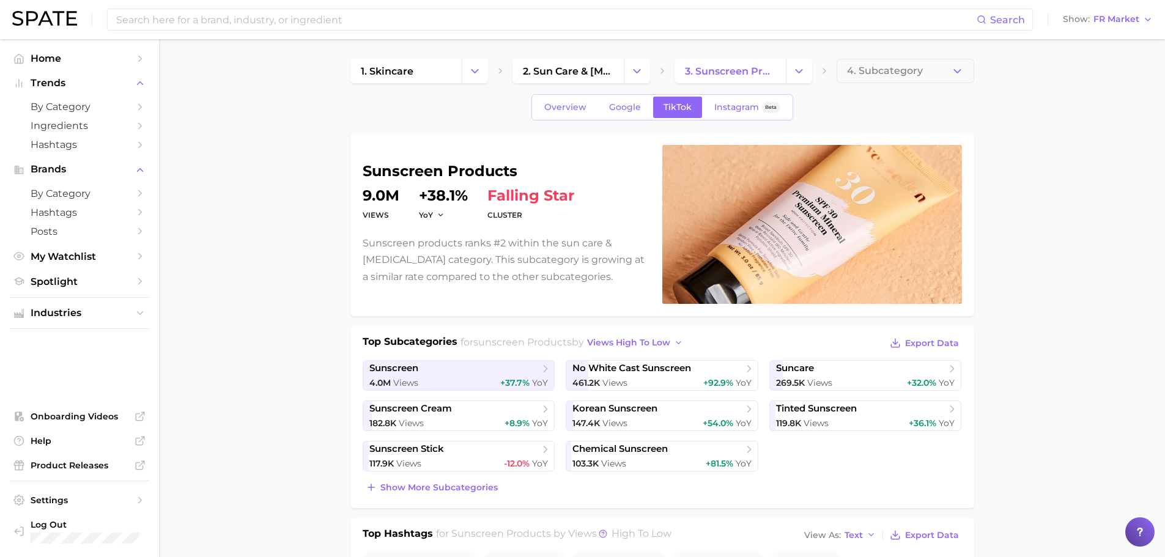
click at [875, 75] on span "4. Subcategory" at bounding box center [885, 70] width 76 height 11
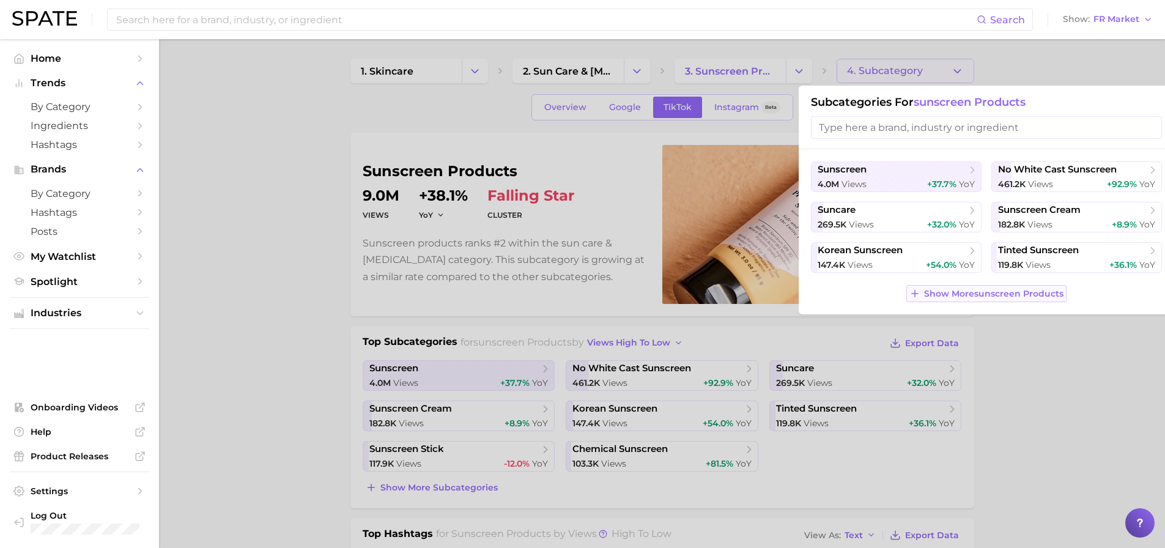
click at [998, 298] on span "Show More sunscreen products" at bounding box center [993, 294] width 139 height 10
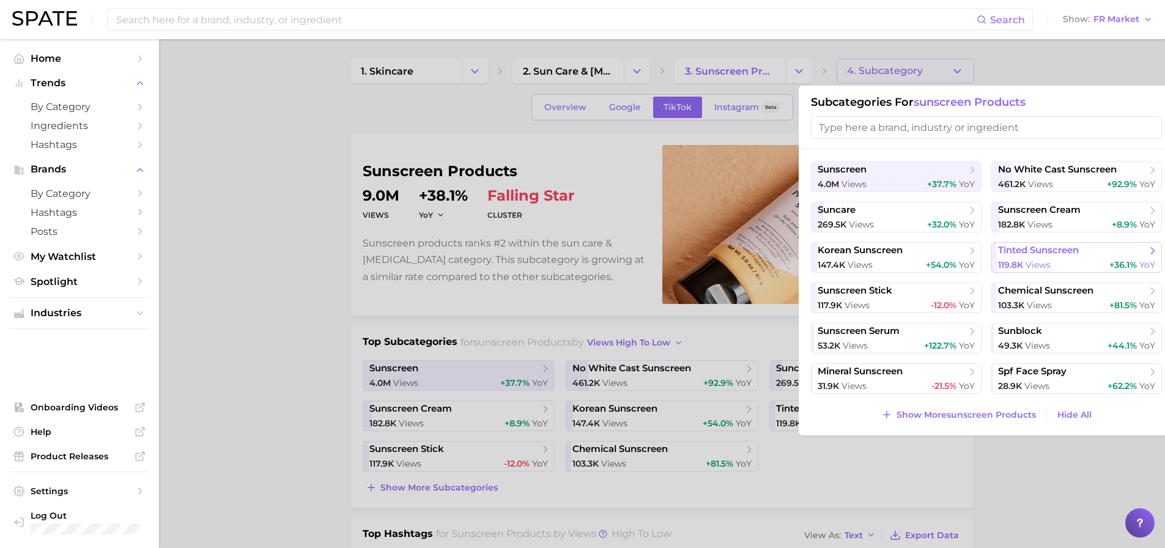
click at [1034, 255] on span "tinted sunscreen" at bounding box center [1038, 251] width 81 height 12
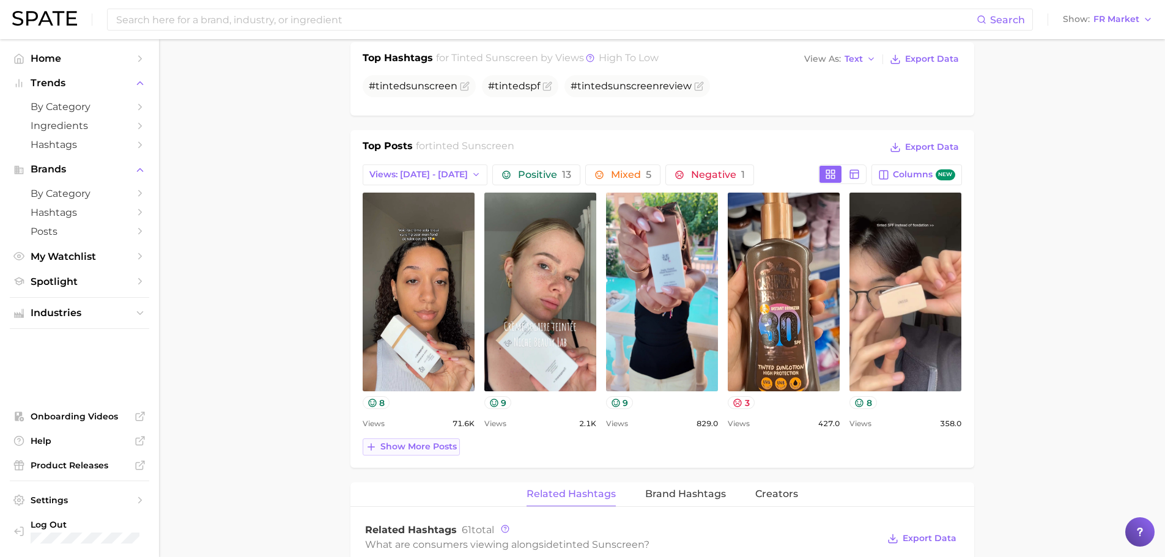
click at [430, 447] on span "Show more posts" at bounding box center [418, 446] width 76 height 10
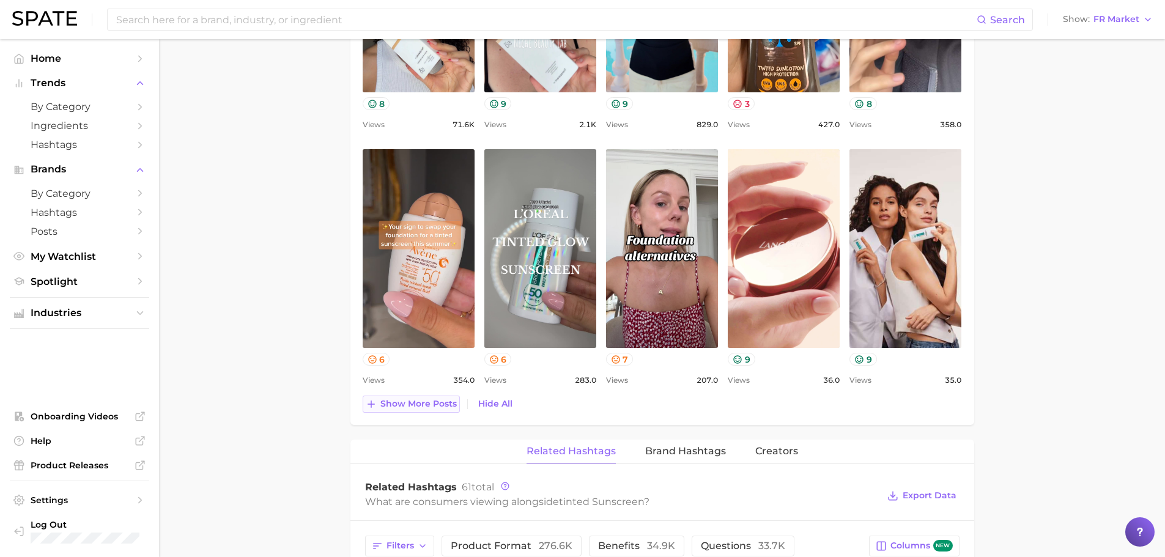
click at [388, 402] on span "Show more posts" at bounding box center [418, 404] width 76 height 10
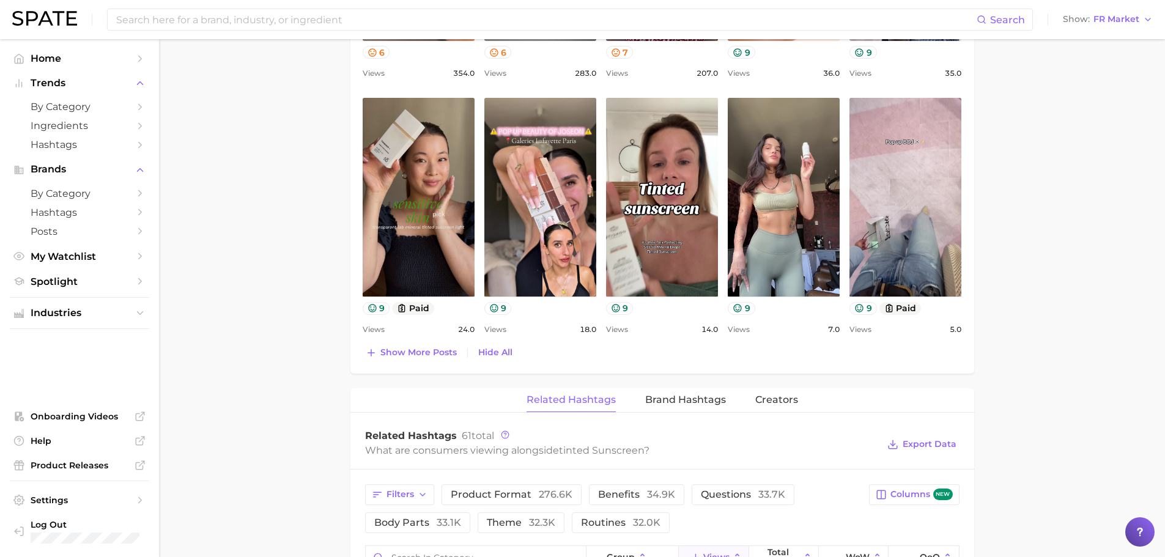
scroll to position [1094, 0]
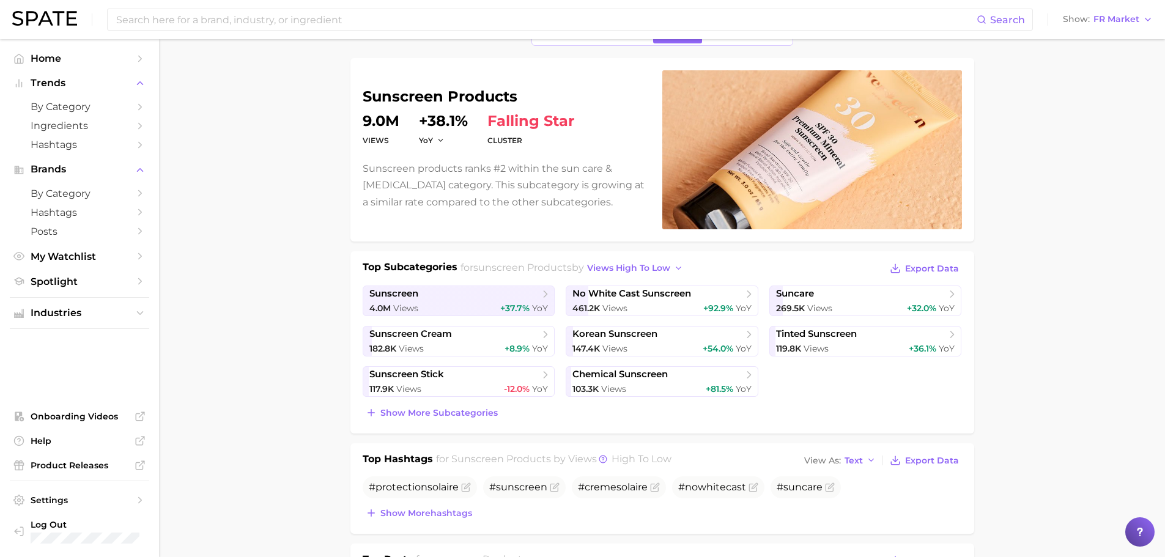
scroll to position [4, 0]
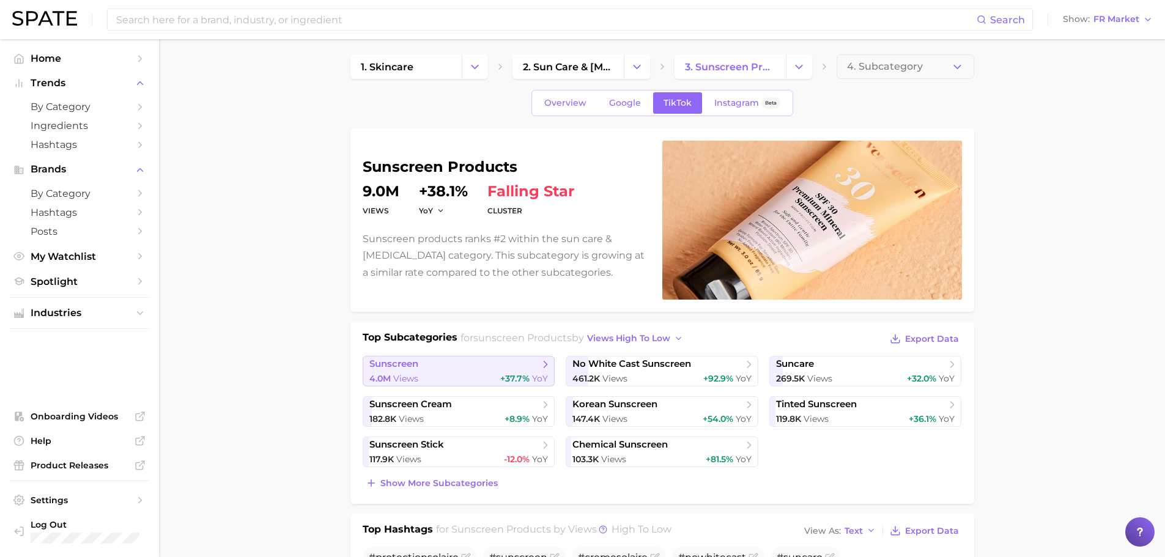
click at [515, 364] on span "sunscreen" at bounding box center [454, 364] width 170 height 12
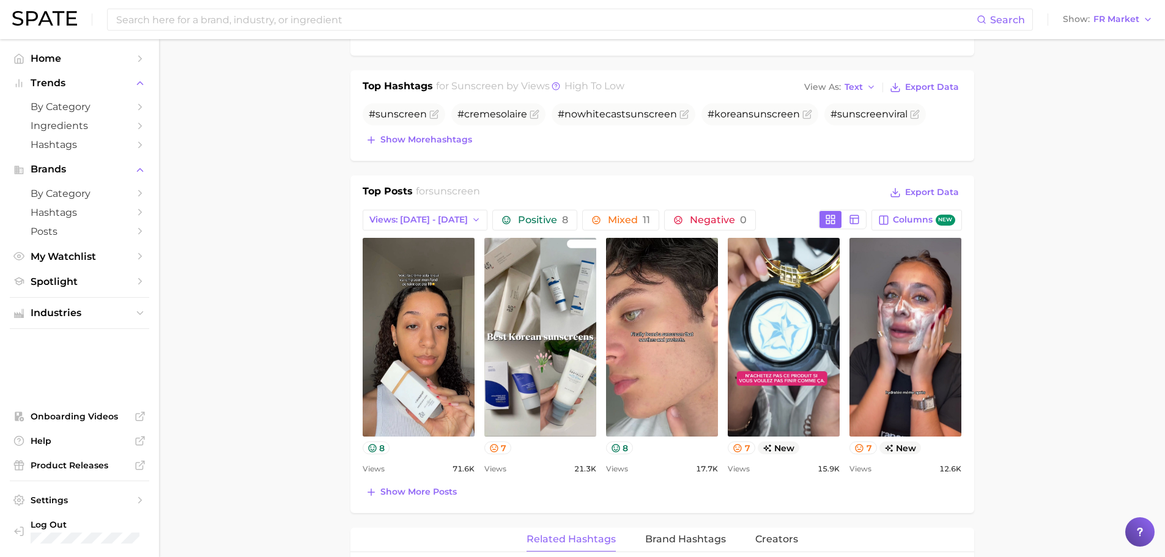
scroll to position [611, 0]
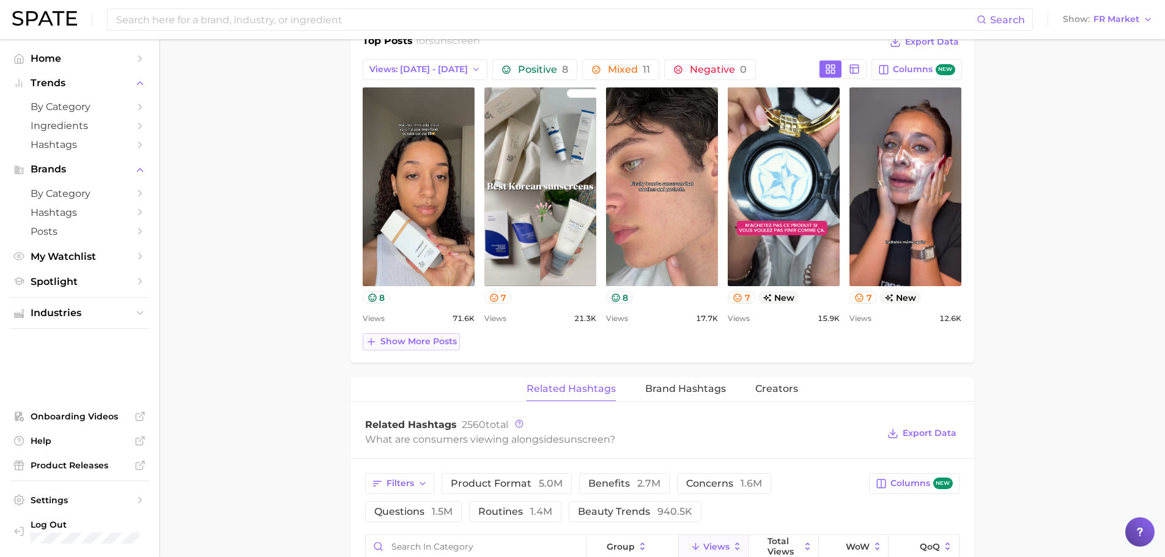
click at [430, 337] on span "Show more posts" at bounding box center [418, 341] width 76 height 10
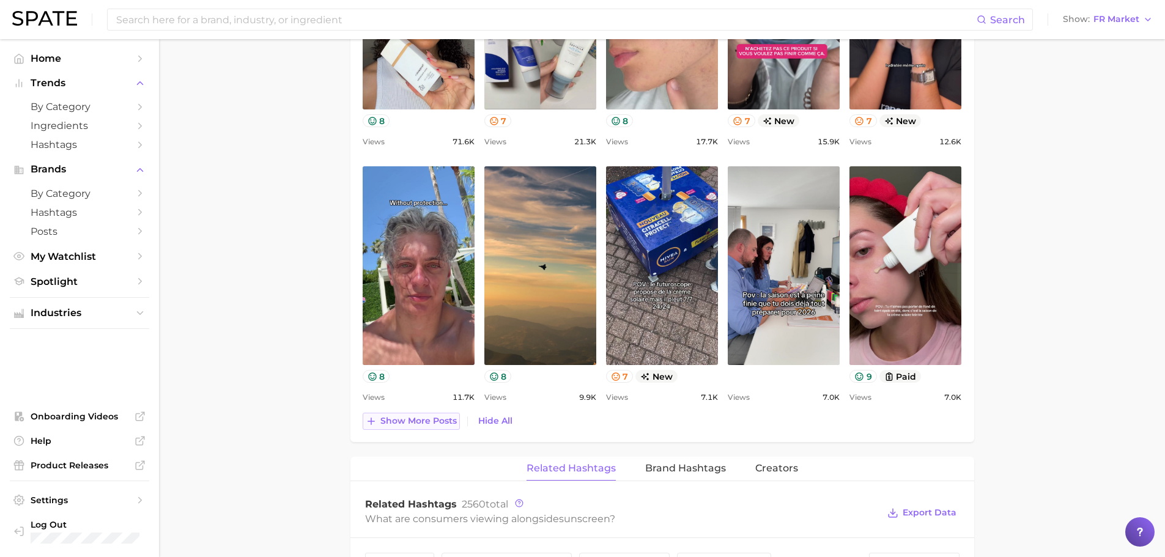
scroll to position [795, 0]
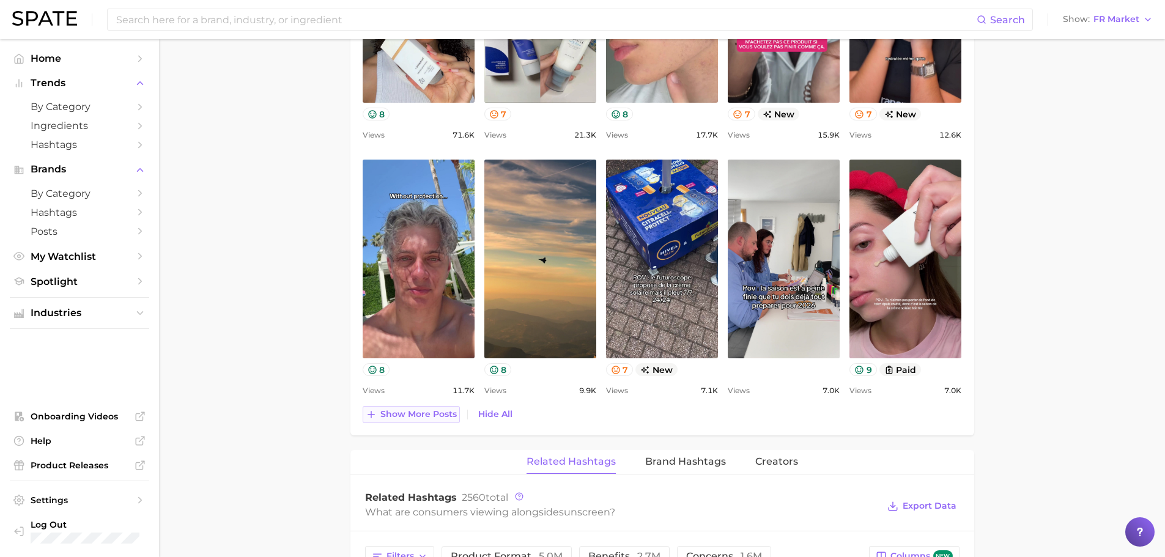
click at [393, 414] on span "Show more posts" at bounding box center [418, 414] width 76 height 10
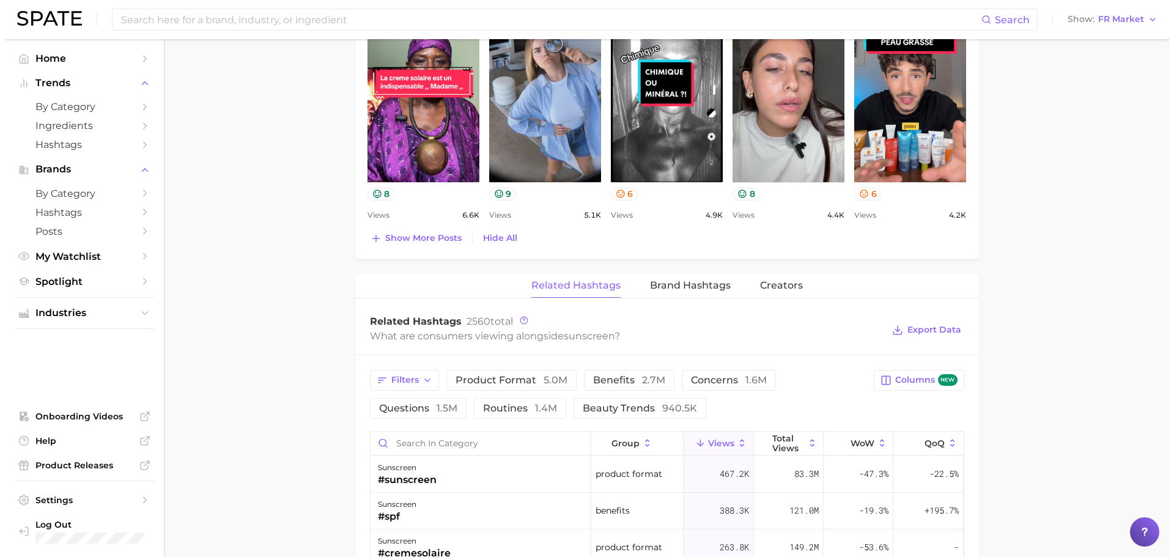
scroll to position [1345, 0]
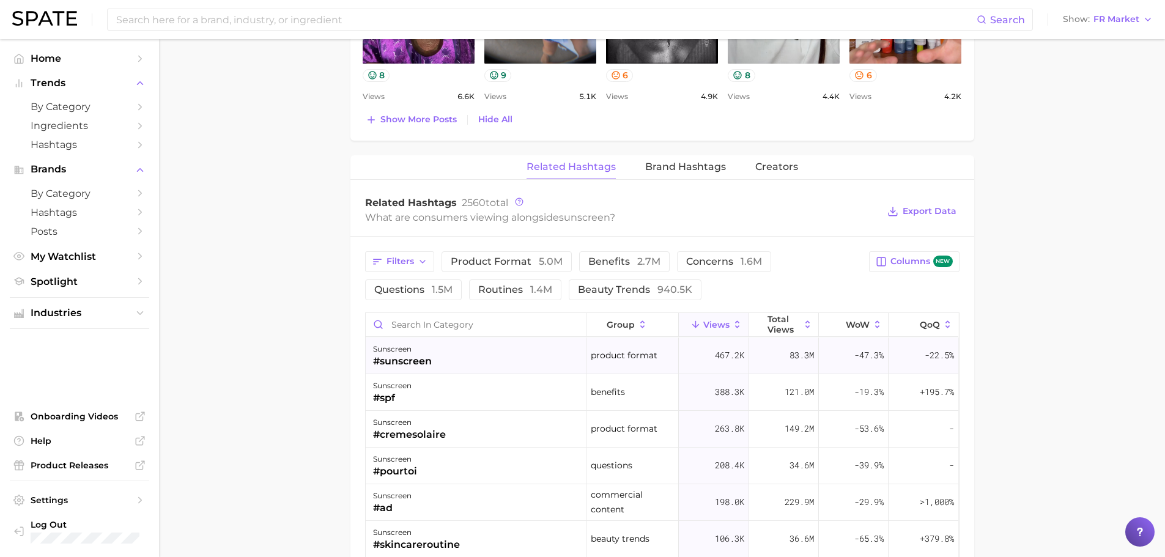
click at [460, 364] on div "sunscreen #sunscreen" at bounding box center [476, 355] width 221 height 37
